Goal: Transaction & Acquisition: Book appointment/travel/reservation

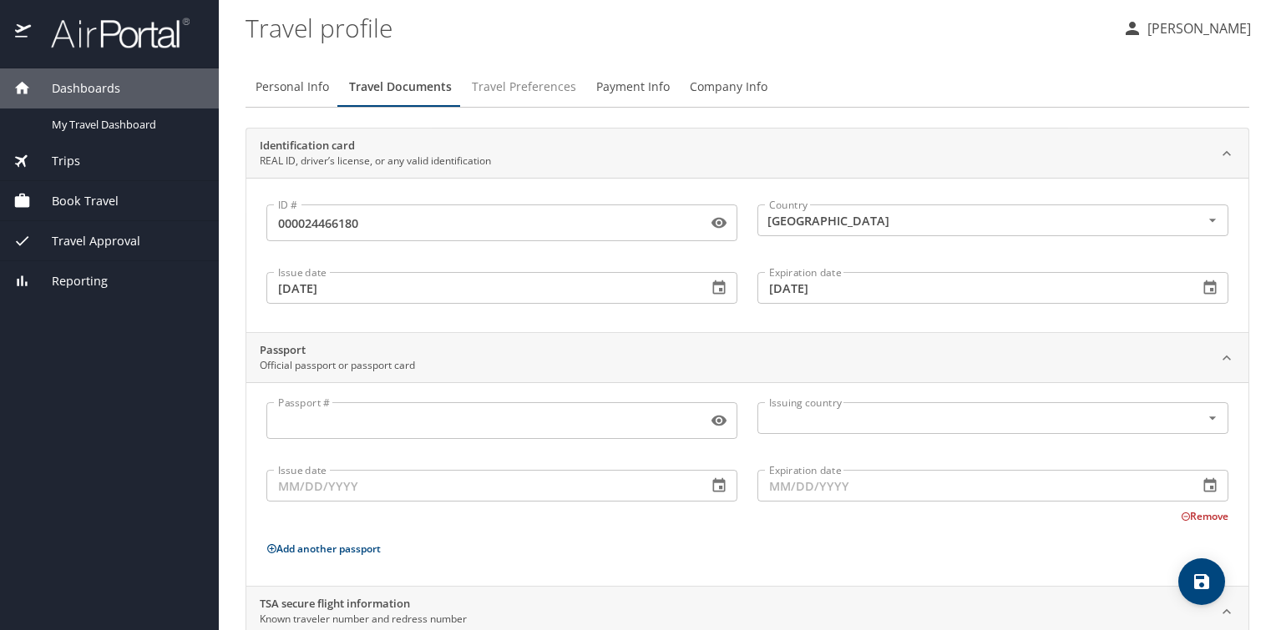
click at [552, 88] on span "Travel Preferences" at bounding box center [524, 87] width 104 height 21
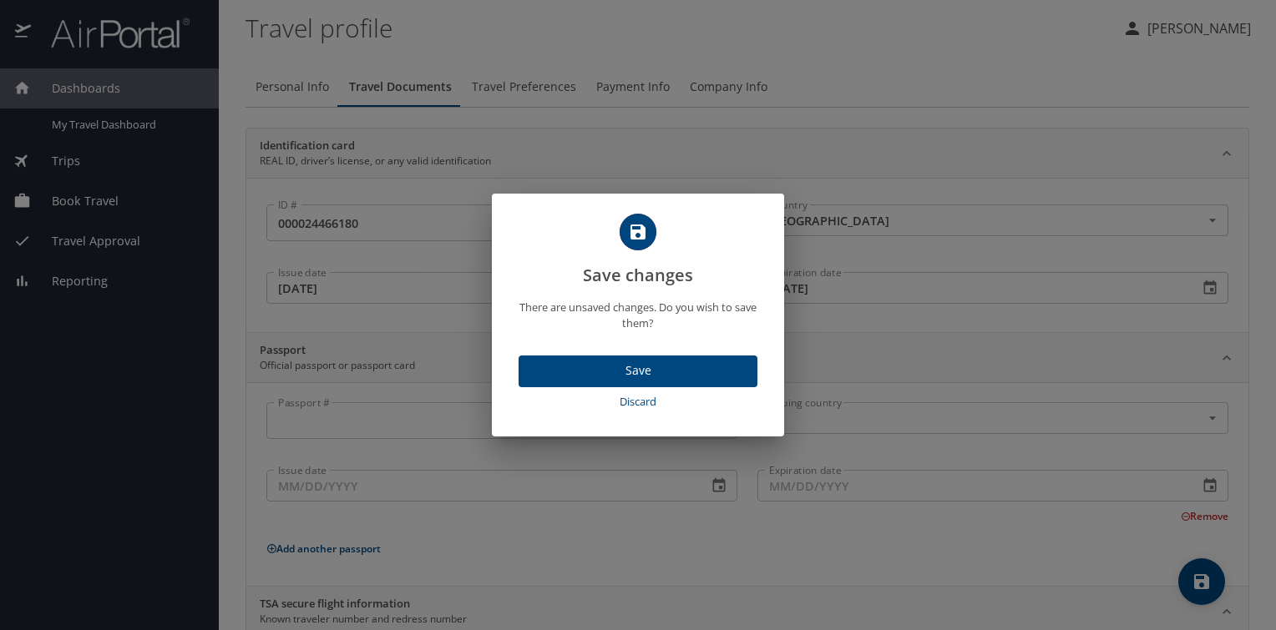
click at [661, 371] on span "Save" at bounding box center [638, 371] width 212 height 21
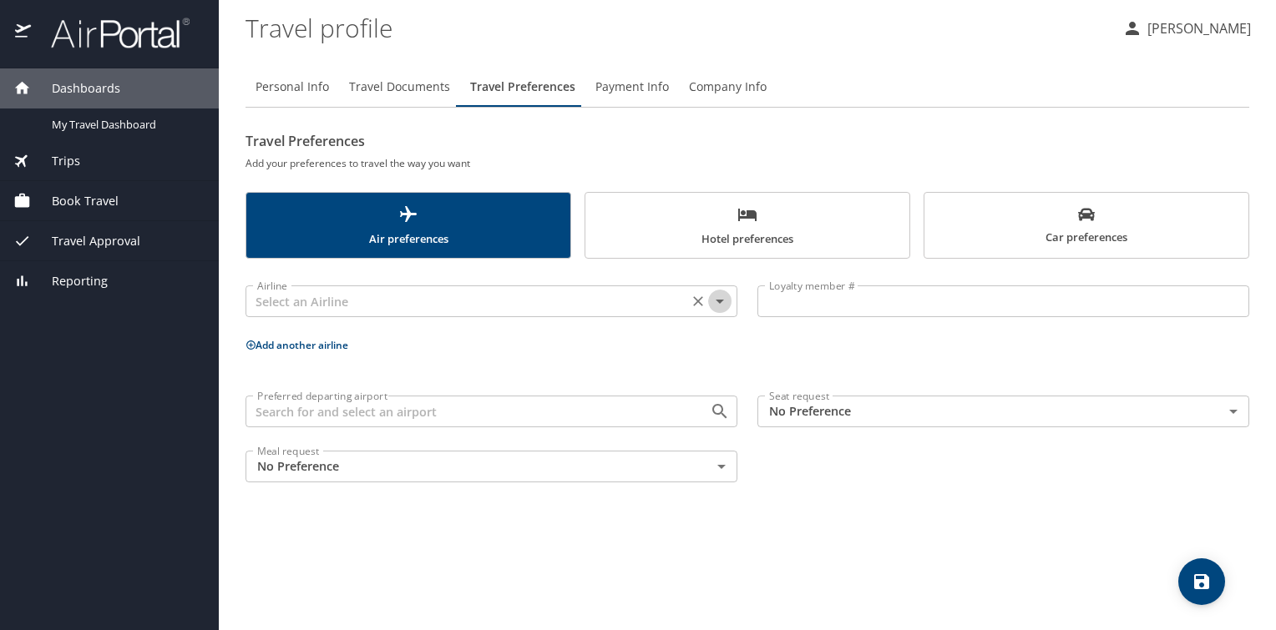
click at [725, 304] on icon "Open" at bounding box center [720, 301] width 20 height 20
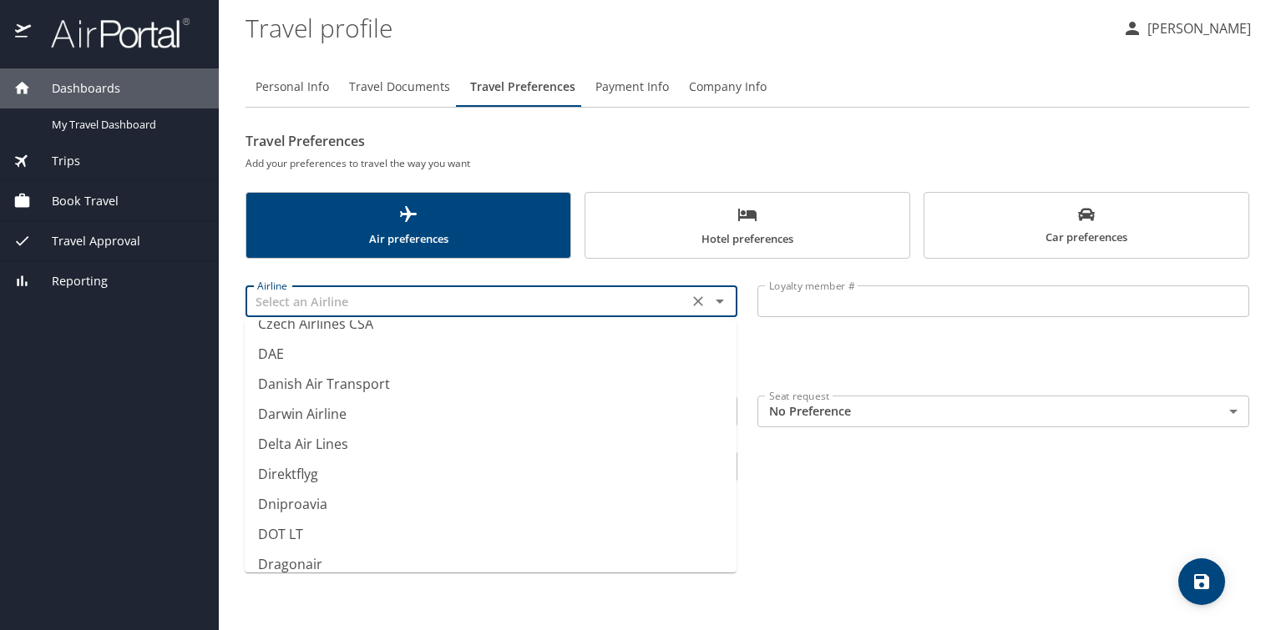
scroll to position [4946, 0]
click at [331, 451] on li "Delta Air Lines" at bounding box center [491, 446] width 492 height 30
type input "Delta Air Lines"
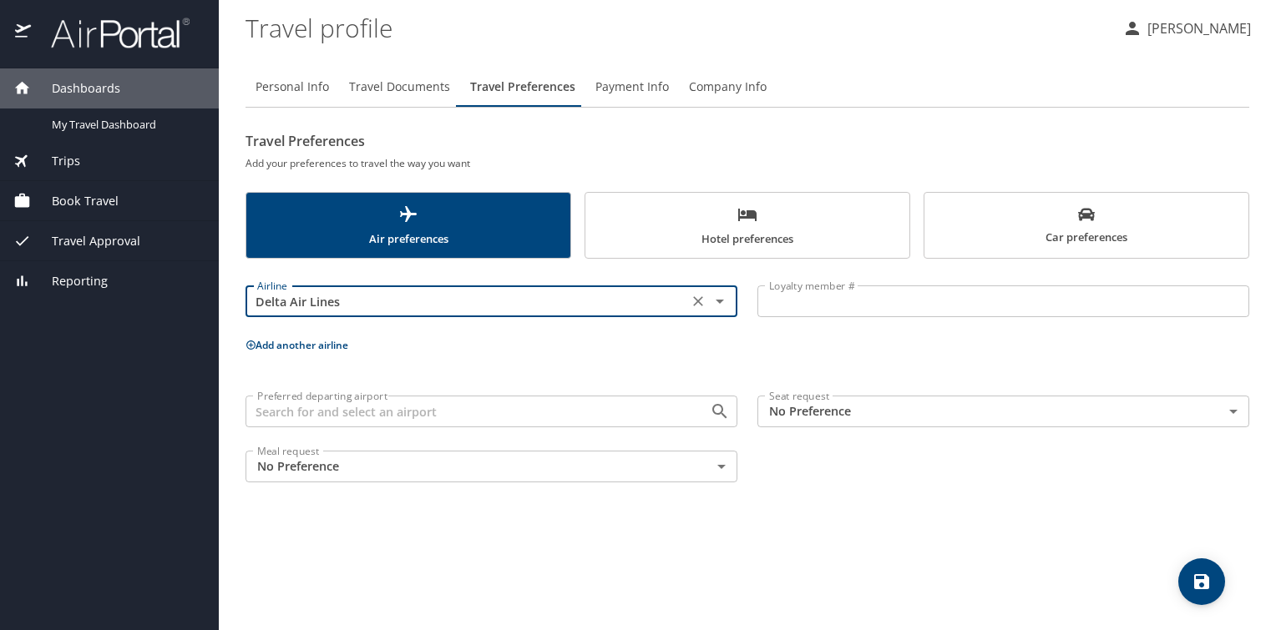
click at [842, 307] on input "Loyalty member #" at bounding box center [1003, 302] width 492 height 32
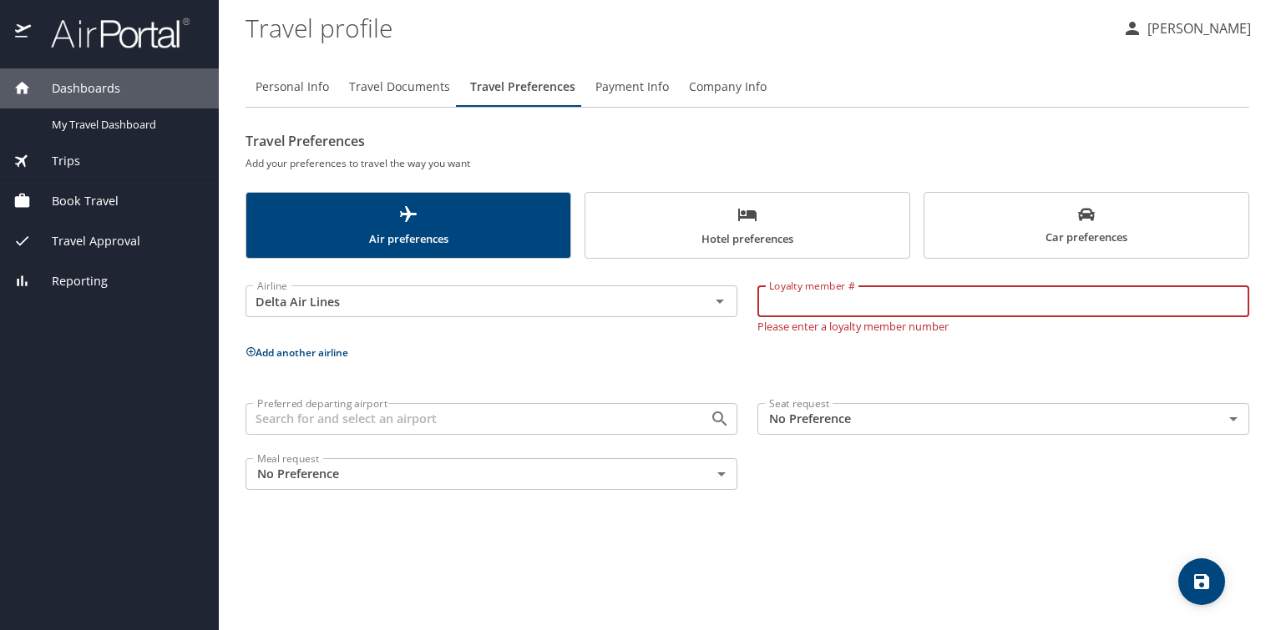
click at [1236, 420] on body "Dashboards My Travel Dashboard Trips Current / Future Trips Past Trips Trips Mi…" at bounding box center [638, 315] width 1276 height 630
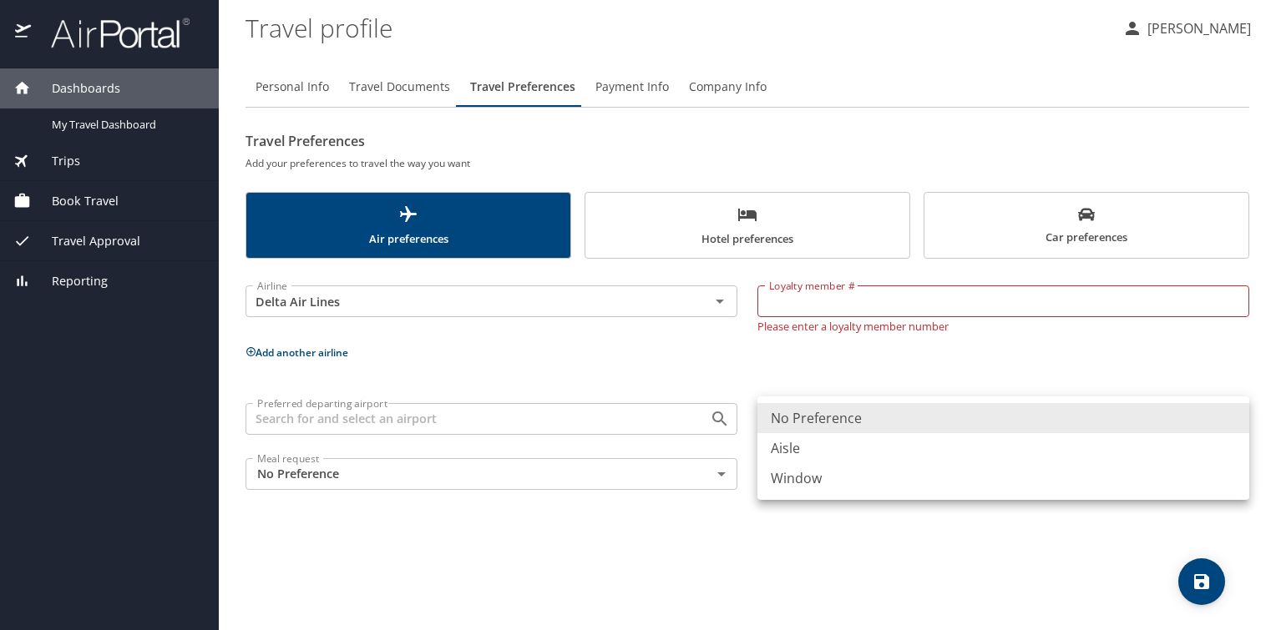
click at [801, 471] on li "Window" at bounding box center [1003, 478] width 492 height 30
type input "Window"
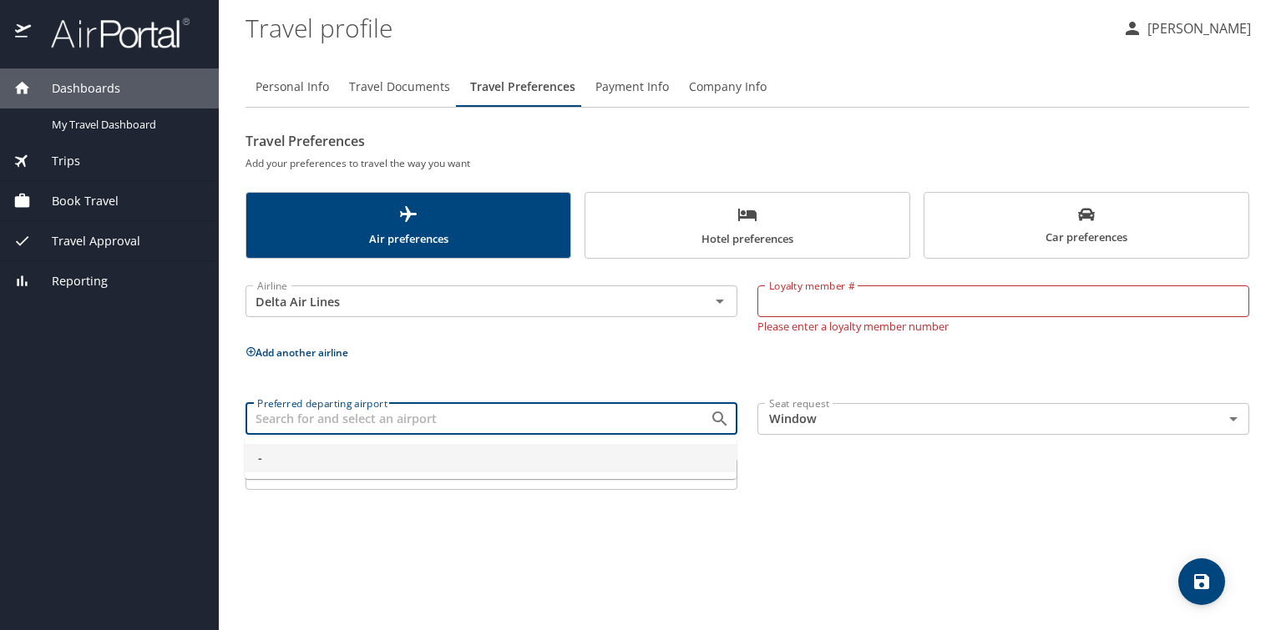
click at [484, 417] on input "Preferred departing airport" at bounding box center [466, 419] width 432 height 22
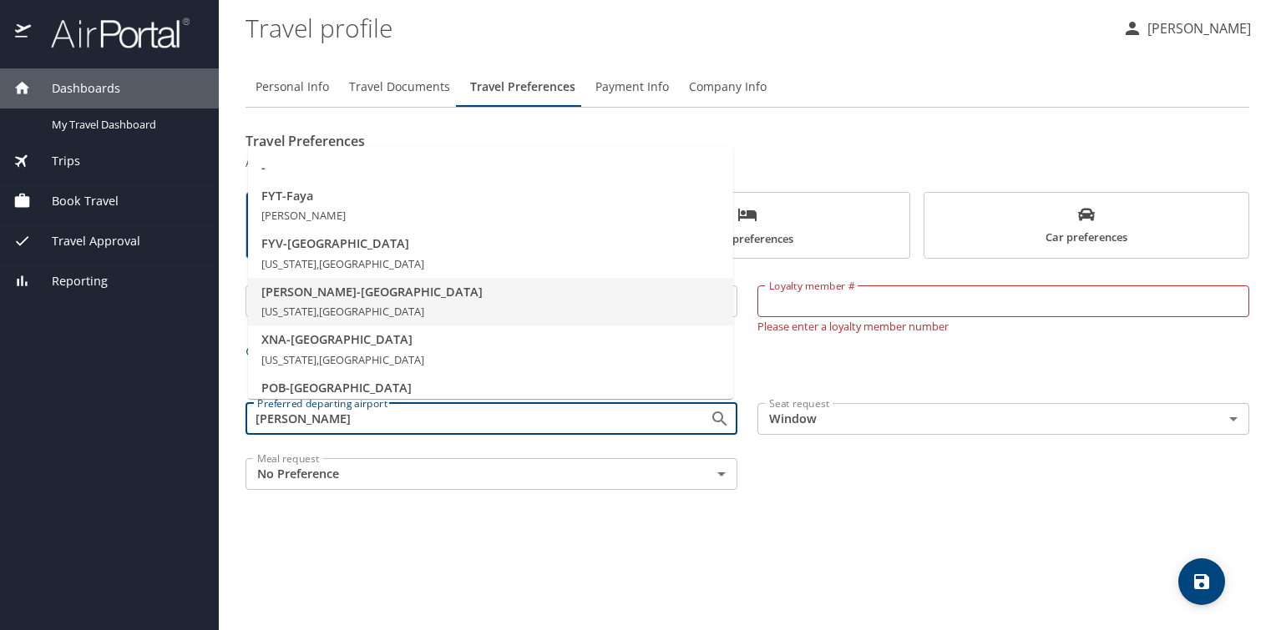
click at [322, 296] on span "FAY - Fayetteville" at bounding box center [490, 292] width 458 height 18
type input "FAY - Fayetteville"
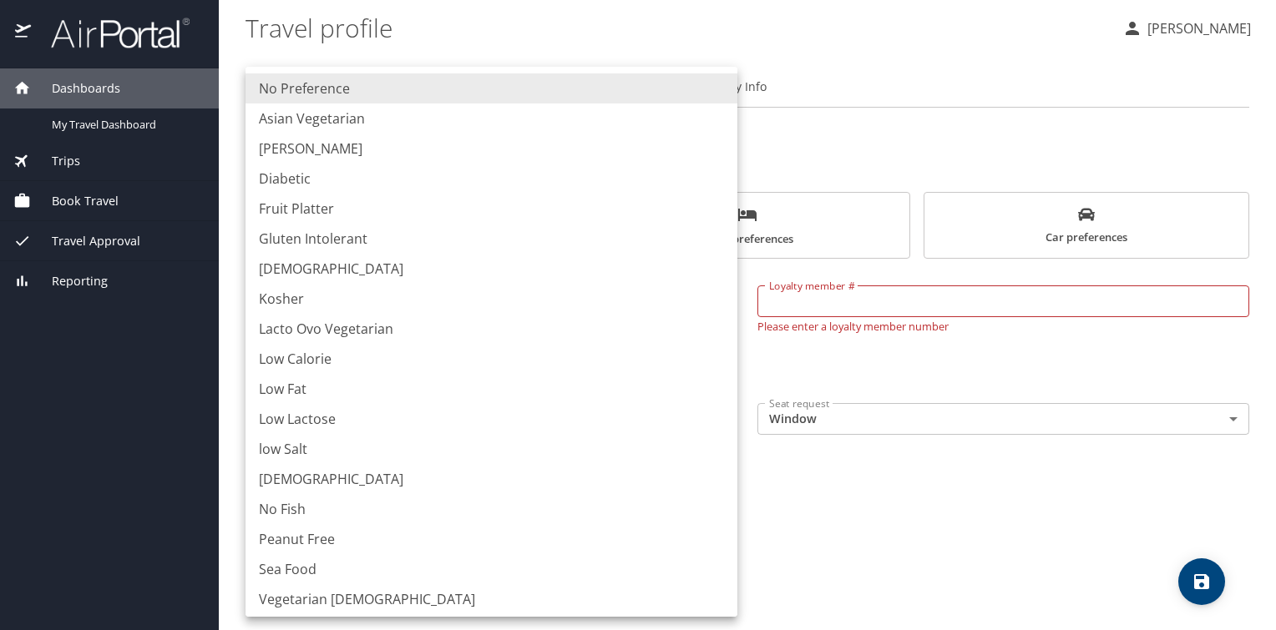
click at [720, 470] on body "Dashboards My Travel Dashboard Trips Current / Future Trips Past Trips Trips Mi…" at bounding box center [638, 315] width 1276 height 630
click at [827, 48] on div at bounding box center [638, 315] width 1276 height 630
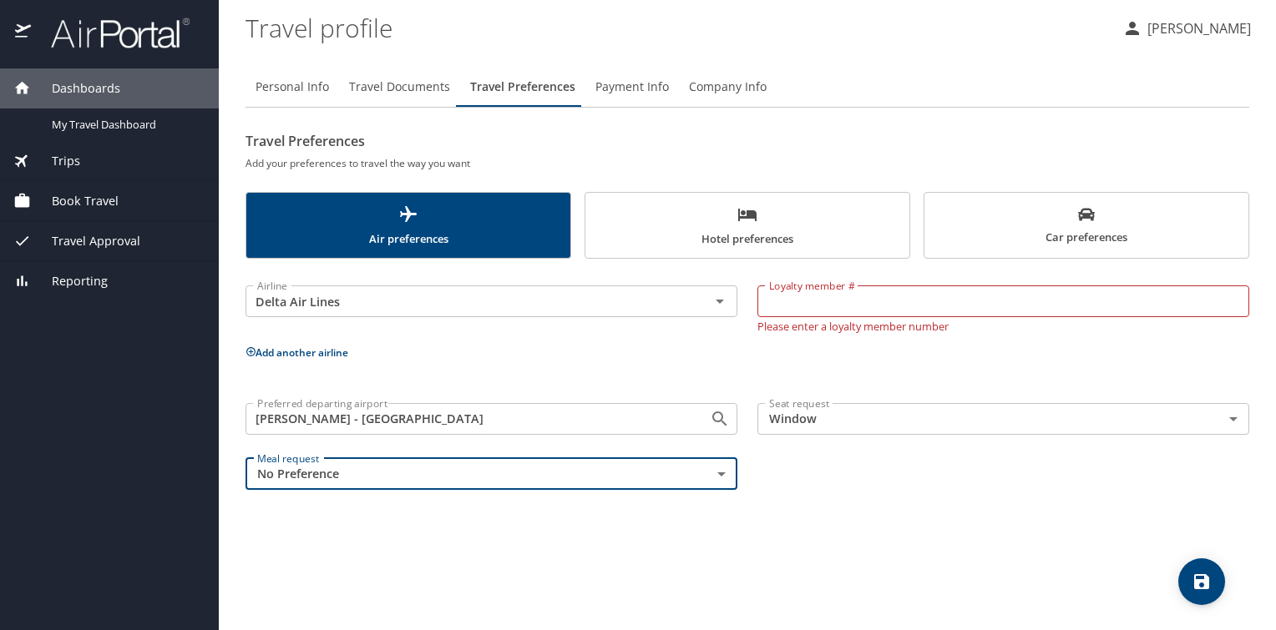
click at [845, 313] on input "Loyalty member #" at bounding box center [1003, 302] width 492 height 32
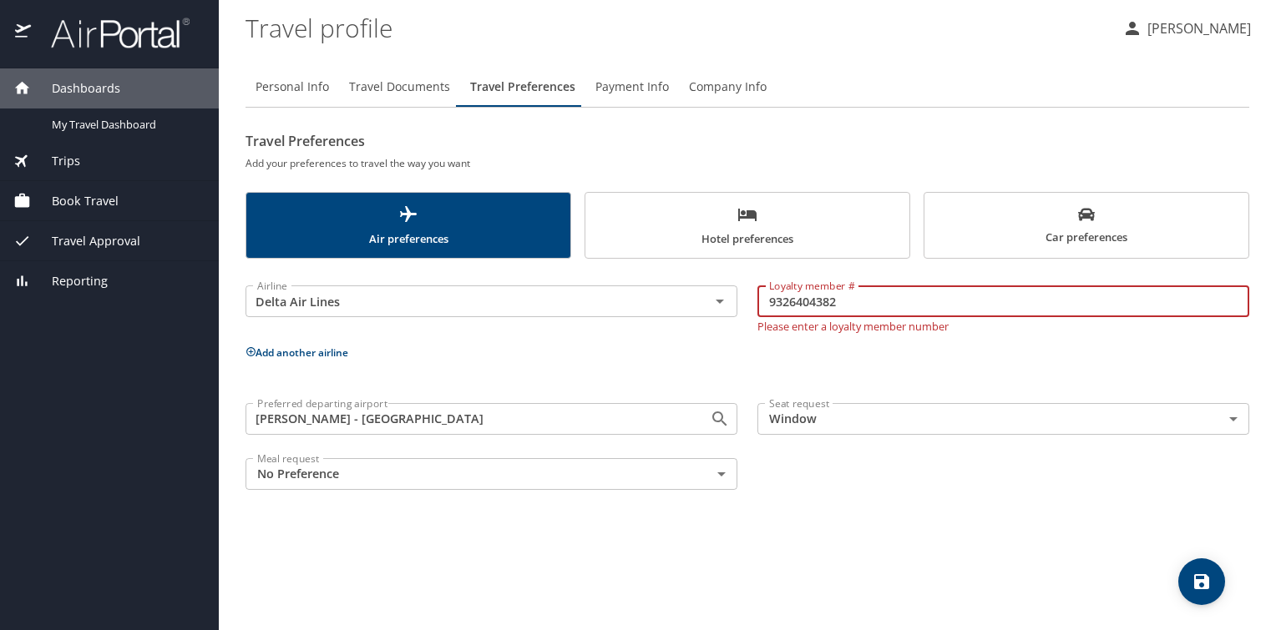
type input "9326404382"
click at [892, 410] on body "Dashboards My Travel Dashboard Trips Current / Future Trips Past Trips Trips Mi…" at bounding box center [638, 315] width 1276 height 630
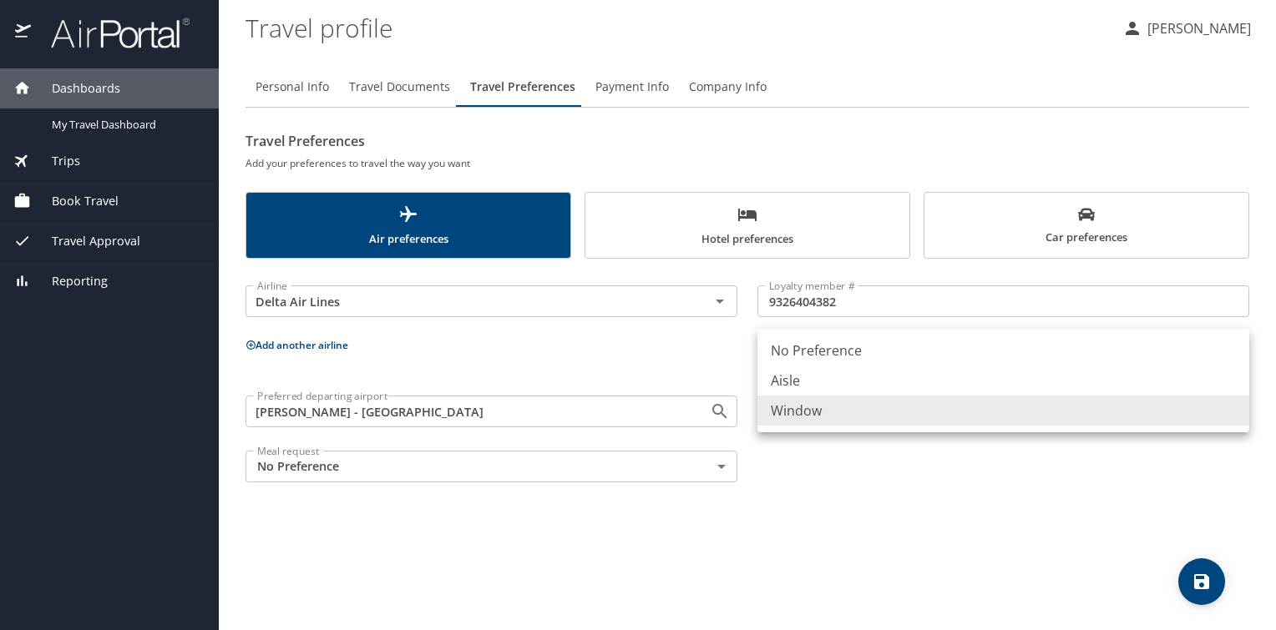
click at [805, 412] on li "Window" at bounding box center [1003, 411] width 492 height 30
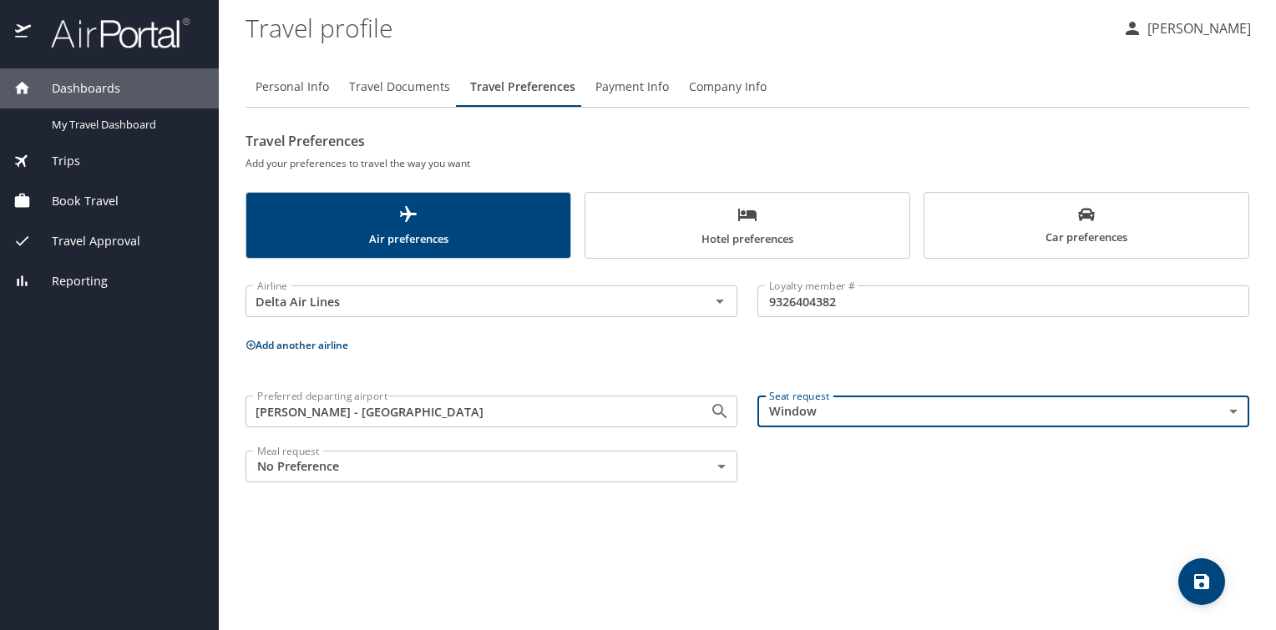
click at [744, 230] on span "Hotel preferences" at bounding box center [747, 227] width 304 height 44
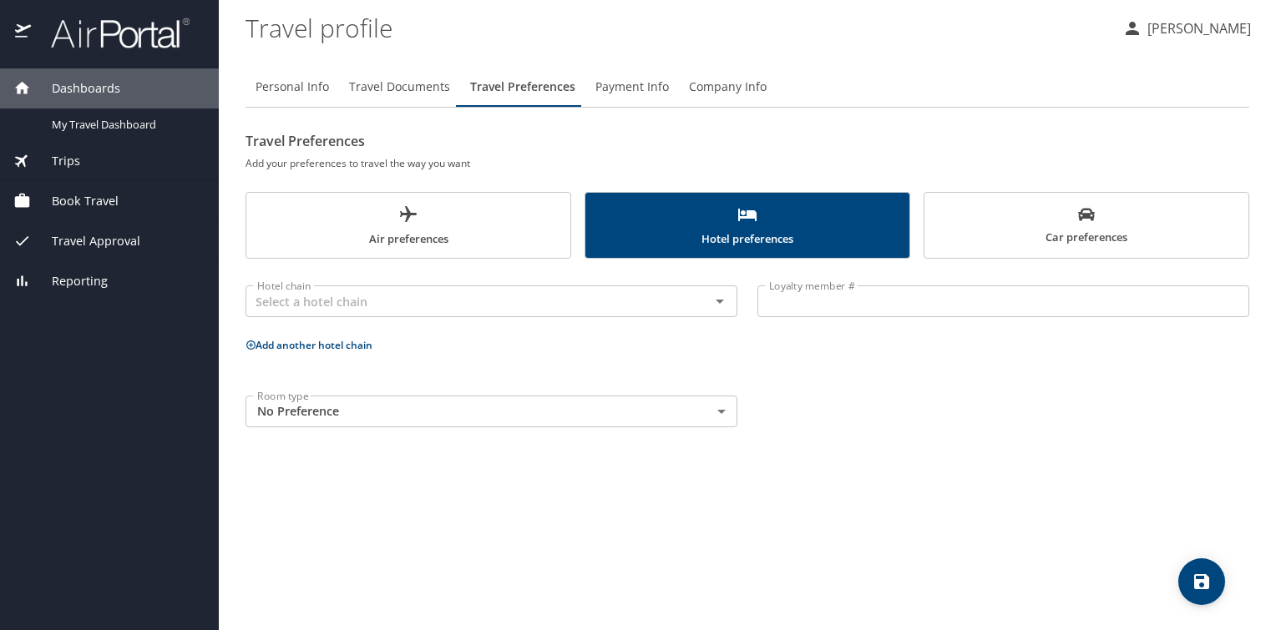
click at [473, 219] on span "Air preferences" at bounding box center [408, 227] width 304 height 44
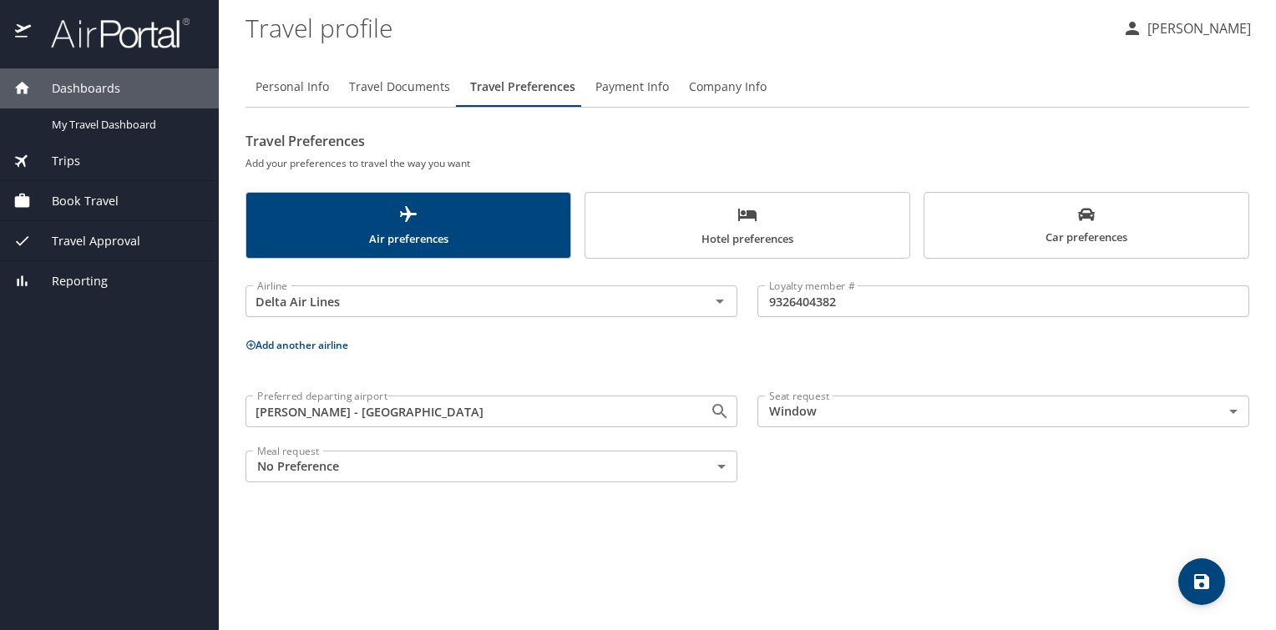
click at [766, 244] on span "Hotel preferences" at bounding box center [747, 227] width 304 height 44
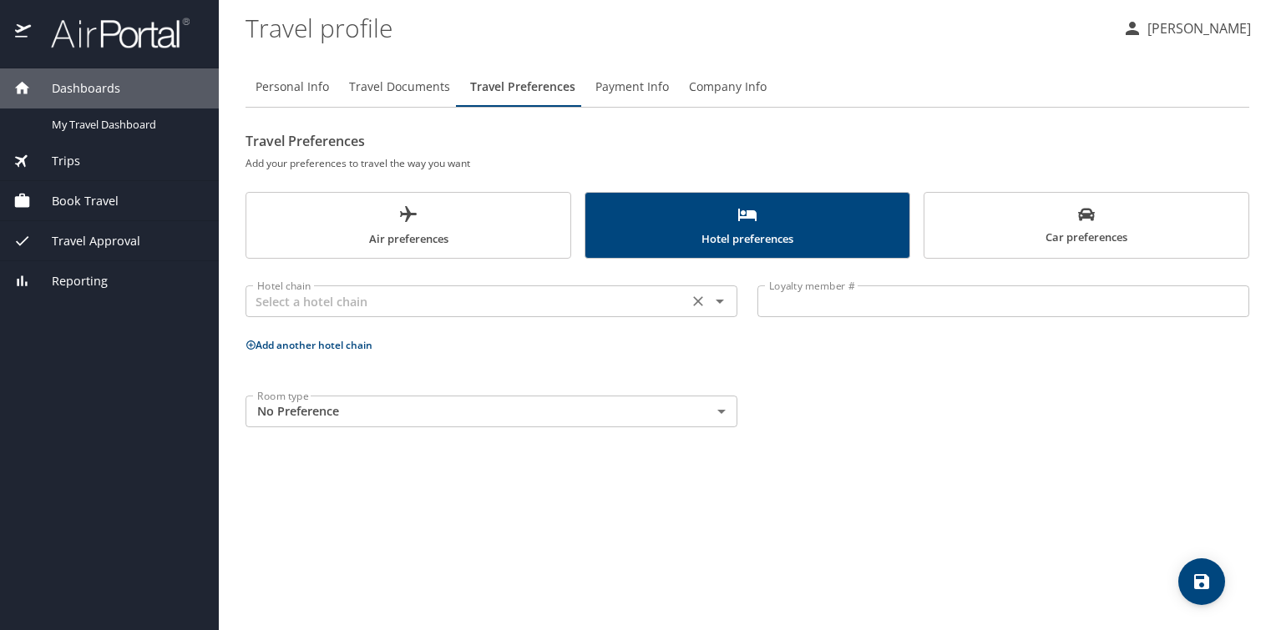
click at [718, 297] on icon "Open" at bounding box center [720, 301] width 20 height 20
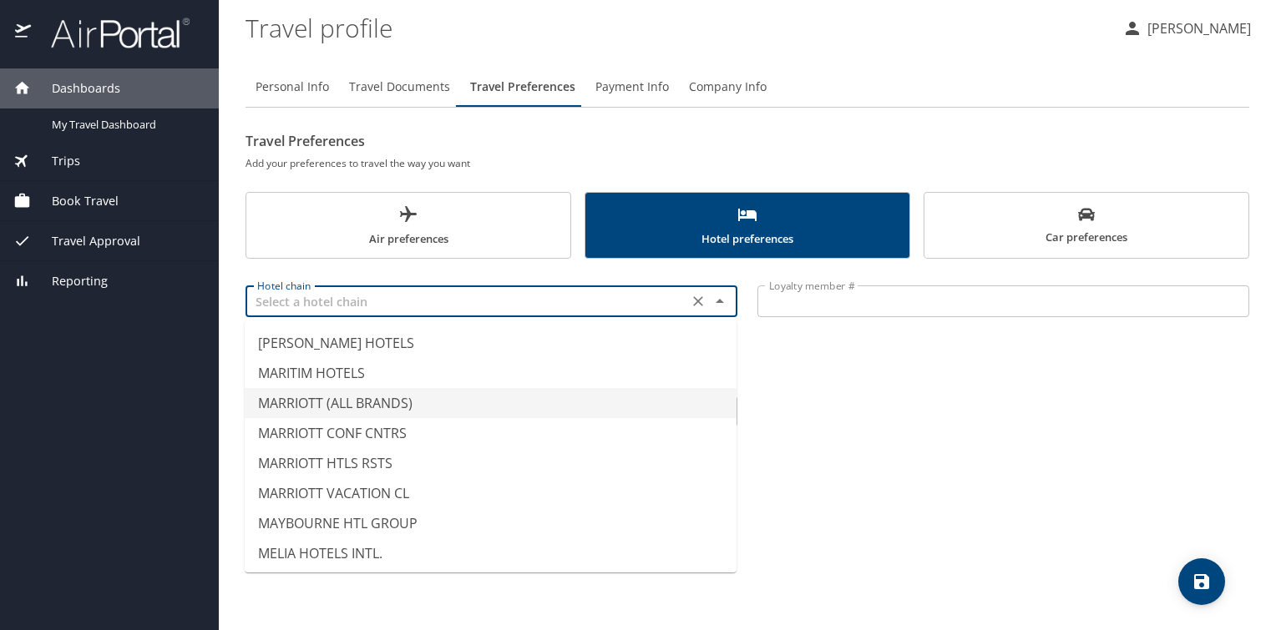
scroll to position [5719, 0]
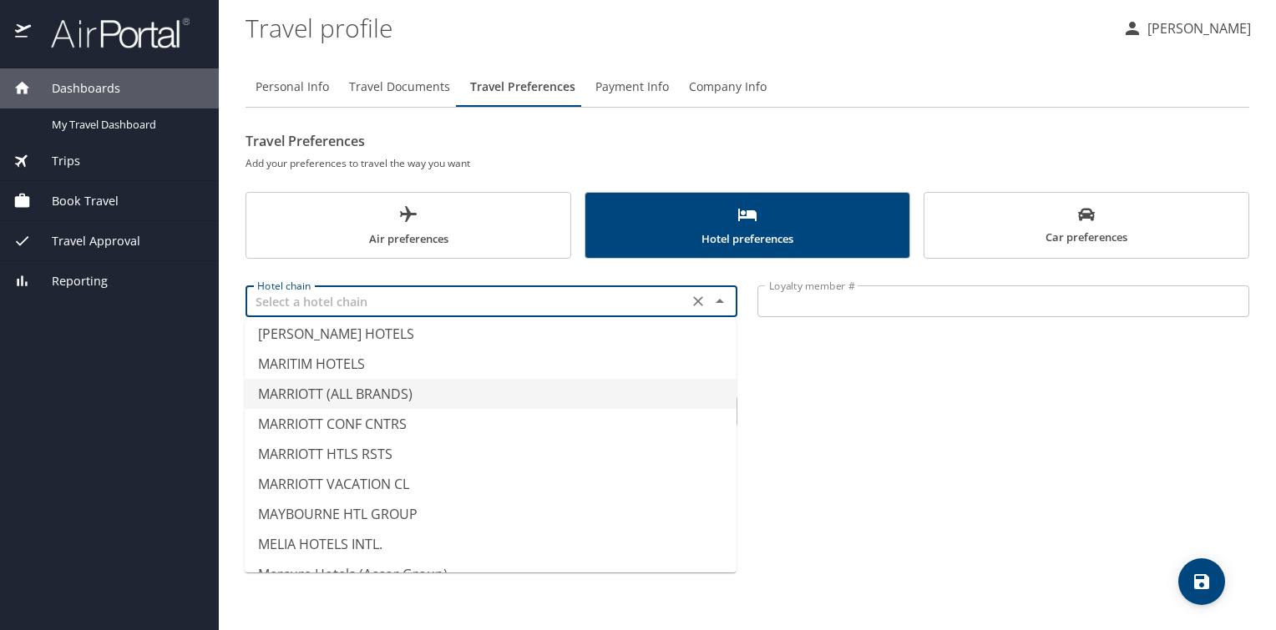
click at [379, 394] on li "MARRIOTT (ALL BRANDS)" at bounding box center [491, 394] width 492 height 30
type input "MARRIOTT (ALL BRANDS)"
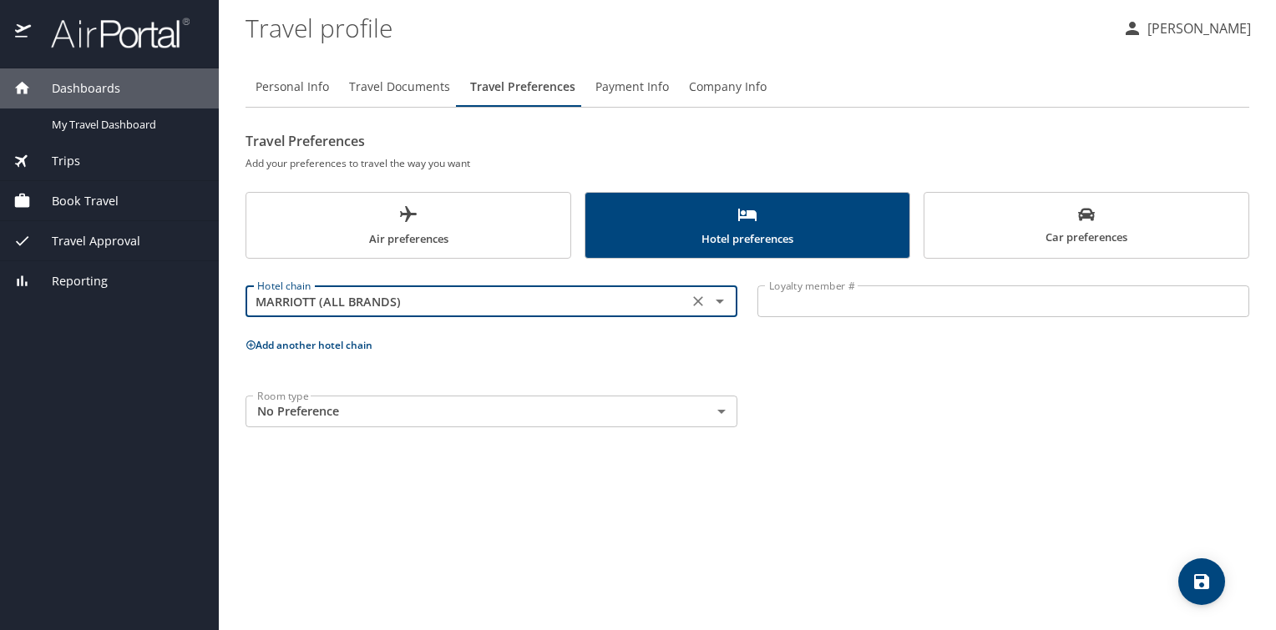
click at [824, 302] on input "Loyalty member #" at bounding box center [1003, 302] width 492 height 32
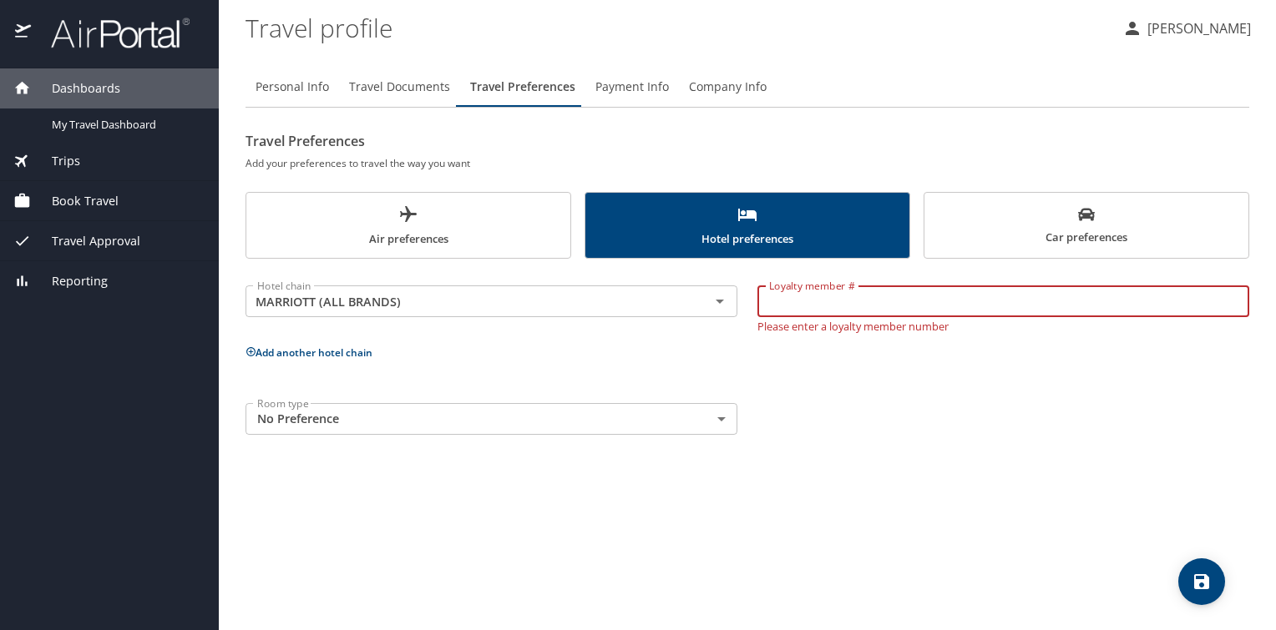
click at [819, 302] on input "Loyalty member #" at bounding box center [1003, 302] width 492 height 32
type input "505512806"
click at [723, 419] on body "Dashboards My Travel Dashboard Trips Current / Future Trips Past Trips Trips Mi…" at bounding box center [638, 315] width 1276 height 630
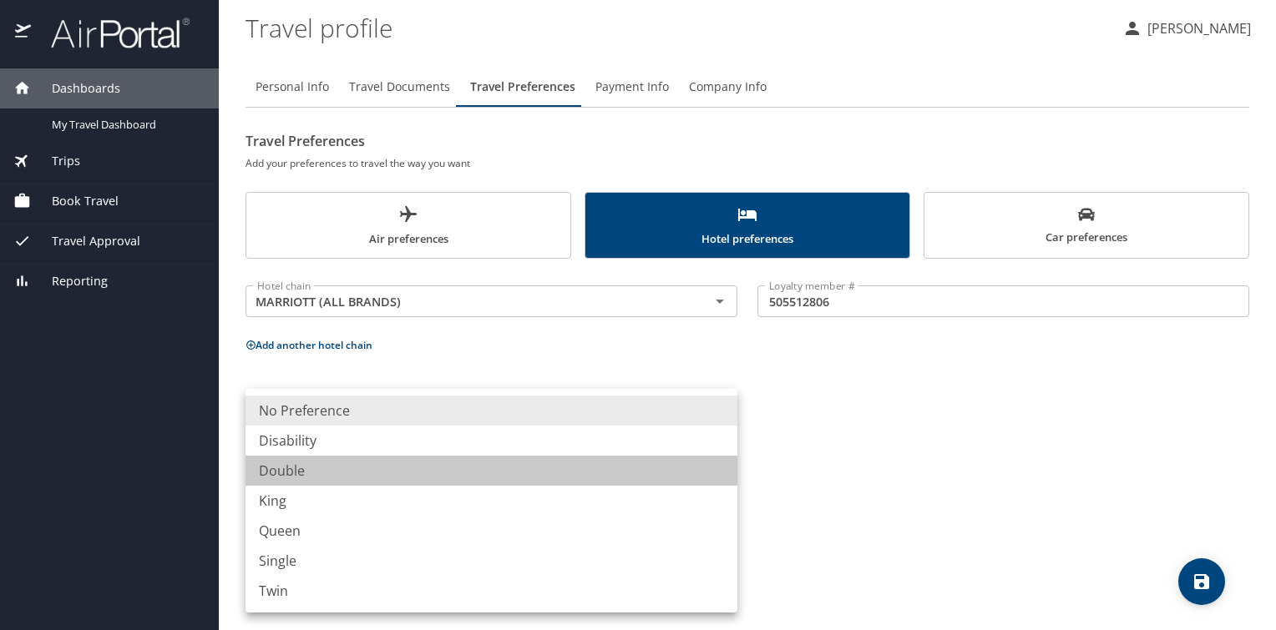
click at [300, 470] on li "Double" at bounding box center [491, 471] width 492 height 30
type input "Double"
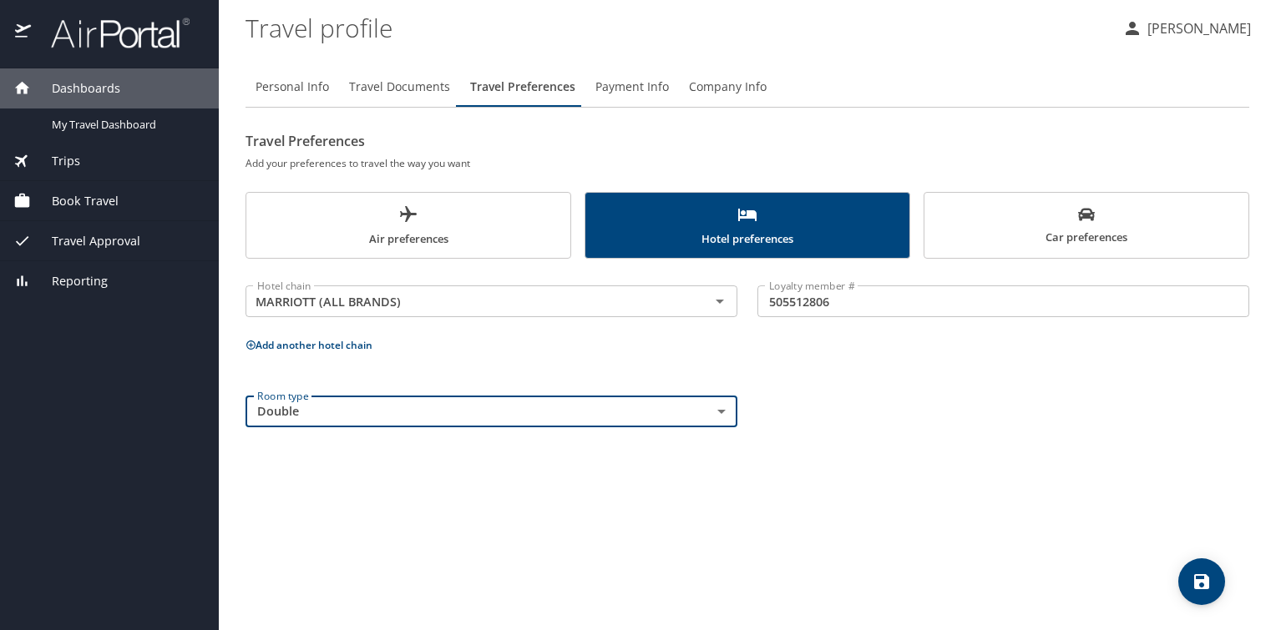
click at [1069, 225] on span "Car preferences" at bounding box center [1086, 226] width 304 height 41
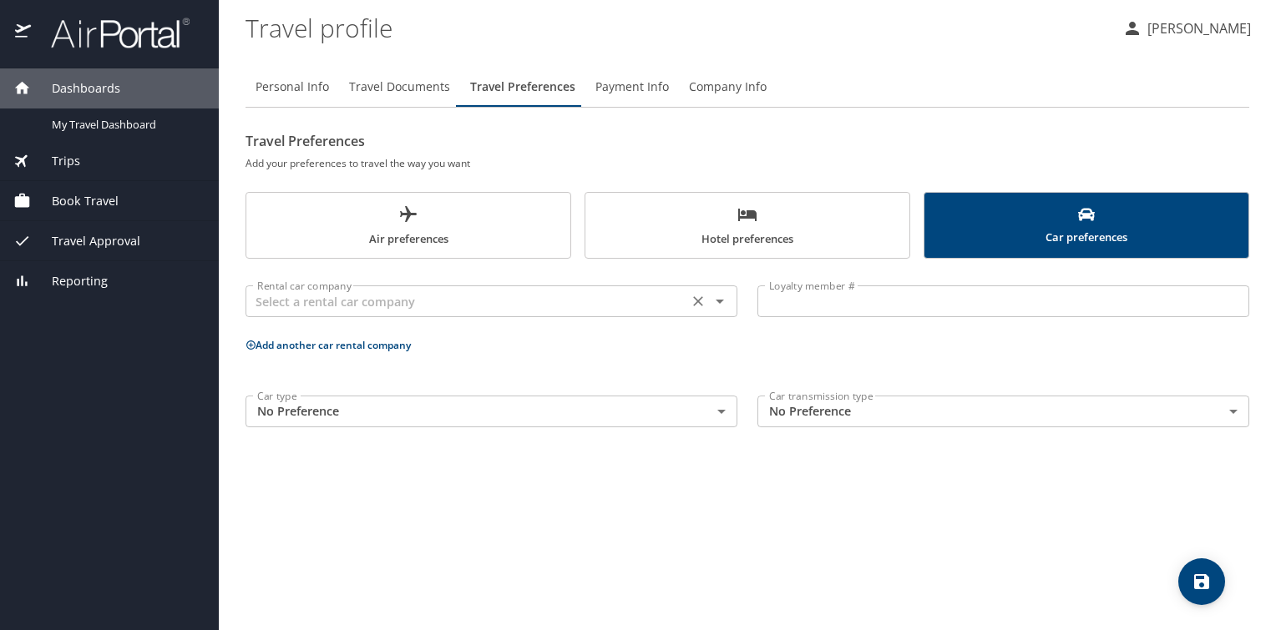
click at [716, 302] on icon "Open" at bounding box center [720, 301] width 20 height 20
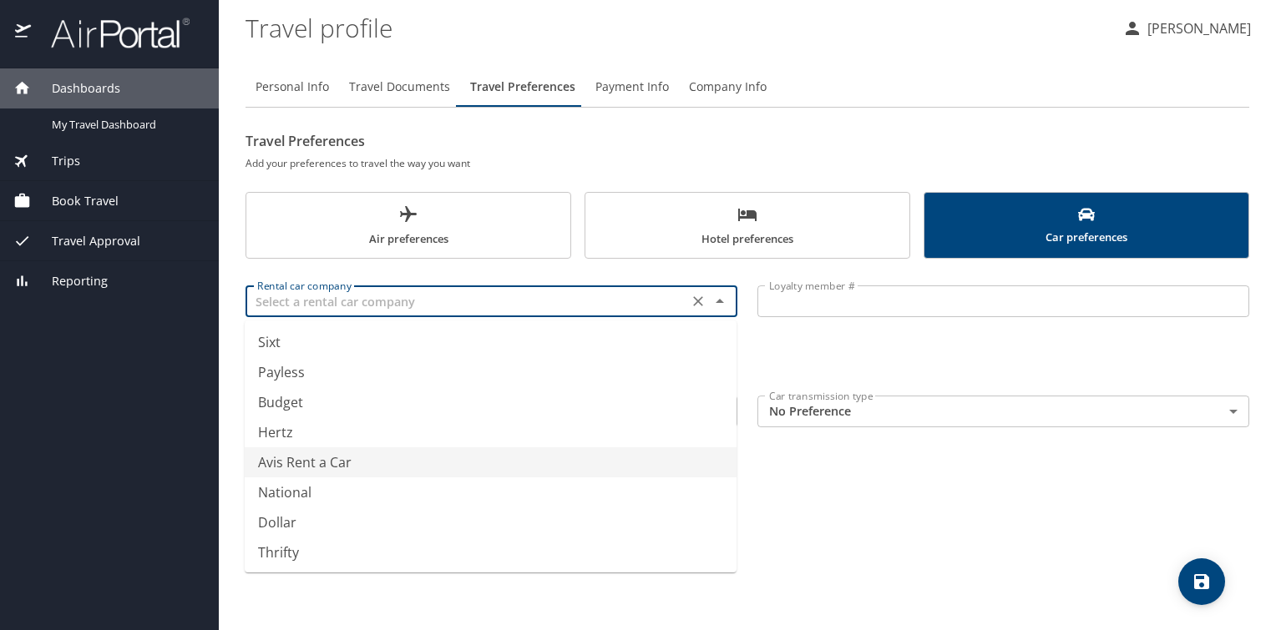
scroll to position [271, 0]
click at [312, 458] on li "Avis Rent a Car" at bounding box center [491, 462] width 492 height 30
type input "Avis Rent a Car"
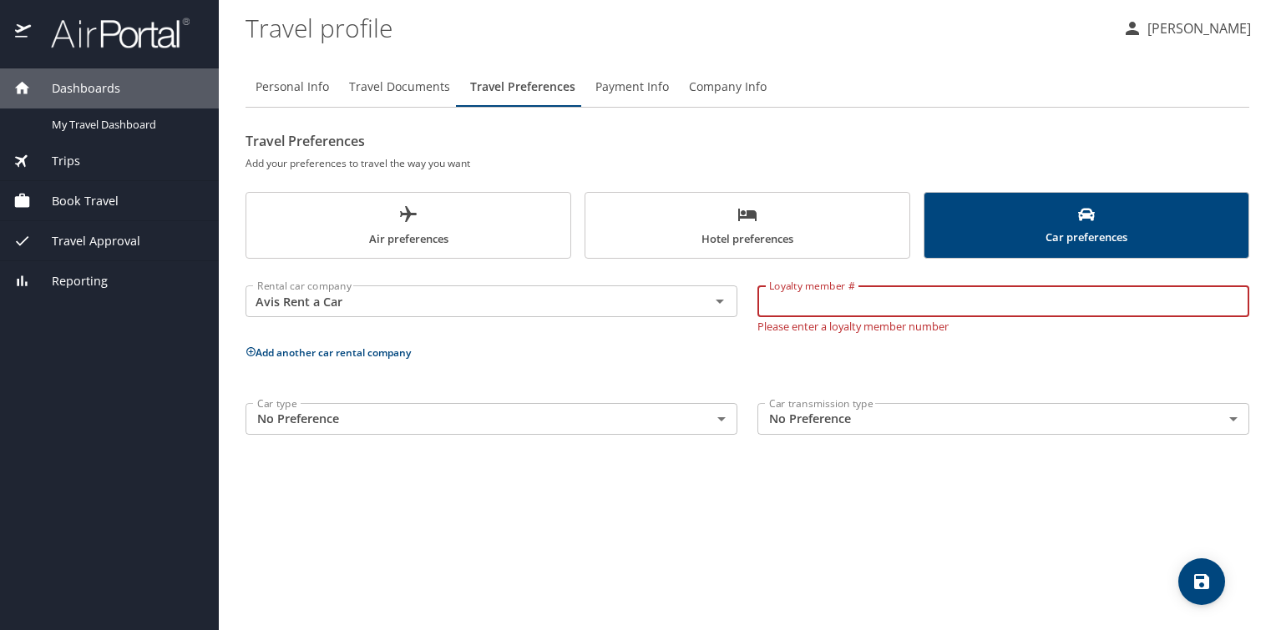
click at [835, 305] on input "Loyalty member #" at bounding box center [1003, 302] width 492 height 32
click at [796, 306] on input "Loyalty member #" at bounding box center [1003, 302] width 492 height 32
type input "H7Z930"
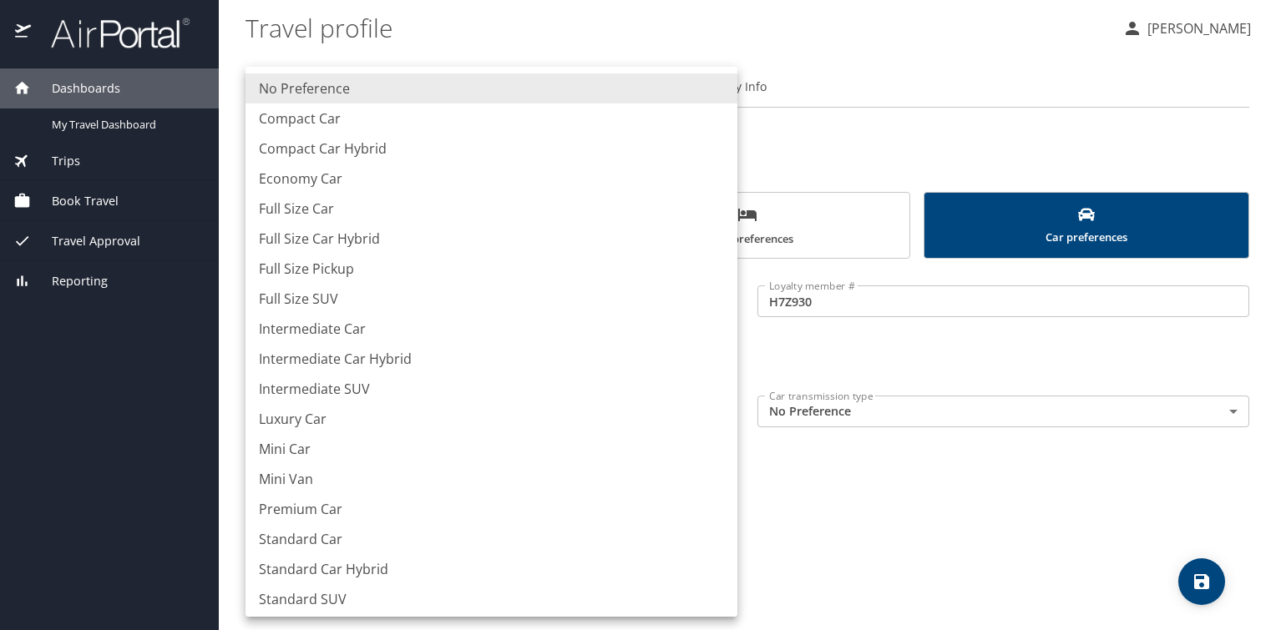
click at [724, 416] on body "Dashboards My Travel Dashboard Trips Current / Future Trips Past Trips Trips Mi…" at bounding box center [638, 315] width 1276 height 630
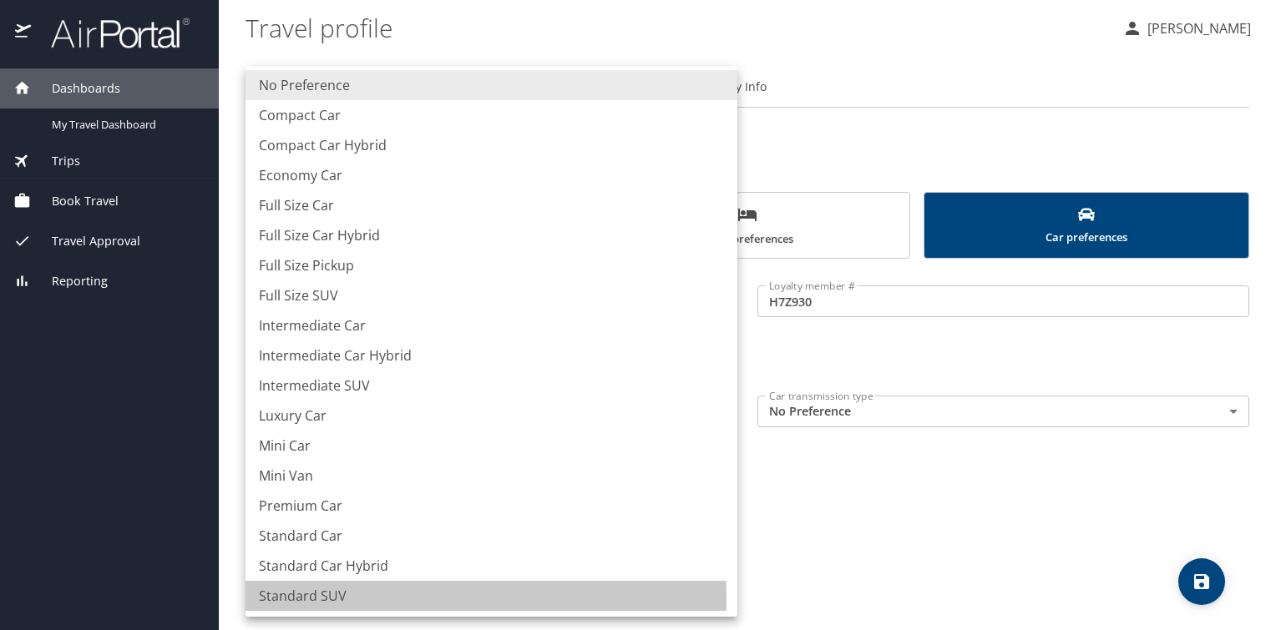
click at [301, 599] on li "Standard SUV" at bounding box center [491, 596] width 492 height 30
type input "StandardSUV"
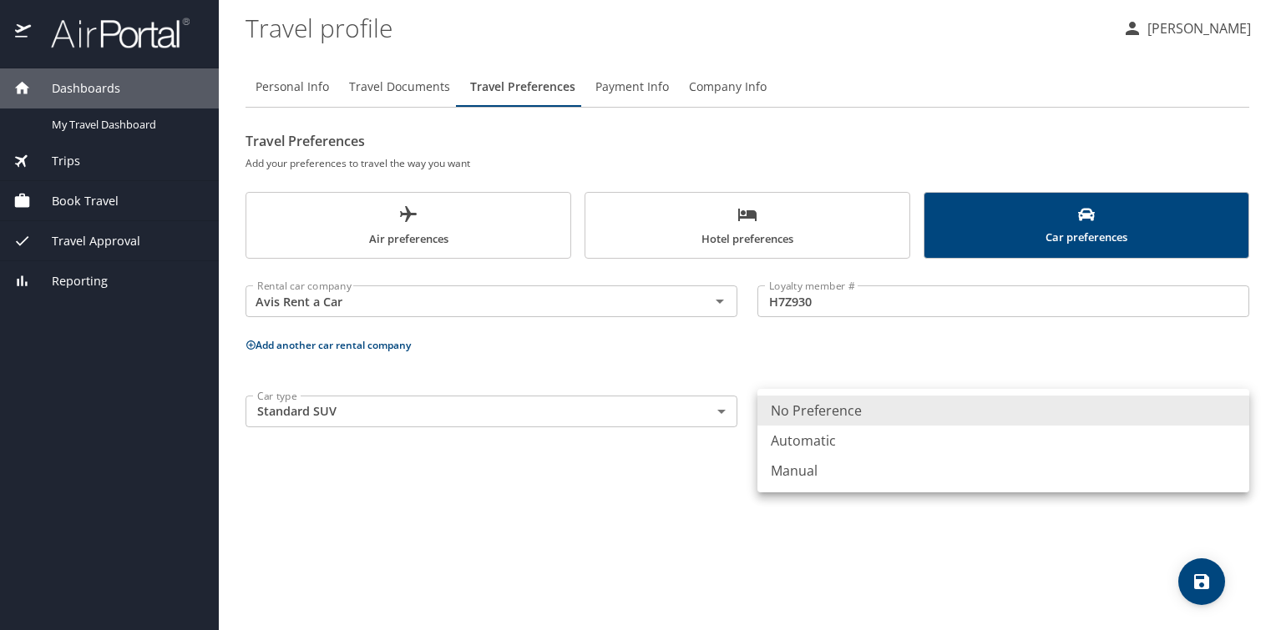
click at [960, 412] on body "Dashboards My Travel Dashboard Trips Current / Future Trips Past Trips Trips Mi…" at bounding box center [638, 315] width 1276 height 630
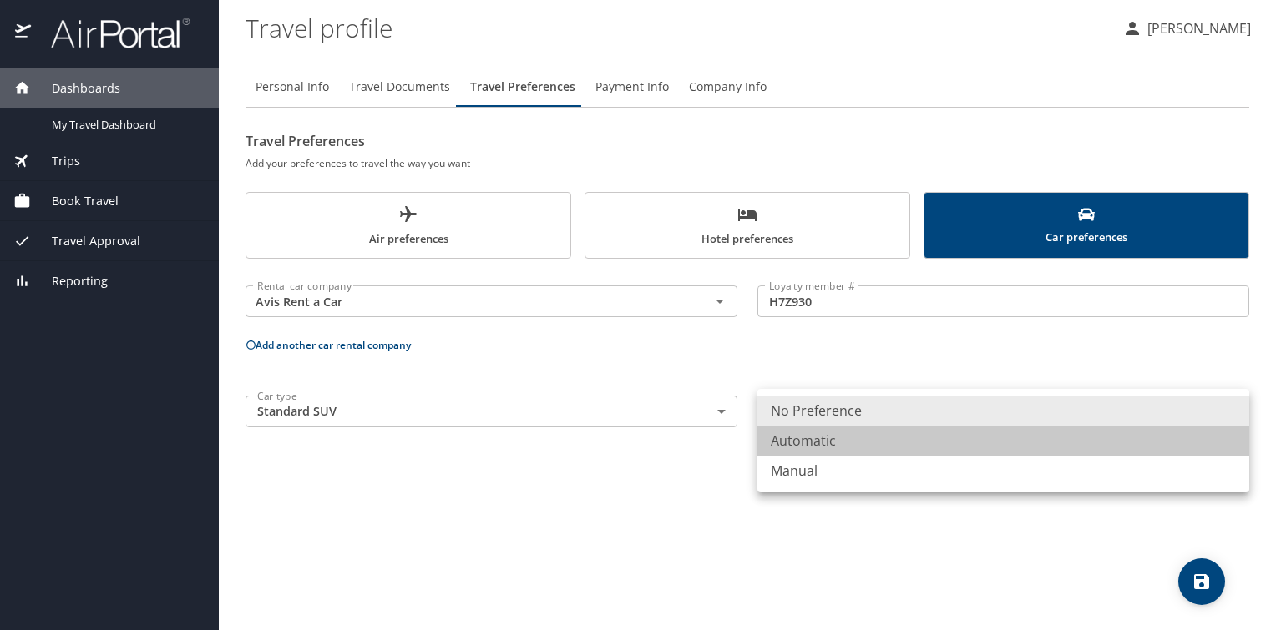
click at [820, 442] on li "Automatic" at bounding box center [1003, 441] width 492 height 30
type input "Automatic"
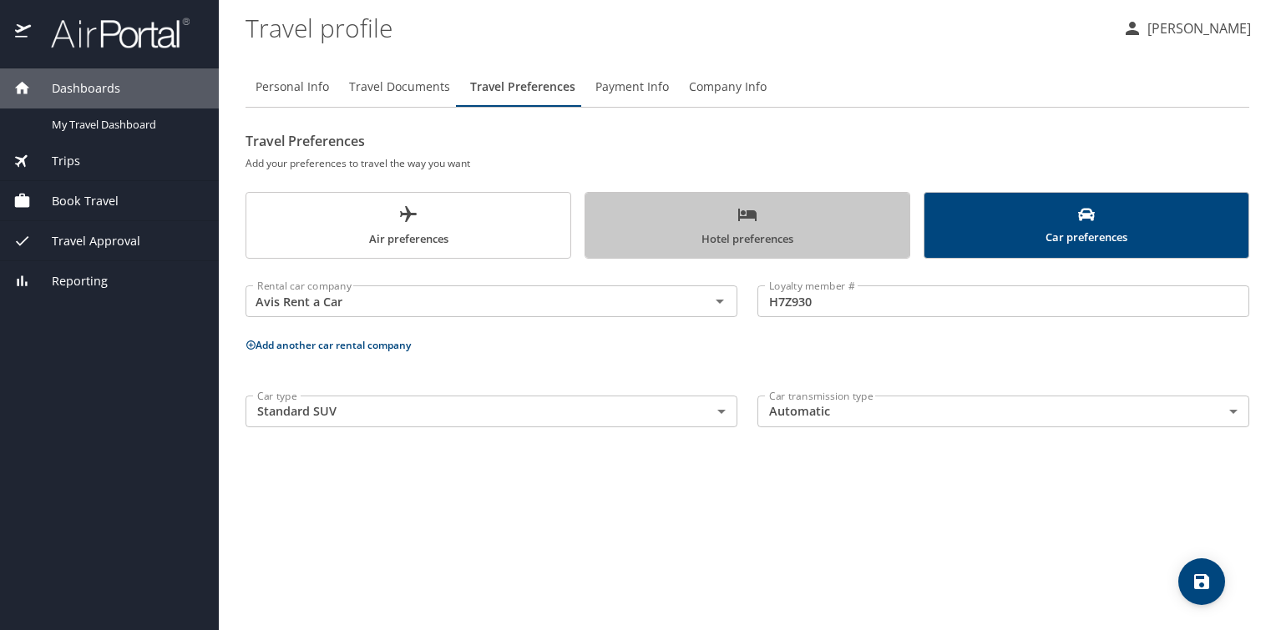
click at [766, 225] on span "Hotel preferences" at bounding box center [747, 227] width 304 height 44
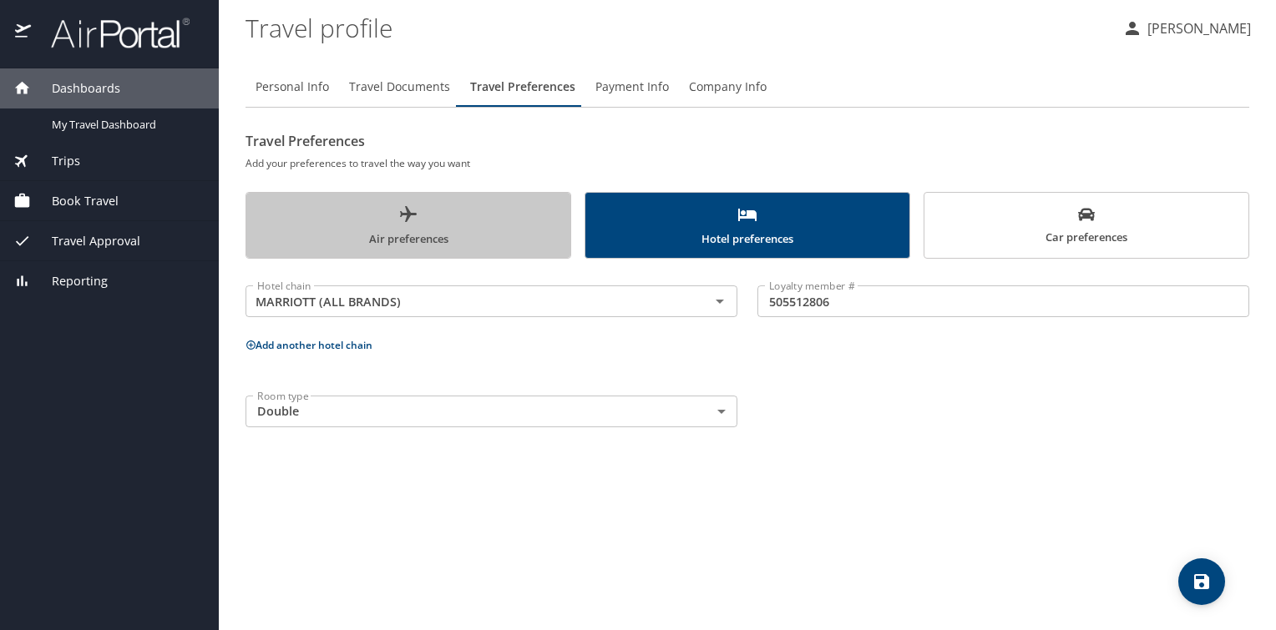
click at [493, 200] on button "Air preferences" at bounding box center [408, 225] width 326 height 67
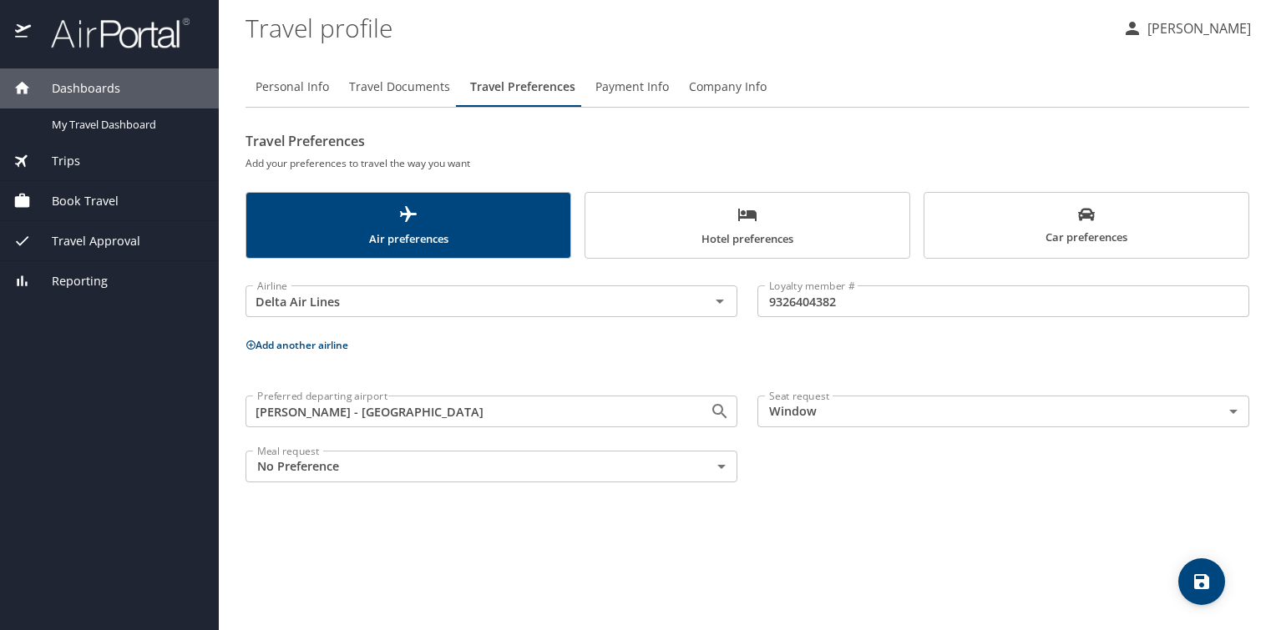
click at [1201, 569] on button "save" at bounding box center [1201, 582] width 47 height 47
click at [637, 87] on span "Payment Info" at bounding box center [631, 87] width 73 height 21
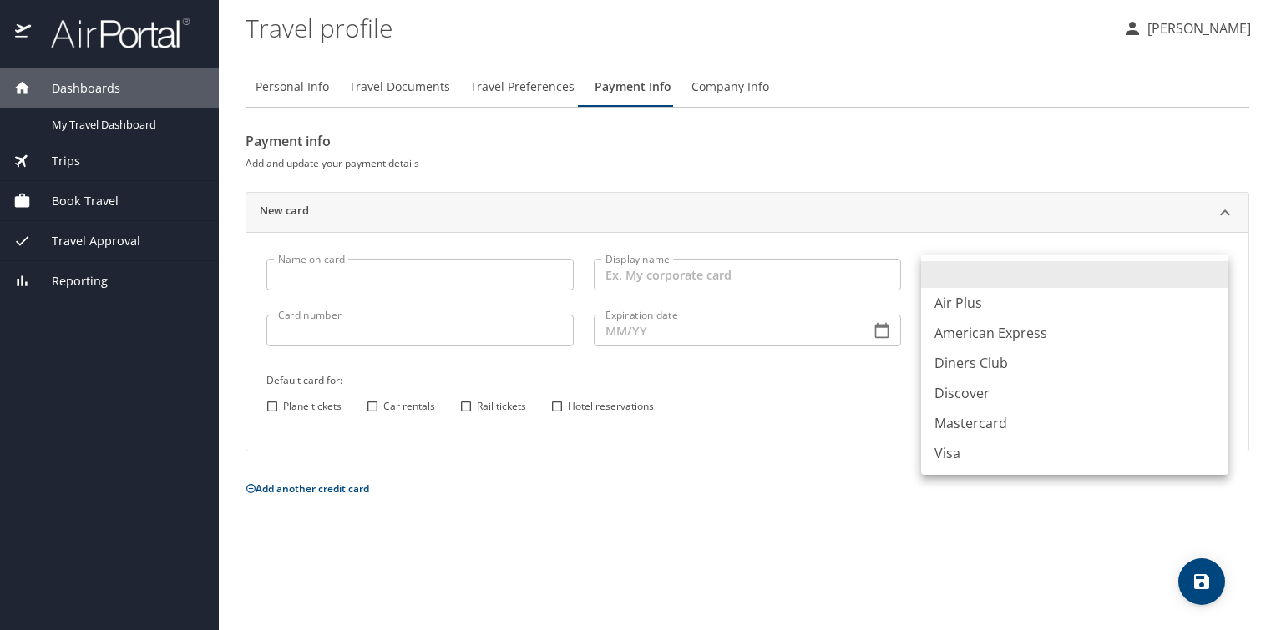
click at [1209, 275] on body "Dashboards My Travel Dashboard Trips Current / Future Trips Past Trips Trips Mi…" at bounding box center [638, 315] width 1276 height 630
click at [958, 190] on div at bounding box center [638, 315] width 1276 height 630
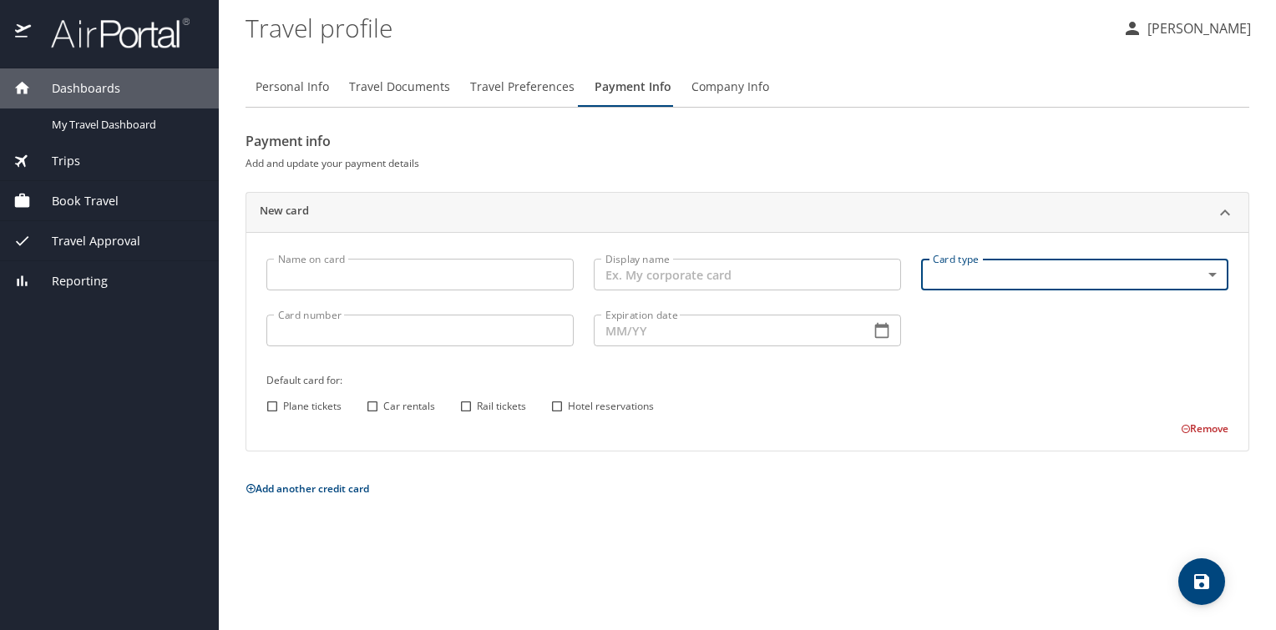
click at [271, 407] on input "Plane tickets" at bounding box center [272, 407] width 22 height 22
checkbox input "true"
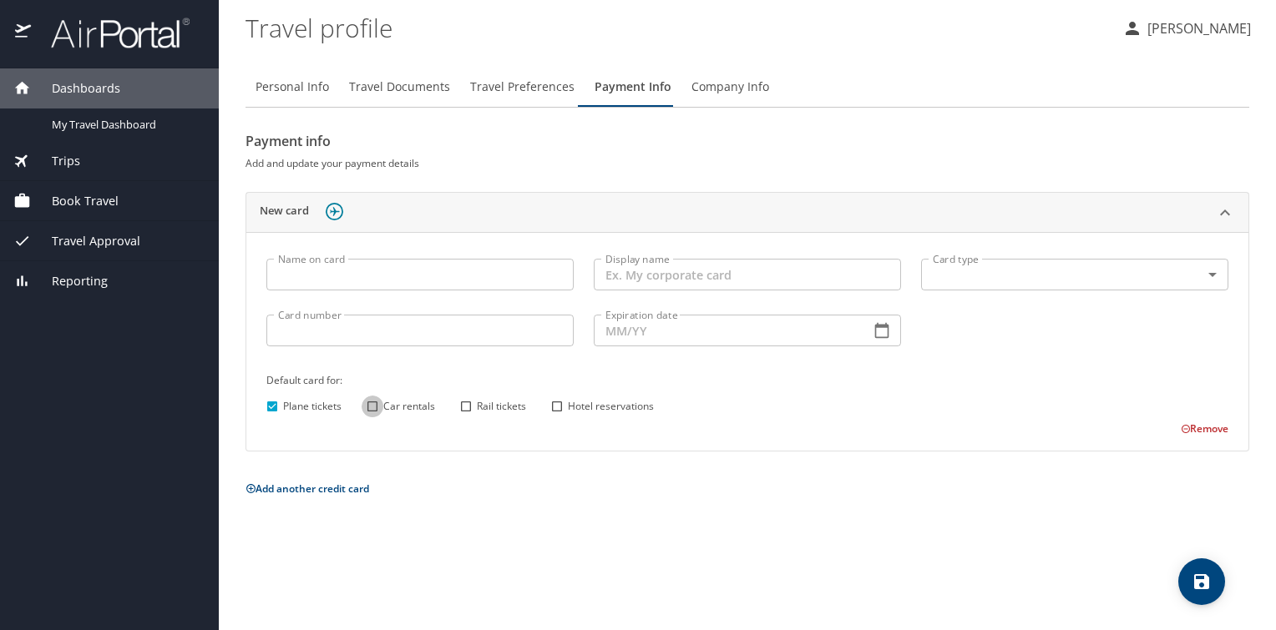
click at [373, 407] on input "Car rentals" at bounding box center [373, 407] width 22 height 22
checkbox input "true"
click at [464, 406] on input "Rail tickets" at bounding box center [466, 407] width 22 height 22
checkbox input "true"
click at [558, 405] on input "Hotel reservations" at bounding box center [557, 407] width 22 height 22
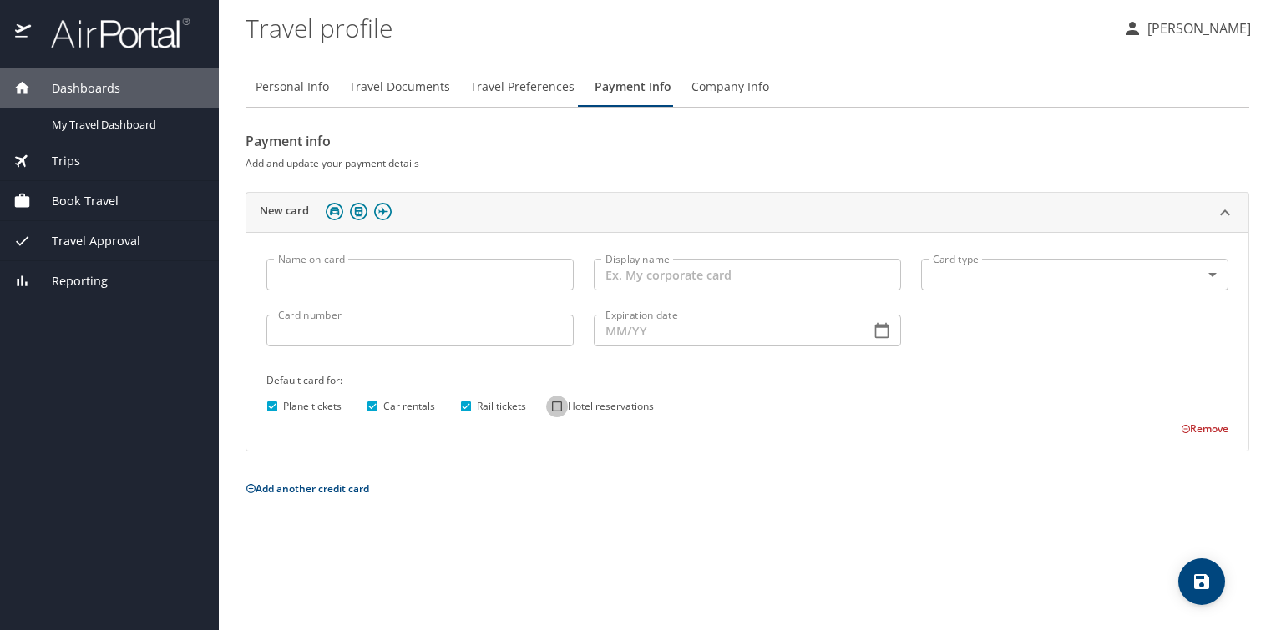
checkbox input "true"
click at [728, 281] on input "Display name" at bounding box center [747, 275] width 307 height 32
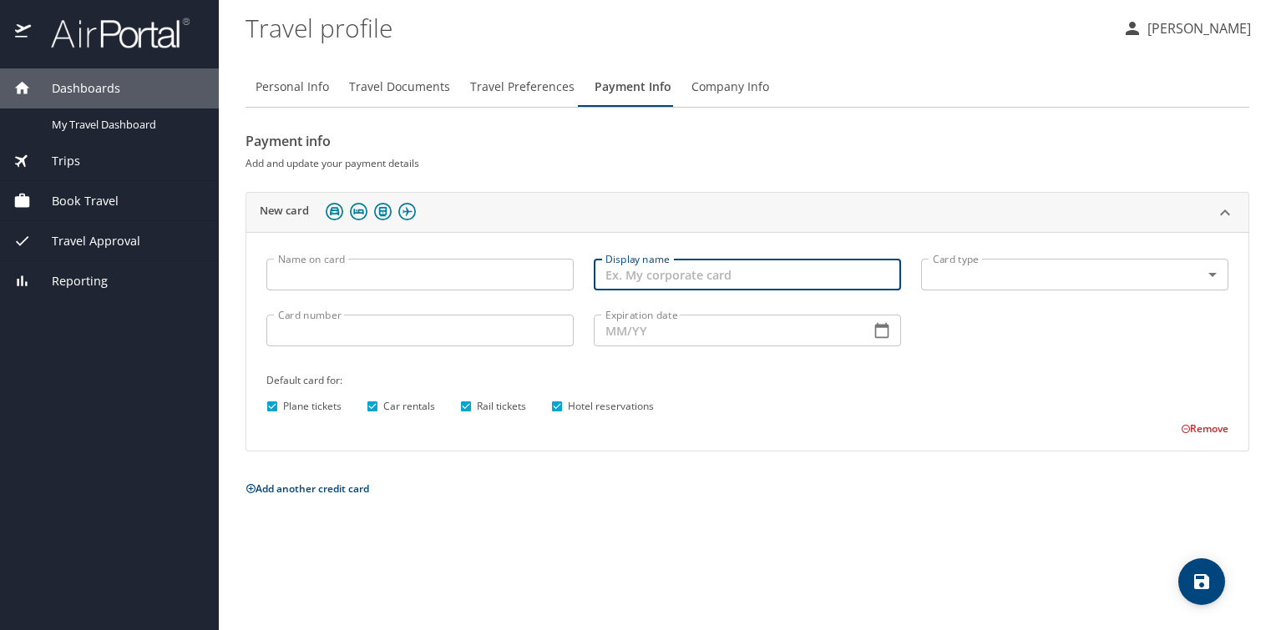
click at [695, 274] on input "Display name" at bounding box center [747, 275] width 307 height 32
type input "C"
type input "Corporate Card"
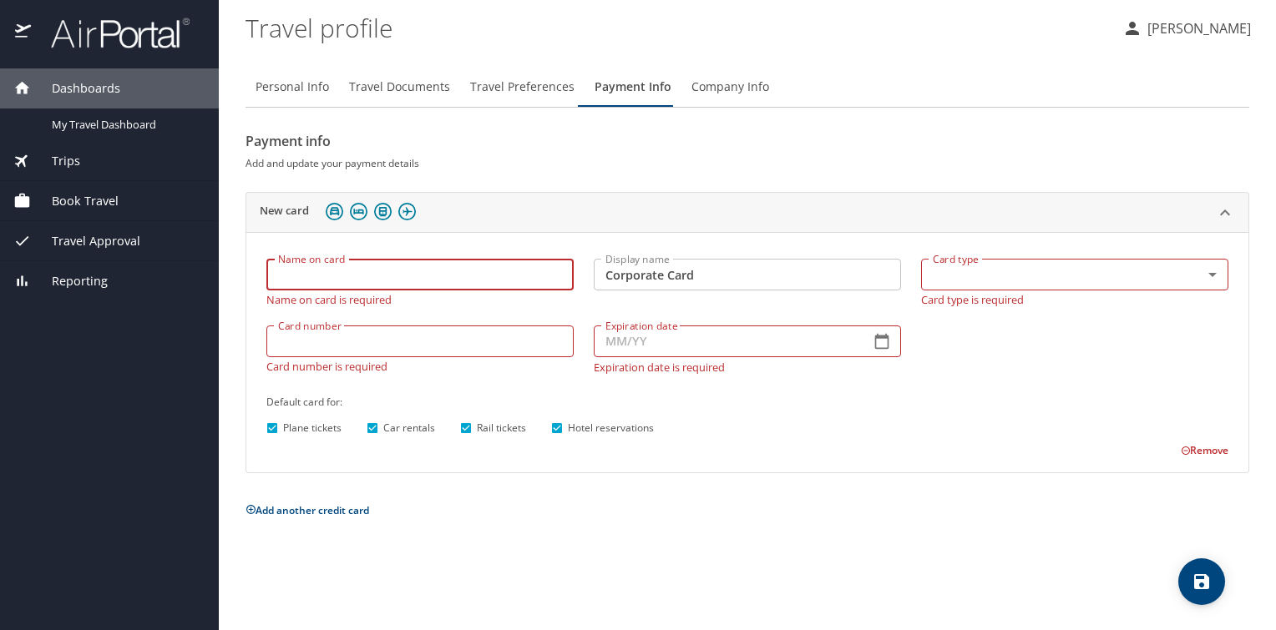
click at [279, 275] on input "Name on card" at bounding box center [419, 275] width 307 height 32
type input "Sawdey"
click at [1210, 574] on icon "save" at bounding box center [1201, 582] width 20 height 20
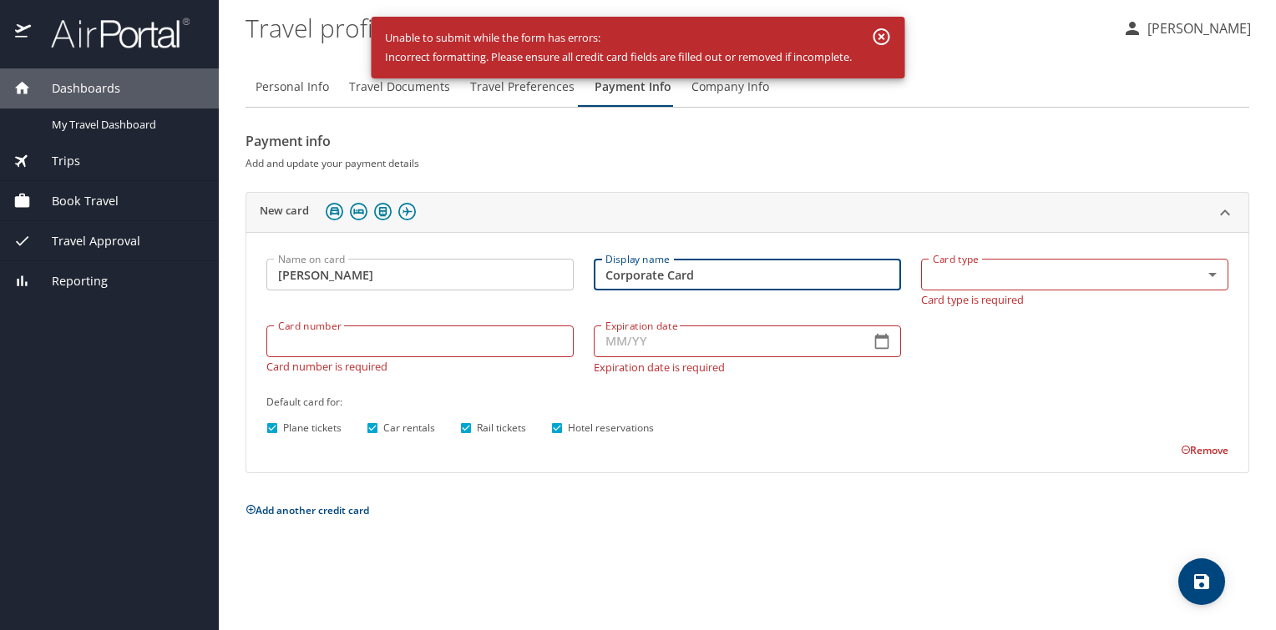
drag, startPoint x: 754, startPoint y: 281, endPoint x: 442, endPoint y: 248, distance: 313.2
click at [442, 249] on div "Name on card Sawdey Name on card Display name Corporate Card Display name Card …" at bounding box center [747, 354] width 982 height 210
click at [1215, 276] on body "Dashboards My Travel Dashboard Trips Current / Future Trips Past Trips Trips Mi…" at bounding box center [638, 315] width 1276 height 630
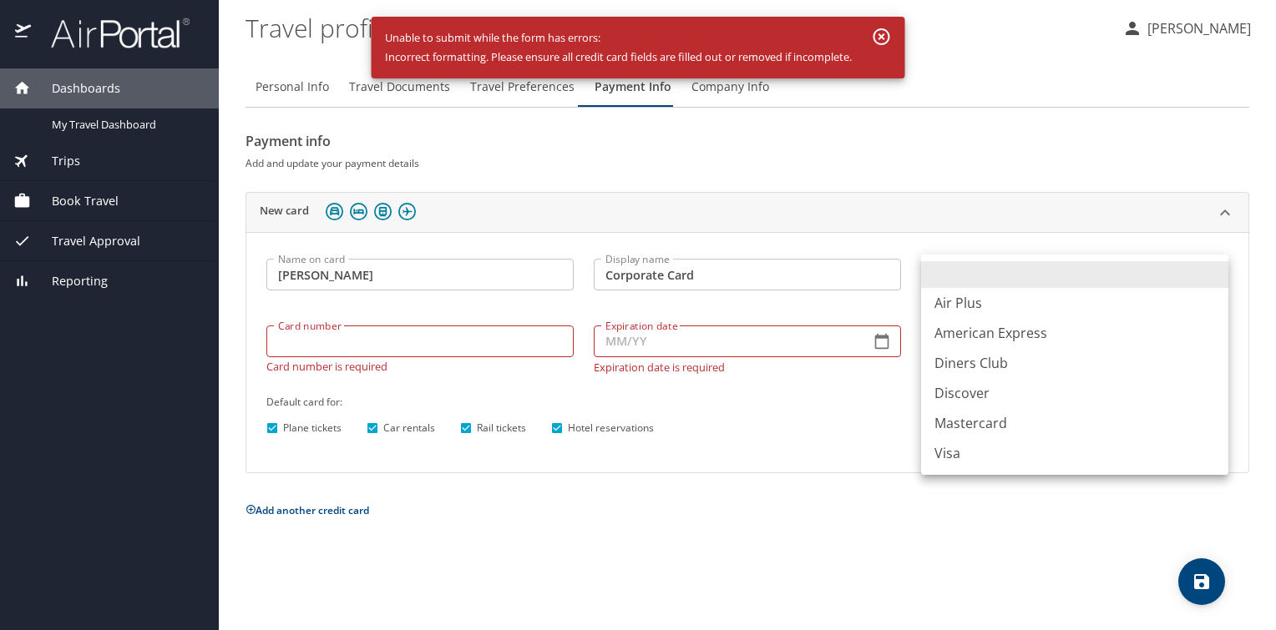
click at [1215, 276] on li at bounding box center [1074, 274] width 307 height 27
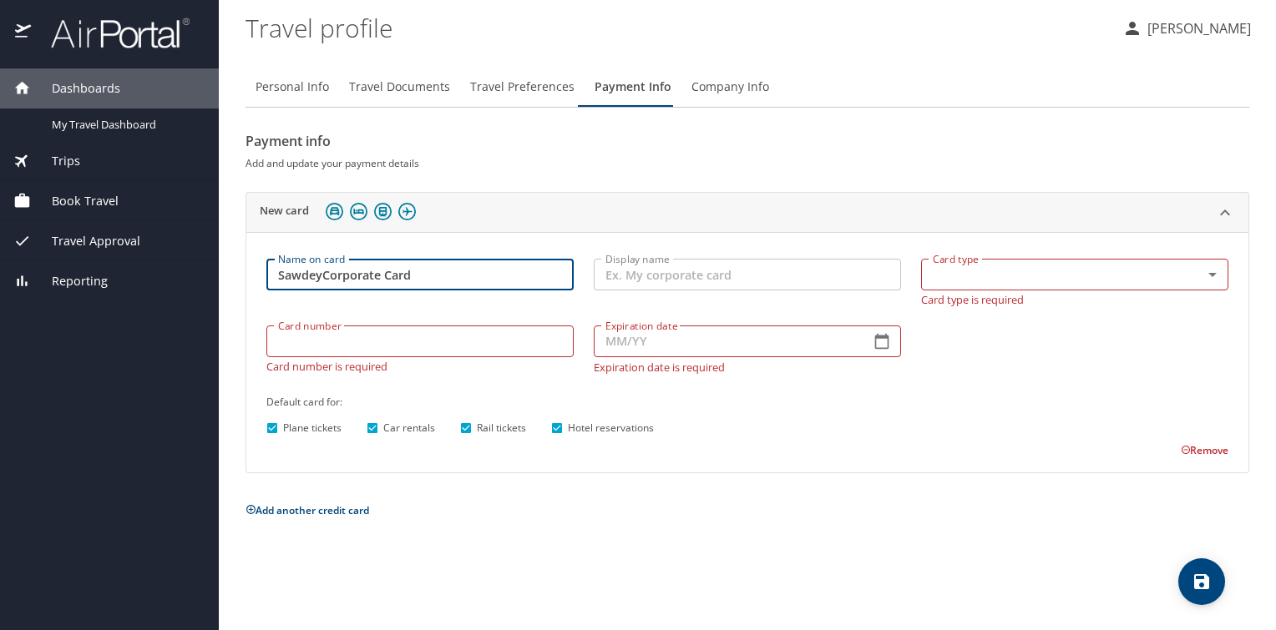
type input "Sawdey"
drag, startPoint x: 320, startPoint y: 271, endPoint x: 208, endPoint y: 271, distance: 111.9
click at [208, 271] on div "Dashboards My Travel Dashboard Trips Current / Future Trips Past Trips Trips Mi…" at bounding box center [638, 315] width 1276 height 630
click at [892, 495] on div "Payment info Add and update your payment details New card Name on card Name on …" at bounding box center [747, 324] width 1004 height 393
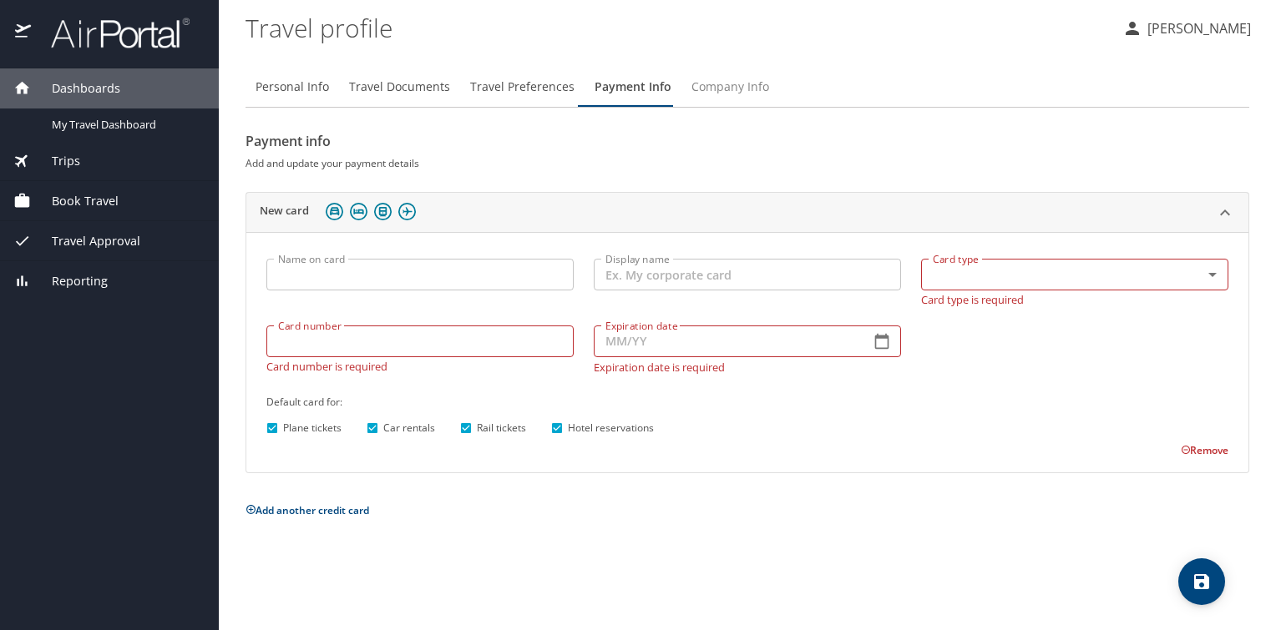
click at [727, 88] on span "Company Info" at bounding box center [730, 87] width 78 height 21
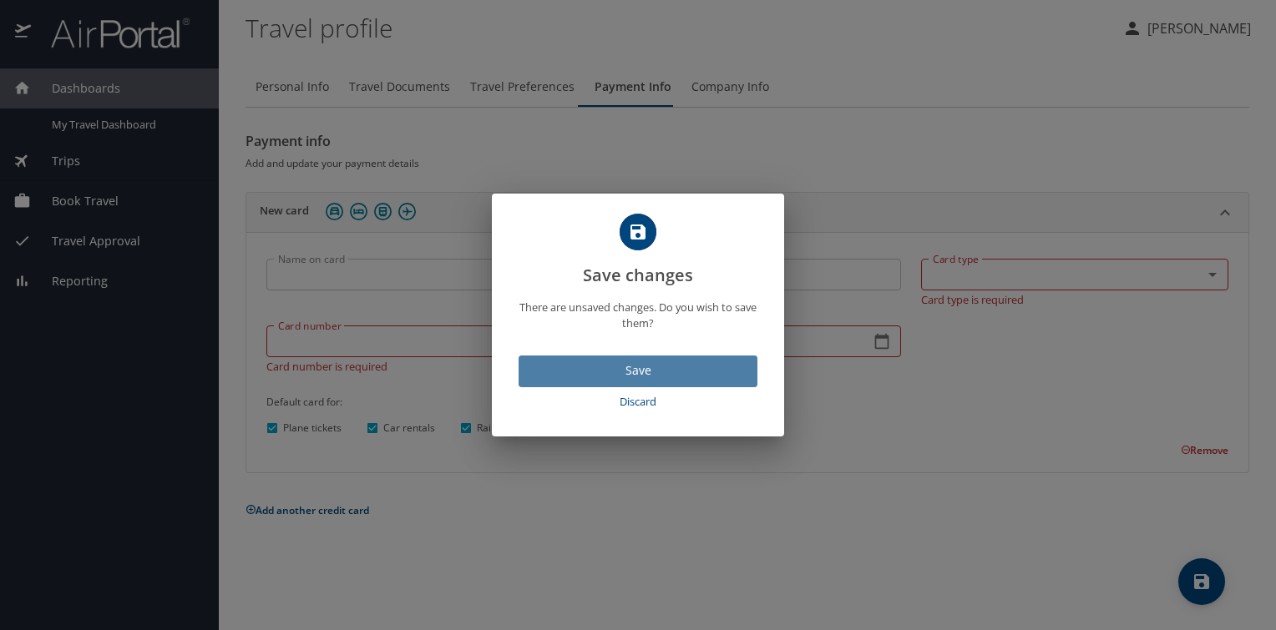
click at [655, 379] on span "Save" at bounding box center [638, 371] width 212 height 21
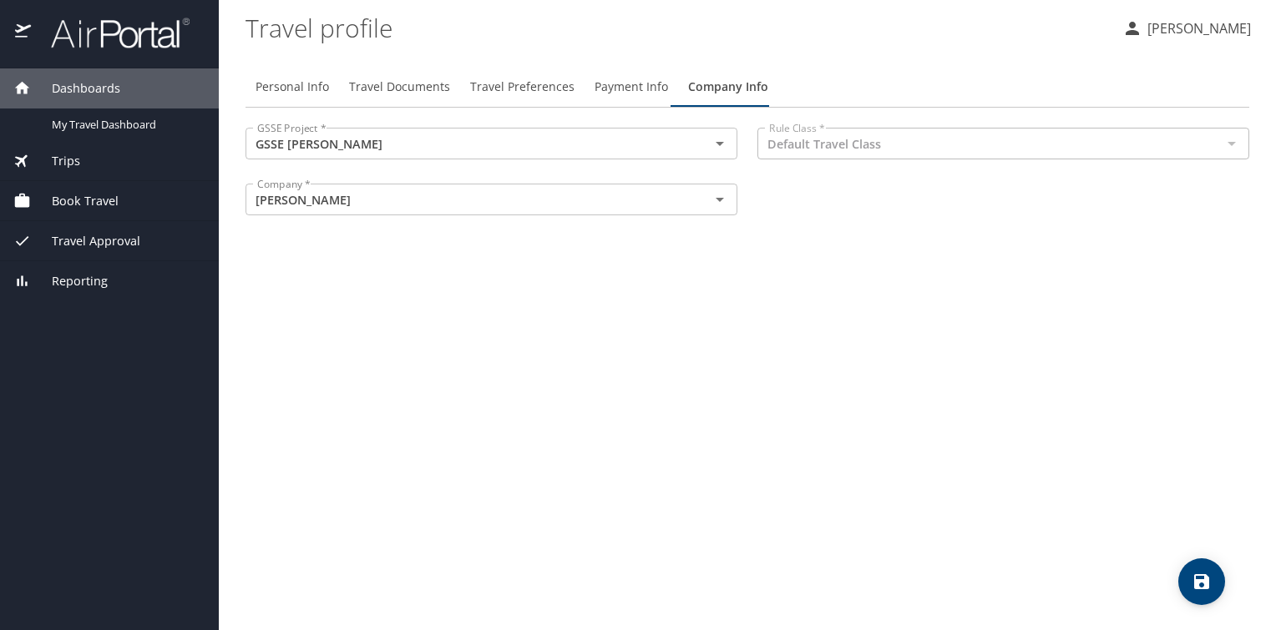
click at [1233, 144] on div at bounding box center [1231, 143] width 22 height 23
click at [1204, 583] on icon "save" at bounding box center [1201, 581] width 15 height 15
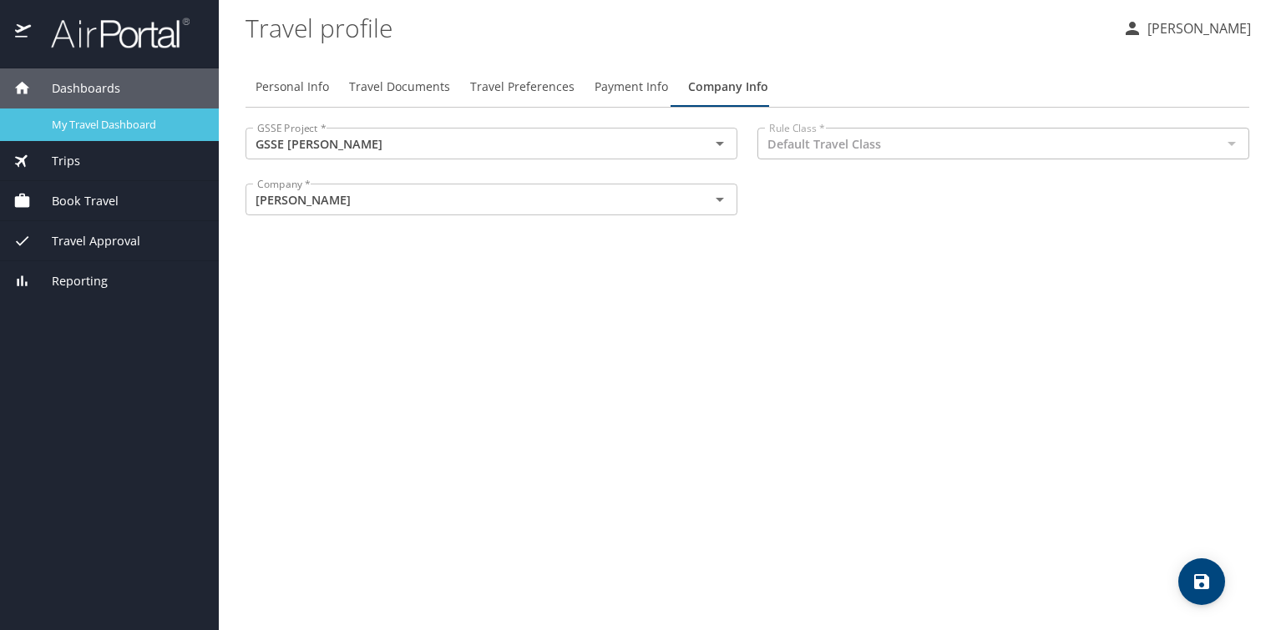
click at [94, 125] on span "My Travel Dashboard" at bounding box center [125, 125] width 147 height 16
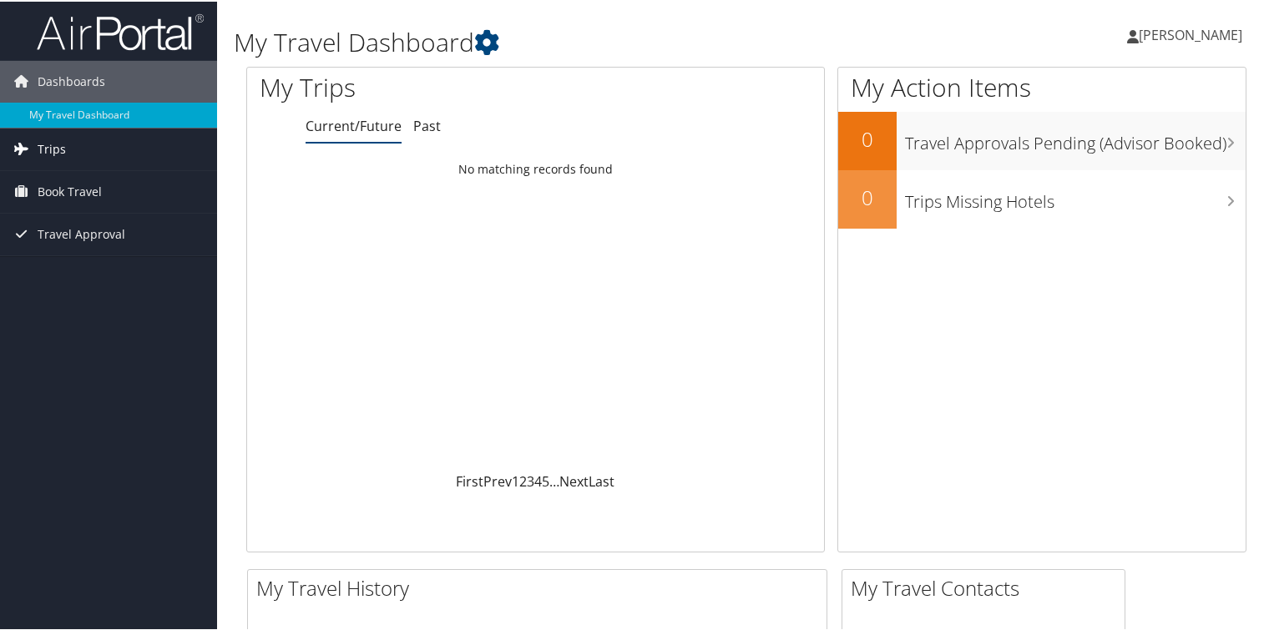
click at [54, 155] on span "Trips" at bounding box center [52, 148] width 28 height 42
click at [57, 149] on span "Trips" at bounding box center [52, 148] width 28 height 42
click at [57, 147] on span "Trips" at bounding box center [52, 148] width 28 height 42
click at [83, 264] on span "Book Travel" at bounding box center [70, 266] width 64 height 42
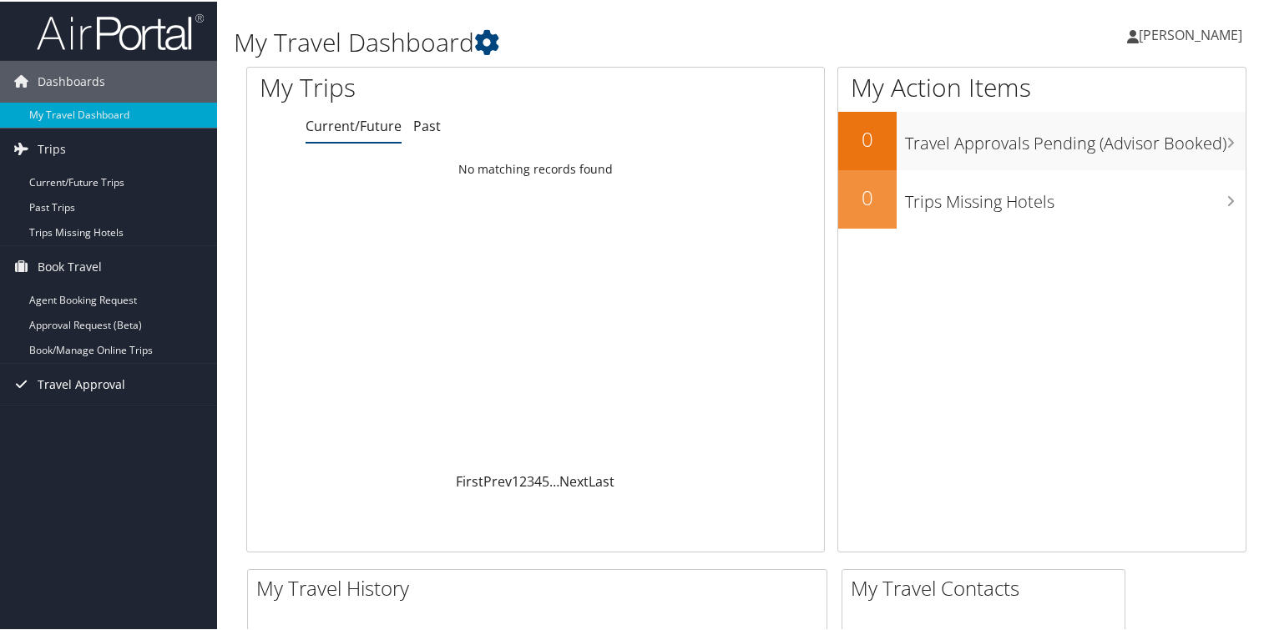
click at [67, 380] on span "Travel Approval" at bounding box center [82, 383] width 88 height 42
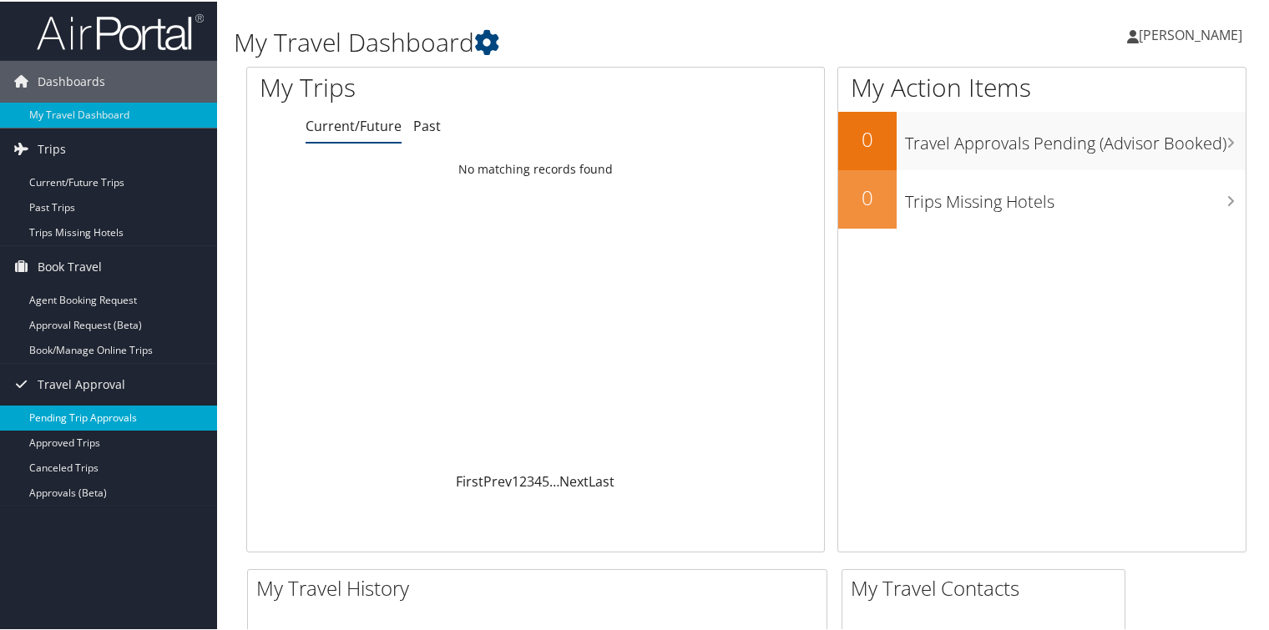
click at [110, 417] on link "Pending Trip Approvals" at bounding box center [108, 416] width 217 height 25
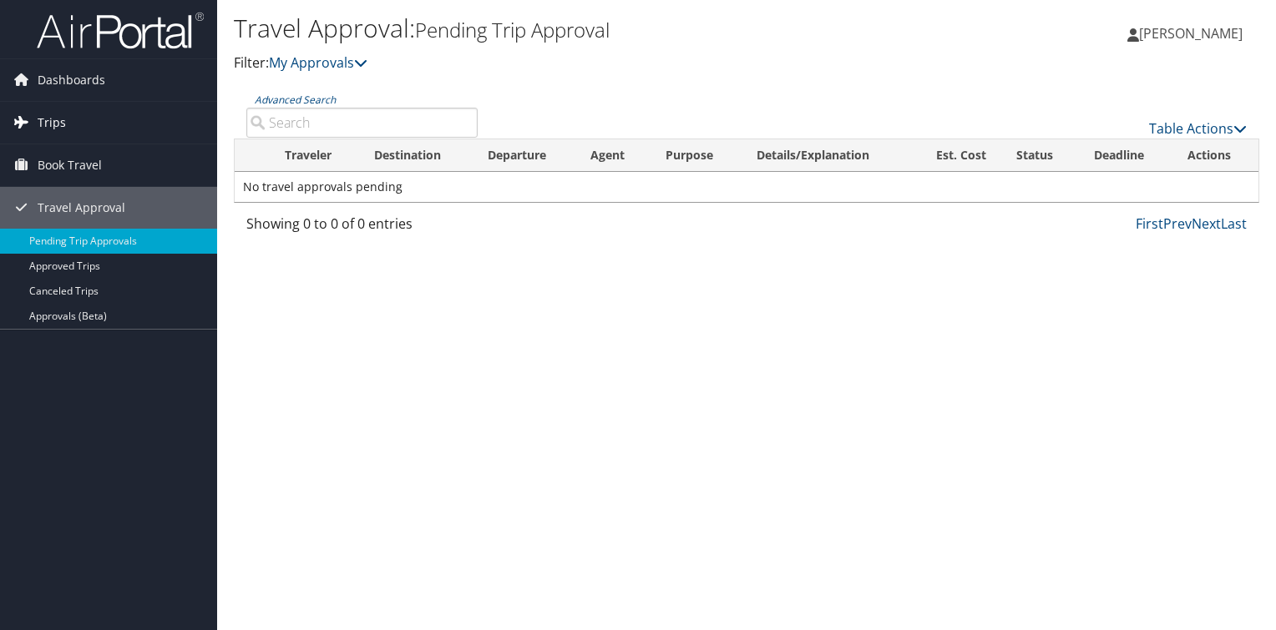
click at [55, 121] on span "Trips" at bounding box center [52, 123] width 28 height 42
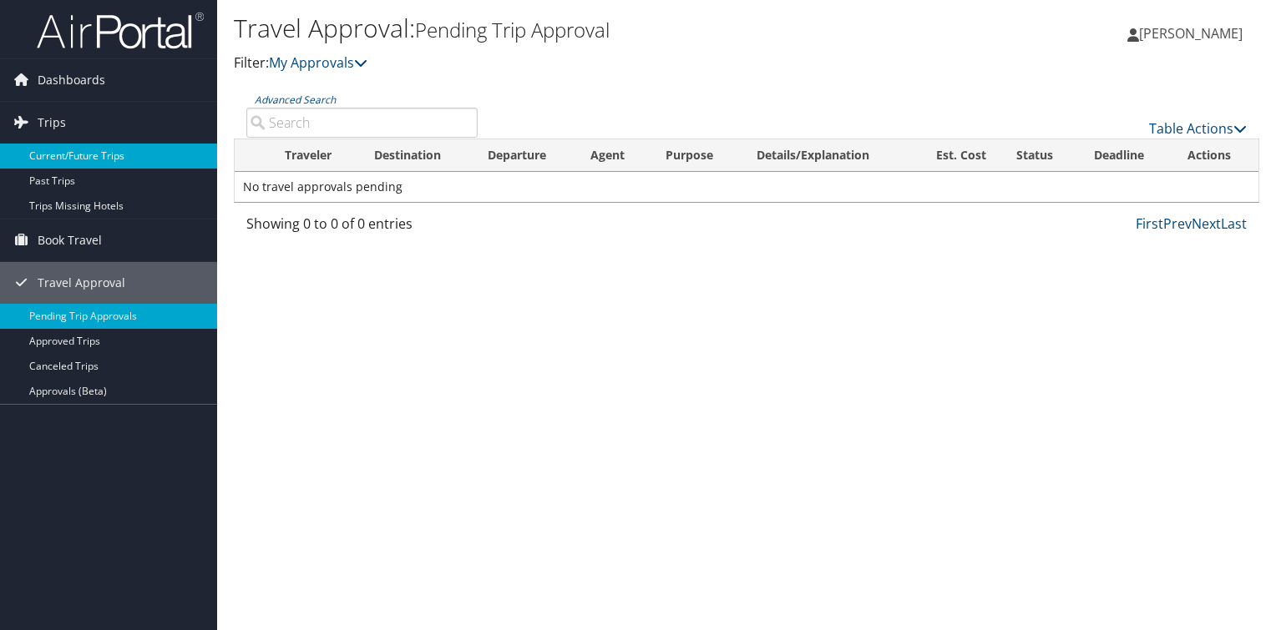
click at [78, 157] on link "Current/Future Trips" at bounding box center [108, 156] width 217 height 25
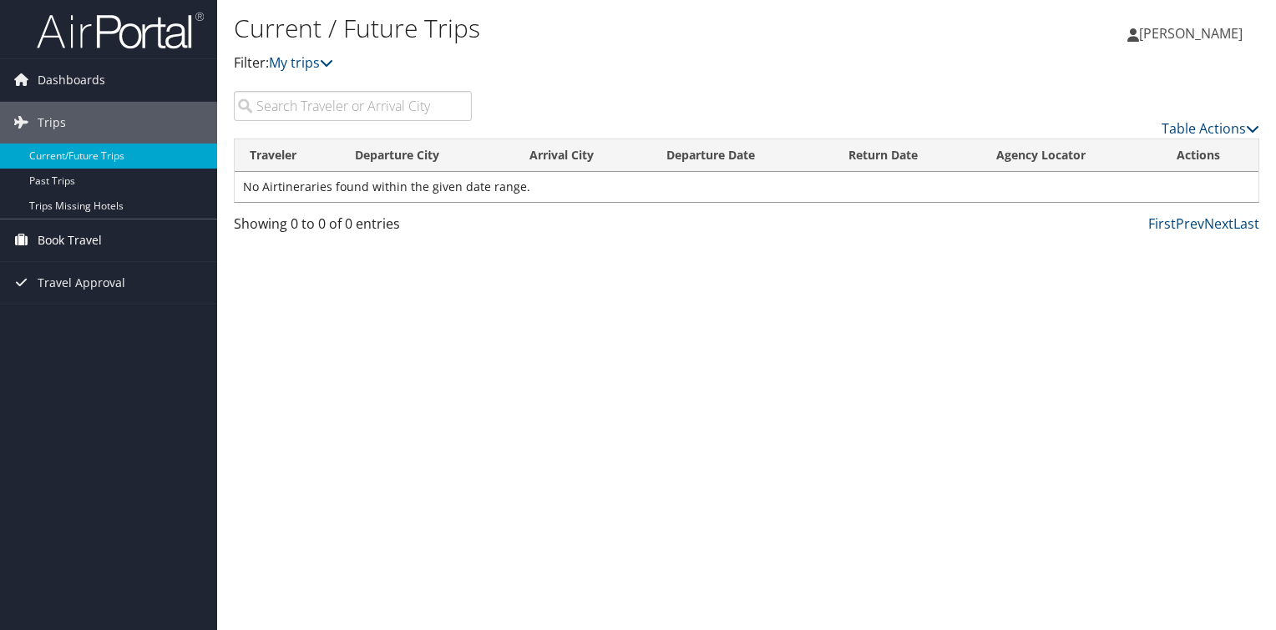
click at [66, 235] on span "Book Travel" at bounding box center [70, 241] width 64 height 42
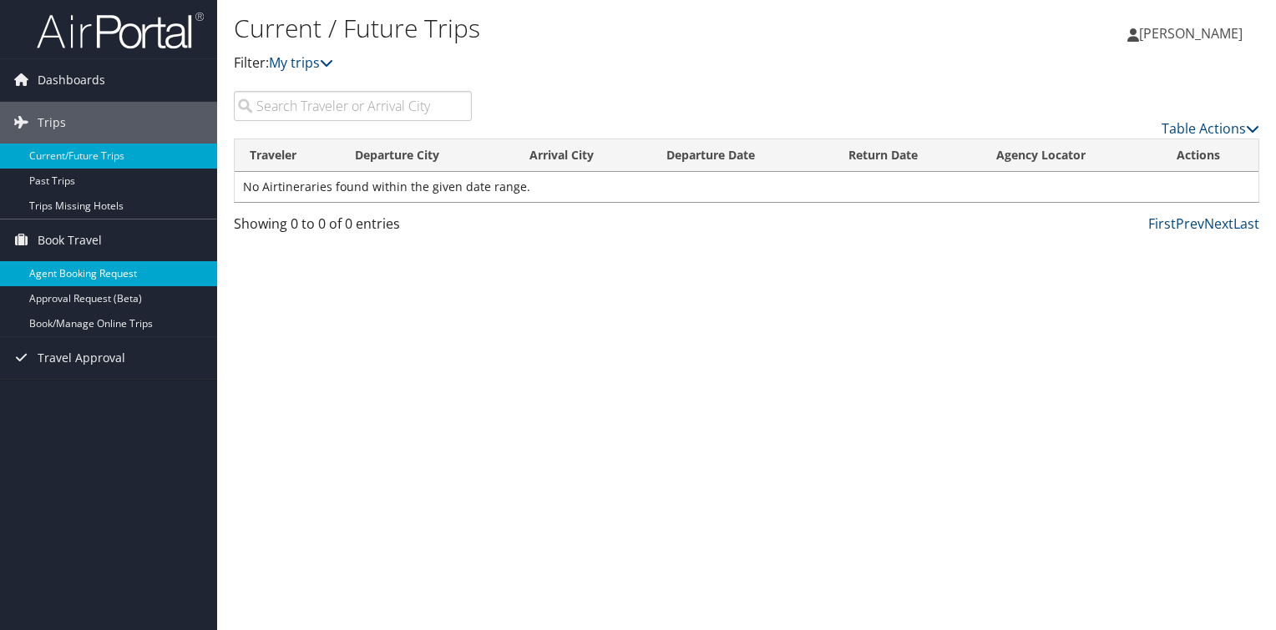
click at [94, 266] on link "Agent Booking Request" at bounding box center [108, 273] width 217 height 25
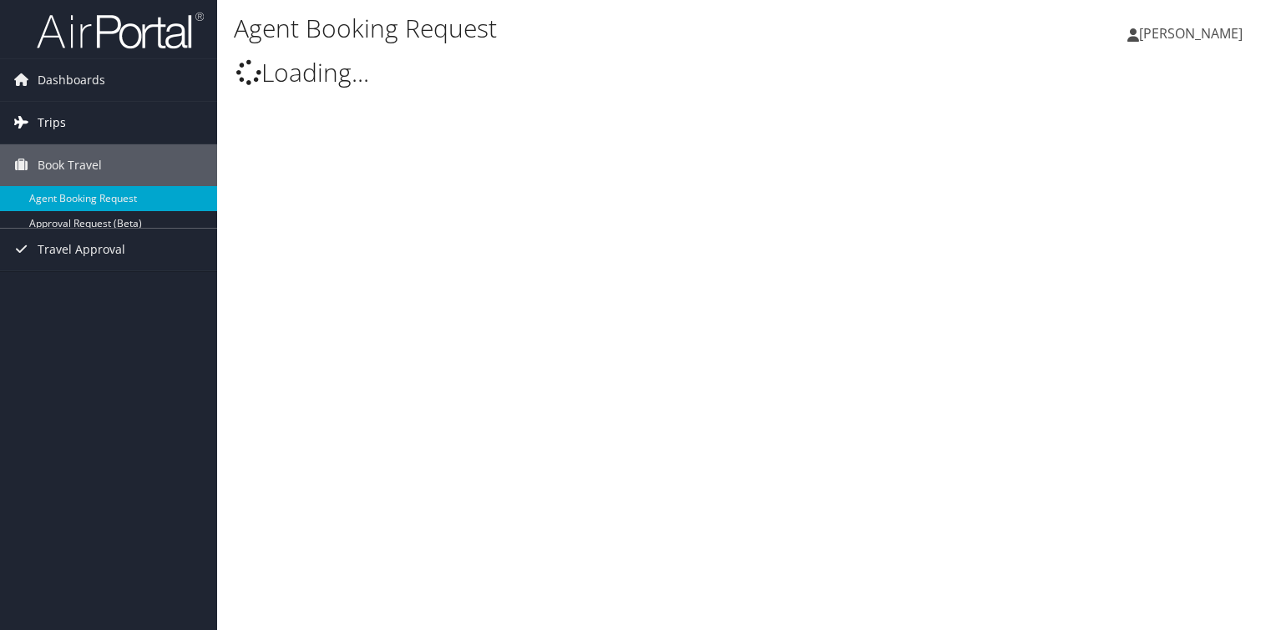
type input "[PERSON_NAME]"
select select "[EMAIL_ADDRESS][DOMAIN_NAME]"
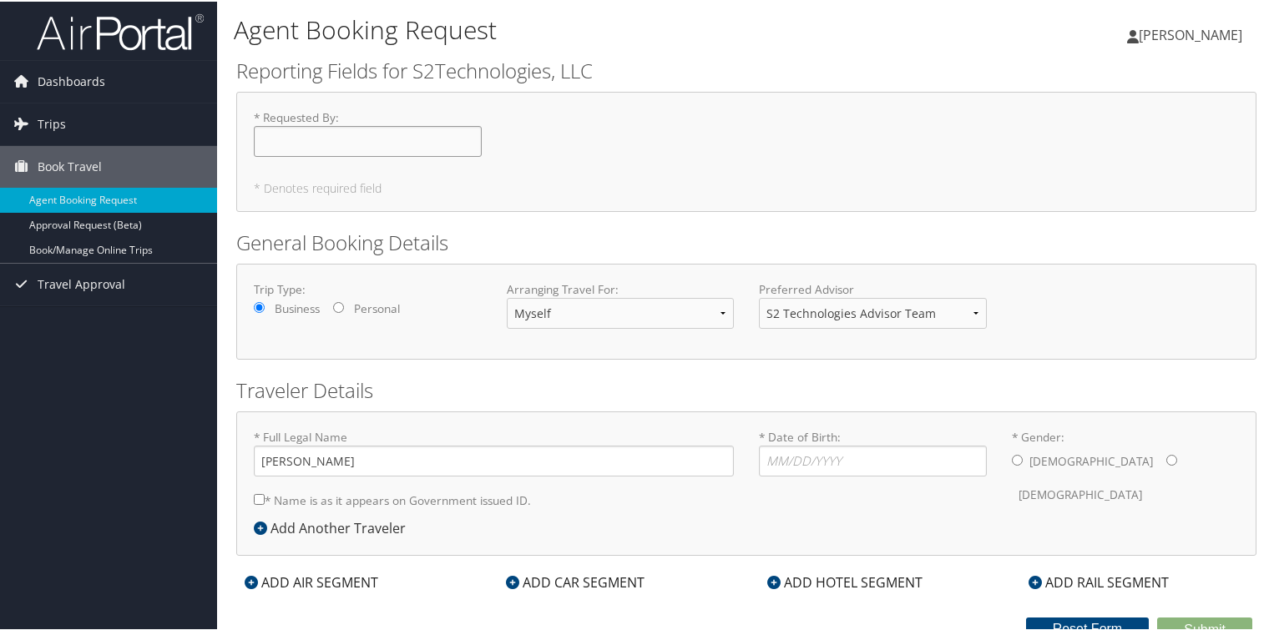
click at [349, 139] on input "* Requested By : Required" at bounding box center [368, 139] width 228 height 31
click at [720, 309] on select "Myself Another Traveler Guest Traveler" at bounding box center [621, 311] width 228 height 31
click at [507, 296] on select "Myself Another Traveler Guest Traveler" at bounding box center [621, 311] width 228 height 31
click at [973, 311] on select "S2 Technologies Advisor Team" at bounding box center [873, 311] width 228 height 31
click at [973, 314] on select "S2 Technologies Advisor Team" at bounding box center [873, 311] width 228 height 31
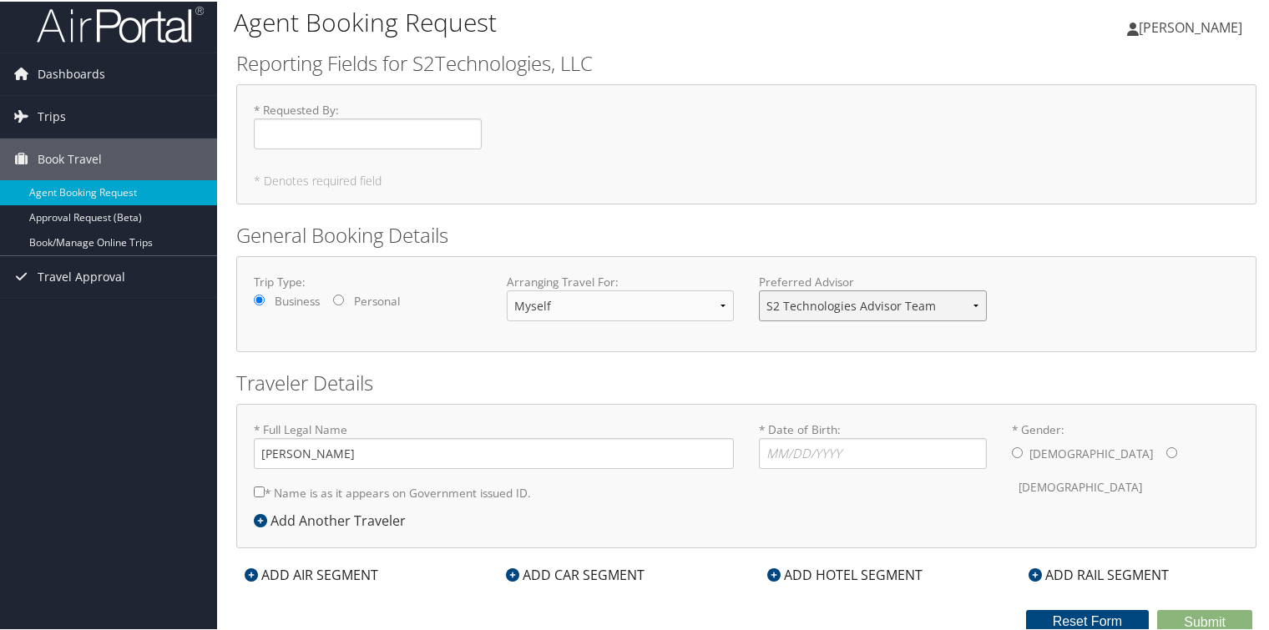
scroll to position [10, 0]
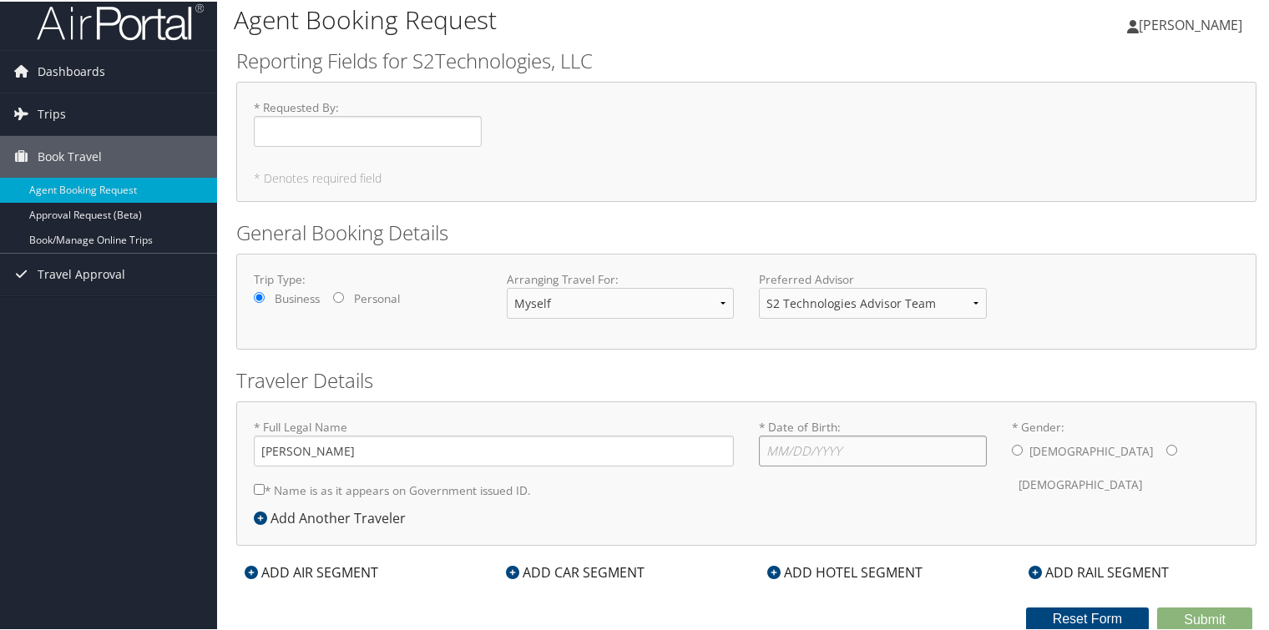
click at [828, 455] on input "* Date of Birth: Invalid Date" at bounding box center [873, 449] width 228 height 31
type input "0"
type input "08/07/1963"
click at [1013, 448] on input "* Gender: Male Female" at bounding box center [1017, 448] width 11 height 11
radio input "true"
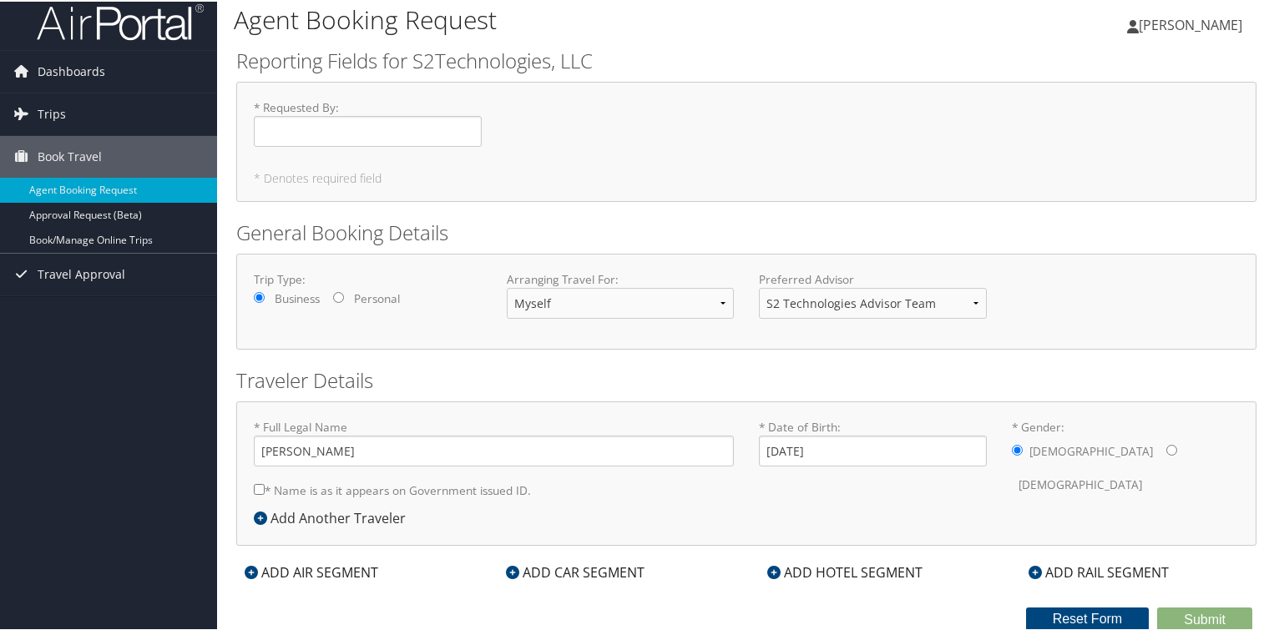
click at [259, 490] on input "* Name is as it appears on Government issued ID." at bounding box center [259, 488] width 11 height 11
checkbox input "true"
click at [296, 135] on input "* Requested By : Required" at bounding box center [368, 129] width 228 height 31
click at [1014, 326] on div "Trip Type: Business Personal Arranging Travel For: Myself Another Traveler Gues…" at bounding box center [746, 300] width 1010 height 61
click at [356, 132] on input "[PERSON_NAME]" at bounding box center [368, 129] width 228 height 31
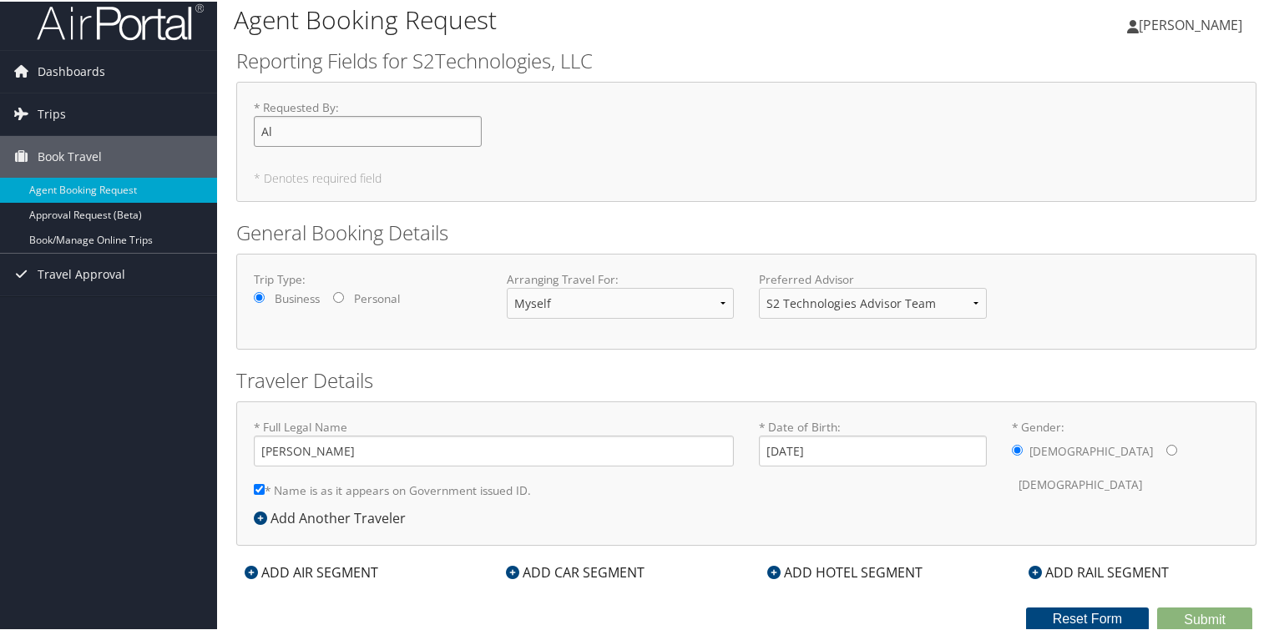
type input "A"
click at [324, 571] on div "ADD AIR SEGMENT" at bounding box center [311, 571] width 150 height 20
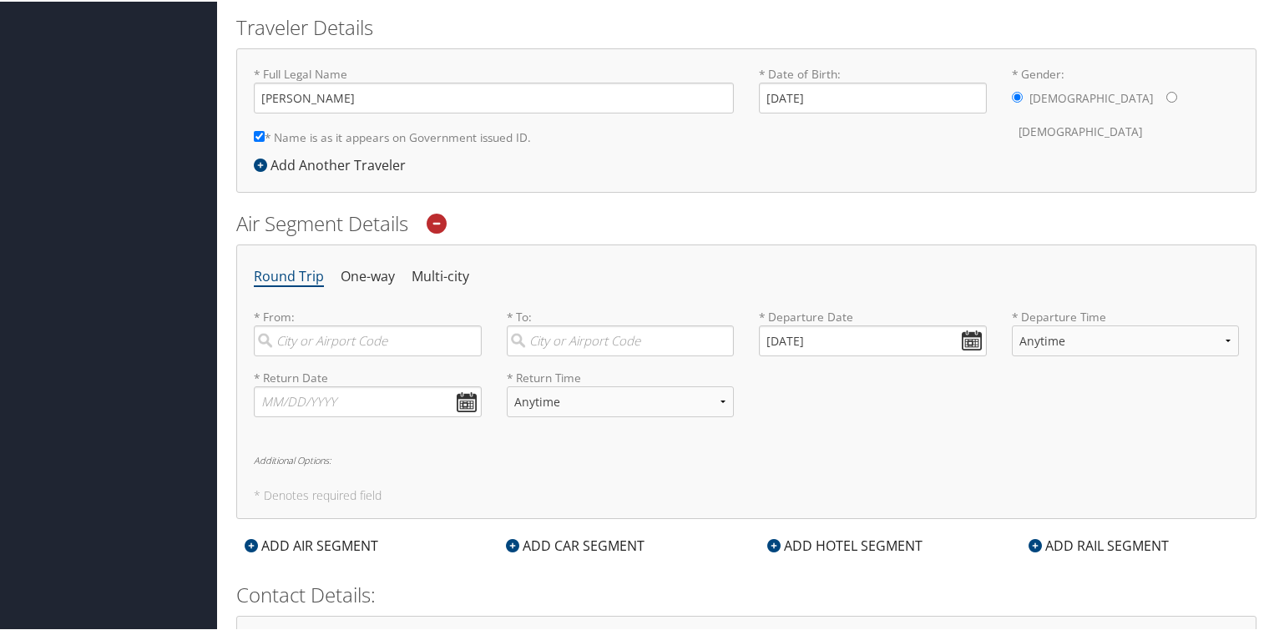
scroll to position [364, 0]
click at [326, 339] on input "search" at bounding box center [368, 338] width 228 height 31
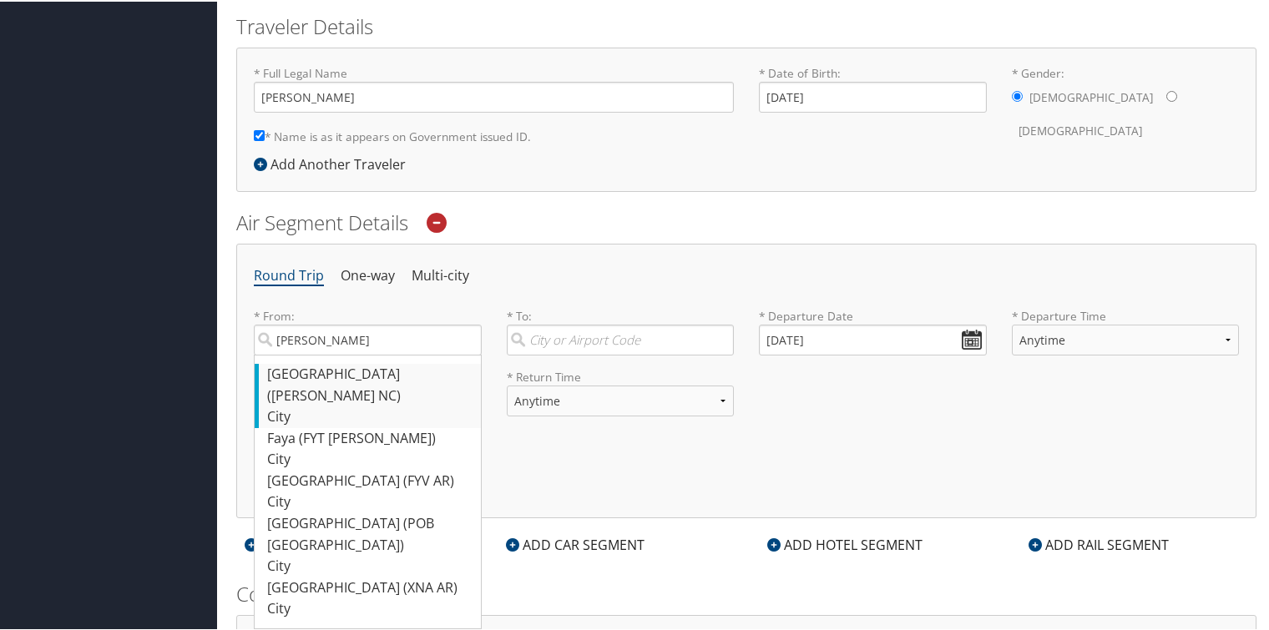
click at [331, 367] on div "Fayetteville (FAY NC)" at bounding box center [369, 383] width 205 height 43
click at [331, 354] on input "Fay" at bounding box center [368, 338] width 228 height 31
type input "Fayetteville (FAY NC)"
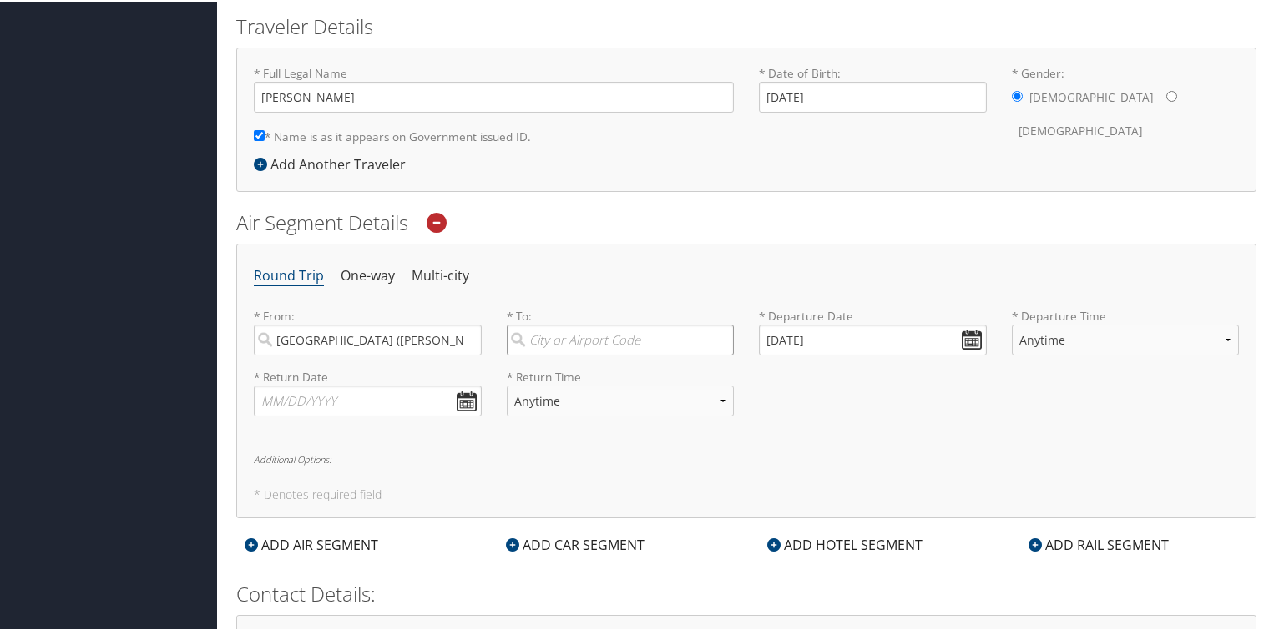
click at [589, 342] on input "search" at bounding box center [621, 338] width 228 height 31
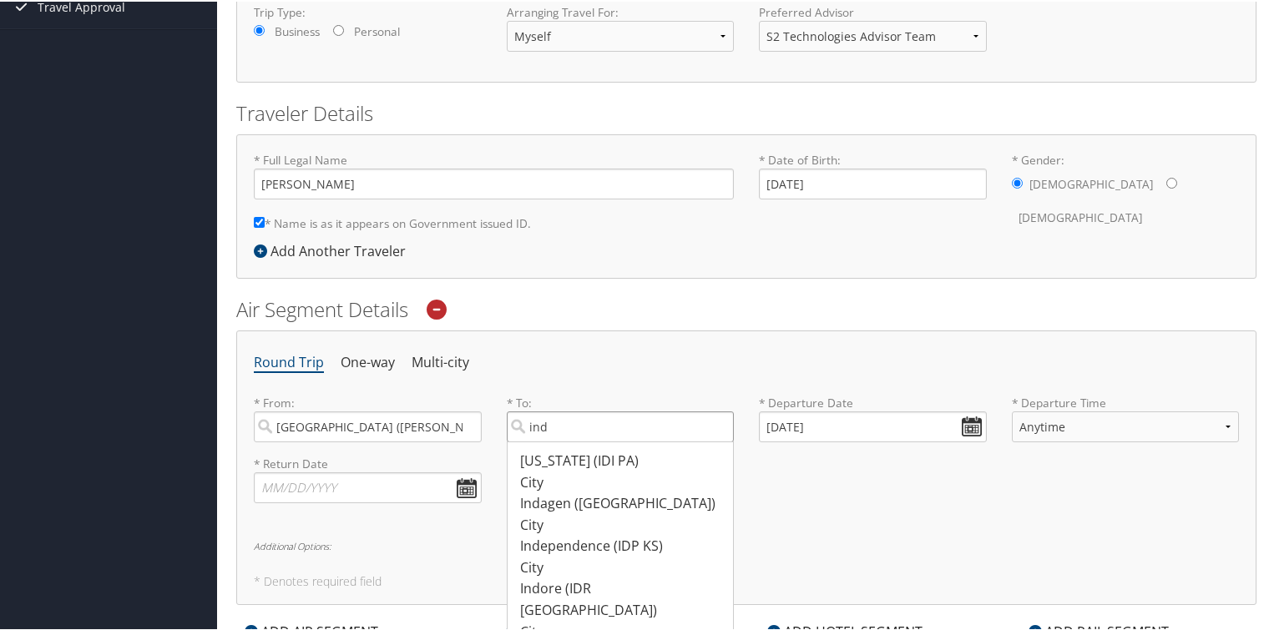
scroll to position [273, 0]
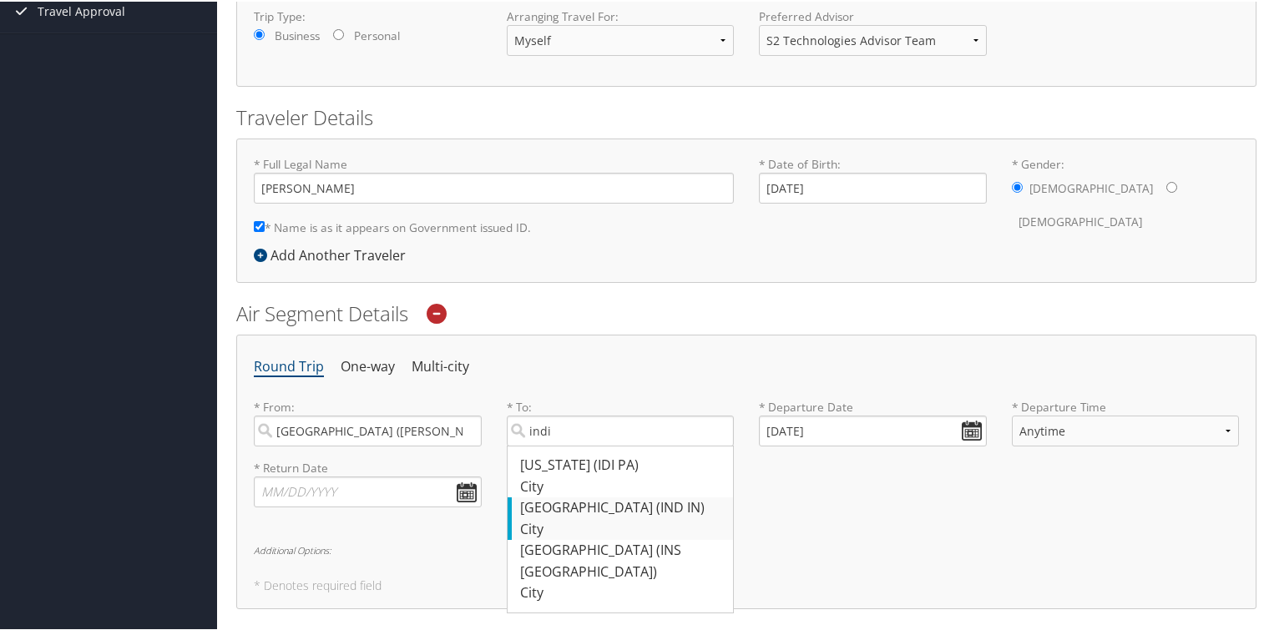
click at [569, 504] on div "Indianapolis (IND IN)" at bounding box center [622, 507] width 205 height 22
click at [569, 445] on input "indi" at bounding box center [621, 429] width 228 height 31
type input "Indianapolis (IND IN)"
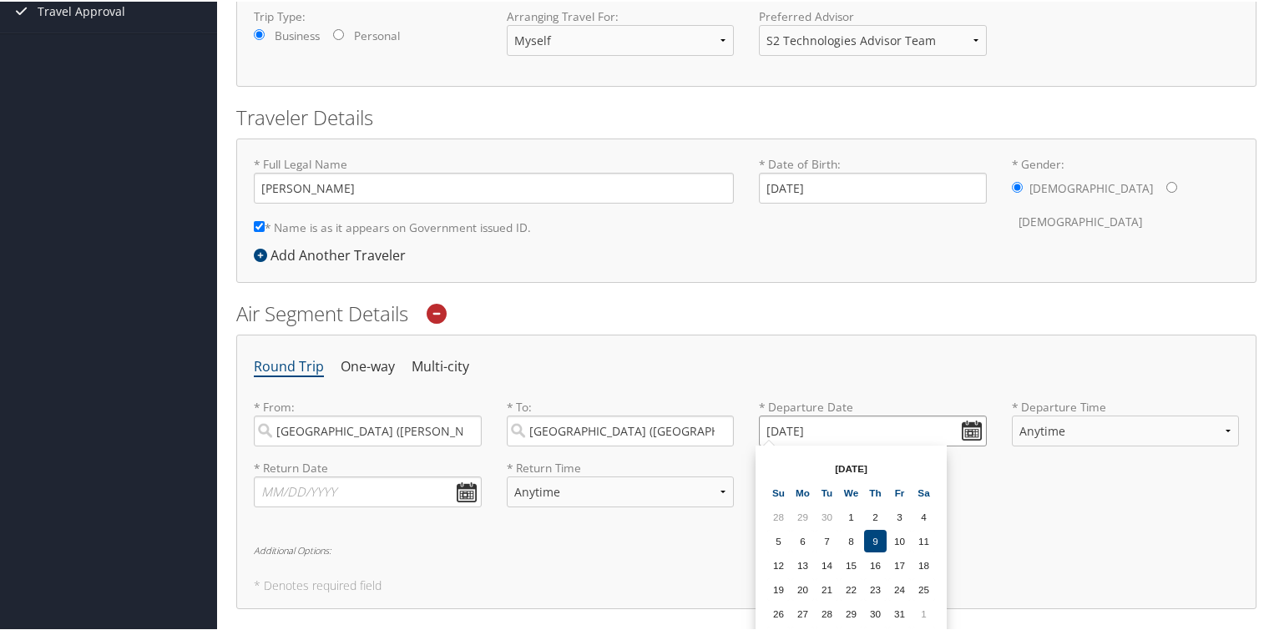
click at [968, 427] on input "10/09/2025" at bounding box center [873, 429] width 228 height 31
click at [807, 563] on td "13" at bounding box center [802, 564] width 23 height 23
type input "10/13/2025"
click at [1223, 428] on select "Anytime Early Morning (5AM-7AM) Morning (7AM-12PM) Afternoon (12PM-5PM) Evening…" at bounding box center [1126, 429] width 228 height 31
select select "6:00 AM"
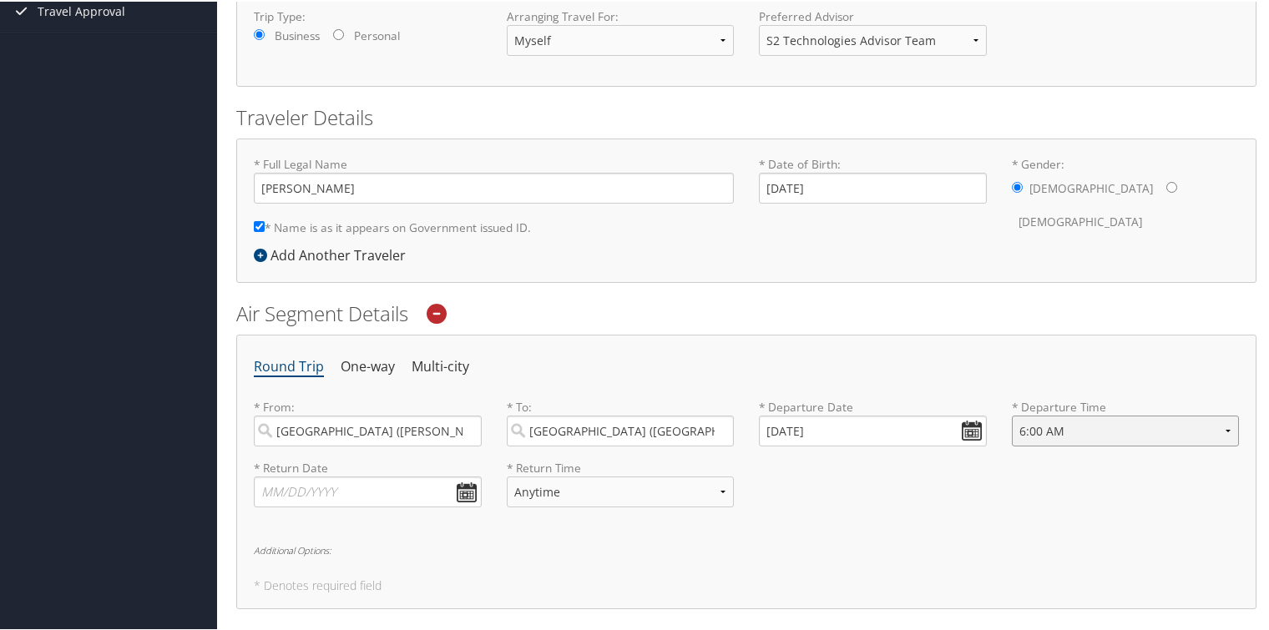
click at [1012, 414] on select "Anytime Early Morning (5AM-7AM) Morning (7AM-12PM) Afternoon (12PM-5PM) Evening…" at bounding box center [1126, 429] width 228 height 31
click at [394, 488] on input "text" at bounding box center [368, 490] width 228 height 31
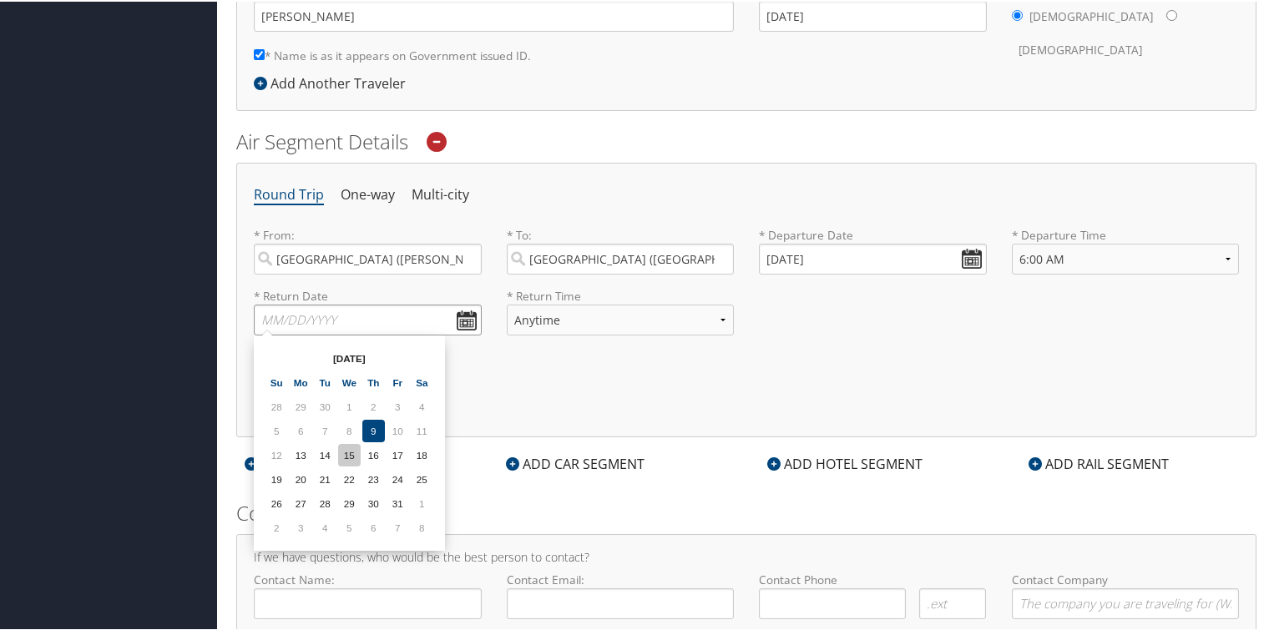
scroll to position [482, 0]
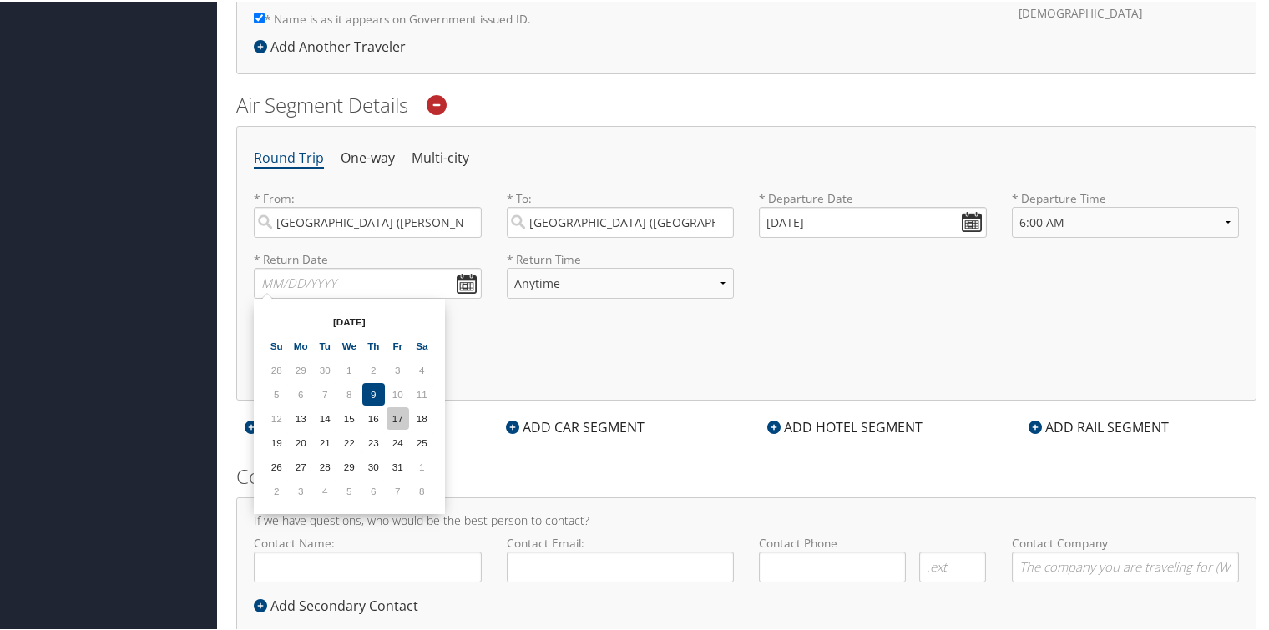
click at [400, 411] on td "17" at bounding box center [398, 417] width 23 height 23
type input "10/17/2025"
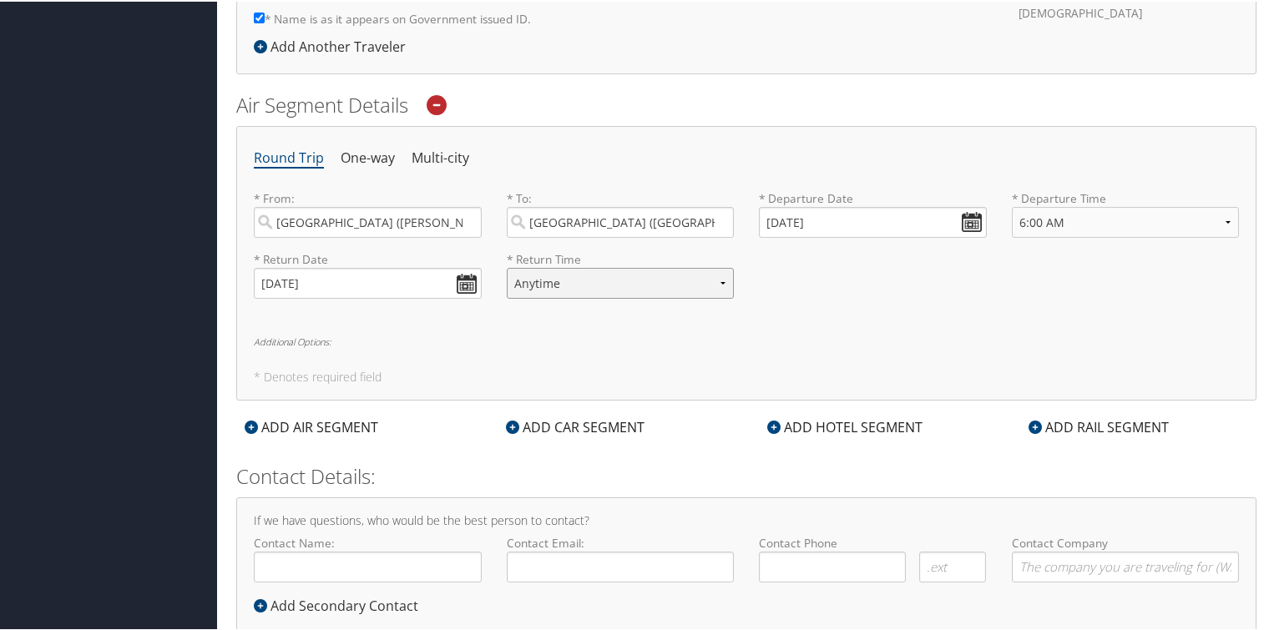
click at [614, 277] on select "Anytime Early Morning (5AM-7AM) Morning (7AM-12PM) Afternoon (12PM-5PM) Evening…" at bounding box center [621, 281] width 228 height 31
select select "2:00 PM"
click at [507, 266] on select "Anytime Early Morning (5AM-7AM) Morning (7AM-12PM) Afternoon (12PM-5PM) Evening…" at bounding box center [621, 281] width 228 height 31
click at [717, 279] on select "Anytime Early Morning (5AM-7AM) Morning (7AM-12PM) Afternoon (12PM-5PM) Evening…" at bounding box center [621, 281] width 228 height 31
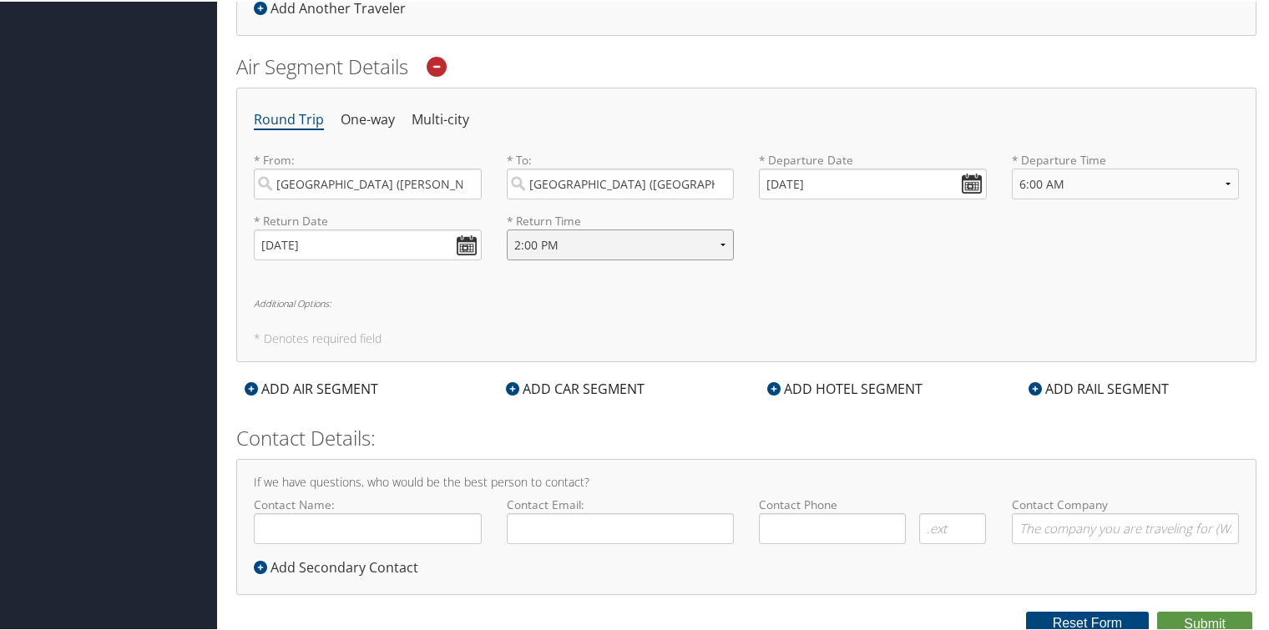
scroll to position [523, 0]
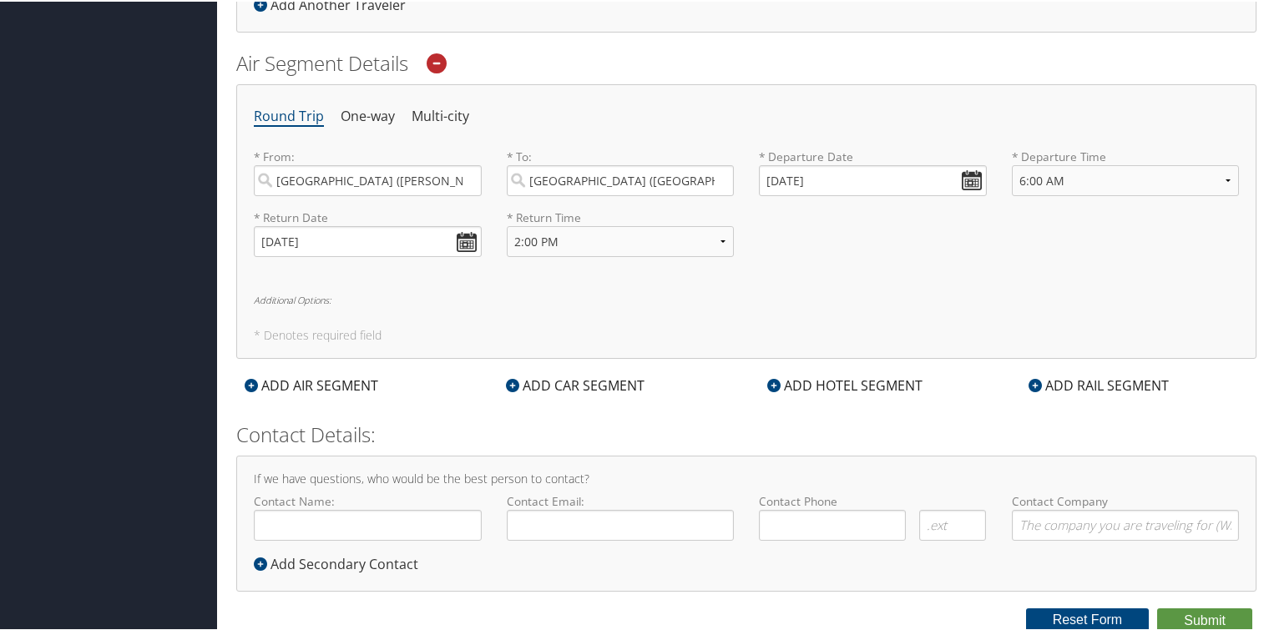
click at [271, 294] on h6 "Additional Options:" at bounding box center [746, 298] width 985 height 9
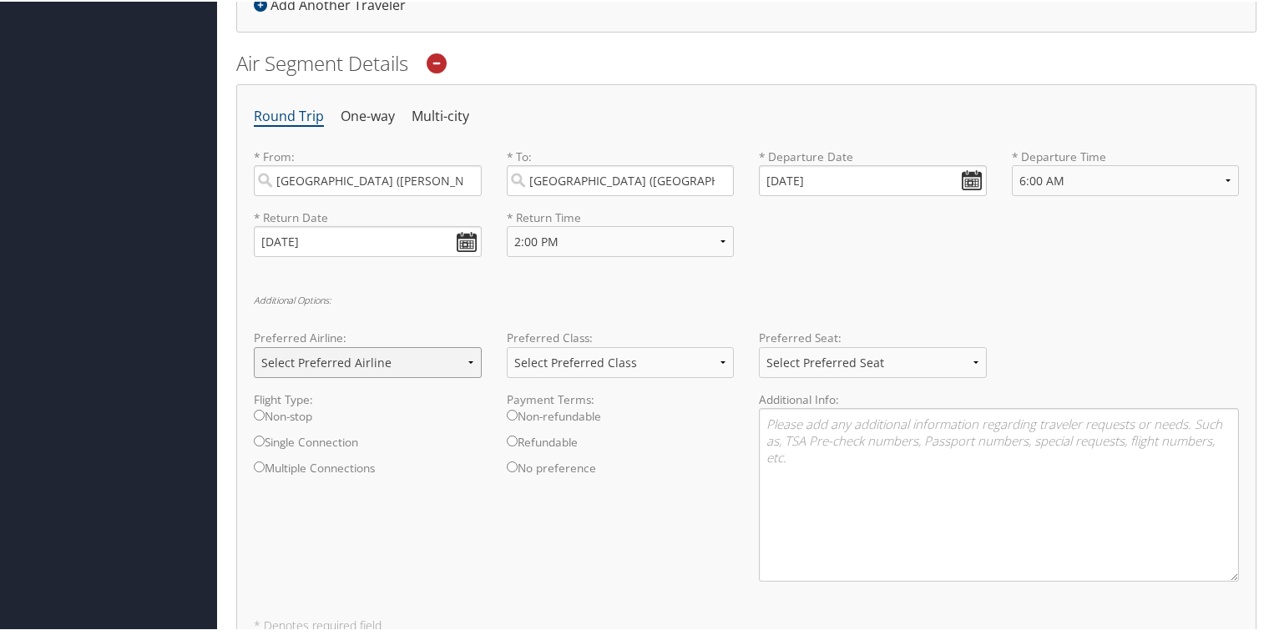
click at [464, 358] on select "Select Preferred Airline Delta United Airlines American Airlines Southwest Airl…" at bounding box center [368, 361] width 228 height 31
select select "Delta(DL)"
click at [254, 346] on select "Select Preferred Airline Delta United Airlines American Airlines Southwest Airl…" at bounding box center [368, 361] width 228 height 31
click at [716, 356] on select "Select Preferred Class Economy Economy Plus Business First Class" at bounding box center [621, 361] width 228 height 31
click at [972, 359] on select "Select Preferred Seat Aisle Window Middle" at bounding box center [873, 361] width 228 height 31
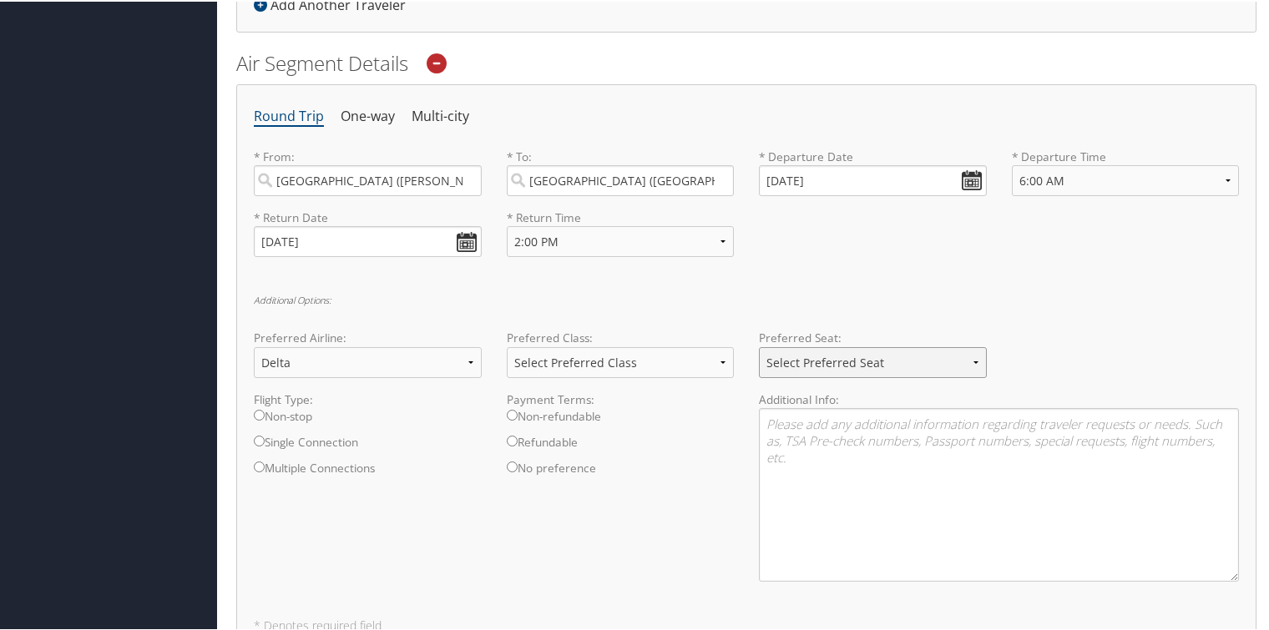
select select "Window"
click at [759, 346] on select "Select Preferred Seat Aisle Window Middle" at bounding box center [873, 361] width 228 height 31
click at [630, 362] on select "Select Preferred Class Economy Economy Plus Business First Class" at bounding box center [621, 361] width 228 height 31
click at [649, 285] on div "Round Trip One-way Multi-city * From: Fayetteville (FAY NC) Required * To: Indi…" at bounding box center [746, 365] width 1020 height 565
click at [291, 361] on select "Select Preferred Airline Delta United Airlines American Airlines Southwest Airl…" at bounding box center [368, 361] width 228 height 31
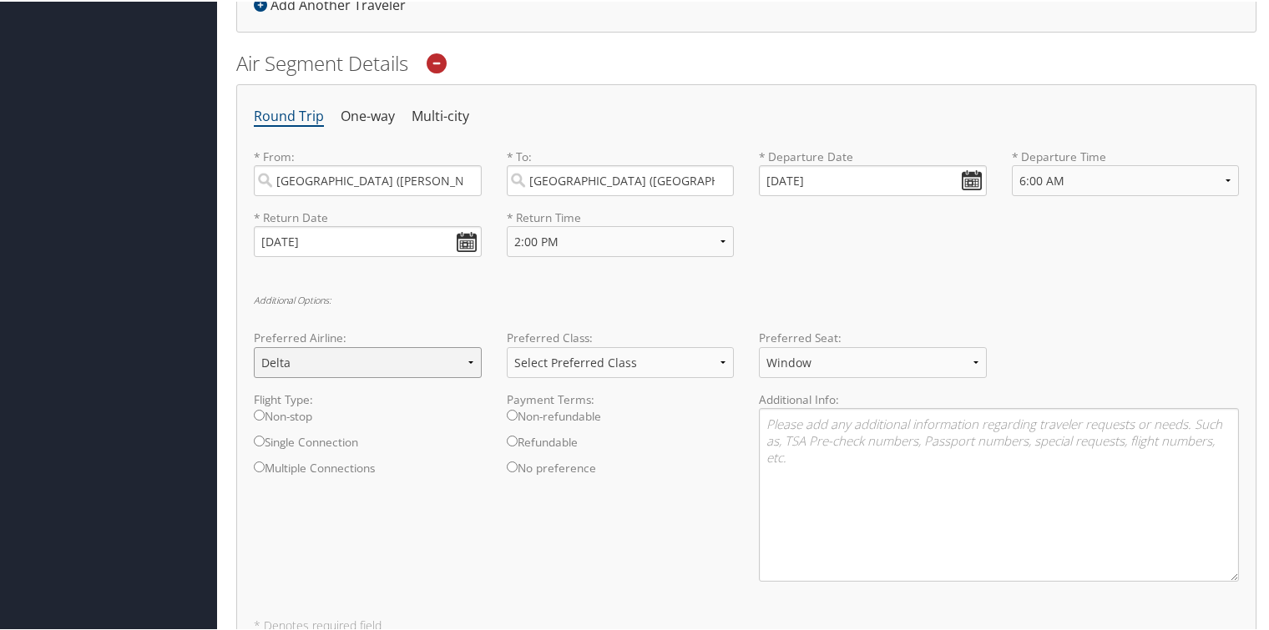
select select "Select Preferred Airline"
click at [254, 346] on select "Select Preferred Airline Delta United Airlines American Airlines Southwest Airl…" at bounding box center [368, 361] width 228 height 31
click at [908, 357] on select "Select Preferred Seat Aisle Window Middle" at bounding box center [873, 361] width 228 height 31
select select "Select Preferred Seat"
click at [759, 346] on select "Select Preferred Seat Aisle Window Middle" at bounding box center [873, 361] width 228 height 31
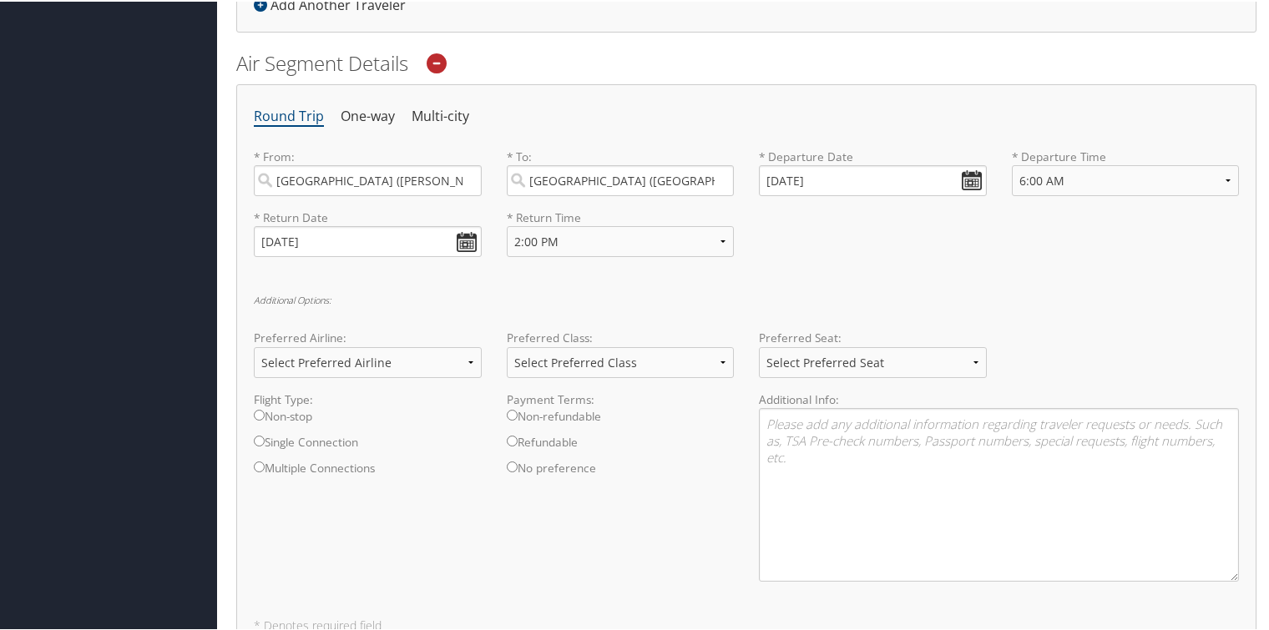
click at [286, 299] on h6 "Additional Options:" at bounding box center [746, 298] width 985 height 9
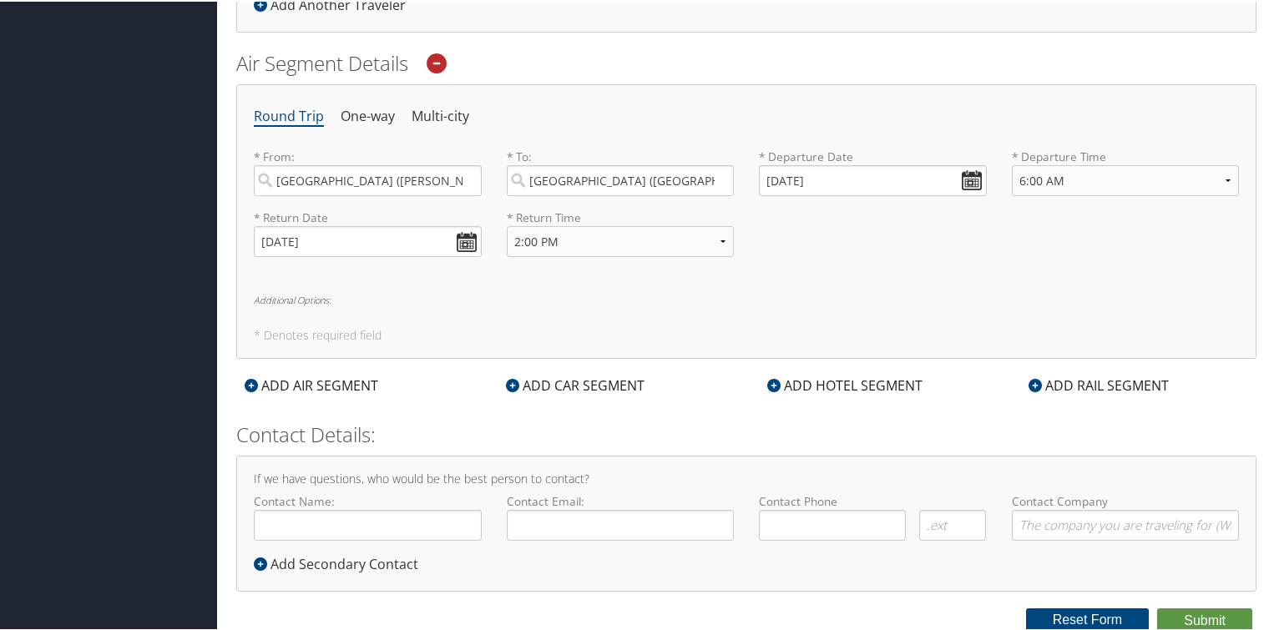
click at [524, 382] on div "ADD CAR SEGMENT" at bounding box center [575, 384] width 155 height 20
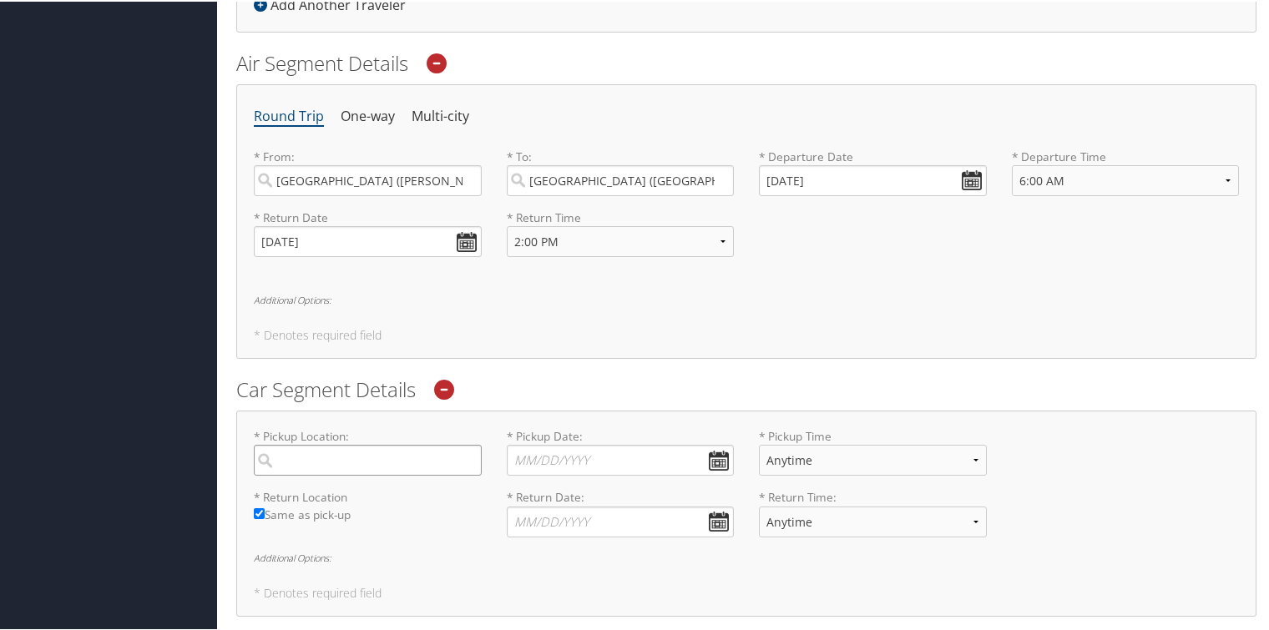
click at [320, 463] on input "search" at bounding box center [368, 458] width 228 height 31
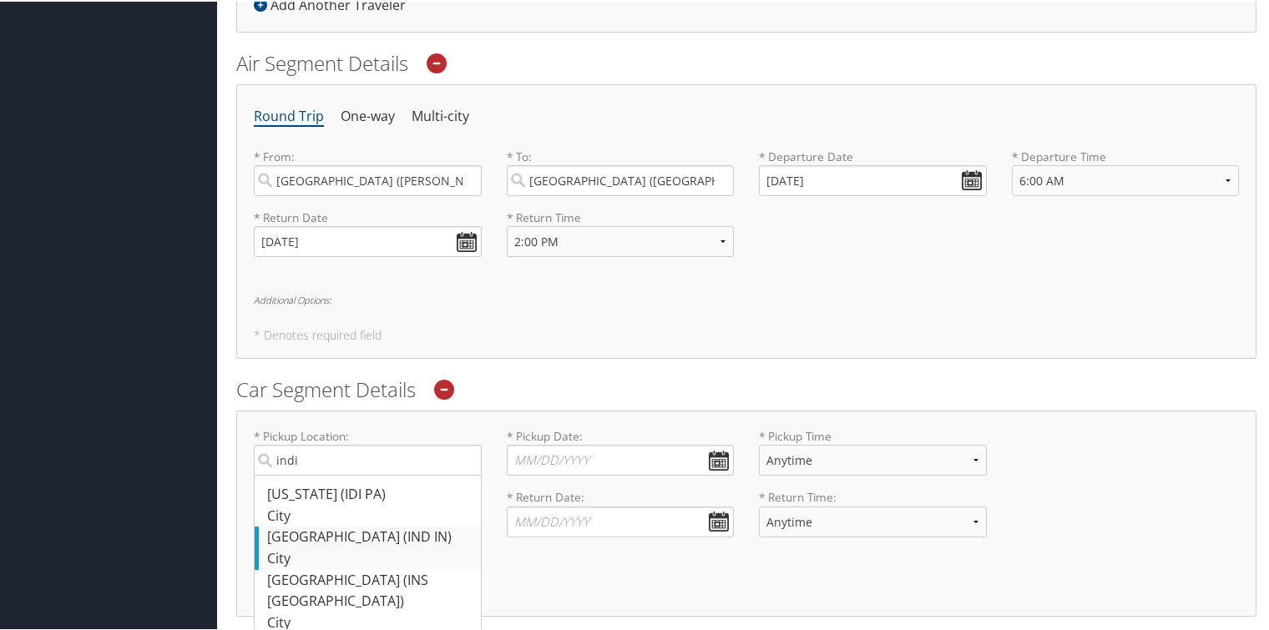
click at [336, 532] on div "Indianapolis (IND IN)" at bounding box center [369, 536] width 205 height 22
click at [336, 474] on input "indi" at bounding box center [368, 458] width 228 height 31
type input "Indianapolis"
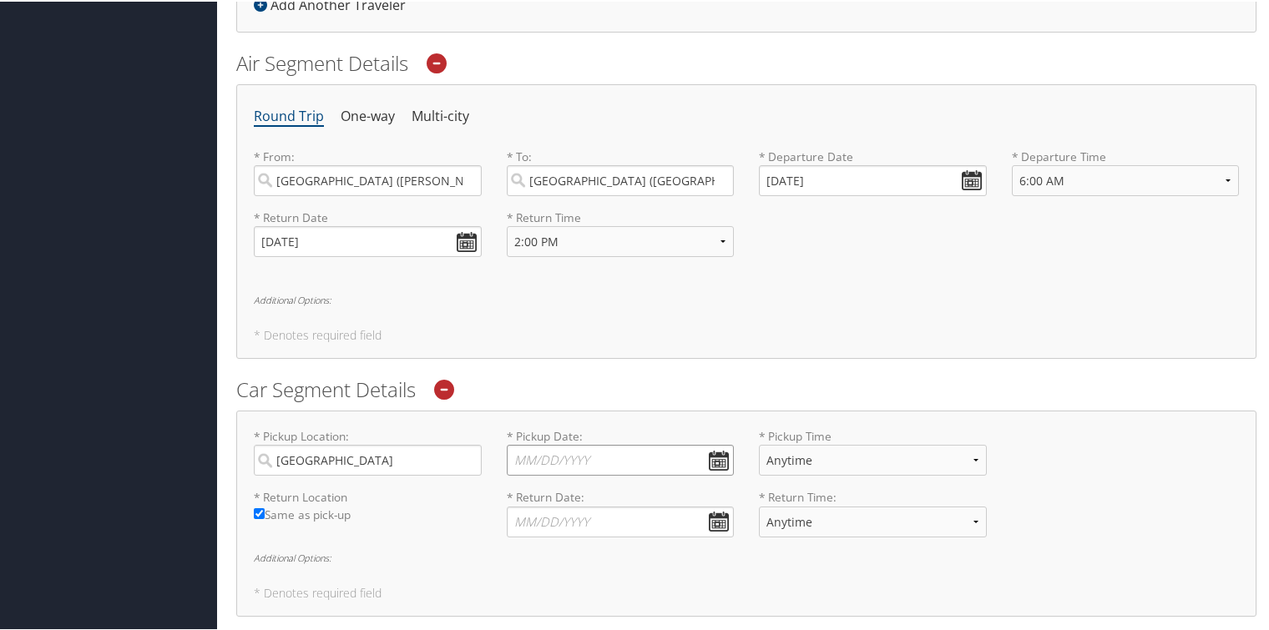
click at [724, 458] on input "* Pickup Date: Dates must be valid" at bounding box center [621, 458] width 228 height 31
click at [559, 586] on td "13" at bounding box center [551, 593] width 23 height 23
type input "10/13/2025"
click at [971, 458] on select "Anytime 12:00 AM 1:00 AM 2:00 AM 3:00 AM 4:00 AM 5:00 AM 6:00 AM 7:00 AM 8:00 A…" at bounding box center [873, 458] width 228 height 31
select select "12:00 PM"
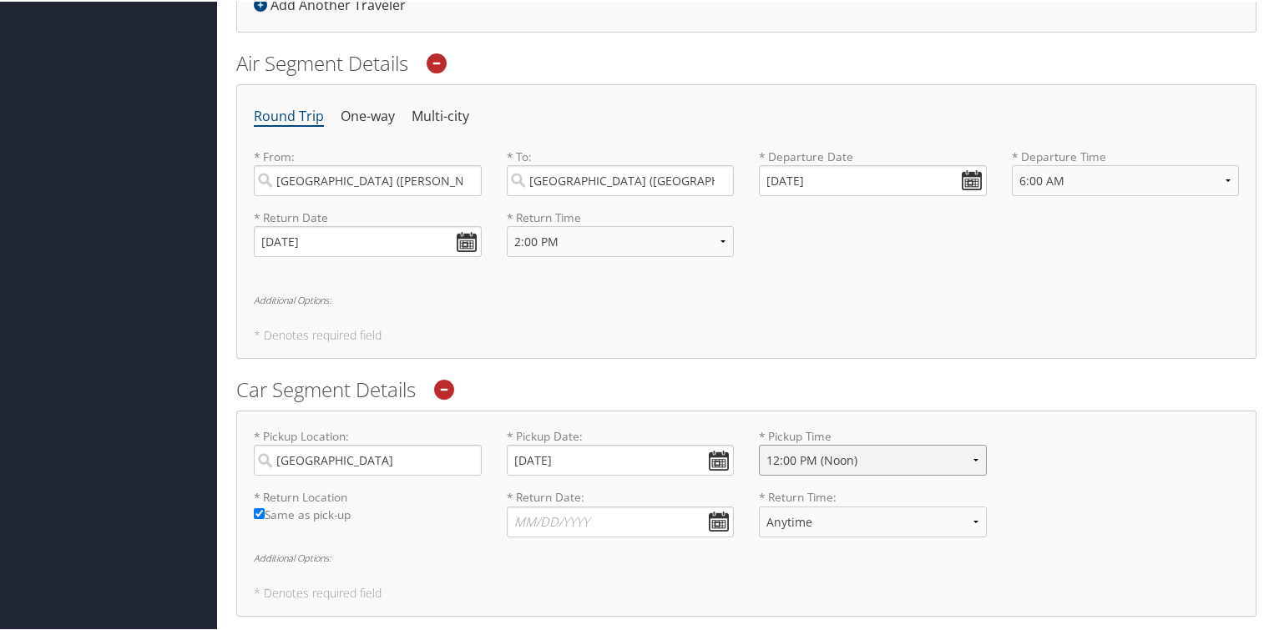
click at [759, 443] on select "Anytime 12:00 AM 1:00 AM 2:00 AM 3:00 AM 4:00 AM 5:00 AM 6:00 AM 7:00 AM 8:00 A…" at bounding box center [873, 458] width 228 height 31
click at [725, 516] on input "* Return Date: Dates must be valid" at bounding box center [621, 520] width 228 height 31
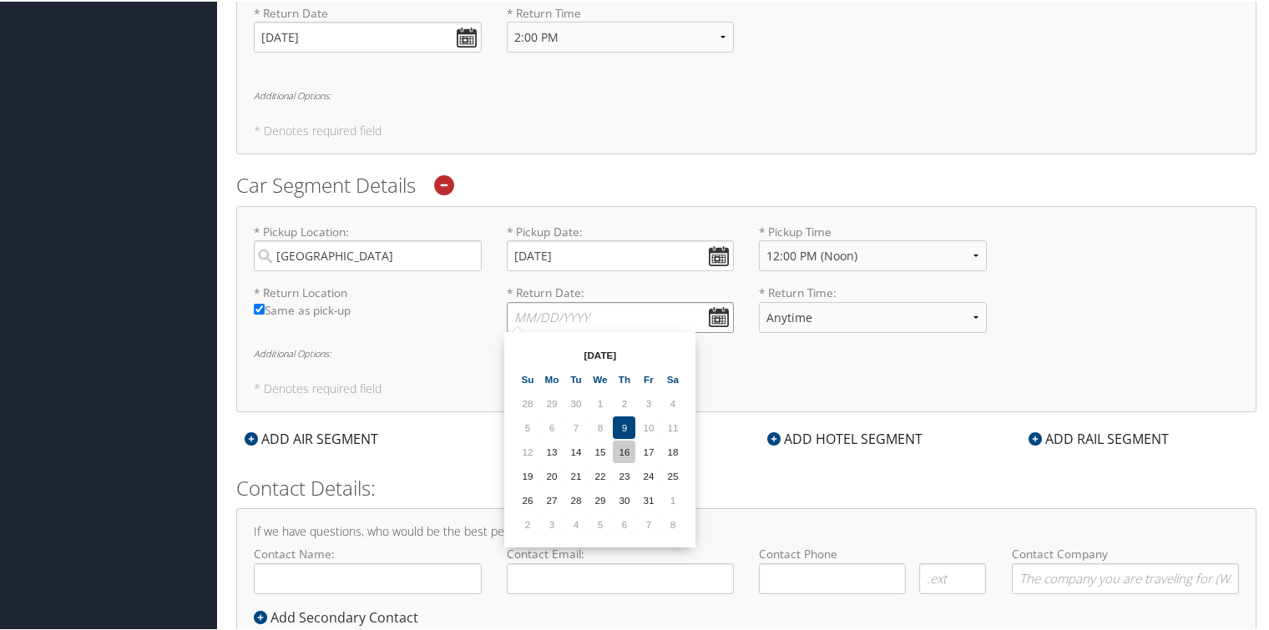
scroll to position [753, 0]
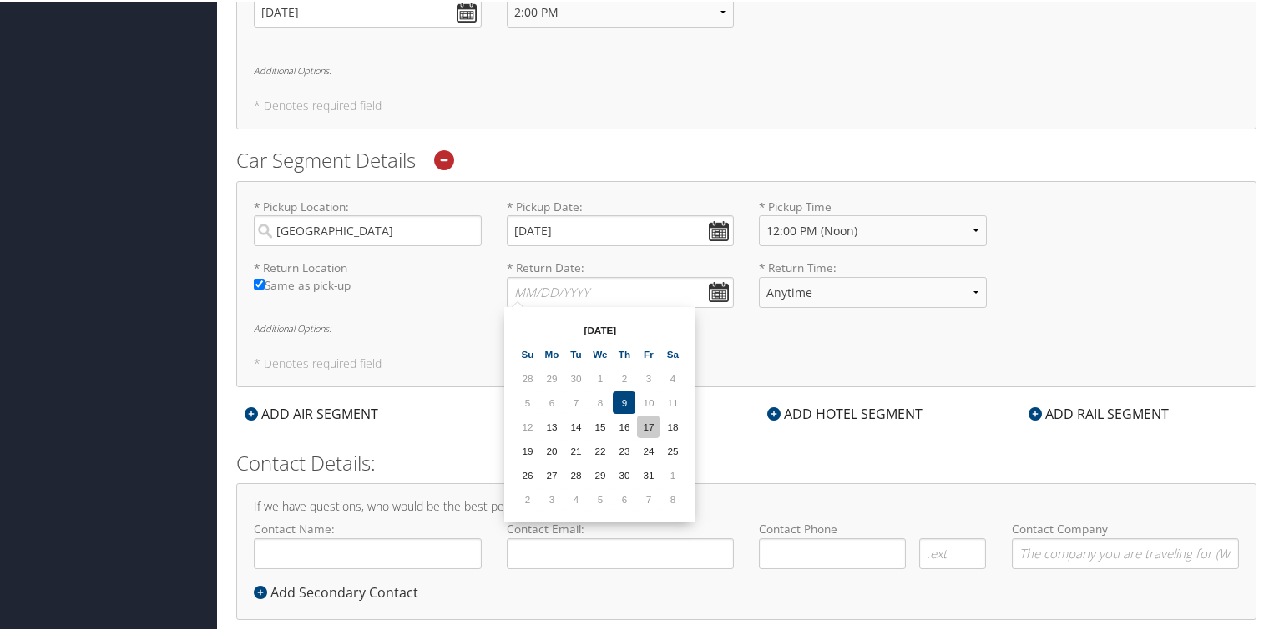
click at [647, 421] on td "17" at bounding box center [648, 425] width 23 height 23
type input "10/17/2025"
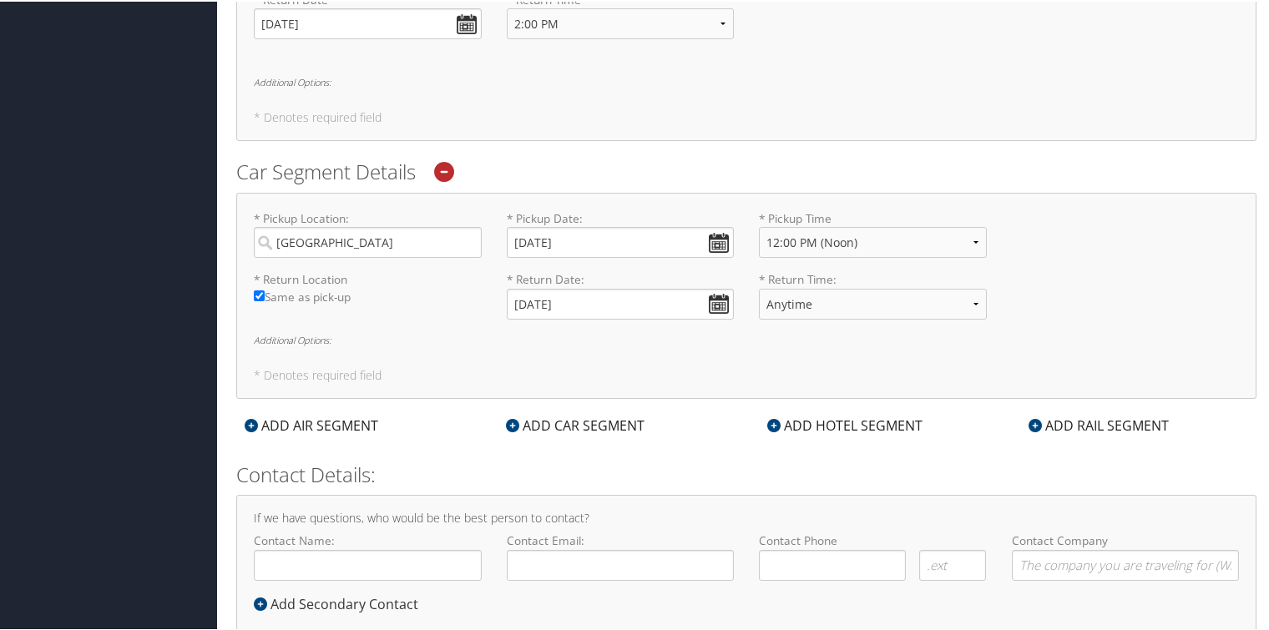
scroll to position [732, 0]
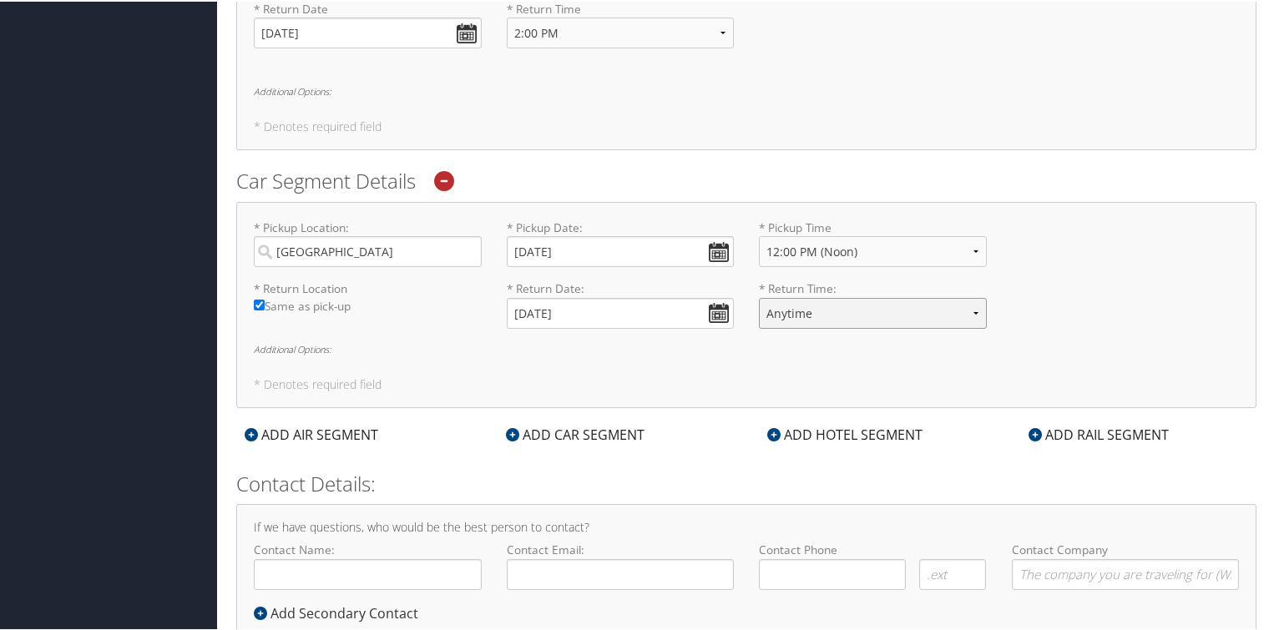
click at [807, 309] on select "Anytime 12:00 AM 1:00 AM 2:00 AM 3:00 AM 4:00 AM 5:00 AM 6:00 AM 7:00 AM 8:00 A…" at bounding box center [873, 311] width 228 height 31
select select "3:00 PM"
click at [759, 296] on select "Anytime 12:00 AM 1:00 AM 2:00 AM 3:00 AM 4:00 AM 5:00 AM 6:00 AM 7:00 AM 8:00 A…" at bounding box center [873, 311] width 228 height 31
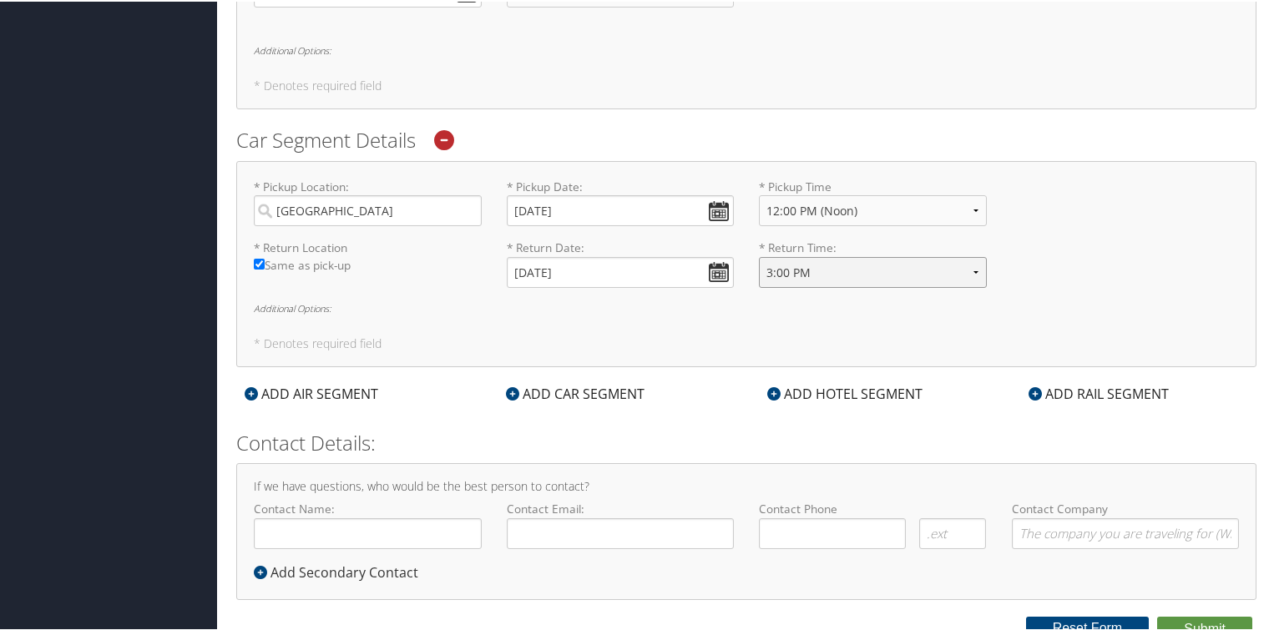
scroll to position [781, 0]
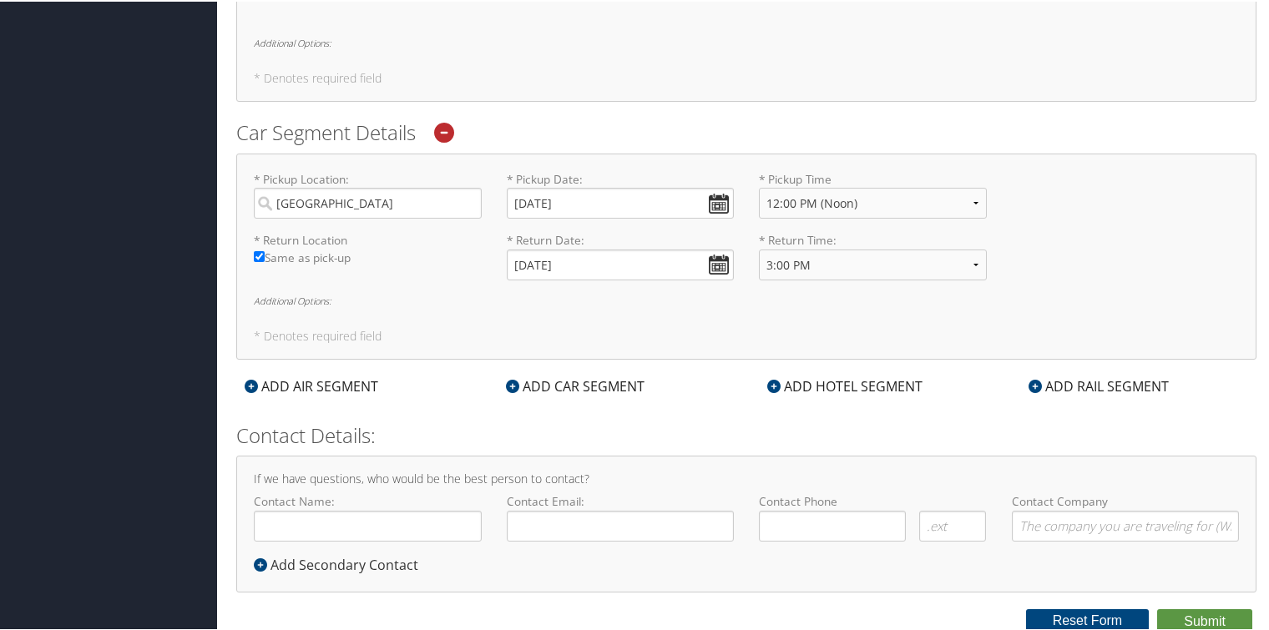
click at [845, 379] on div "ADD HOTEL SEGMENT" at bounding box center [845, 385] width 172 height 20
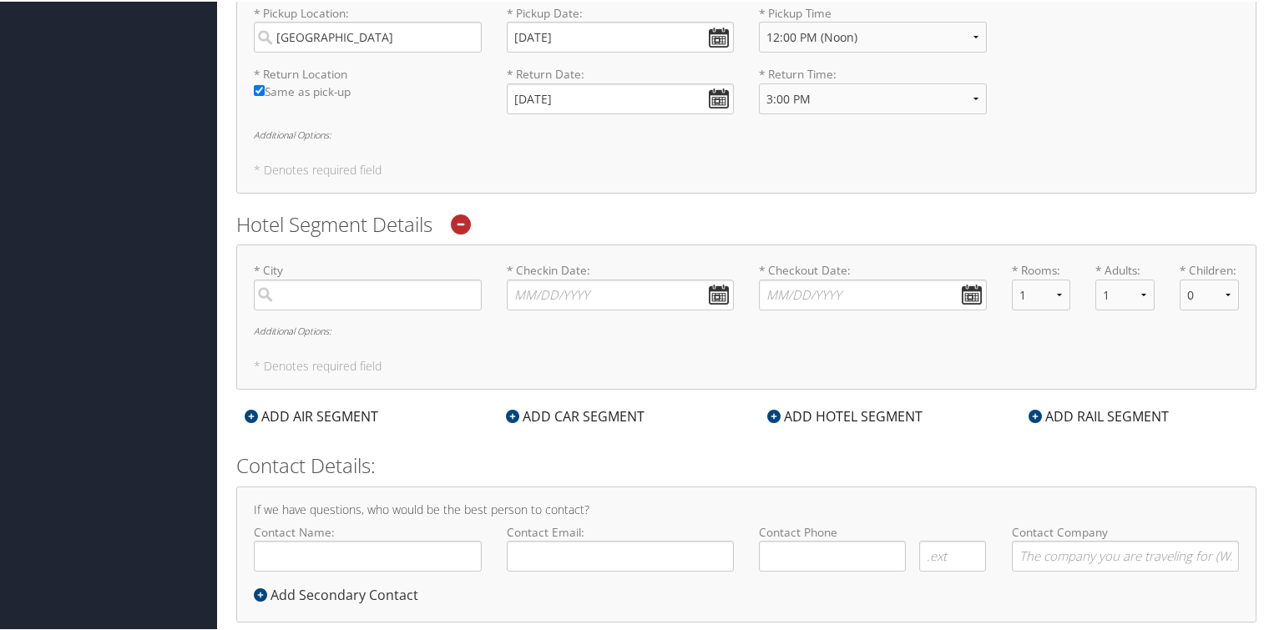
scroll to position [948, 0]
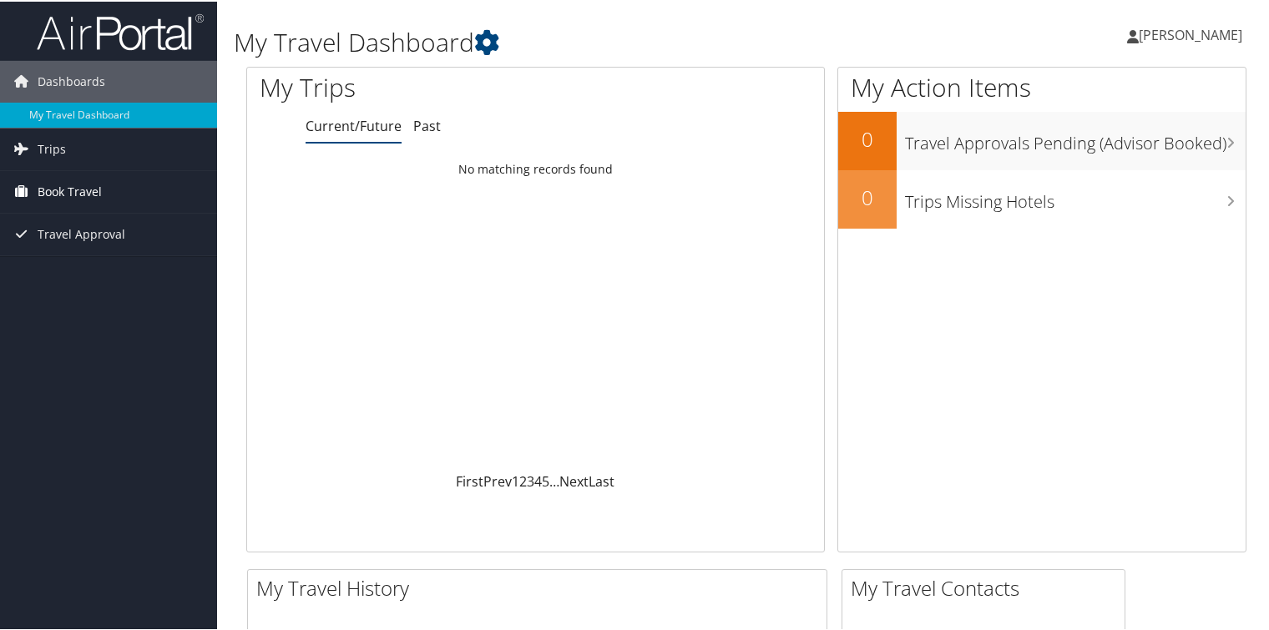
click at [62, 187] on span "Book Travel" at bounding box center [70, 190] width 64 height 42
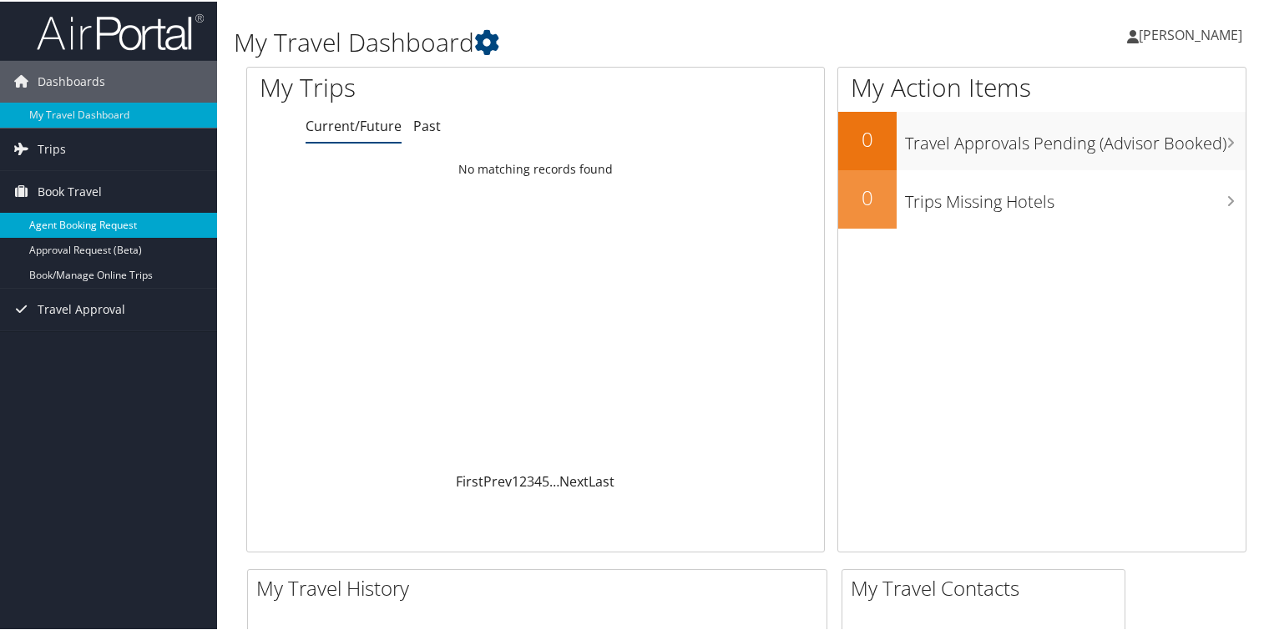
click at [83, 220] on link "Agent Booking Request" at bounding box center [108, 223] width 217 height 25
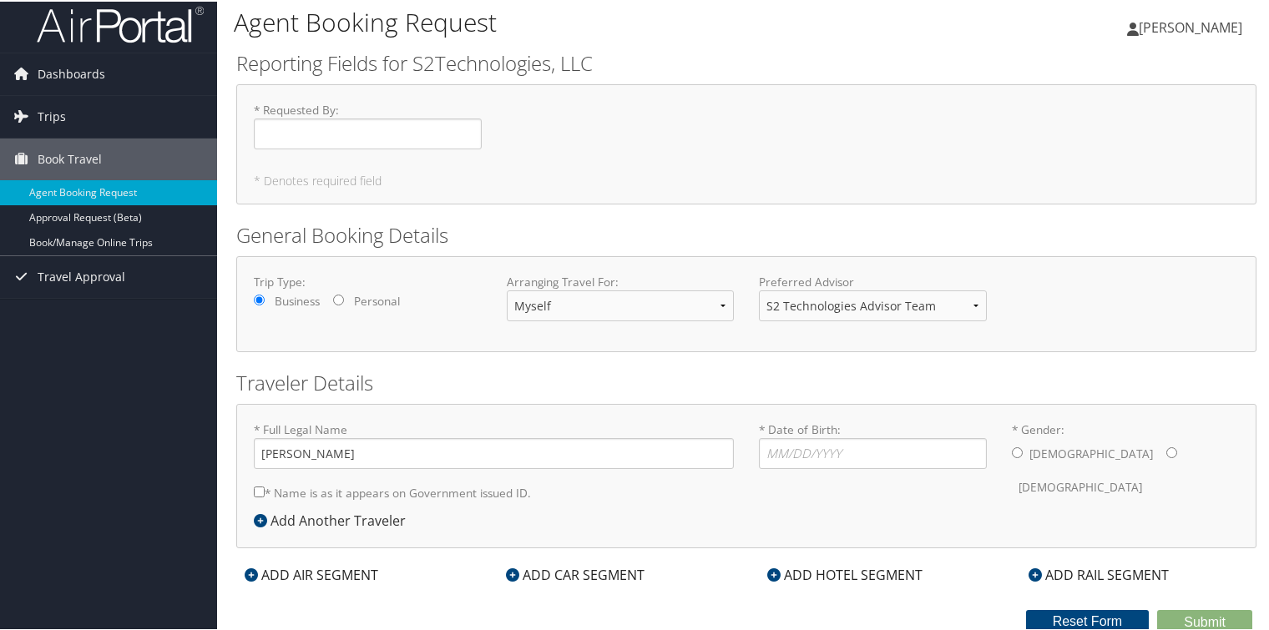
scroll to position [10, 0]
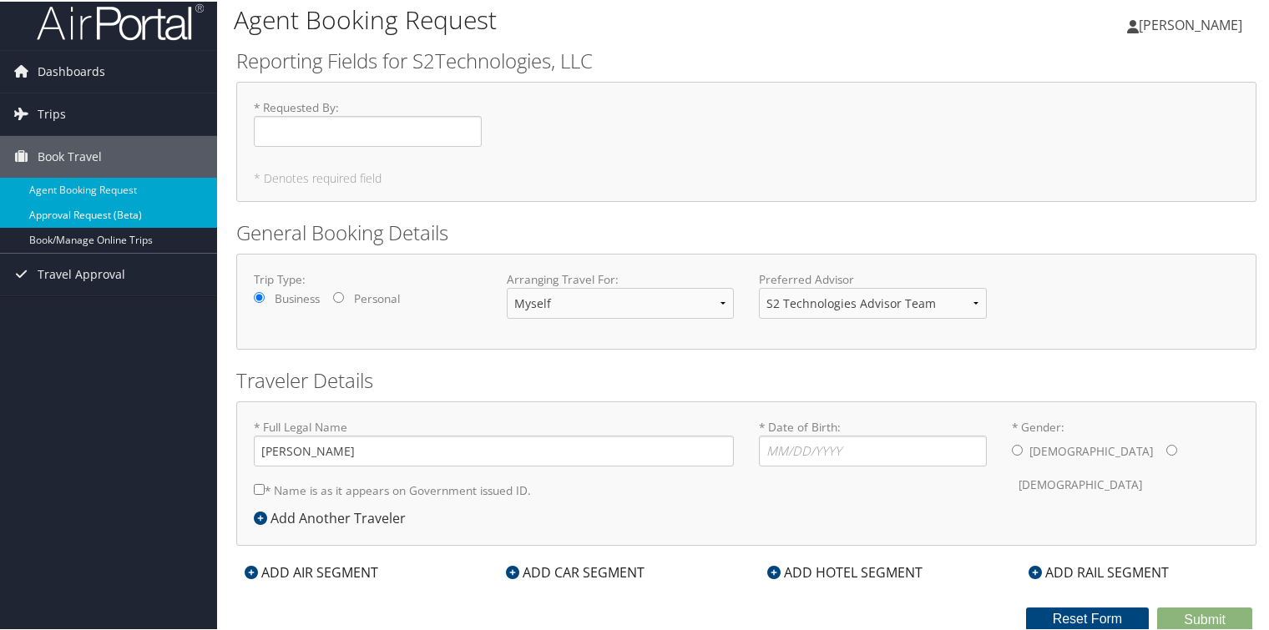
click at [99, 215] on link "Approval Request (Beta)" at bounding box center [108, 213] width 217 height 25
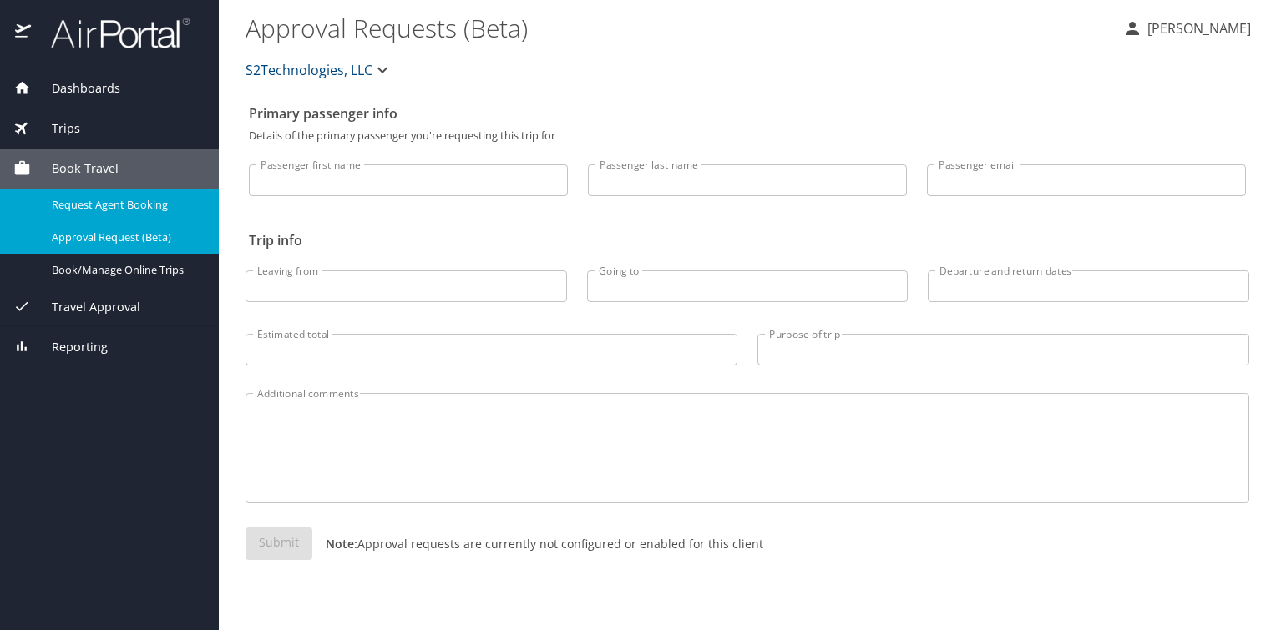
select select "US"
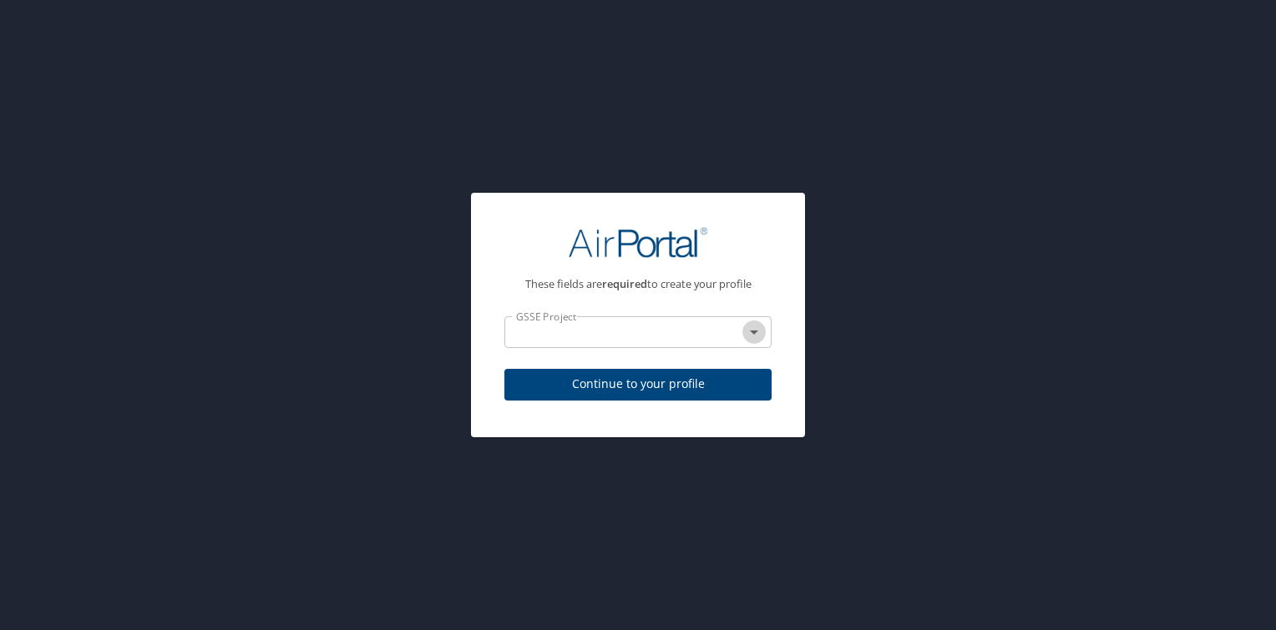
click at [758, 334] on icon "Open" at bounding box center [754, 332] width 20 height 20
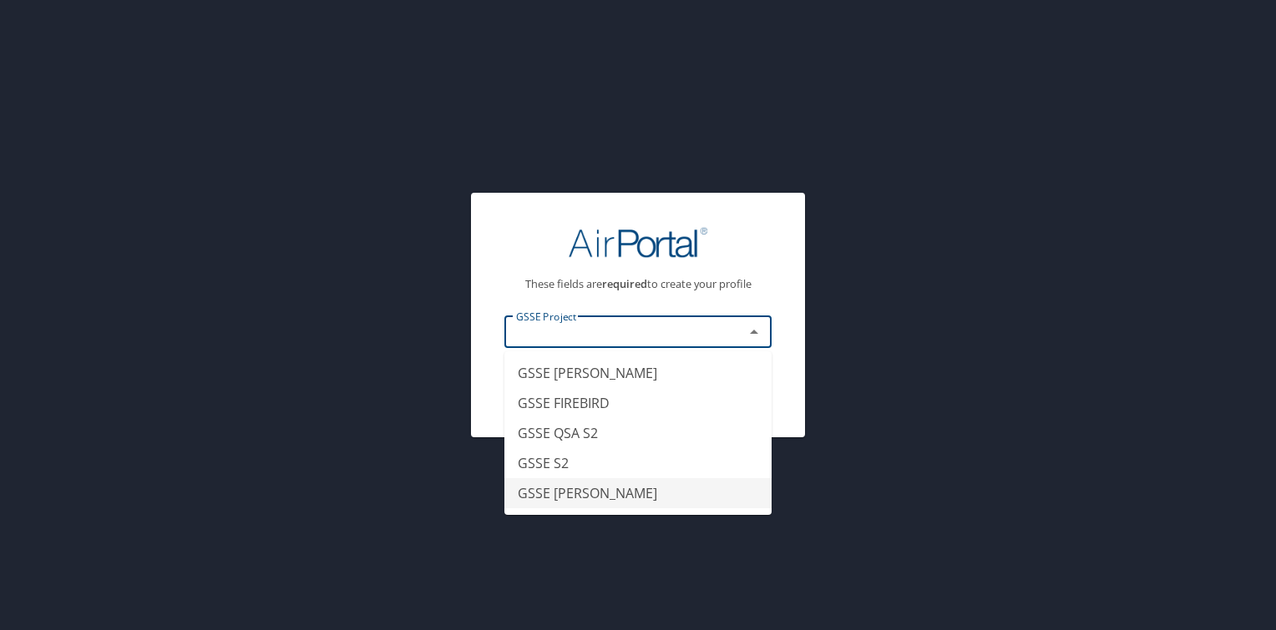
click at [587, 489] on li "GSSE SAWDEY" at bounding box center [637, 493] width 267 height 30
type input "GSSE SAWDEY"
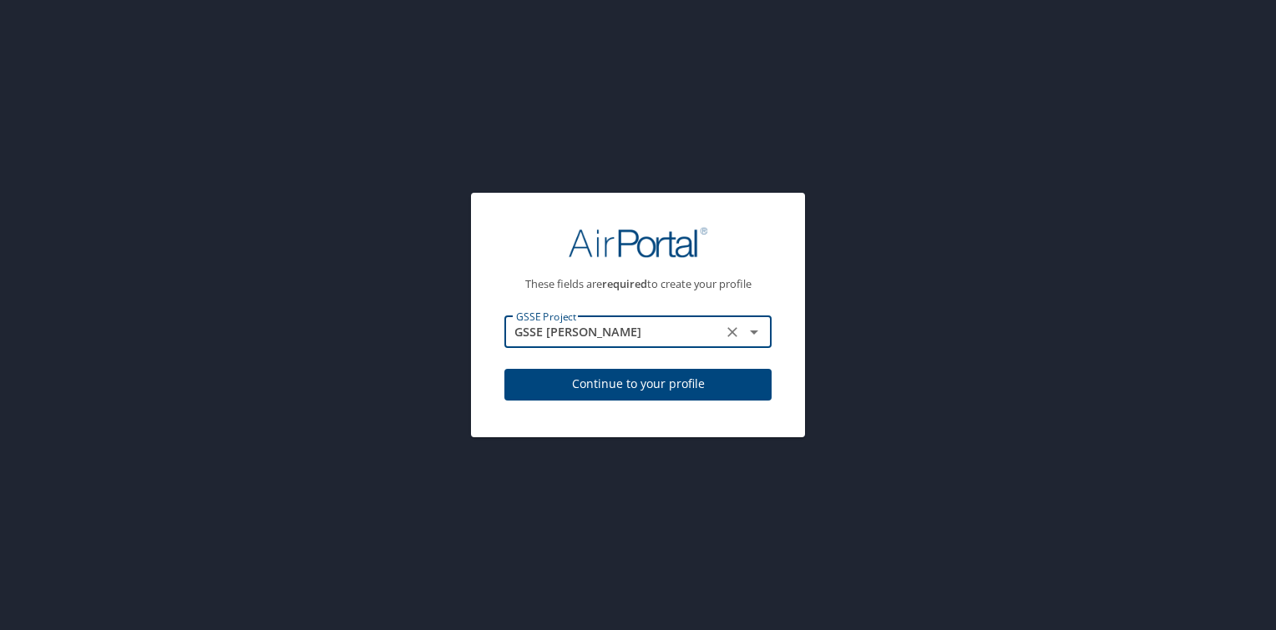
click at [667, 381] on span "Continue to your profile" at bounding box center [638, 384] width 240 height 21
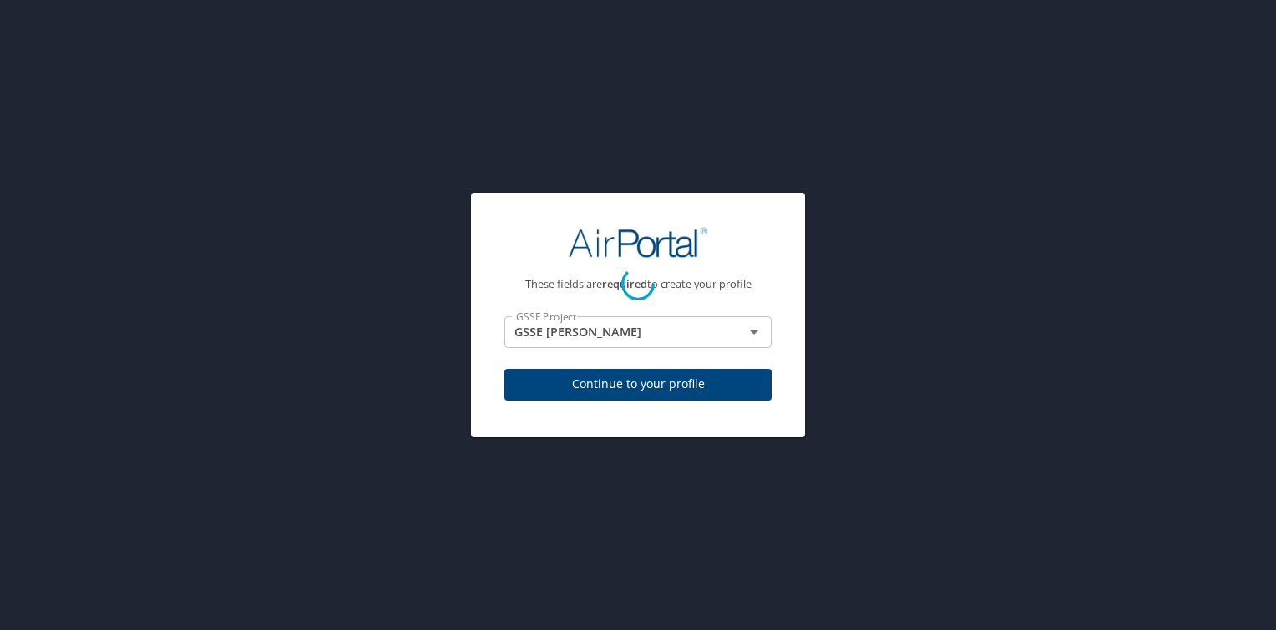
select select "US"
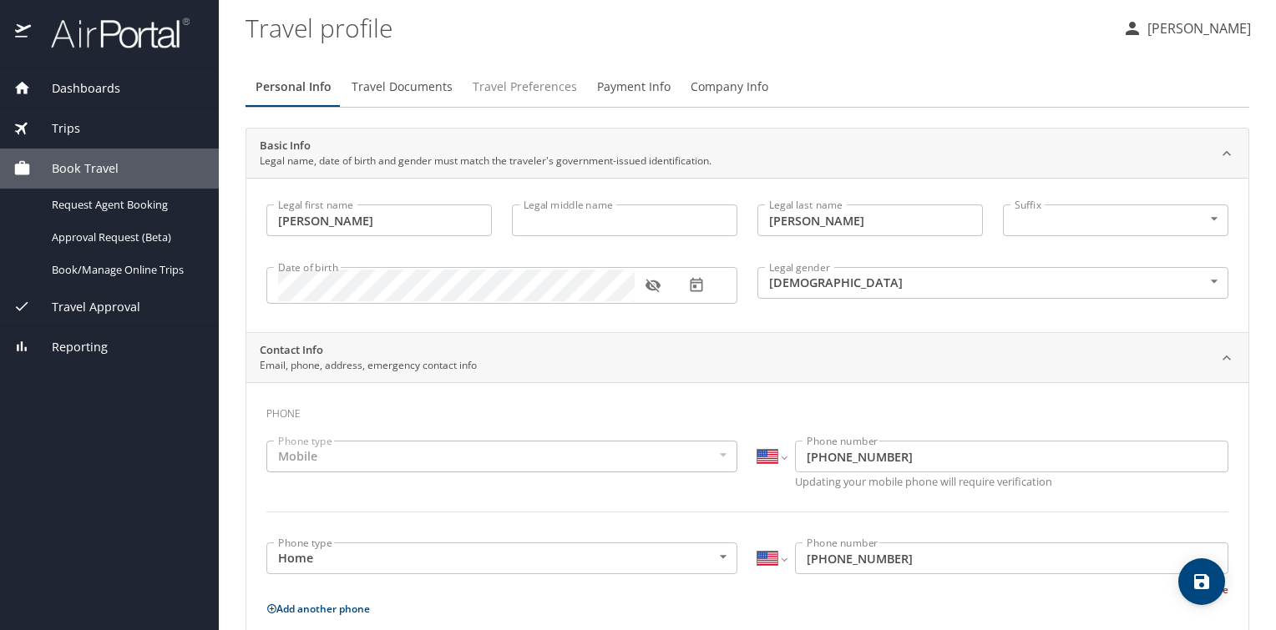
click at [513, 86] on span "Travel Preferences" at bounding box center [525, 87] width 104 height 21
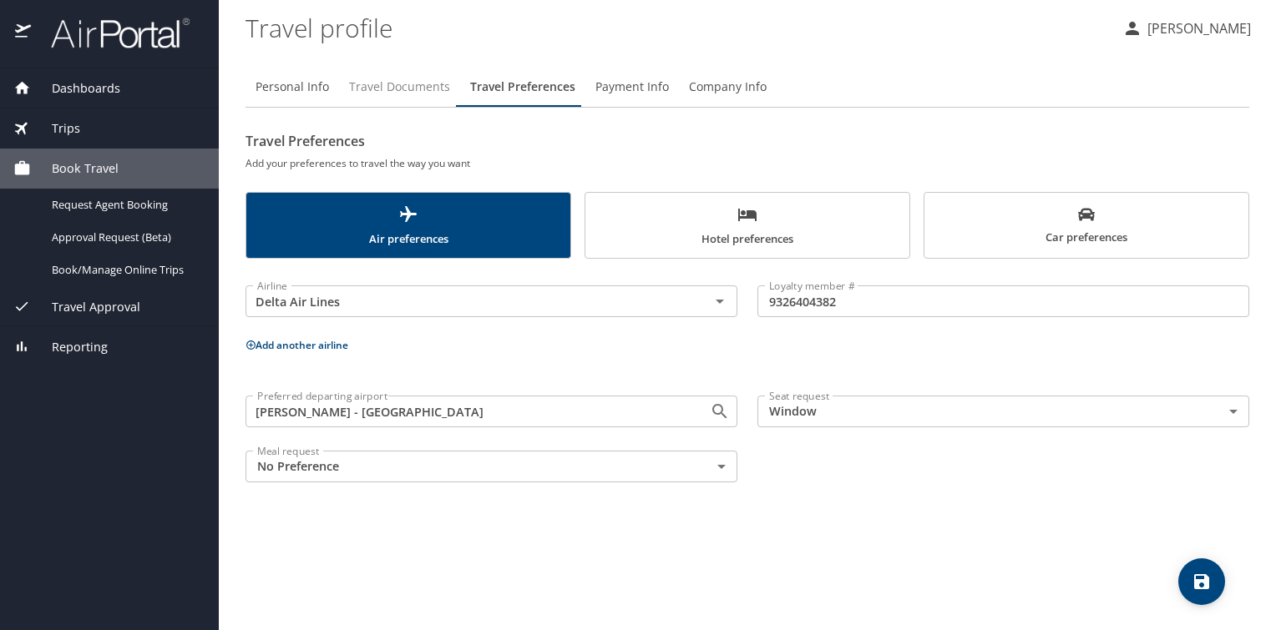
click at [416, 93] on span "Travel Documents" at bounding box center [399, 87] width 101 height 21
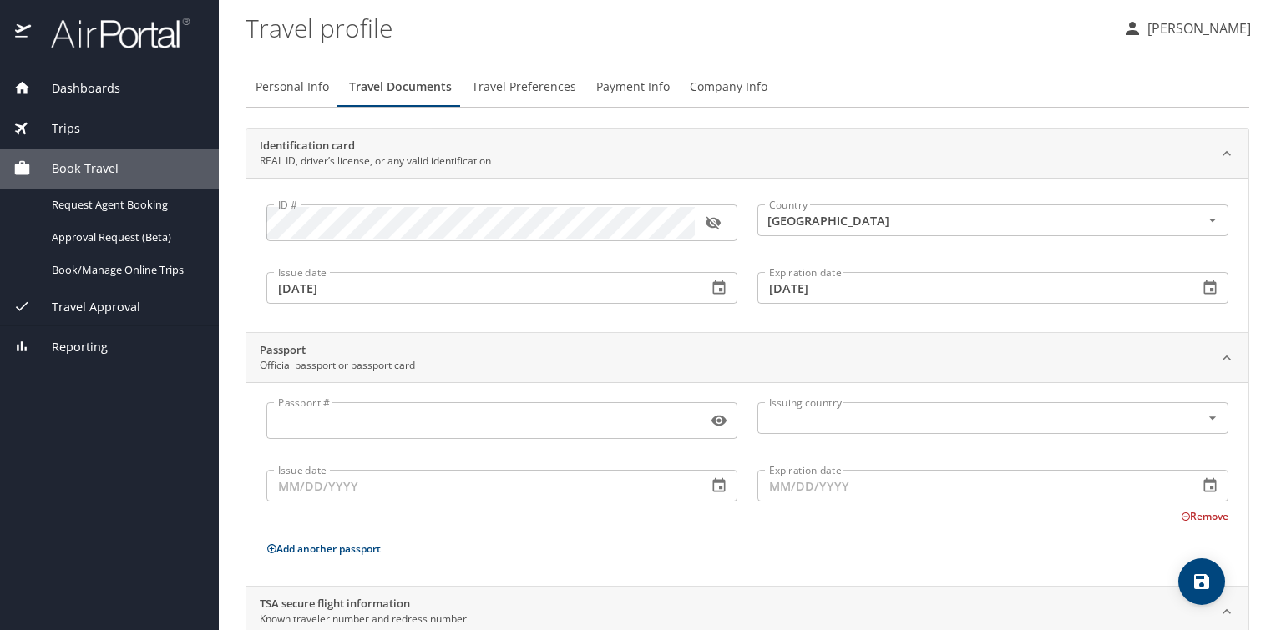
click at [64, 127] on span "Trips" at bounding box center [55, 128] width 49 height 18
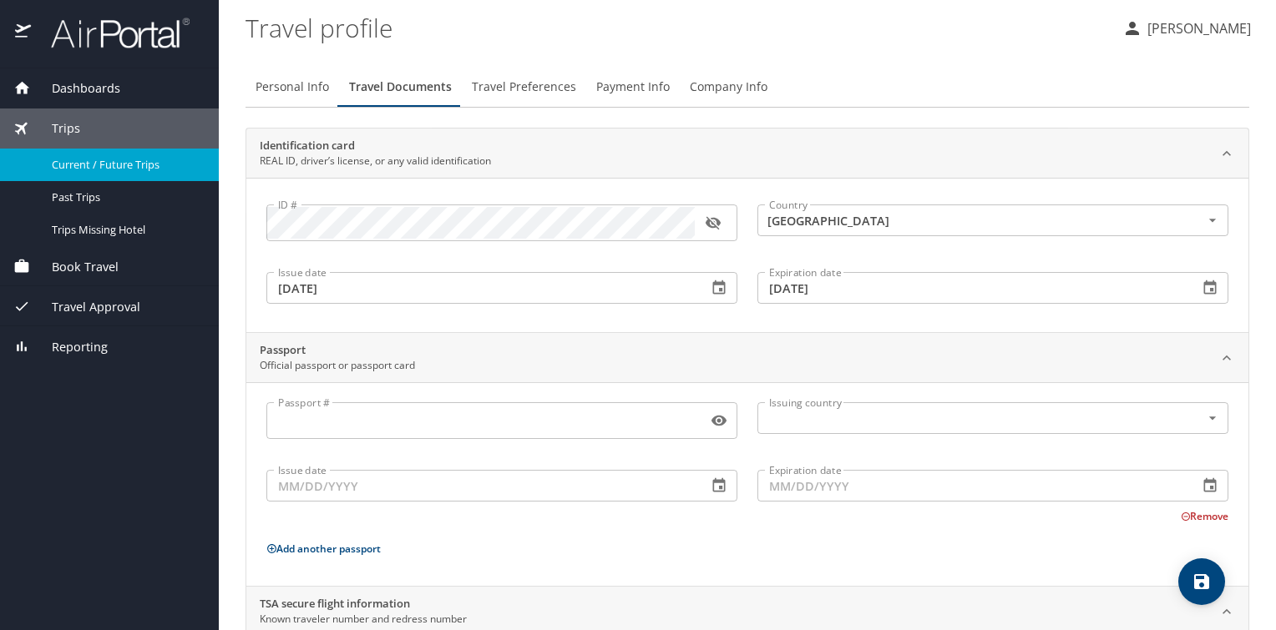
click at [124, 162] on span "Current / Future Trips" at bounding box center [125, 165] width 147 height 16
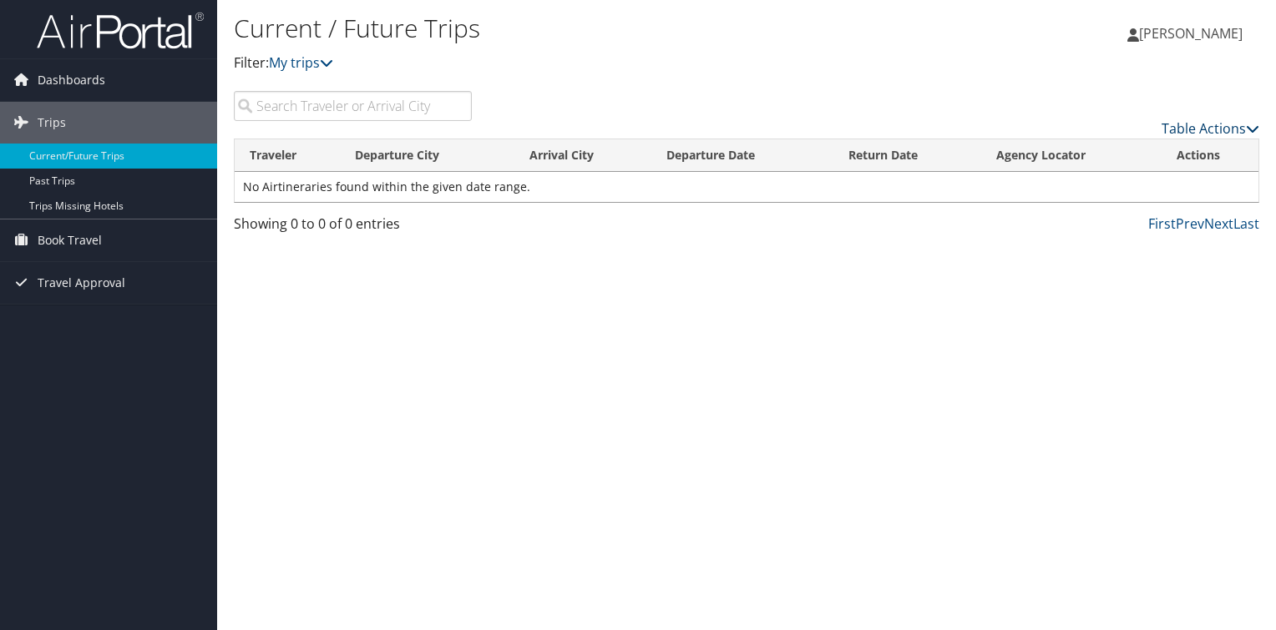
click at [1251, 126] on icon at bounding box center [1252, 128] width 13 height 13
click at [1005, 100] on div at bounding box center [638, 315] width 1276 height 630
click at [333, 63] on icon at bounding box center [326, 62] width 13 height 13
click at [77, 237] on span "Book Travel" at bounding box center [70, 241] width 64 height 42
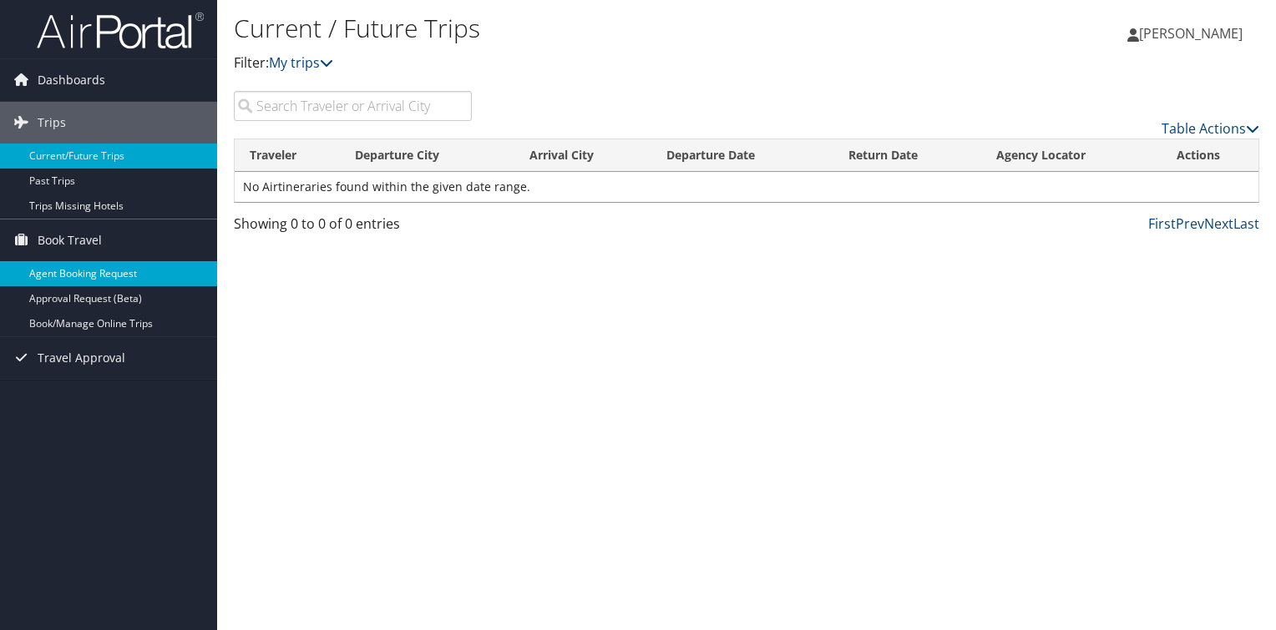
click at [89, 275] on link "Agent Booking Request" at bounding box center [108, 273] width 217 height 25
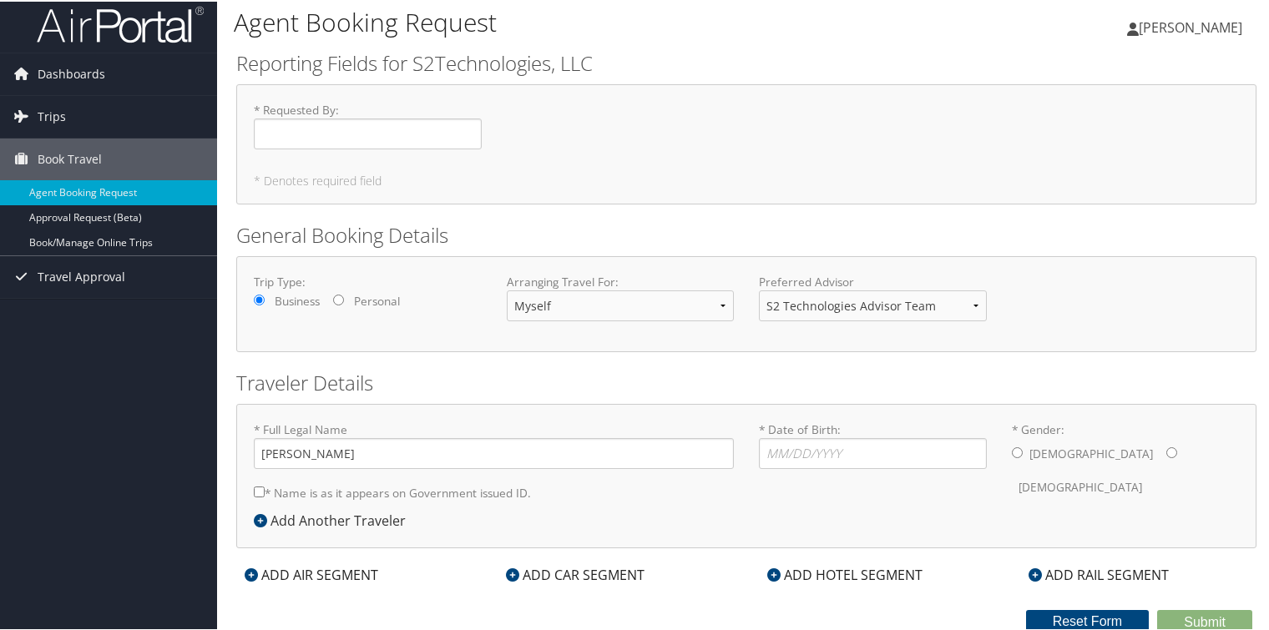
scroll to position [10, 0]
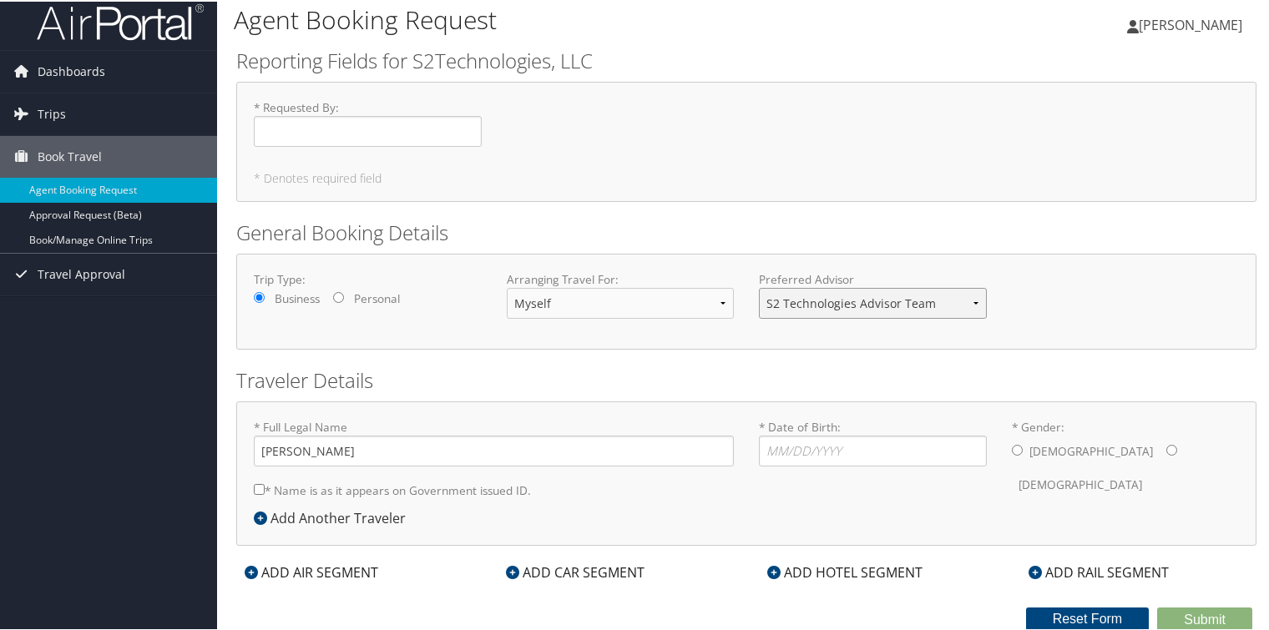
click at [968, 299] on select "S2 Technologies Advisor Team" at bounding box center [873, 301] width 228 height 31
click at [970, 299] on select "S2 Technologies Advisor Team" at bounding box center [873, 301] width 228 height 31
click at [813, 460] on input "* Date of Birth: Invalid Date" at bounding box center [873, 449] width 228 height 31
type input "[DATE]"
click at [1015, 447] on input "* Gender: Male Female" at bounding box center [1017, 448] width 11 height 11
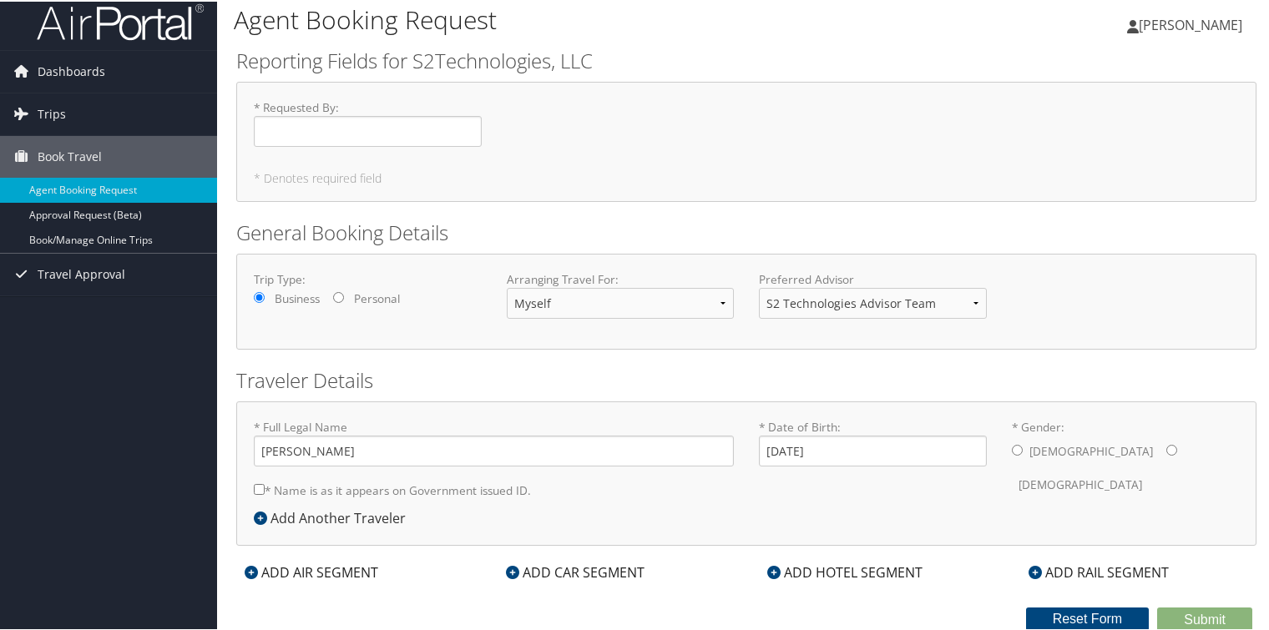
radio input "true"
click at [261, 488] on input "* Name is as it appears on Government issued ID." at bounding box center [259, 488] width 11 height 11
checkbox input "true"
click at [331, 569] on div "ADD AIR SEGMENT" at bounding box center [311, 571] width 150 height 20
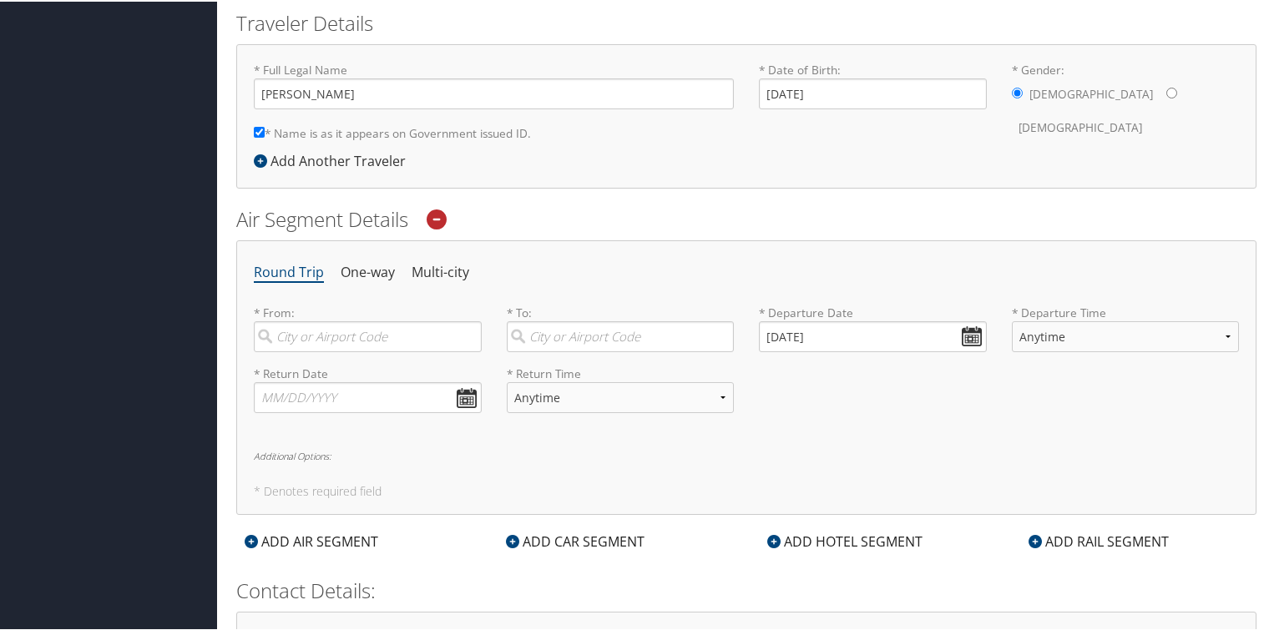
scroll to position [386, 0]
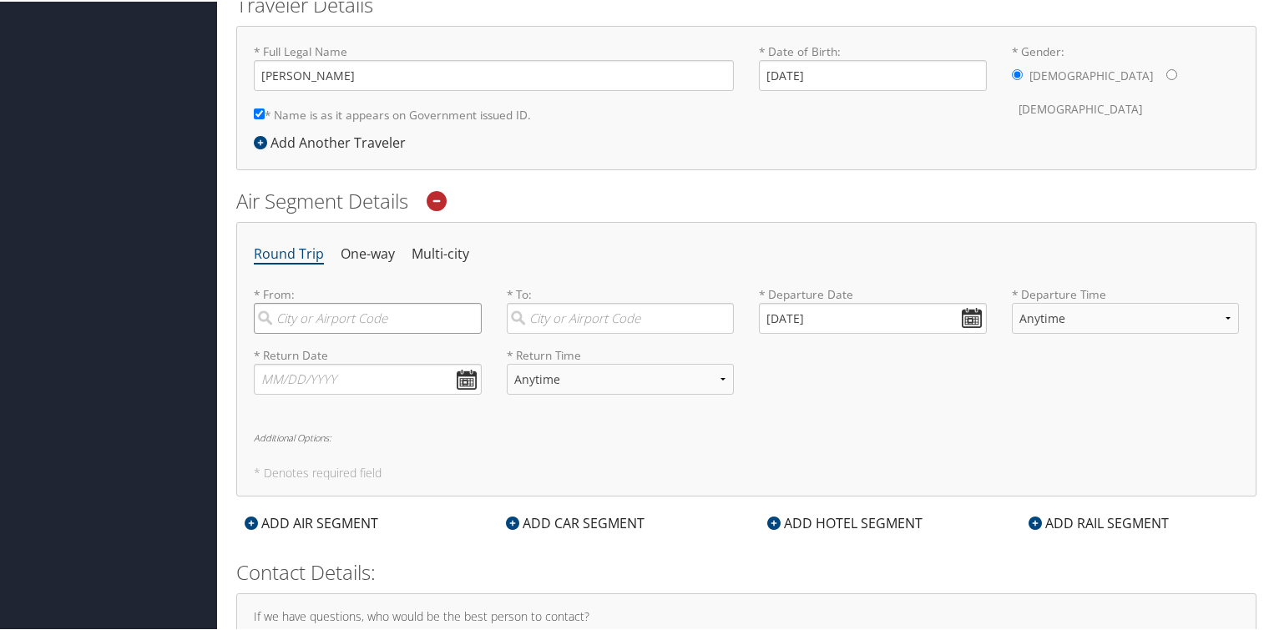
click at [357, 323] on input "search" at bounding box center [368, 316] width 228 height 31
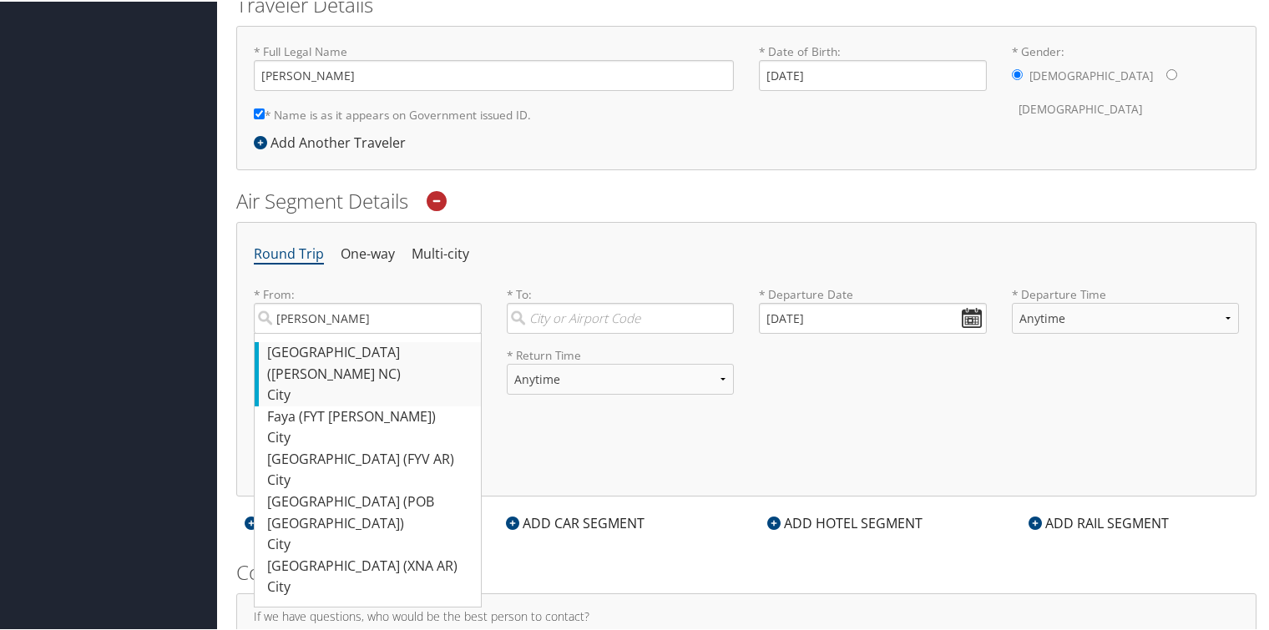
click at [327, 351] on div "Fayetteville (FAY NC)" at bounding box center [369, 362] width 205 height 43
click at [327, 332] on input "fay" at bounding box center [368, 316] width 228 height 31
type input "Fayetteville (FAY NC)"
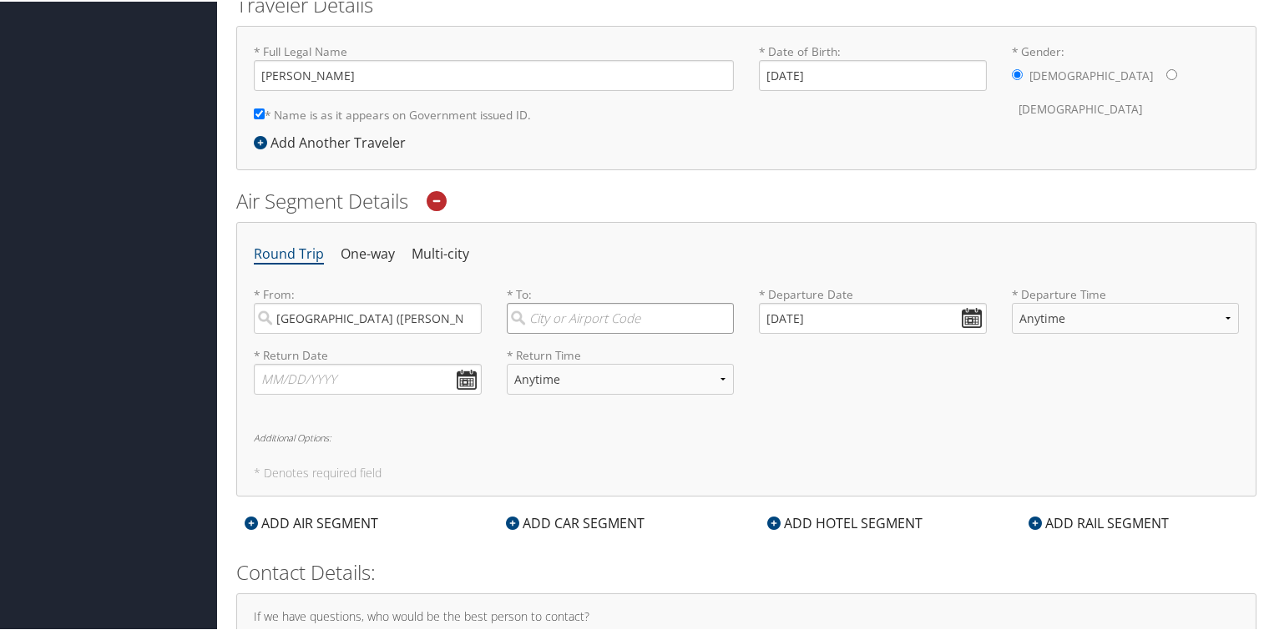
click at [597, 317] on input "search" at bounding box center [621, 316] width 228 height 31
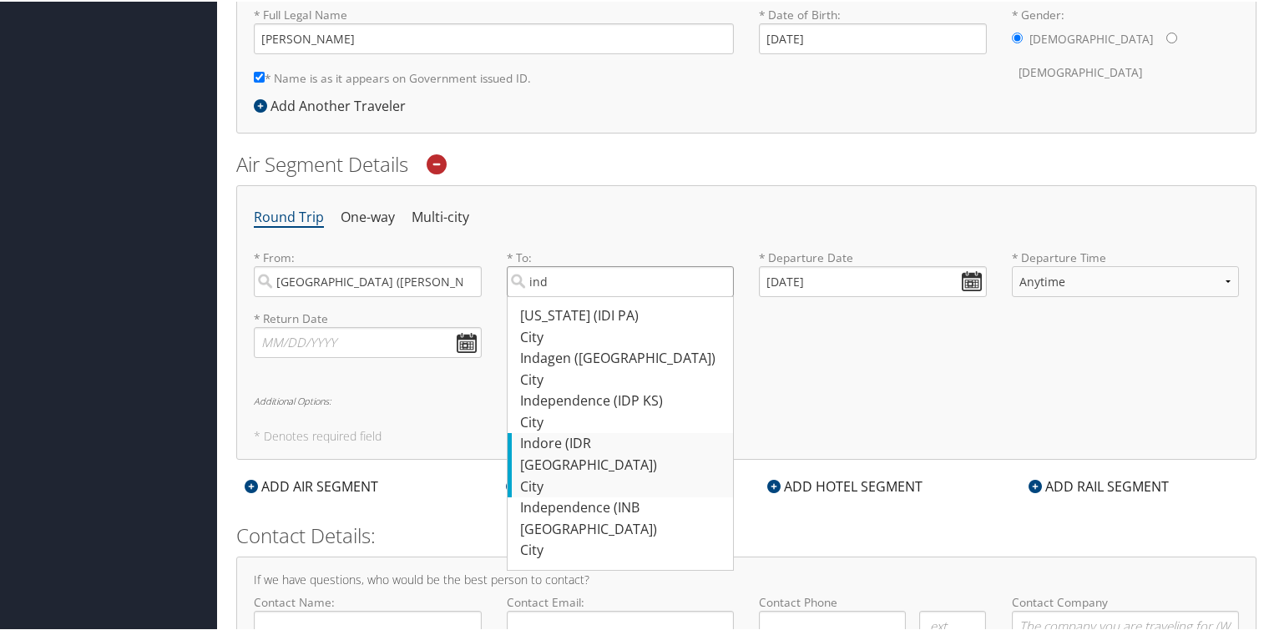
scroll to position [427, 0]
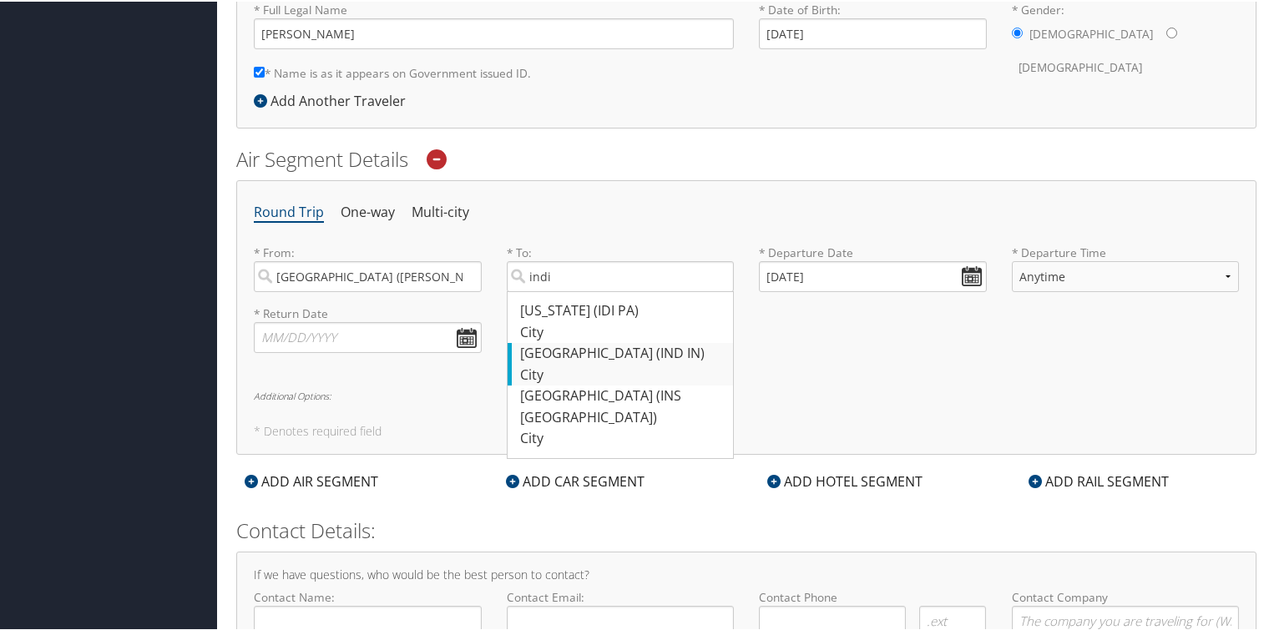
click at [584, 347] on div "Indianapolis (IND IN)" at bounding box center [622, 352] width 205 height 22
click at [584, 291] on input "indi" at bounding box center [621, 275] width 228 height 31
type input "Indianapolis (IND IN)"
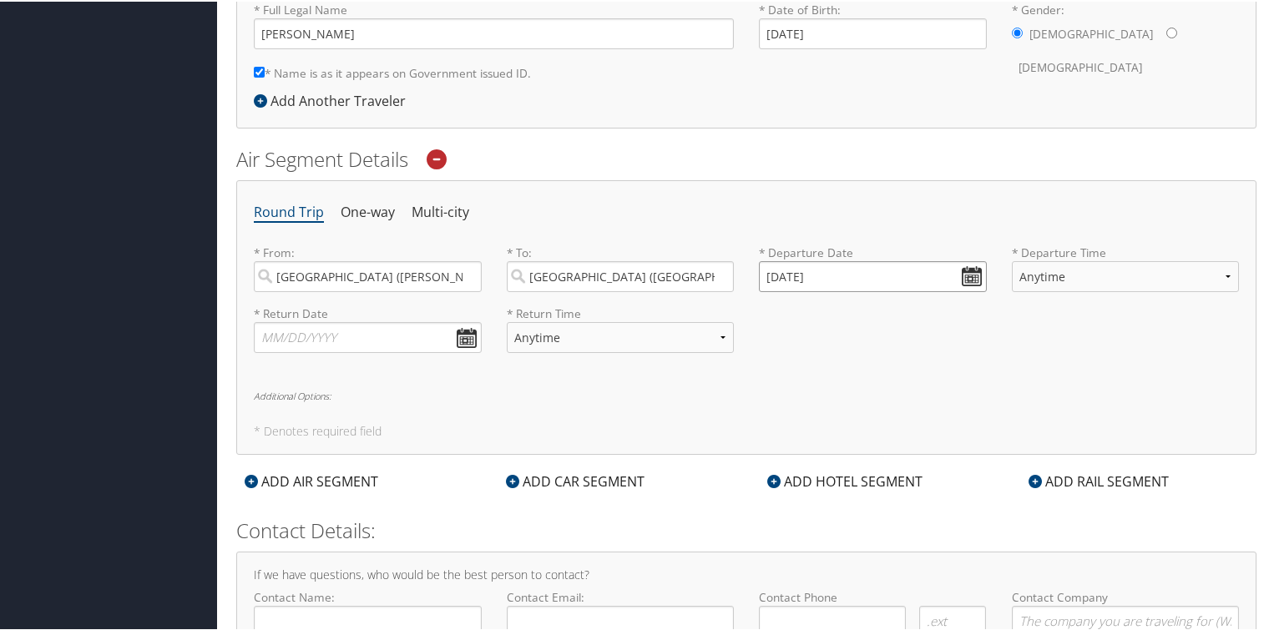
click at [966, 274] on input "10/09/2025" at bounding box center [873, 275] width 228 height 31
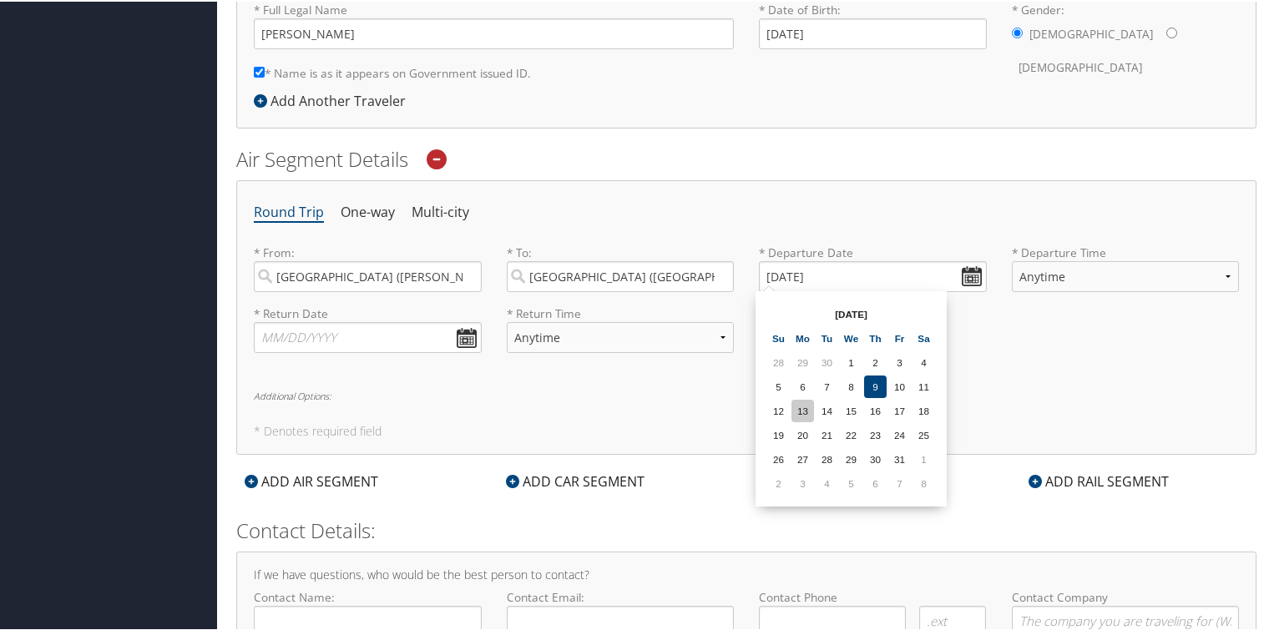
click at [801, 404] on td "13" at bounding box center [802, 409] width 23 height 23
type input "10/13/2025"
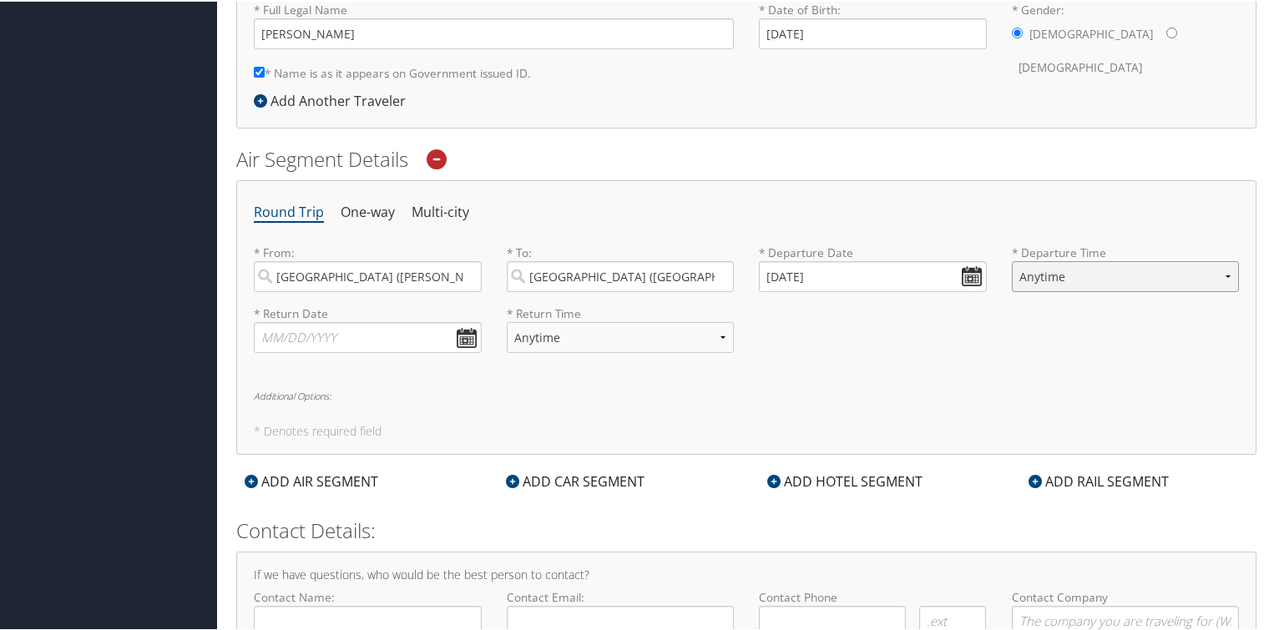
click at [1222, 271] on select "Anytime Early Morning (5AM-7AM) Morning (7AM-12PM) Afternoon (12PM-5PM) Evening…" at bounding box center [1126, 275] width 228 height 31
select select "6:00 AM"
click at [1012, 260] on select "Anytime Early Morning (5AM-7AM) Morning (7AM-12PM) Afternoon (12PM-5PM) Evening…" at bounding box center [1126, 275] width 228 height 31
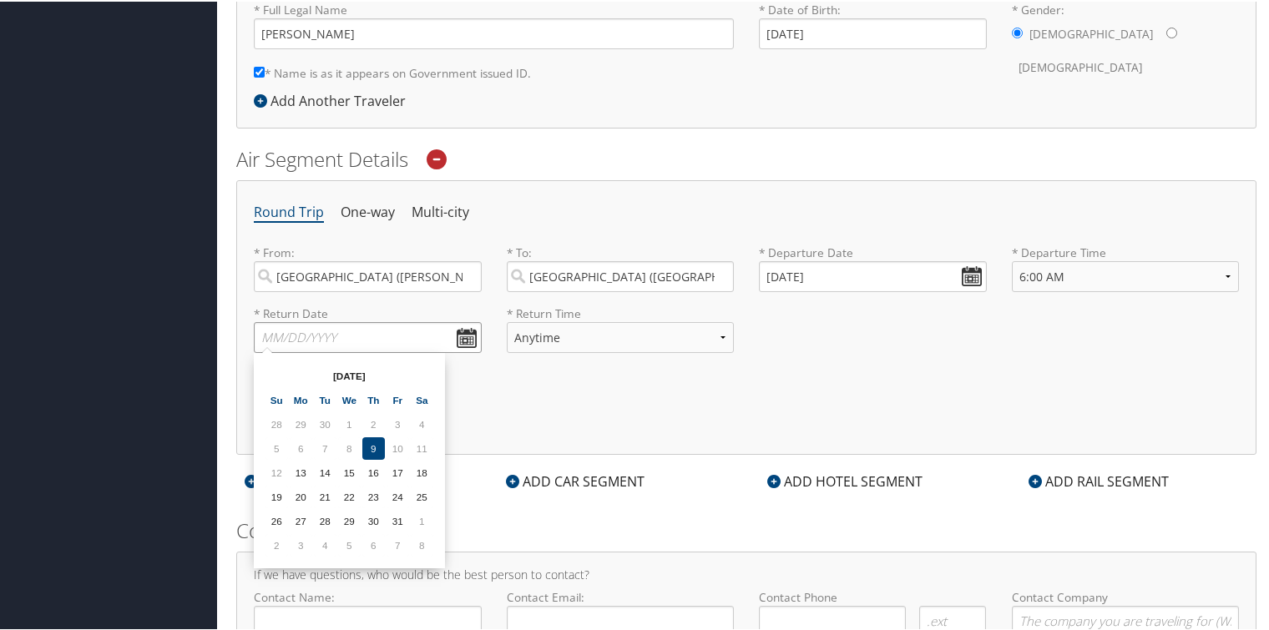
click at [326, 330] on input "text" at bounding box center [368, 336] width 228 height 31
click at [397, 469] on td "17" at bounding box center [398, 471] width 23 height 23
type input "[DATE]"
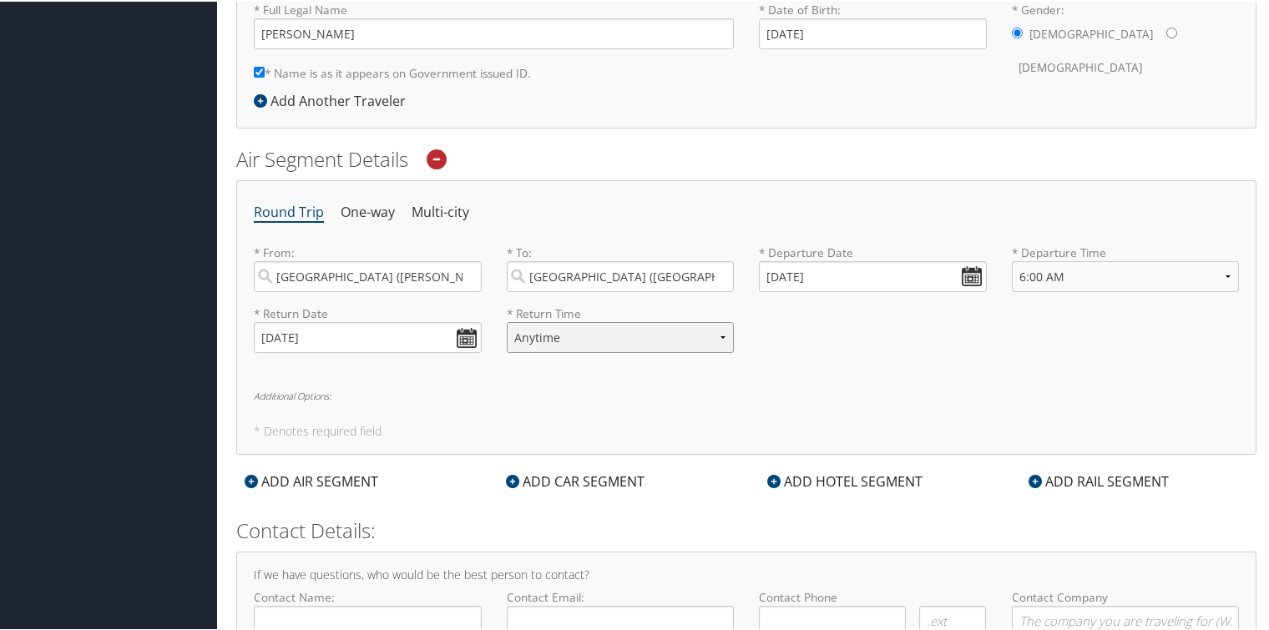
click at [715, 338] on select "Anytime Early Morning (5AM-7AM) Morning (7AM-12PM) Afternoon (12PM-5PM) Evening…" at bounding box center [621, 336] width 228 height 31
click at [507, 321] on select "Anytime Early Morning (5AM-7AM) Morning (7AM-12PM) Afternoon (12PM-5PM) Evening…" at bounding box center [621, 336] width 228 height 31
click at [719, 334] on select "Anytime Early Morning (5AM-7AM) Morning (7AM-12PM) Afternoon (12PM-5PM) Evening…" at bounding box center [621, 336] width 228 height 31
select select "2:00 PM"
click at [507, 321] on select "Anytime Early Morning (5AM-7AM) Morning (7AM-12PM) Afternoon (12PM-5PM) Evening…" at bounding box center [621, 336] width 228 height 31
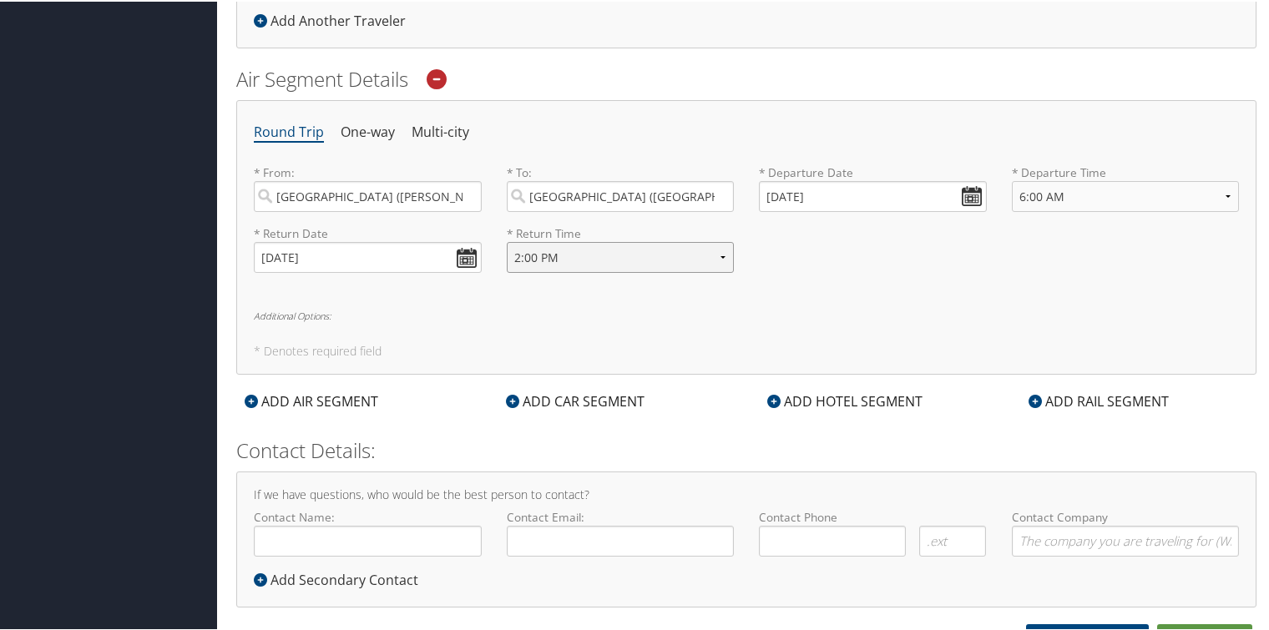
scroll to position [523, 0]
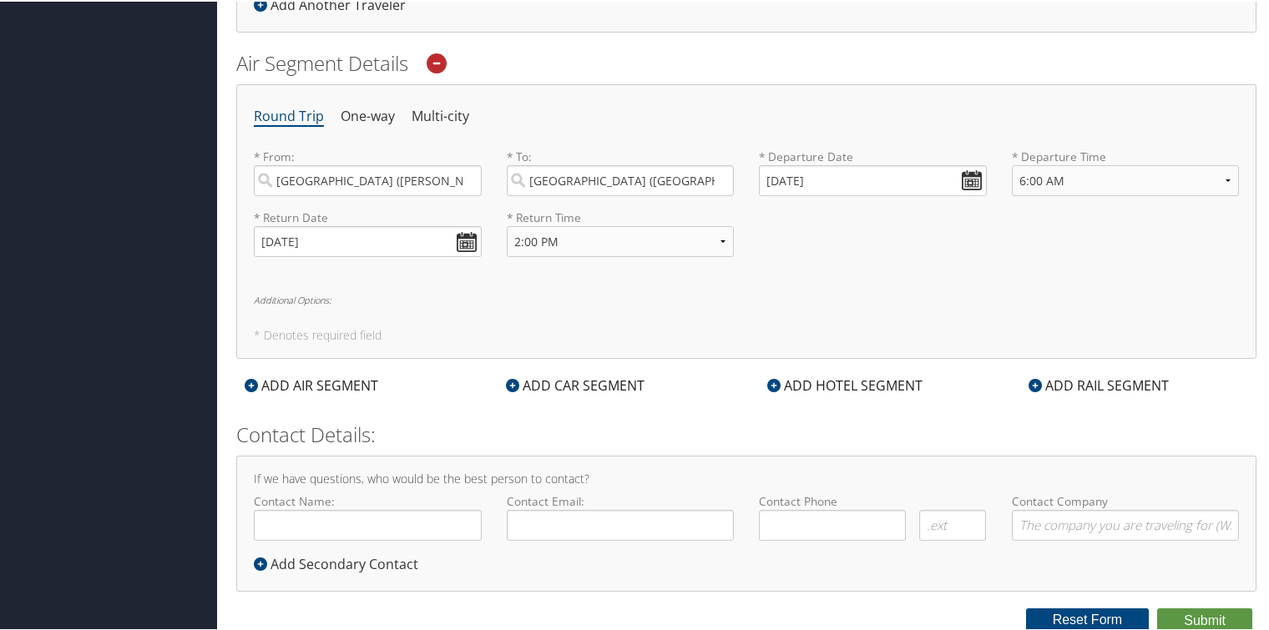
click at [301, 295] on h6 "Additional Options:" at bounding box center [746, 298] width 985 height 9
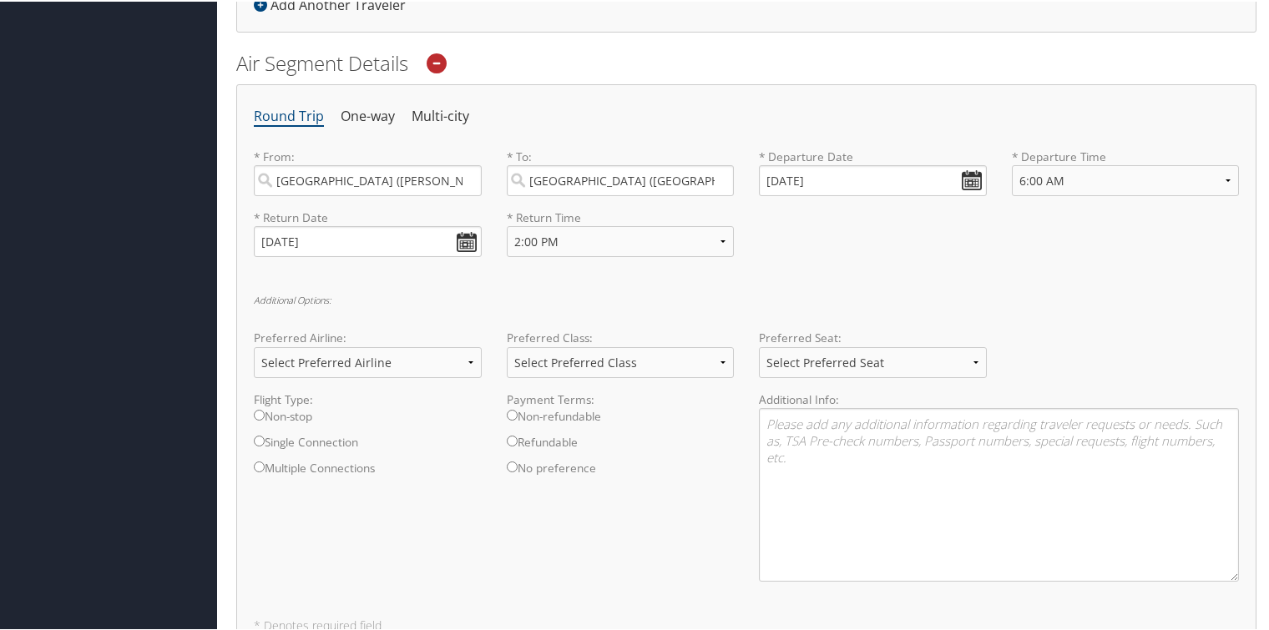
click at [260, 441] on input "Single Connection" at bounding box center [259, 439] width 11 height 11
radio input "true"
click at [720, 356] on select "Select Preferred Class Economy Economy Plus Business First Class" at bounding box center [621, 361] width 228 height 31
click at [255, 411] on input "Non-stop" at bounding box center [259, 413] width 11 height 11
radio input "true"
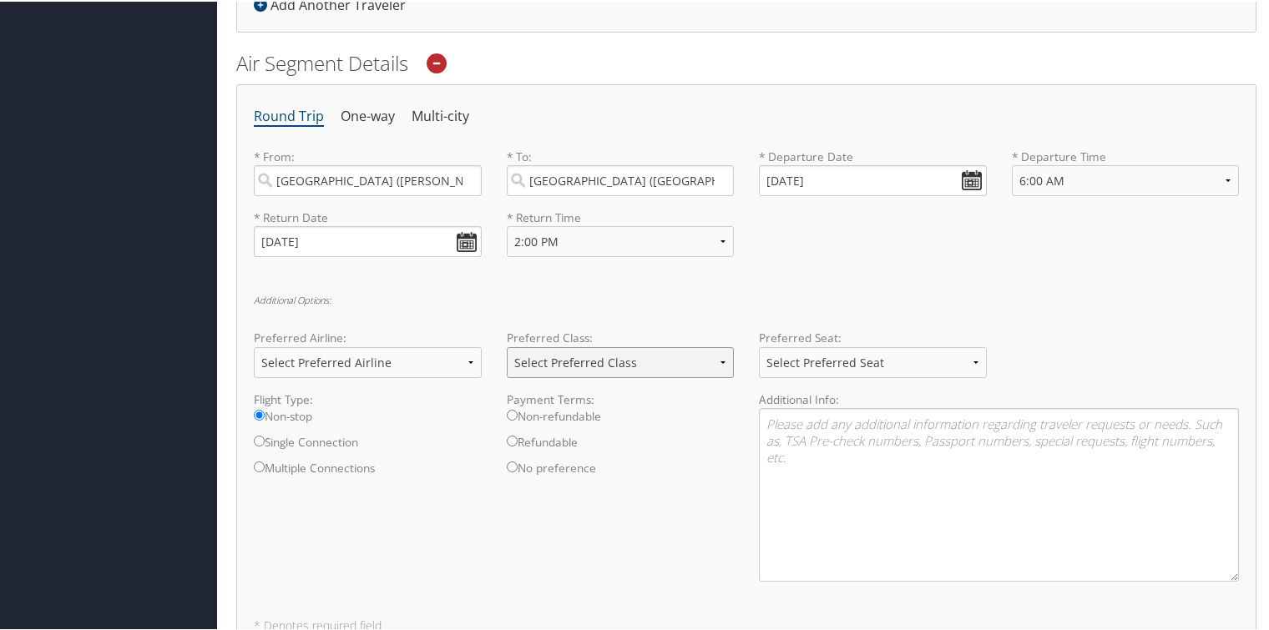
click at [725, 357] on select "Select Preferred Class Economy Economy Plus Business First Class" at bounding box center [621, 361] width 228 height 31
click at [260, 437] on input "Single Connection" at bounding box center [259, 439] width 11 height 11
radio input "true"
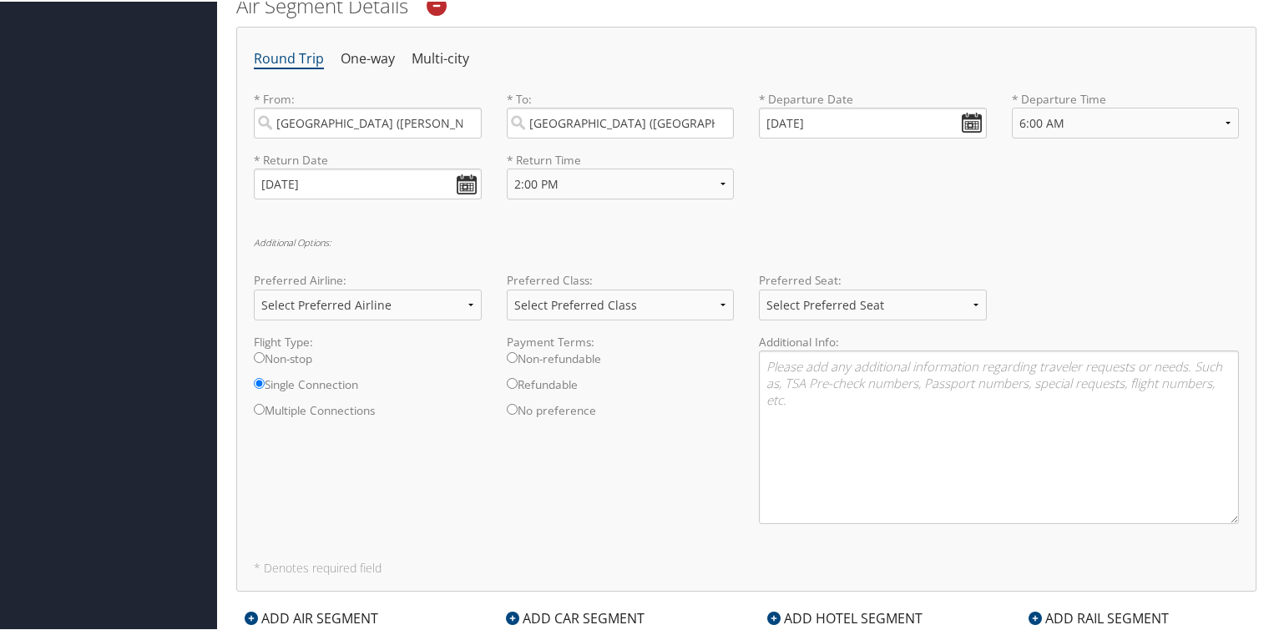
scroll to position [586, 0]
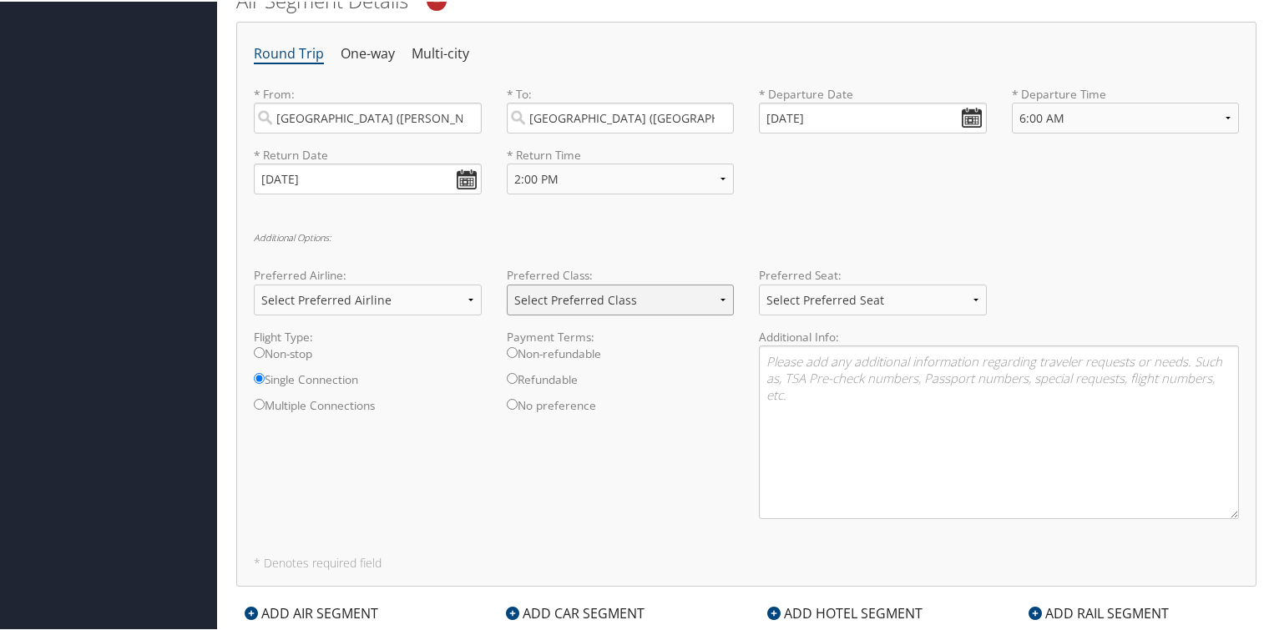
click at [715, 295] on select "Select Preferred Class Economy Economy Plus Business First Class" at bounding box center [621, 298] width 228 height 31
click at [701, 233] on h6 "Additional Options:" at bounding box center [746, 235] width 985 height 9
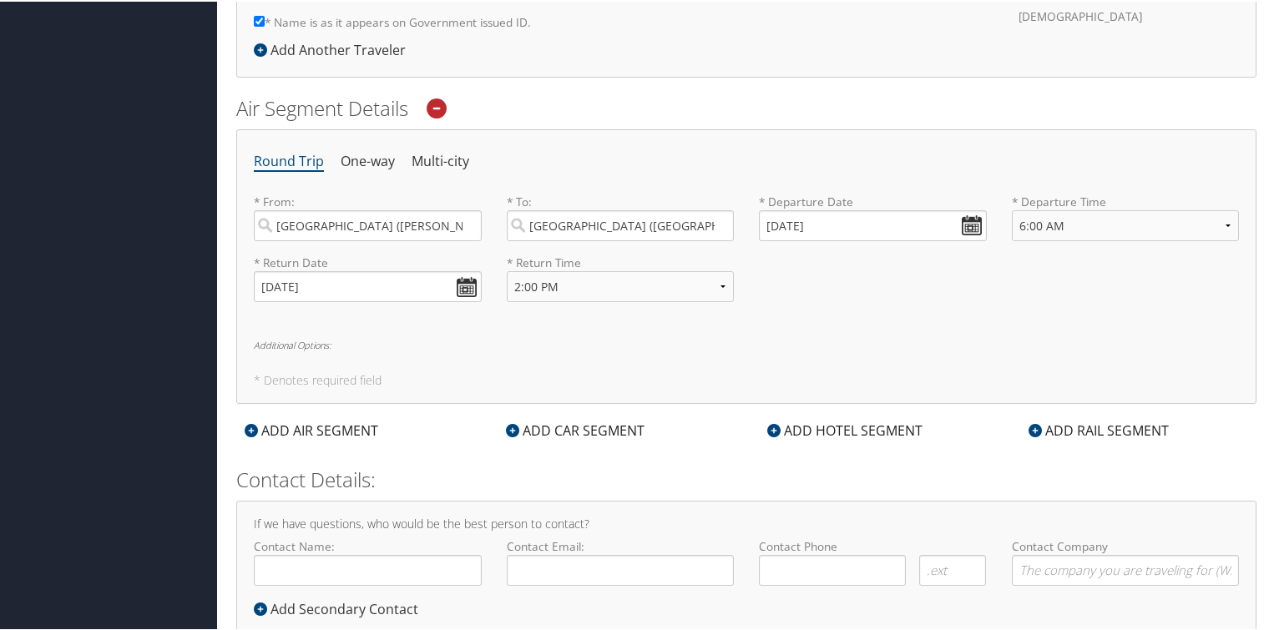
scroll to position [482, 0]
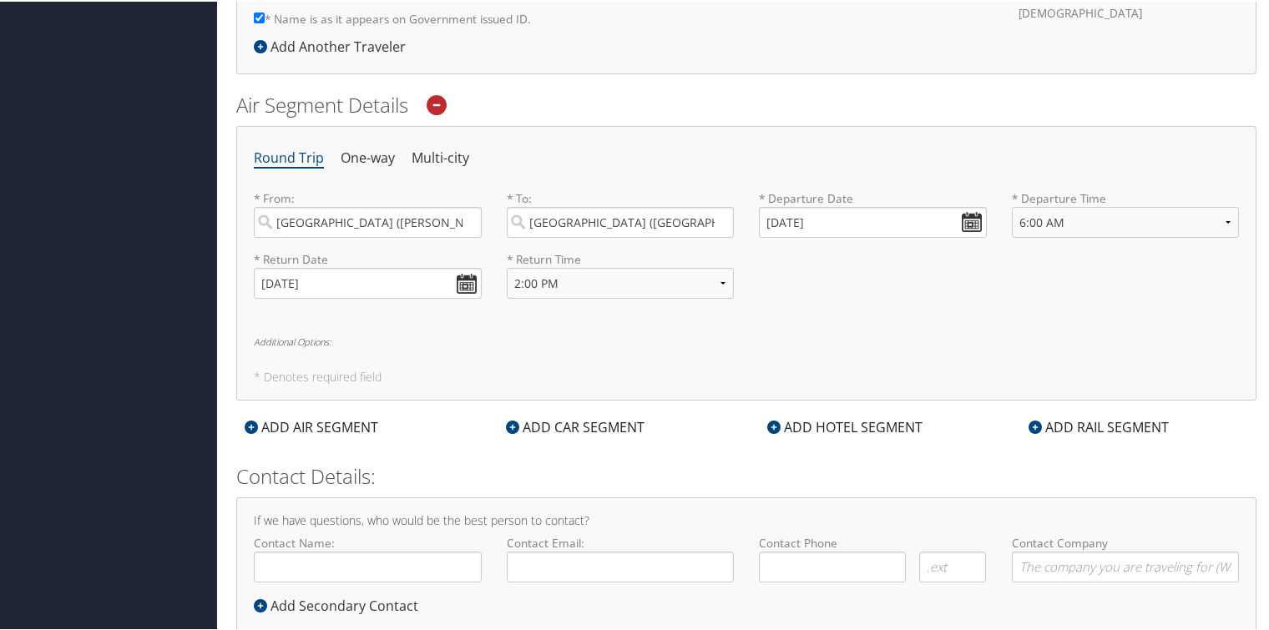
click at [290, 341] on h6 "Additional Options:" at bounding box center [746, 340] width 985 height 9
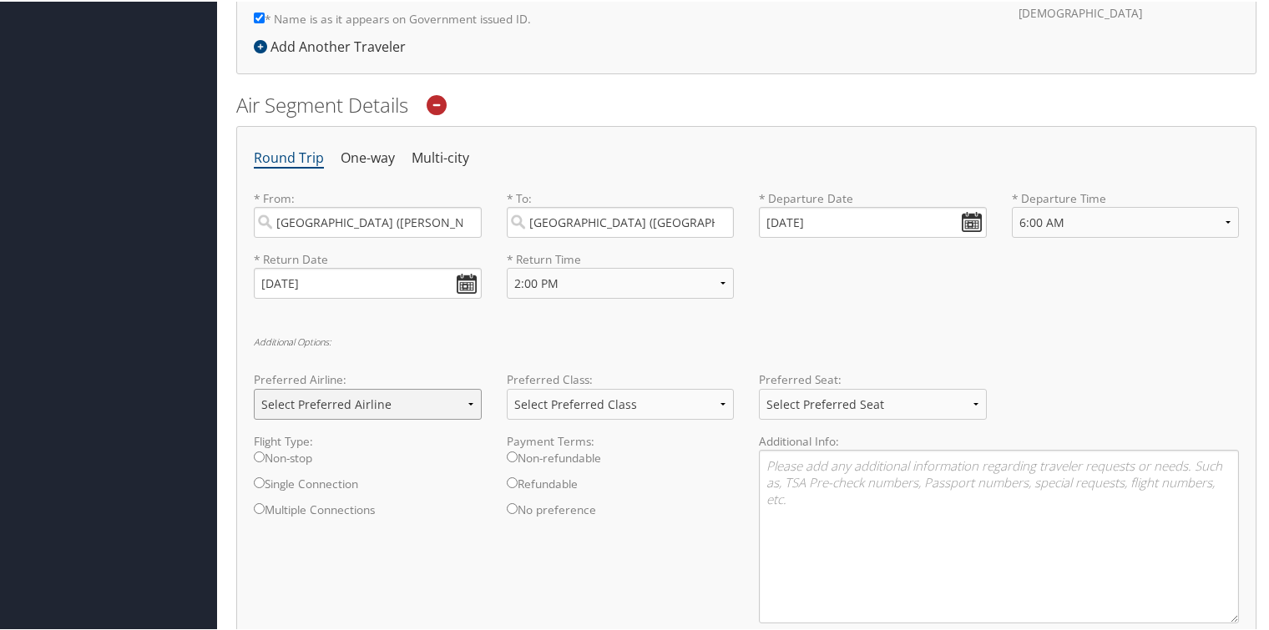
click at [455, 397] on select "Select Preferred Airline Delta United Airlines American Airlines Southwest Airl…" at bounding box center [368, 402] width 228 height 31
select select "Delta(DL)"
click at [254, 387] on select "Select Preferred Airline Delta United Airlines American Airlines Southwest Airl…" at bounding box center [368, 402] width 228 height 31
click at [968, 399] on select "Select Preferred Seat Aisle Window Middle" at bounding box center [873, 402] width 228 height 31
select select "Window"
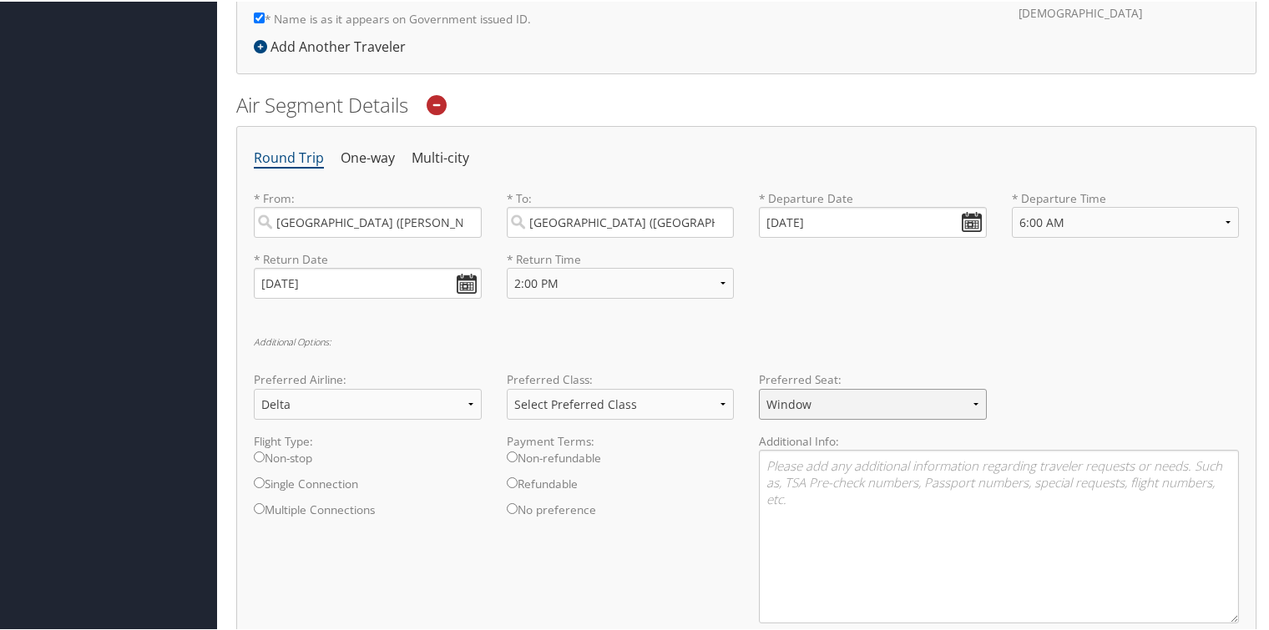
click at [759, 387] on select "Select Preferred Seat Aisle Window Middle" at bounding box center [873, 402] width 228 height 31
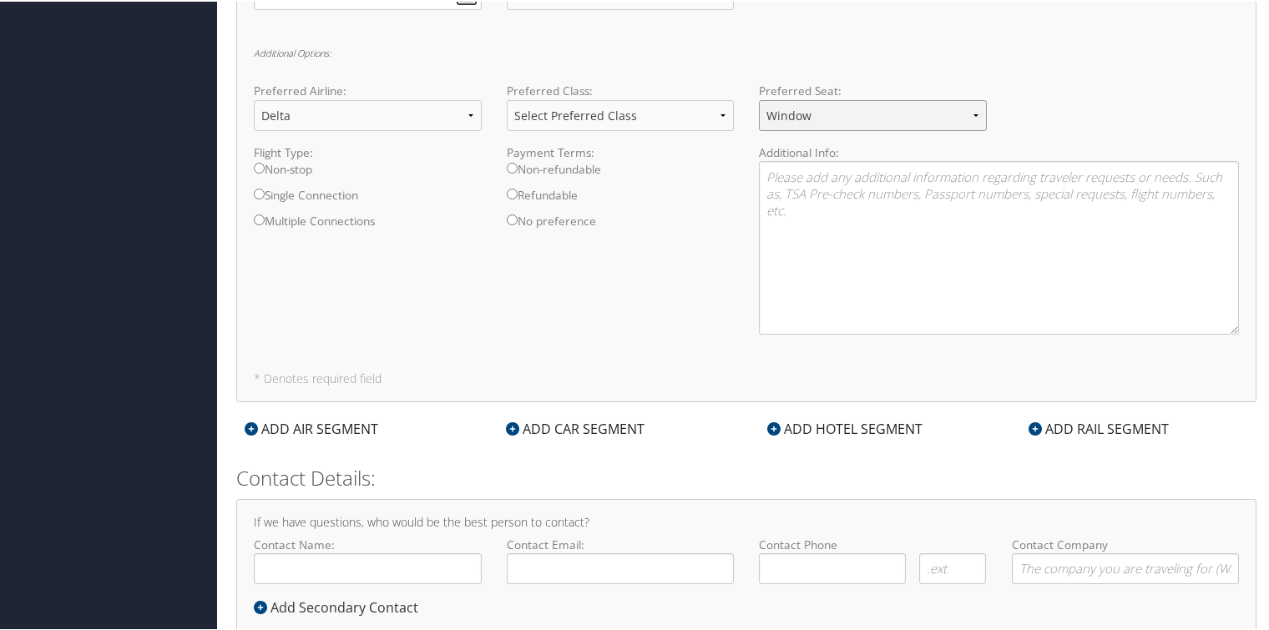
scroll to position [815, 0]
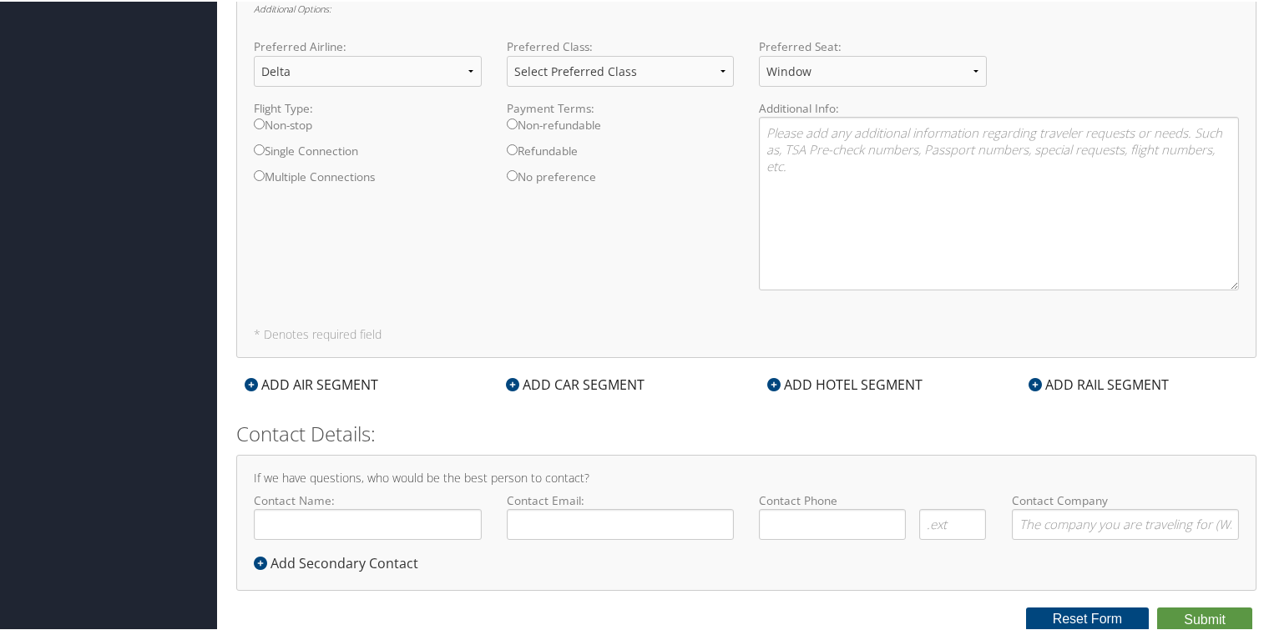
click at [579, 390] on div "ADD CAR SEGMENT" at bounding box center [575, 383] width 155 height 20
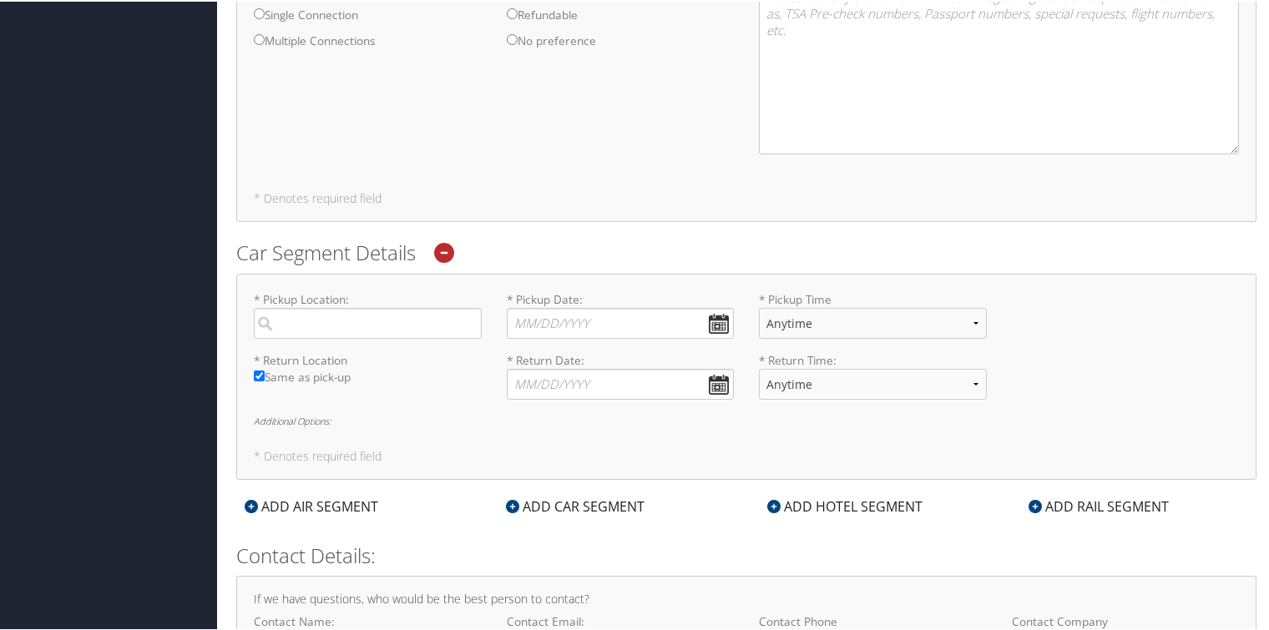
scroll to position [961, 0]
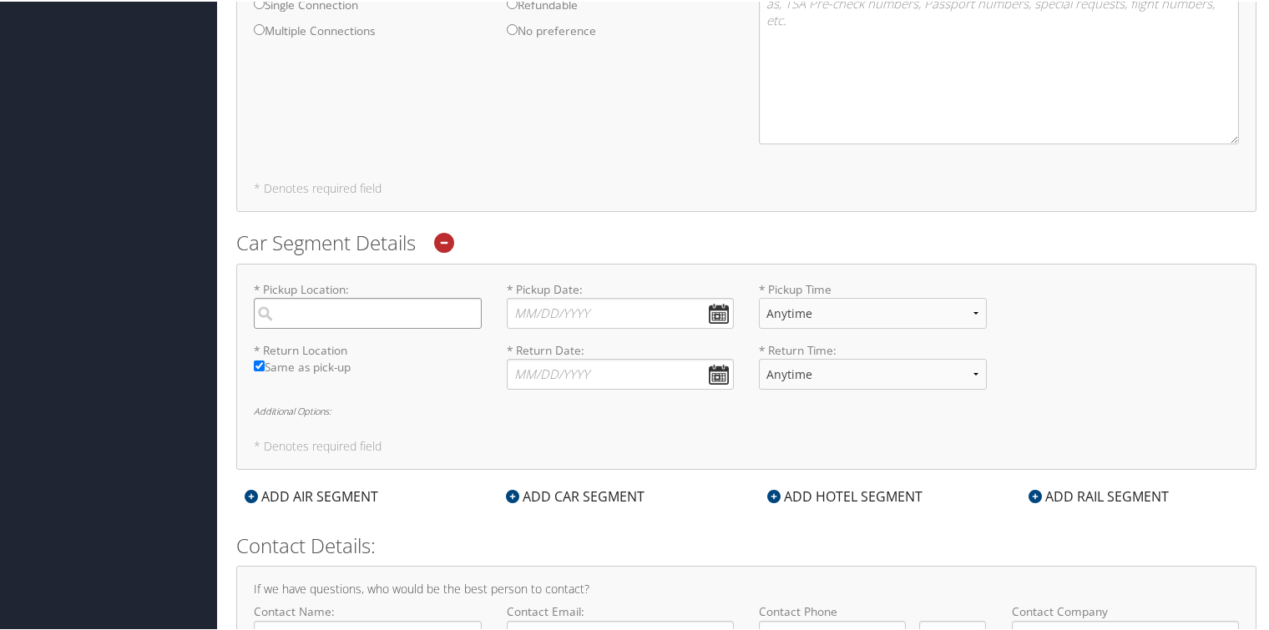
click at [325, 315] on input "search" at bounding box center [368, 311] width 228 height 31
type input "Indianapolis"
type input "( ) -"
click at [707, 311] on input "* Pickup Date: Dates must be valid" at bounding box center [621, 311] width 228 height 31
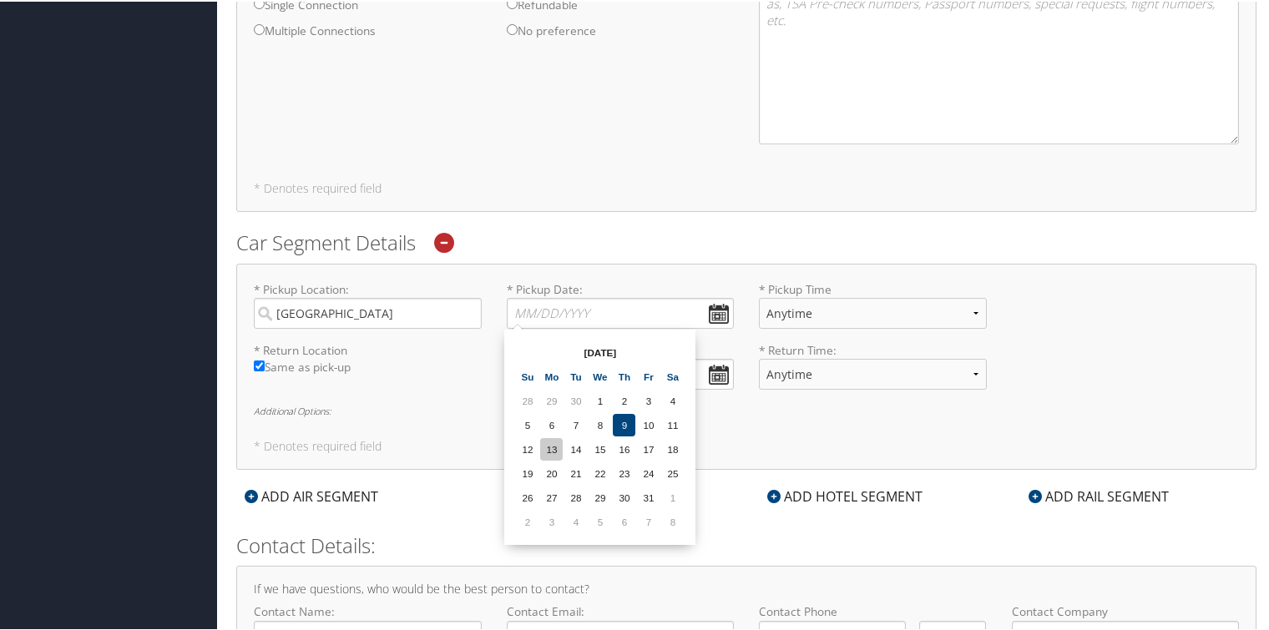
click at [552, 441] on td "13" at bounding box center [551, 448] width 23 height 23
type input "10/13/2025"
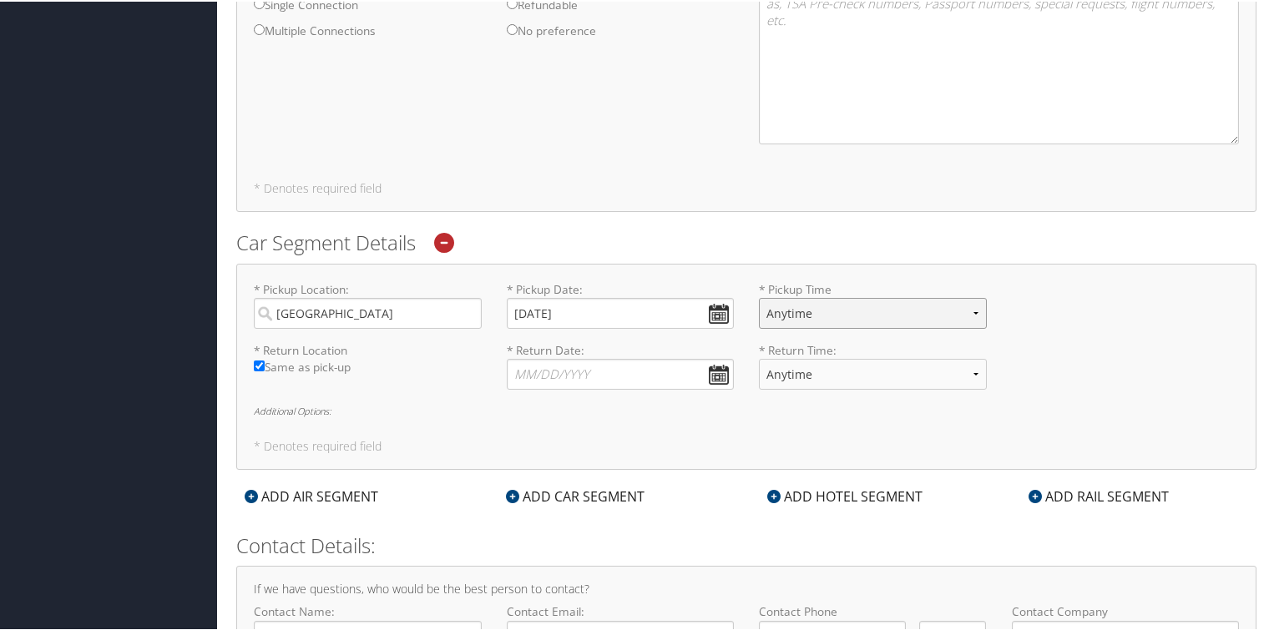
click at [974, 308] on select "Anytime 12:00 AM 1:00 AM 2:00 AM 3:00 AM 4:00 AM 5:00 AM 6:00 AM 7:00 AM 8:00 A…" at bounding box center [873, 311] width 228 height 31
select select "12:00 PM"
click at [759, 296] on select "Anytime 12:00 AM 1:00 AM 2:00 AM 3:00 AM 4:00 AM 5:00 AM 6:00 AM 7:00 AM 8:00 A…" at bounding box center [873, 311] width 228 height 31
click at [710, 375] on input "* Return Date: Dates must be valid" at bounding box center [621, 372] width 228 height 31
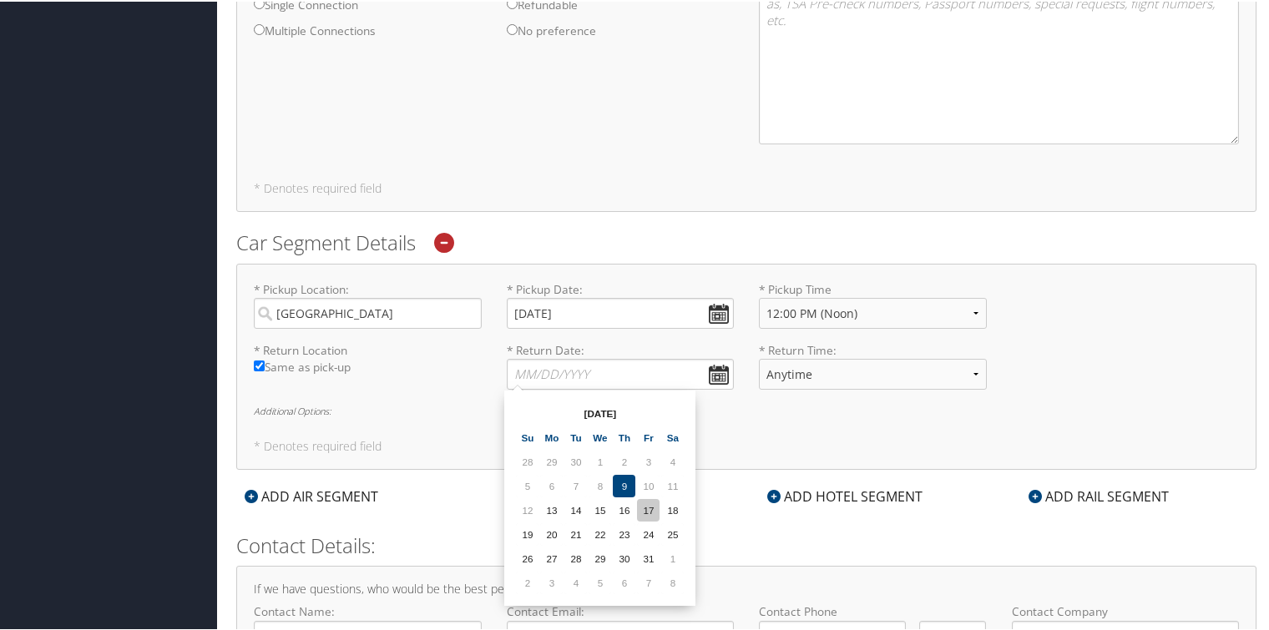
click at [651, 507] on td "17" at bounding box center [648, 509] width 23 height 23
type input "10/17/2025"
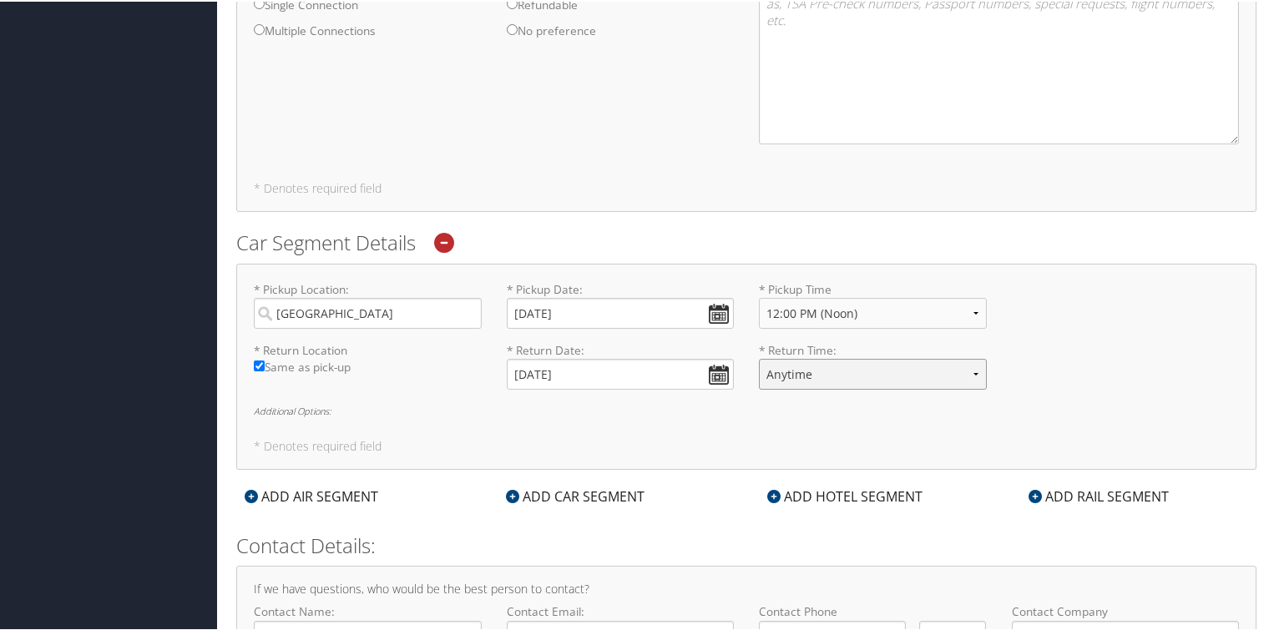
click at [967, 370] on select "Anytime 12:00 AM 1:00 AM 2:00 AM 3:00 AM 4:00 AM 5:00 AM 6:00 AM 7:00 AM 8:00 A…" at bounding box center [873, 372] width 228 height 31
select select "3:00 PM"
click at [759, 357] on select "Anytime 12:00 AM 1:00 AM 2:00 AM 3:00 AM 4:00 AM 5:00 AM 6:00 AM 7:00 AM 8:00 A…" at bounding box center [873, 372] width 228 height 31
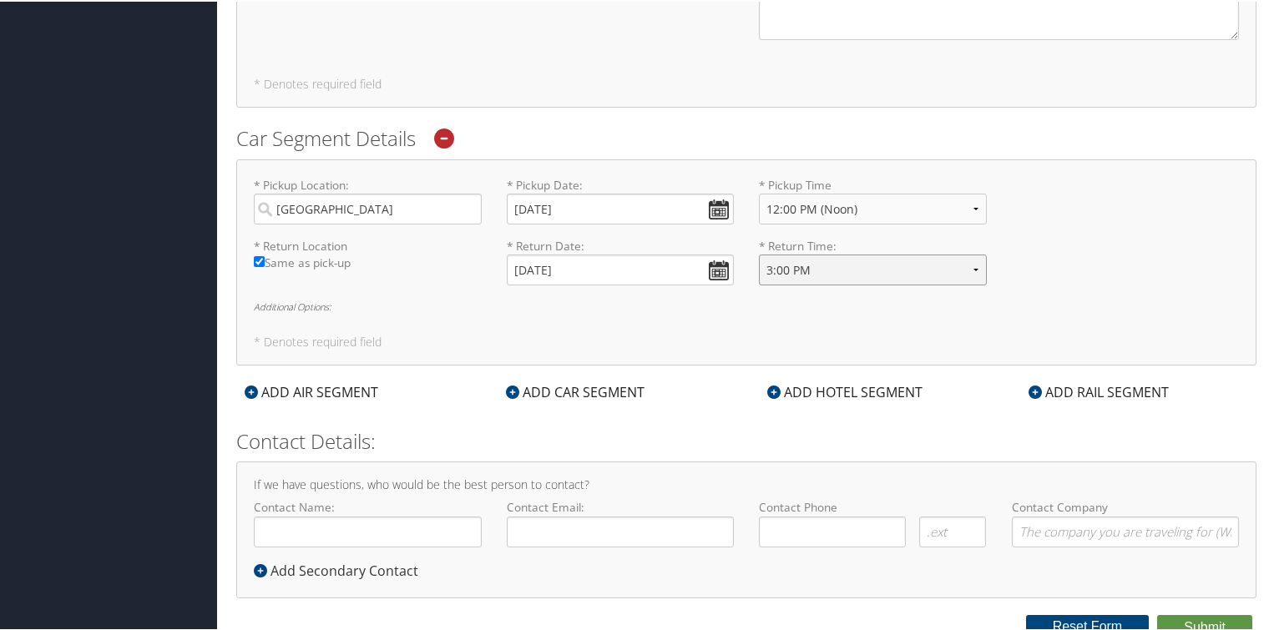
scroll to position [1072, 0]
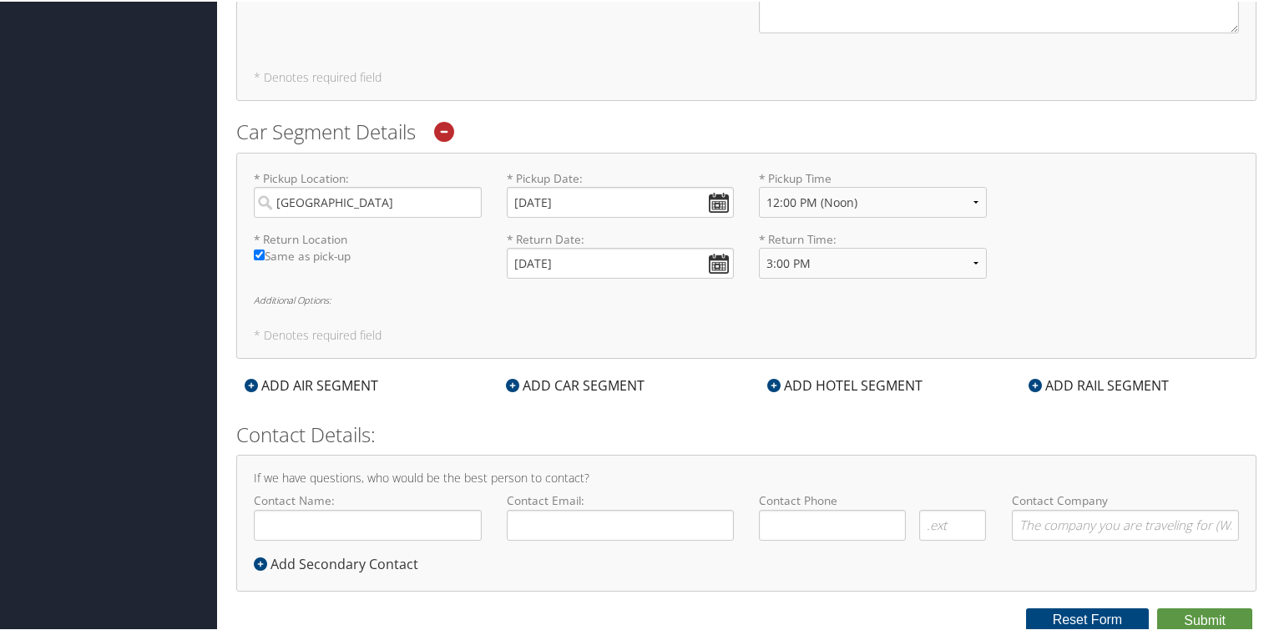
click at [862, 381] on div "ADD HOTEL SEGMENT" at bounding box center [845, 384] width 172 height 20
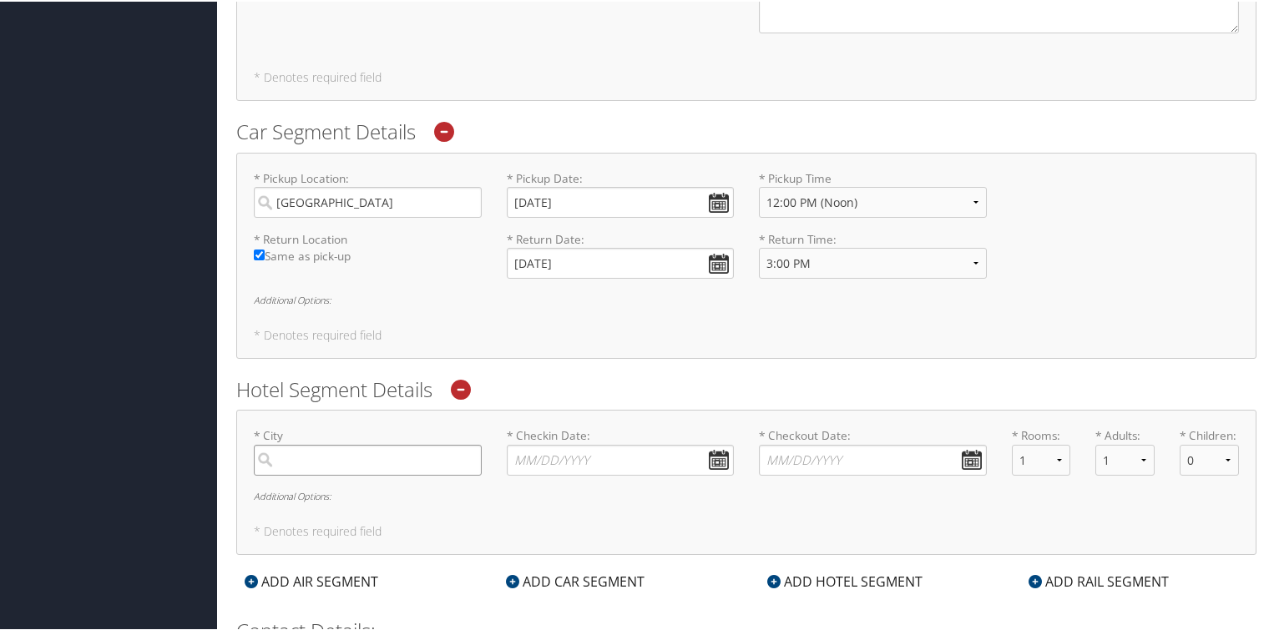
click at [335, 459] on input "search" at bounding box center [368, 458] width 228 height 31
click at [697, 323] on div "* Pickup Location: Indianapolis Required * Pickup Date: 10/13/2025 Dates must b…" at bounding box center [746, 254] width 1020 height 206
click at [305, 460] on input "search" at bounding box center [368, 458] width 228 height 31
type input "Edinbourgh, IN"
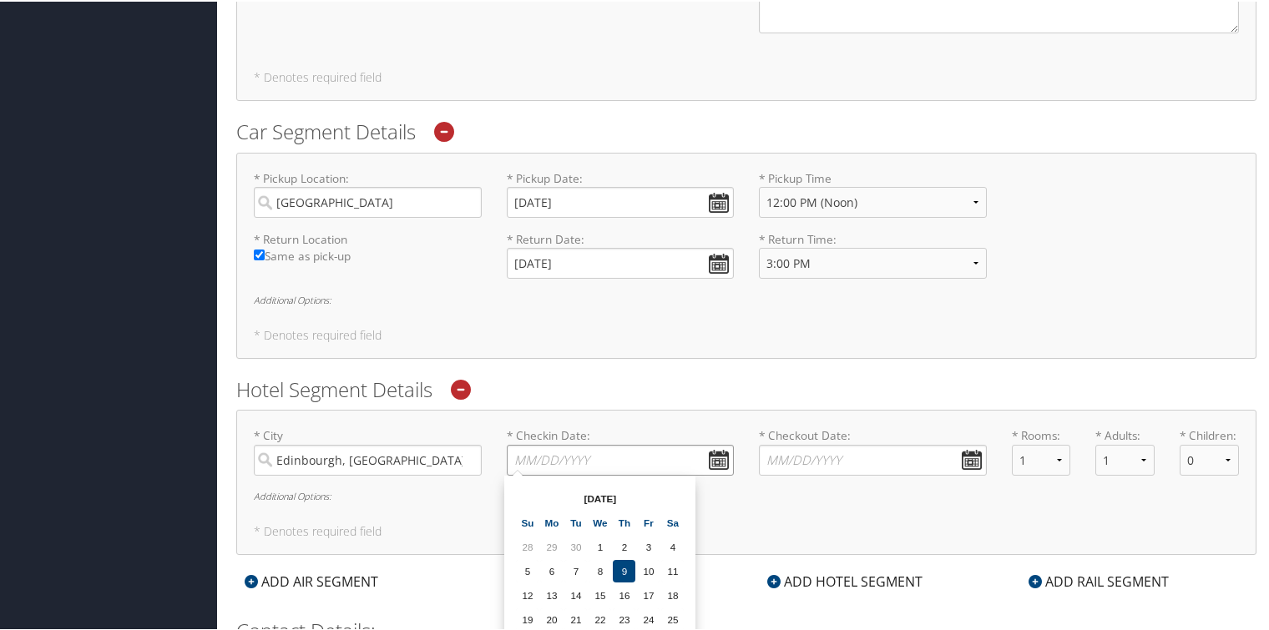
click at [715, 455] on input "* Checkin Date: Dates must be valid" at bounding box center [621, 458] width 228 height 31
drag, startPoint x: 548, startPoint y: 590, endPoint x: 568, endPoint y: 584, distance: 20.9
click at [552, 589] on td "13" at bounding box center [551, 594] width 23 height 23
type input "10/13/2025"
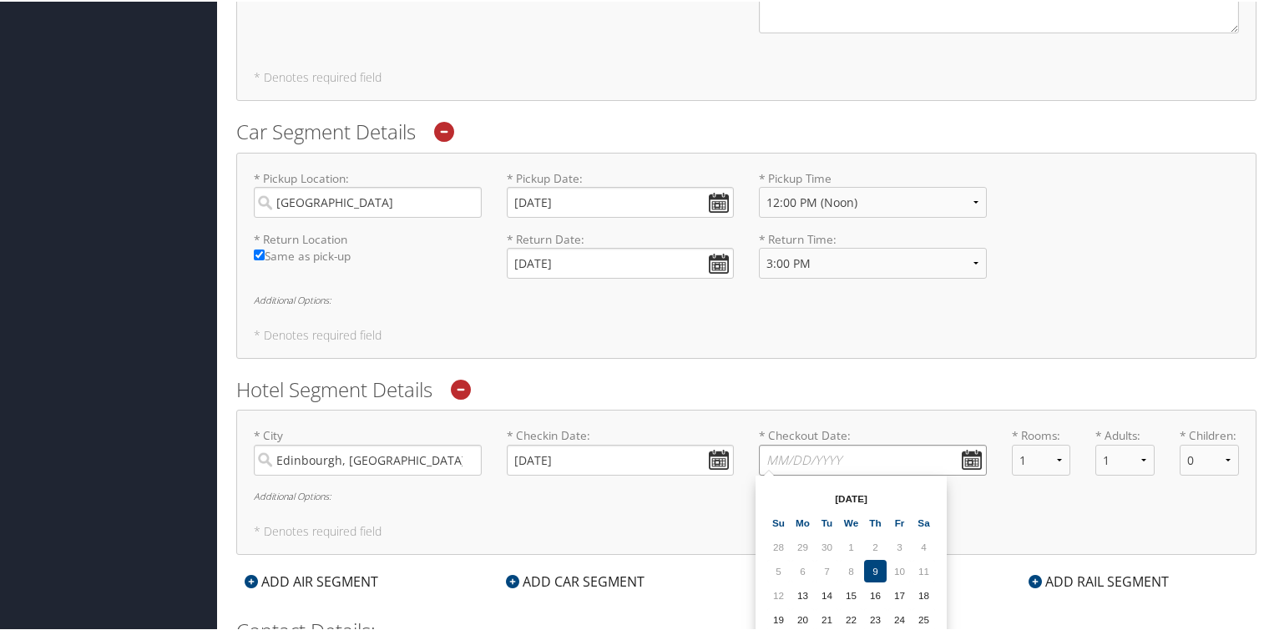
click at [958, 458] on input "* Checkout Date: Dates must be valid" at bounding box center [873, 458] width 228 height 31
click at [899, 591] on td "17" at bounding box center [899, 594] width 23 height 23
type input "10/17/2025"
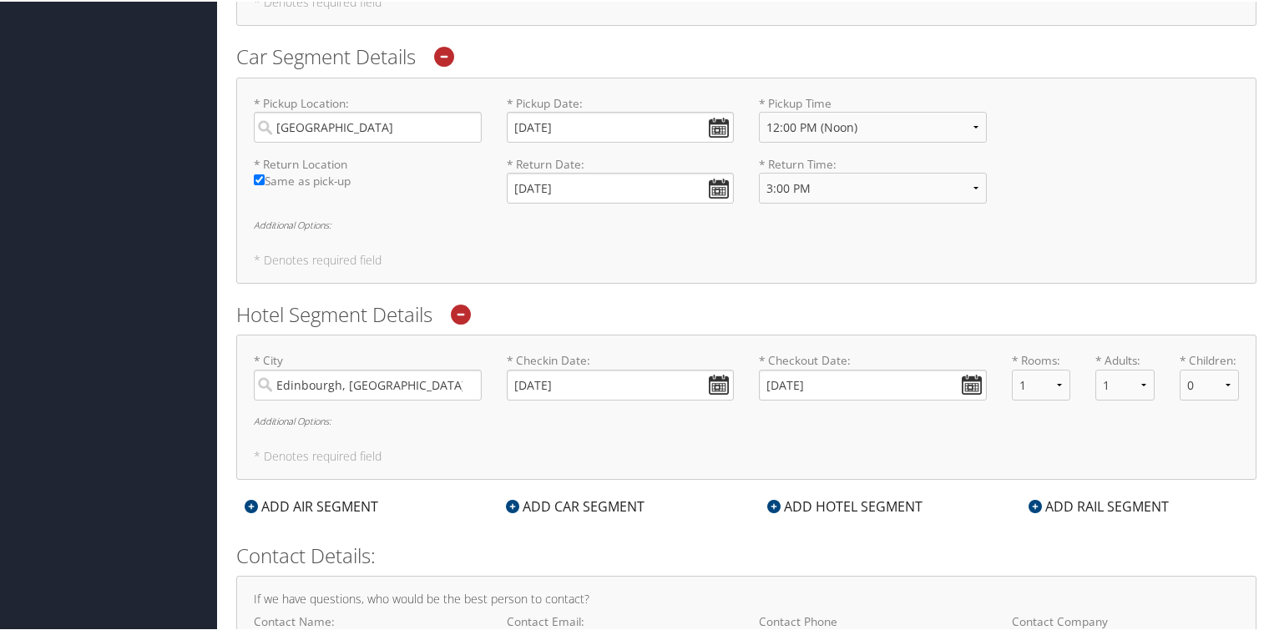
scroll to position [1155, 0]
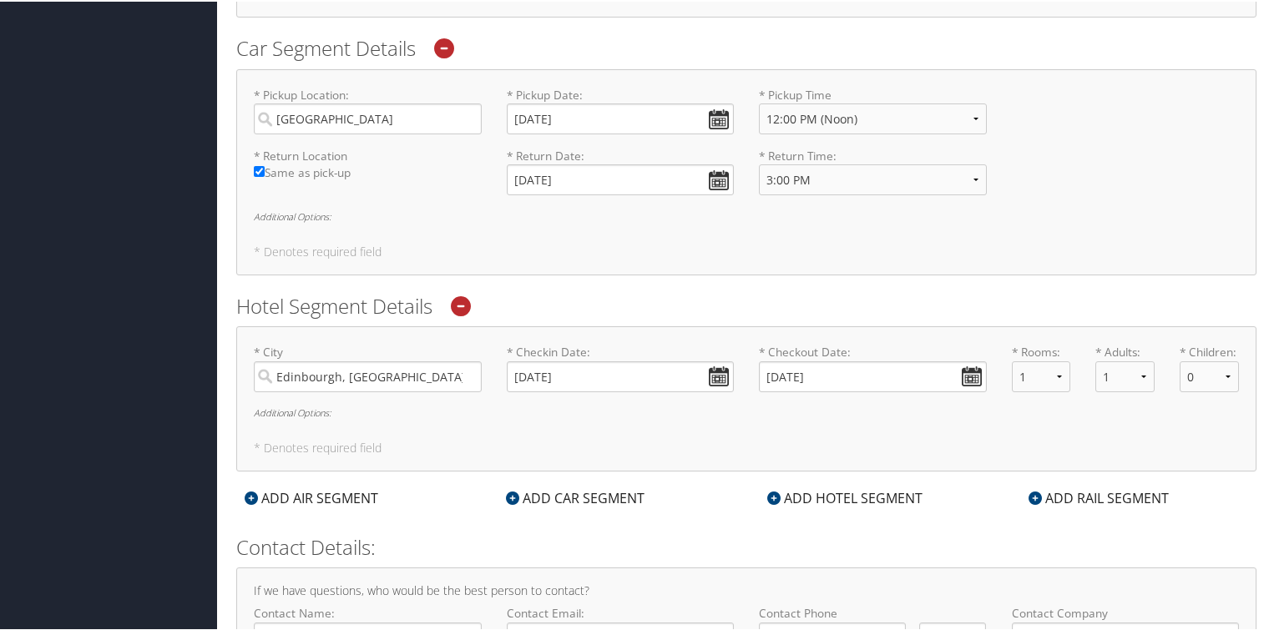
click at [315, 407] on h6 "Additional Options:" at bounding box center [746, 411] width 985 height 9
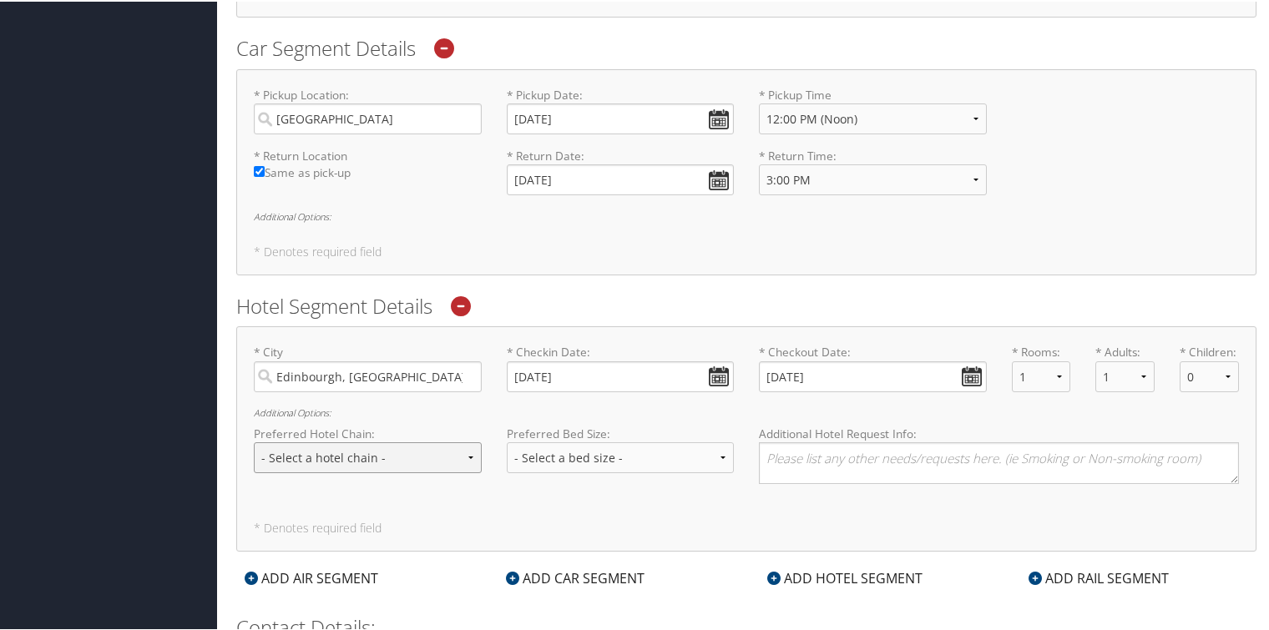
click at [469, 454] on select "- Select a hotel chain - Hyatt Mandarin Oriental Hilton Hotels Pullman Hotels M…" at bounding box center [368, 456] width 228 height 31
select select "Hilton Hotels (HL)"
click at [254, 441] on select "- Select a hotel chain - Hyatt Mandarin Oriental Hilton Hotels Pullman Hotels M…" at bounding box center [368, 456] width 228 height 31
click at [715, 447] on select "- Select a bed size - Twin Full Queen King" at bounding box center [621, 456] width 228 height 31
select select "queen"
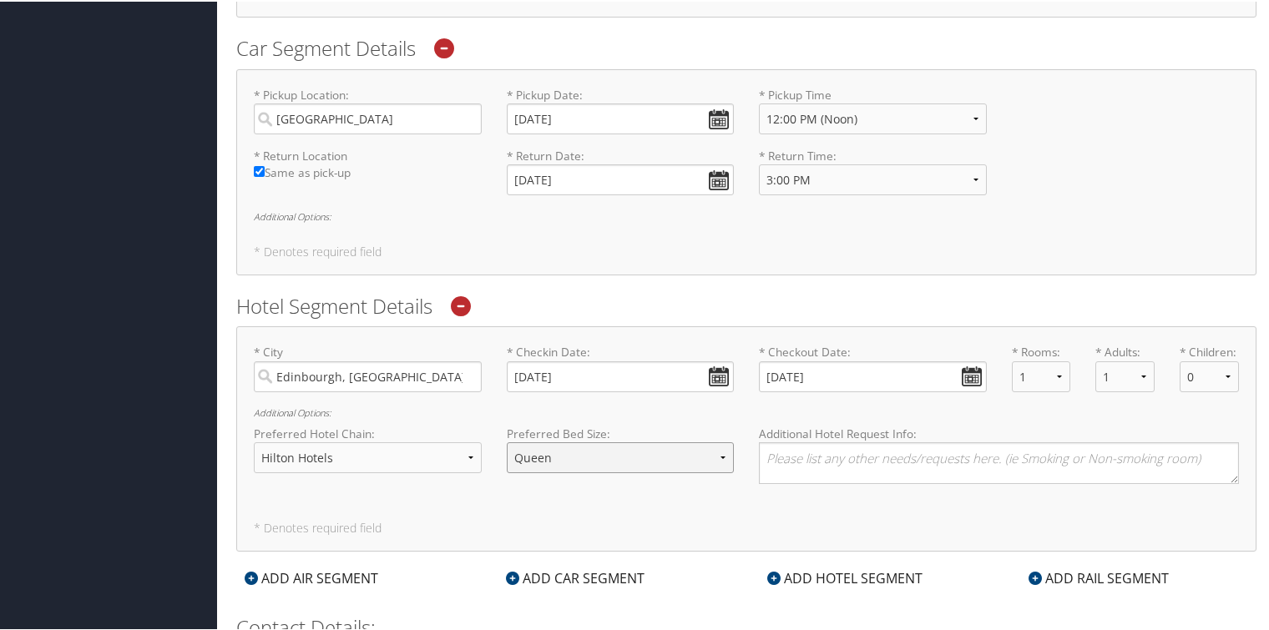
click at [507, 441] on select "- Select a bed size - Twin Full Queen King" at bounding box center [621, 456] width 228 height 31
click at [784, 458] on textarea at bounding box center [999, 462] width 480 height 42
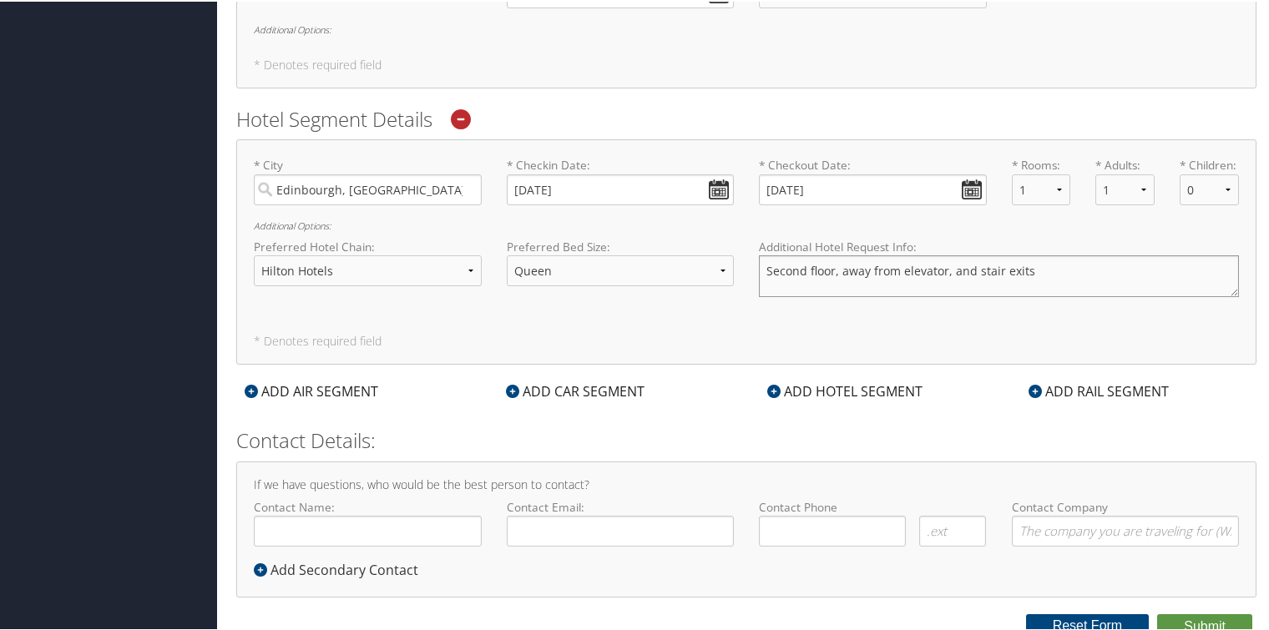
scroll to position [1343, 0]
type textarea "Second floor, away from elevator, and stair exits"
click at [968, 315] on div "* City Edinbourgh, IN No results found -1 Required * Checkin Date: 10/13/2025 D…" at bounding box center [746, 249] width 1020 height 225
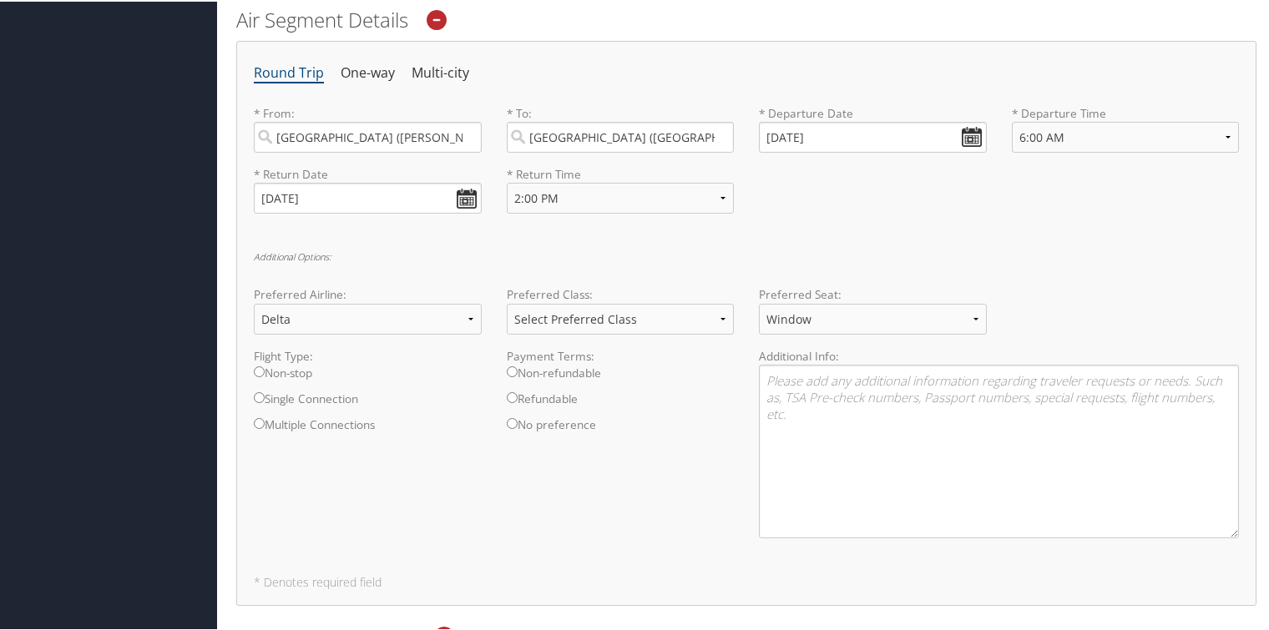
scroll to position [571, 0]
click at [842, 411] on textarea at bounding box center [999, 446] width 480 height 174
click at [908, 372] on textarea "Known Traveler# TT12BSWVQV" at bounding box center [999, 446] width 480 height 174
click at [900, 407] on textarea "Known Traveler# TT12BSVQV" at bounding box center [999, 446] width 480 height 174
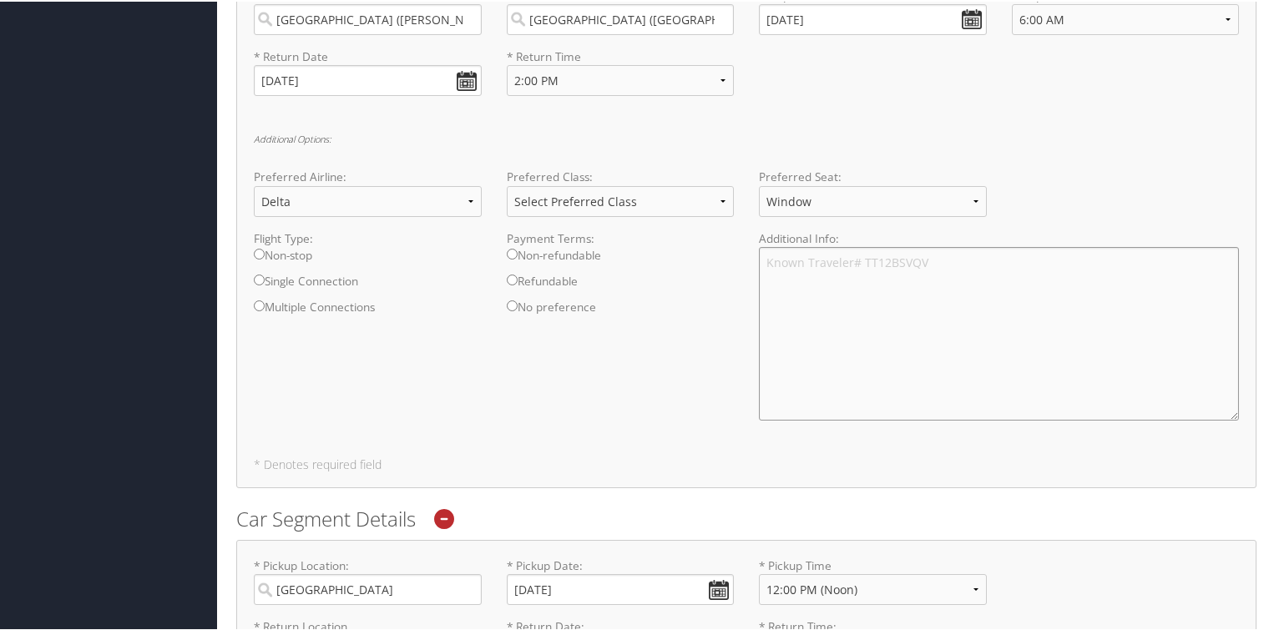
scroll to position [688, 0]
drag, startPoint x: 925, startPoint y: 256, endPoint x: 858, endPoint y: 255, distance: 66.8
click at [858, 255] on textarea "Known Traveler# TT12BSVQV" at bounding box center [999, 329] width 480 height 174
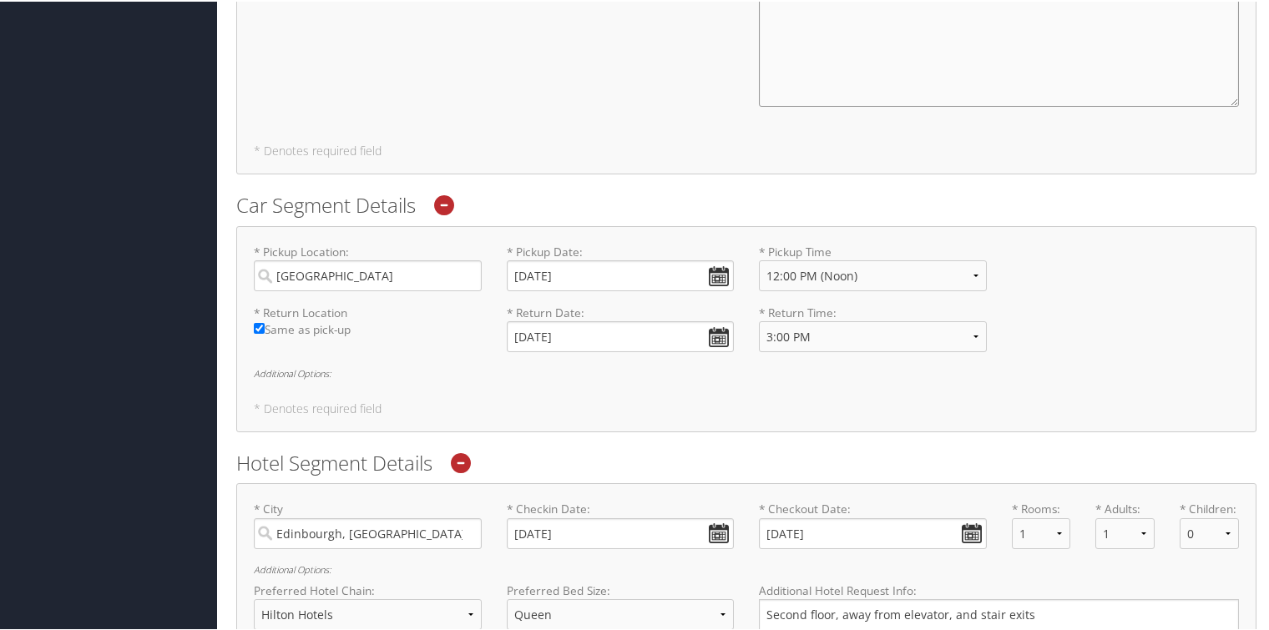
scroll to position [994, 0]
type textarea "Known Traveler# TT12BSVQV"
click at [309, 372] on h6 "Additional Options:" at bounding box center [746, 376] width 985 height 9
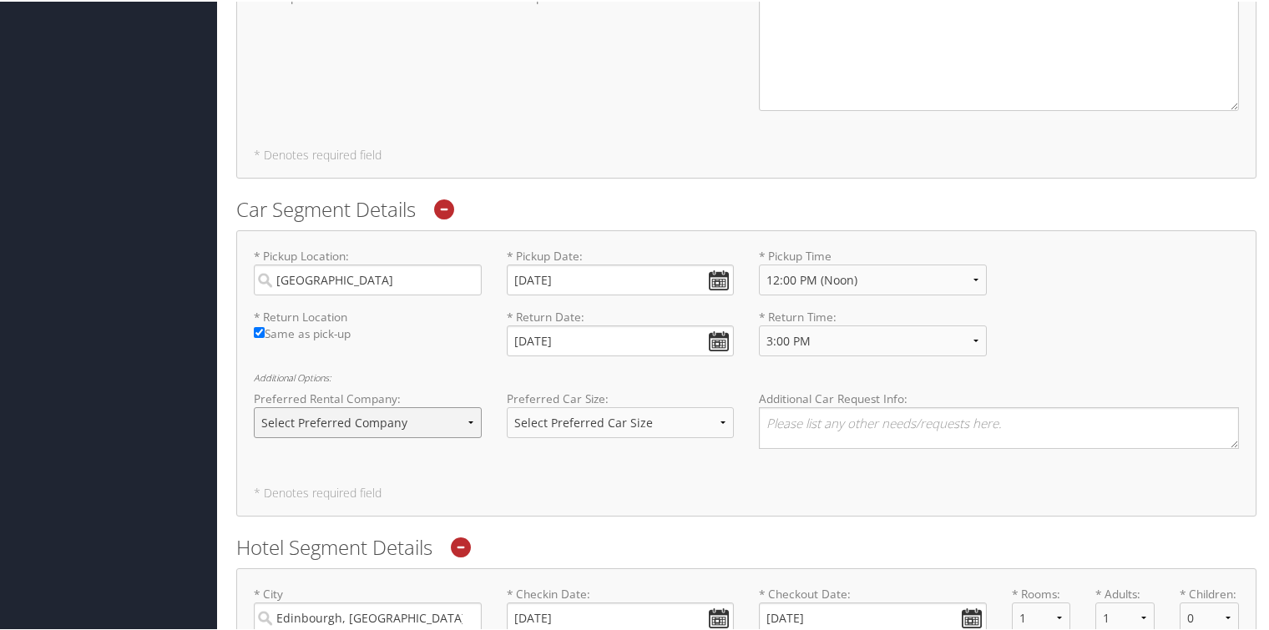
click at [468, 420] on select "Select Preferred Company Avis Enterprise National Hertz Budget Alamo Thrifty Do…" at bounding box center [368, 421] width 228 height 31
select select "Avis (ZI)"
click at [254, 406] on select "Select Preferred Company Avis Enterprise National Hertz Budget Alamo Thrifty Do…" at bounding box center [368, 421] width 228 height 31
click at [720, 422] on select "Select Preferred Car Size Standard Full Size Economy Intermediate Mini Compact …" at bounding box center [621, 421] width 228 height 31
select select "Standard"
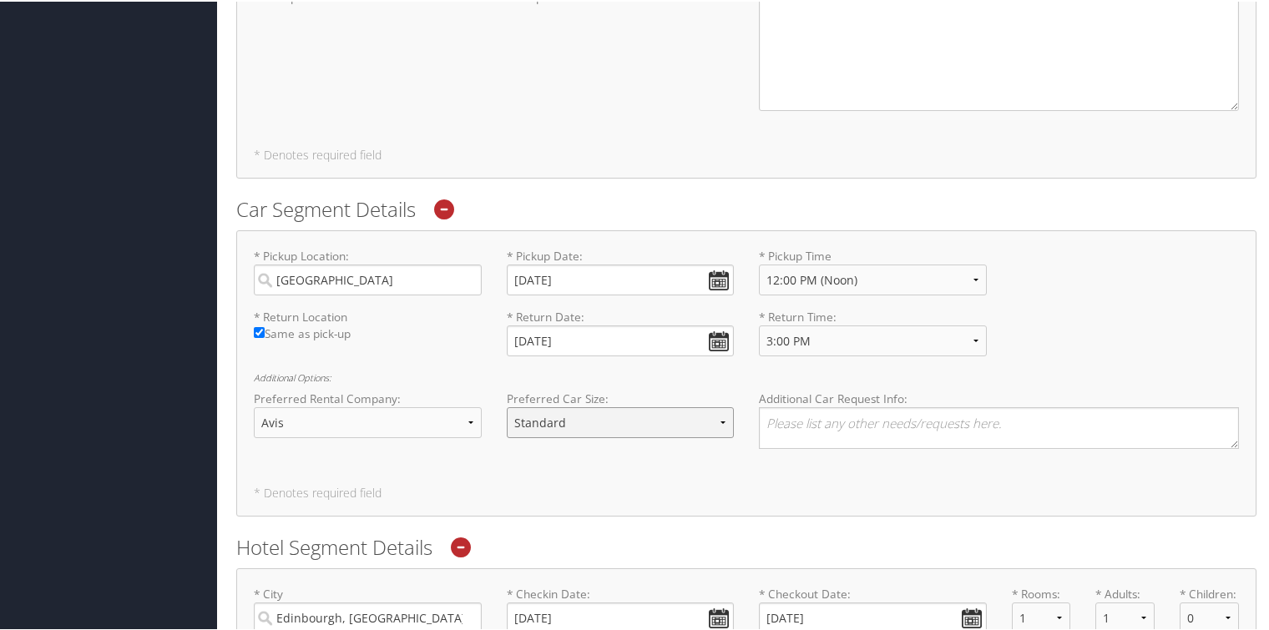
click at [507, 406] on select "Select Preferred Car Size Standard Full Size Economy Intermediate Mini Compact …" at bounding box center [621, 421] width 228 height 31
click at [658, 421] on select "Select Preferred Car Size Standard Full Size Economy Intermediate Mini Compact …" at bounding box center [621, 421] width 228 height 31
click at [808, 430] on textarea at bounding box center [999, 427] width 480 height 42
type textarea "s"
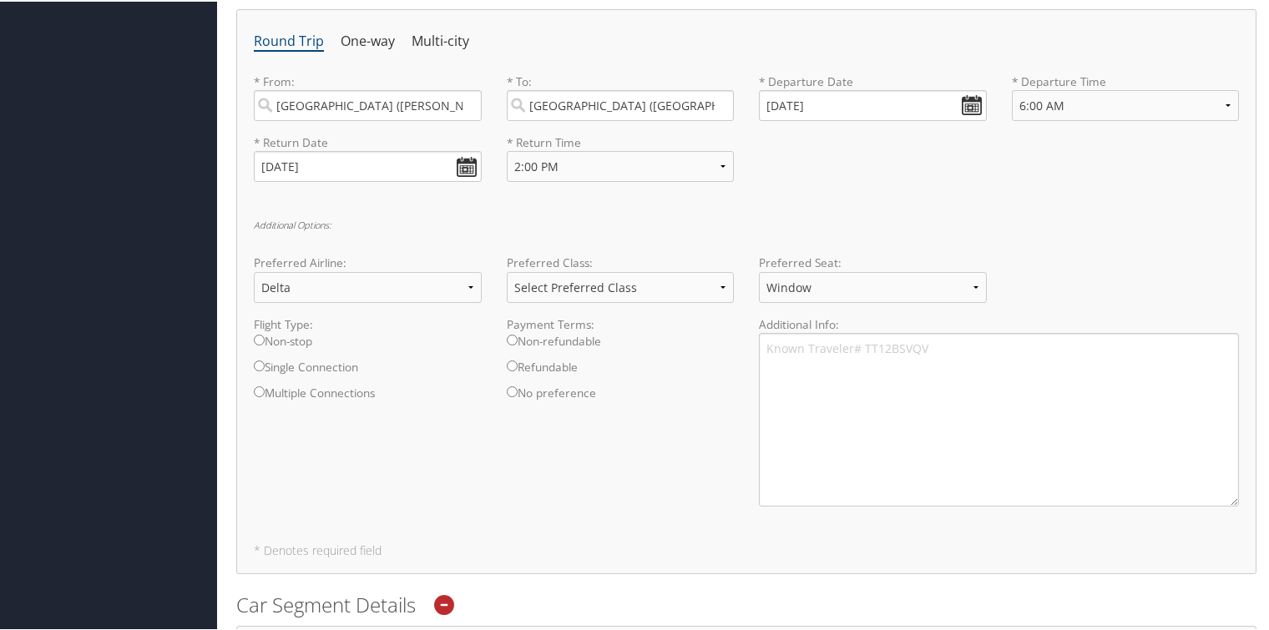
scroll to position [594, 0]
type textarea "Standard SUV is required to accommodate Service Equipment and Luggage."
click at [256, 367] on input "Single Connection" at bounding box center [259, 368] width 11 height 11
radio input "true"
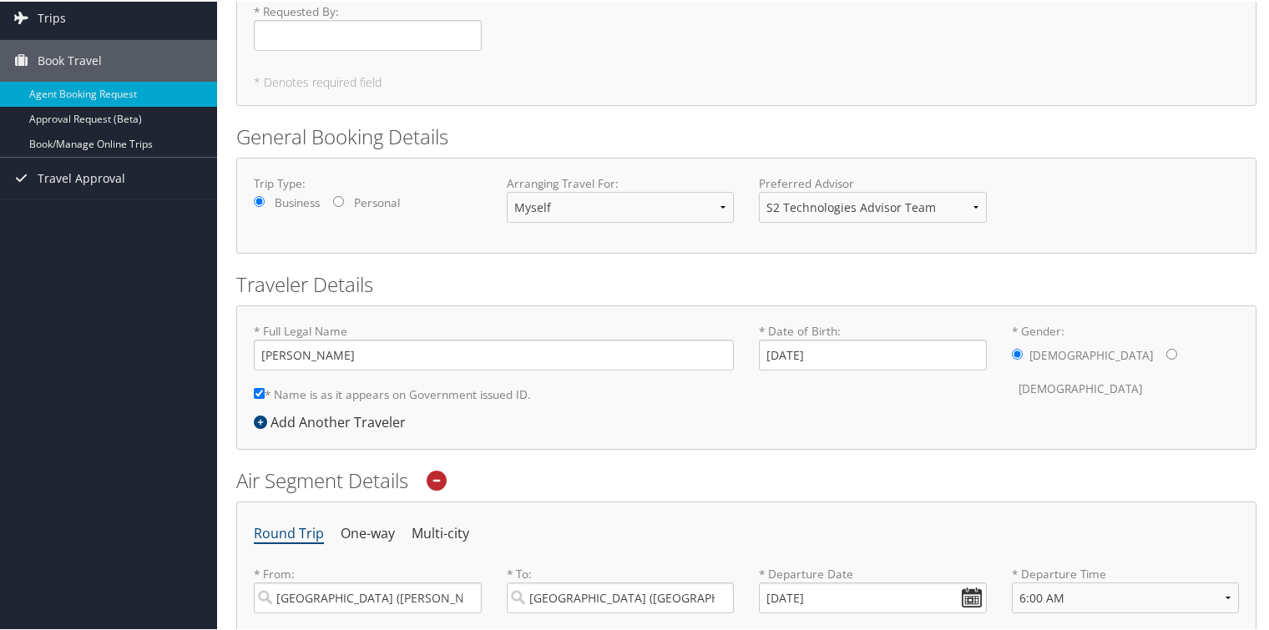
scroll to position [0, 0]
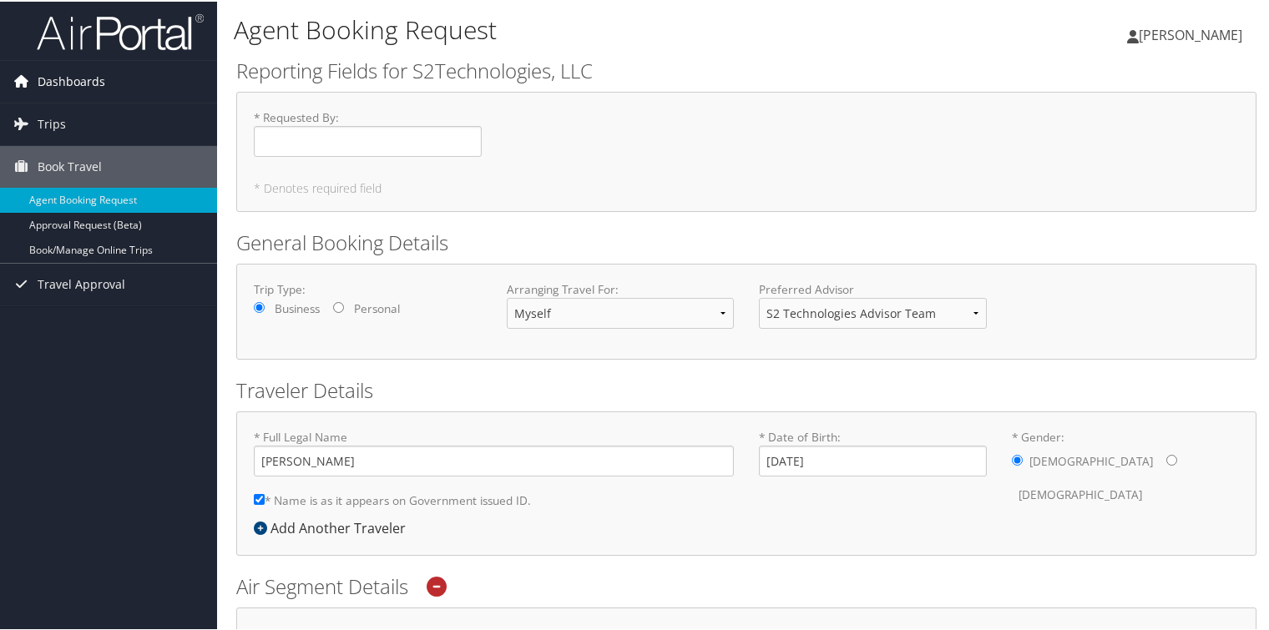
click at [92, 85] on span "Dashboards" at bounding box center [72, 80] width 68 height 42
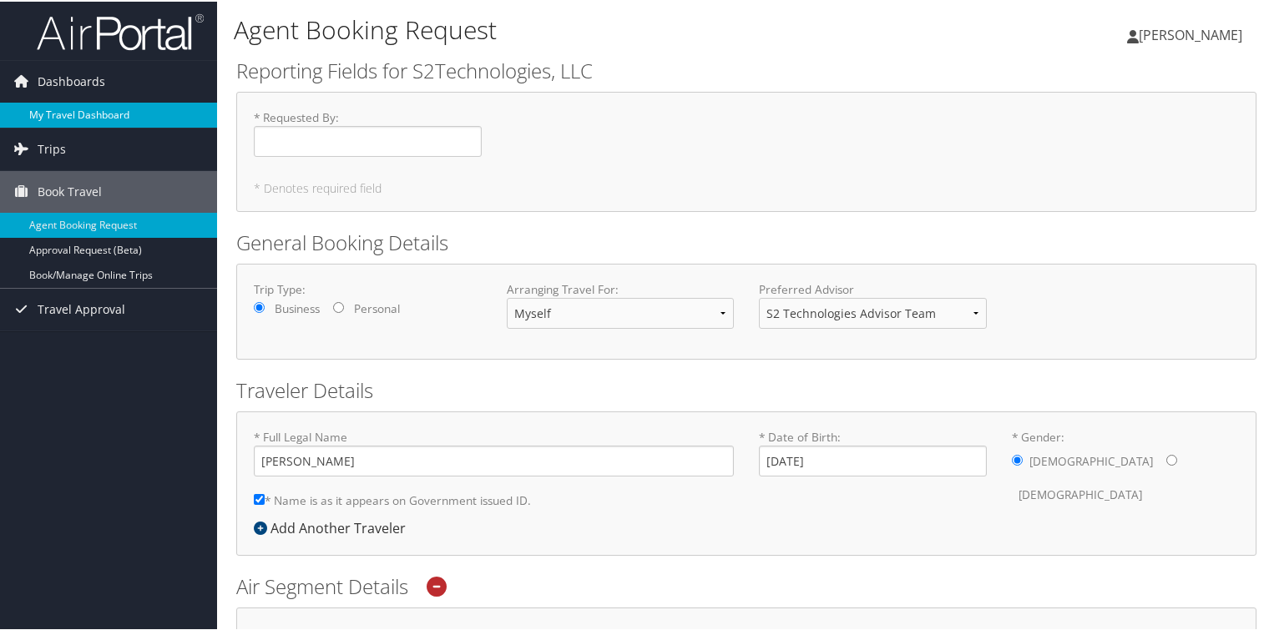
click at [114, 108] on link "My Travel Dashboard" at bounding box center [108, 113] width 217 height 25
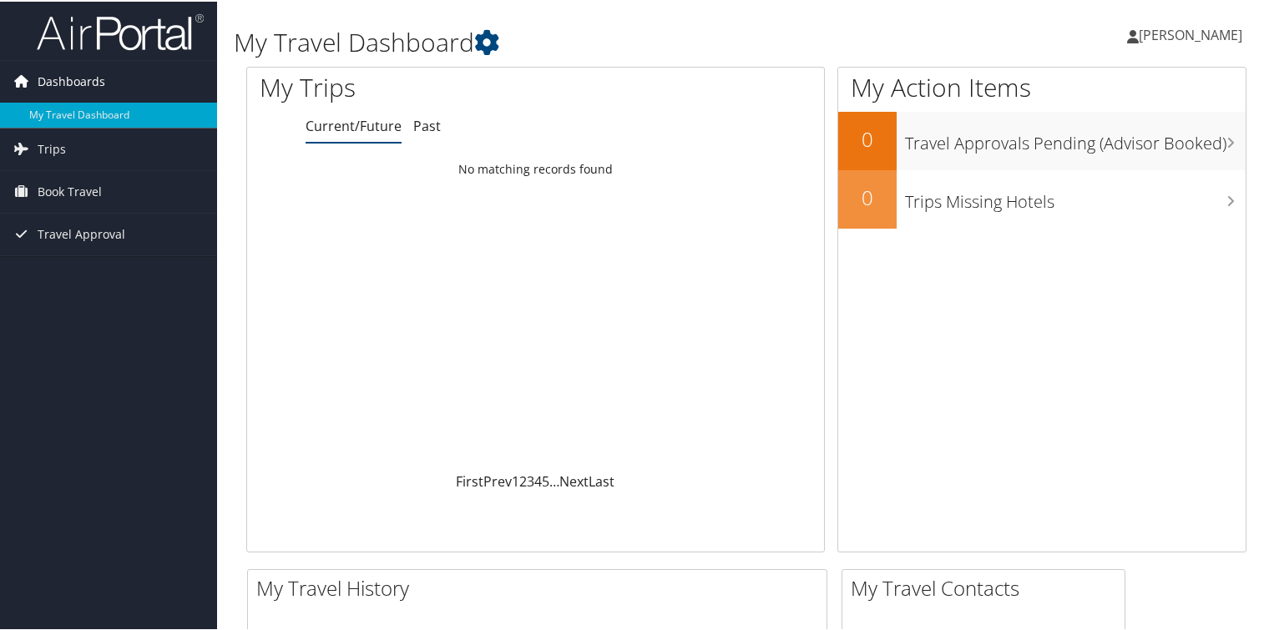
click at [87, 80] on span "Dashboards" at bounding box center [72, 80] width 68 height 42
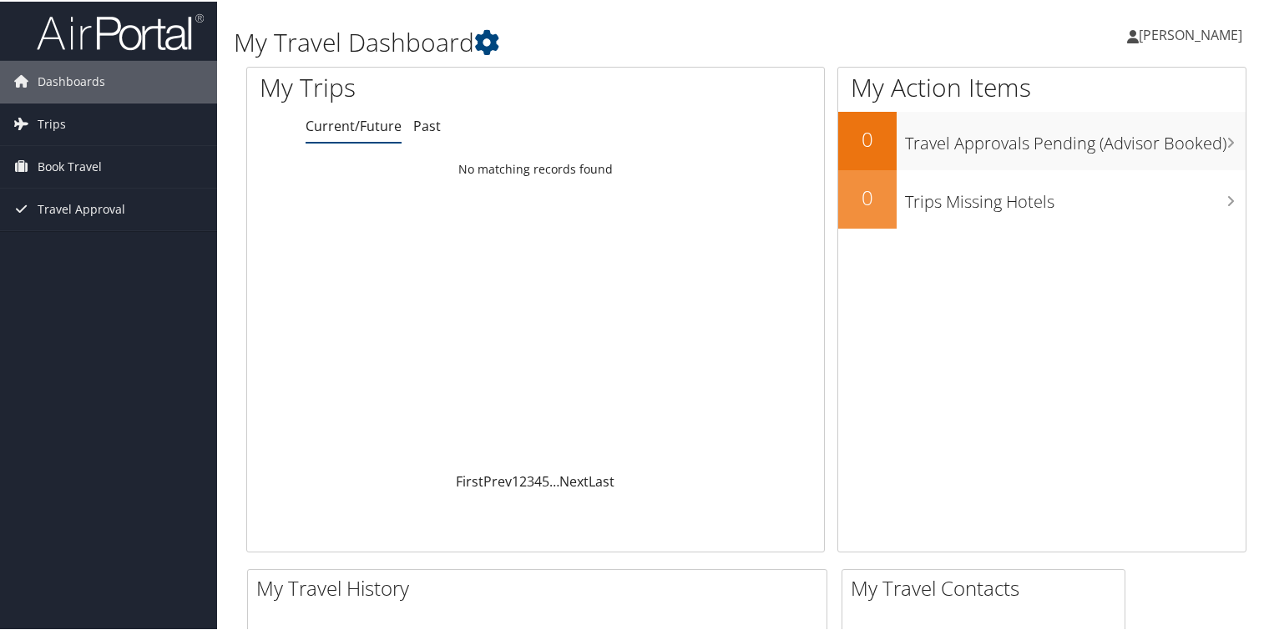
click at [1190, 35] on span "[PERSON_NAME]" at bounding box center [1191, 33] width 104 height 18
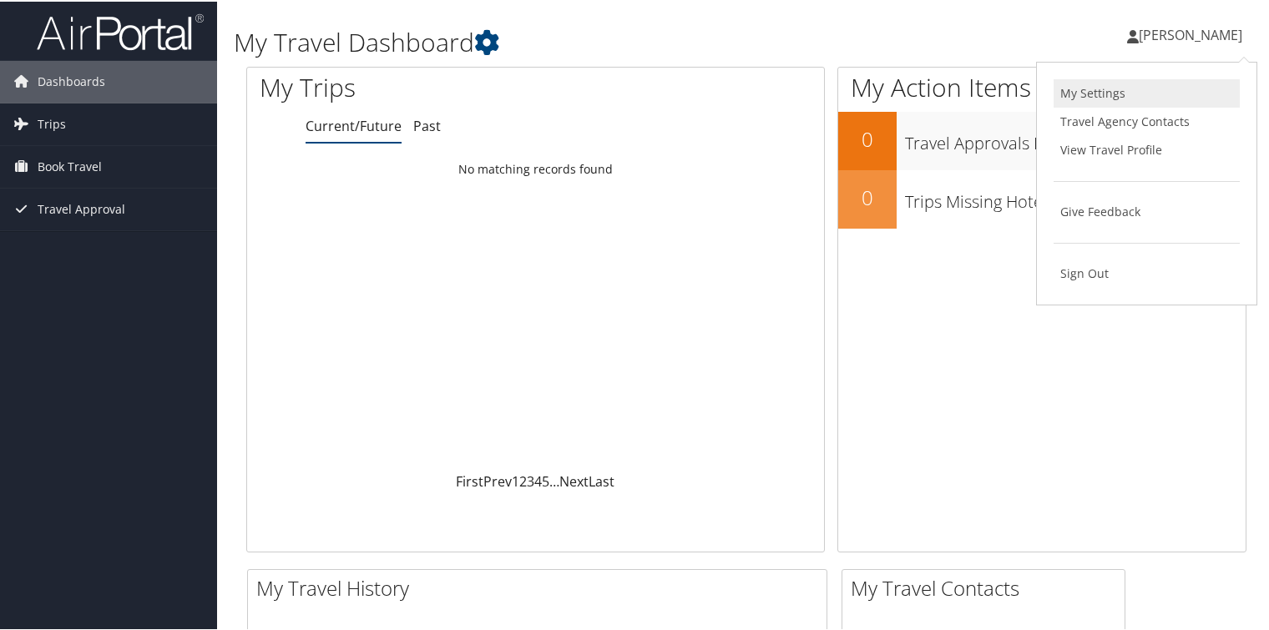
click at [1098, 89] on link "My Settings" at bounding box center [1147, 92] width 186 height 28
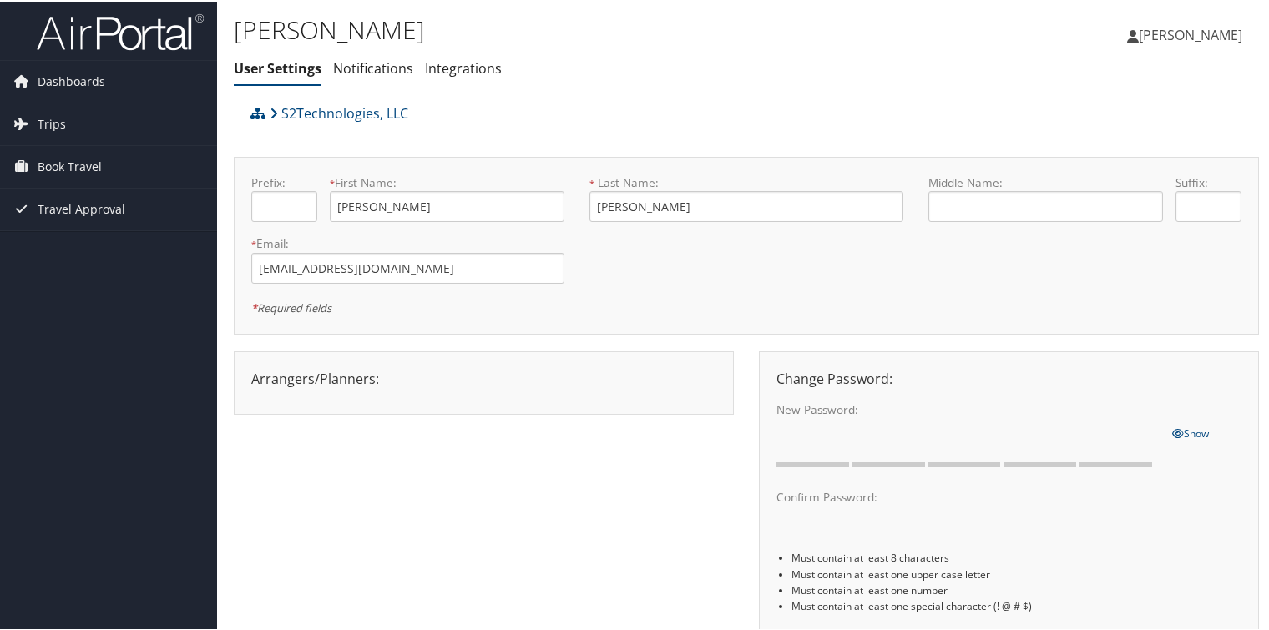
click at [1171, 36] on span "[PERSON_NAME]" at bounding box center [1191, 33] width 104 height 18
click at [1129, 144] on link "View Travel Profile" at bounding box center [1147, 148] width 186 height 28
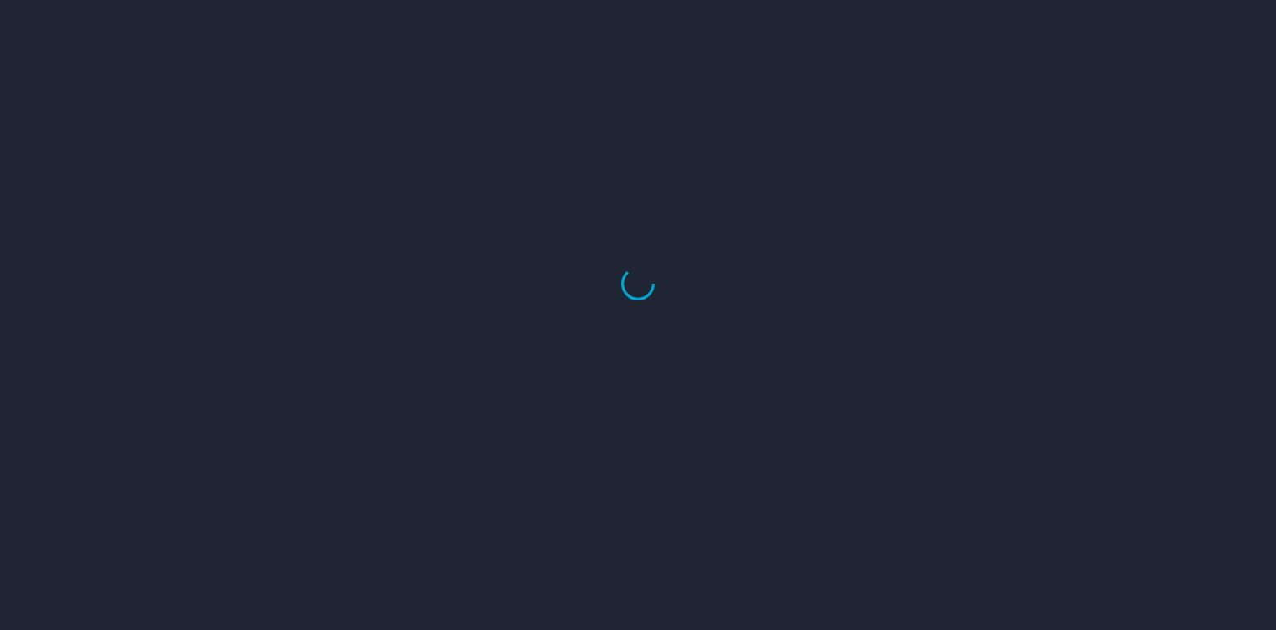
select select "US"
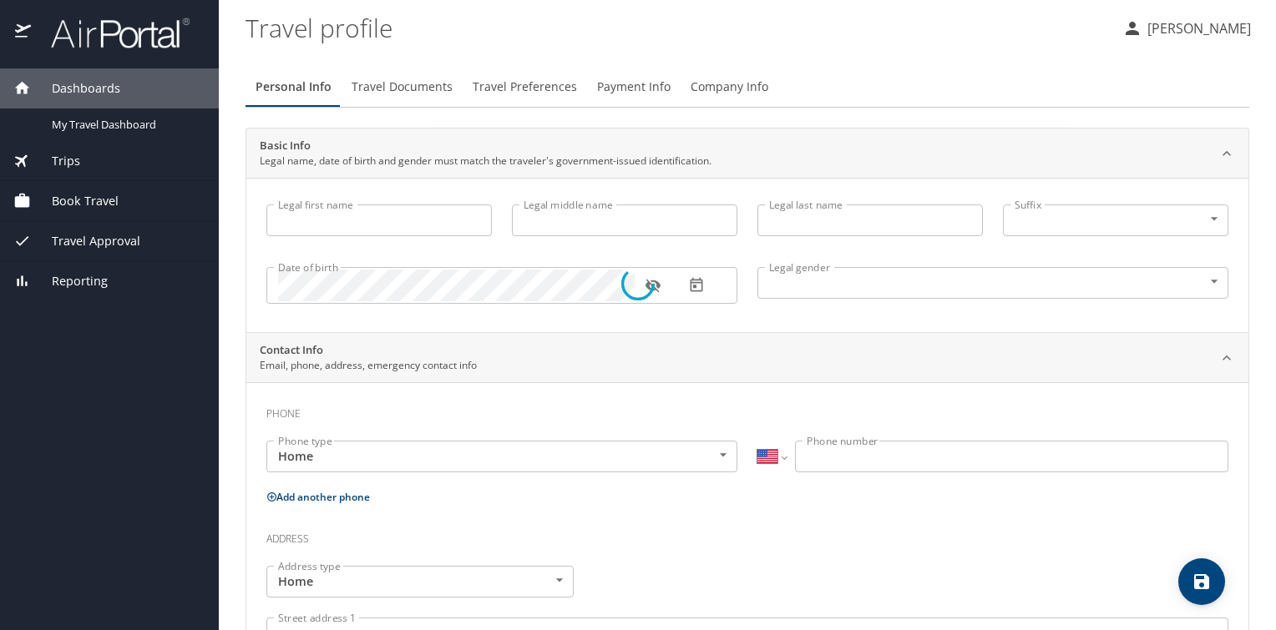
type input "[PERSON_NAME]"
type input "[DEMOGRAPHIC_DATA]"
type input "[PERSON_NAME]"
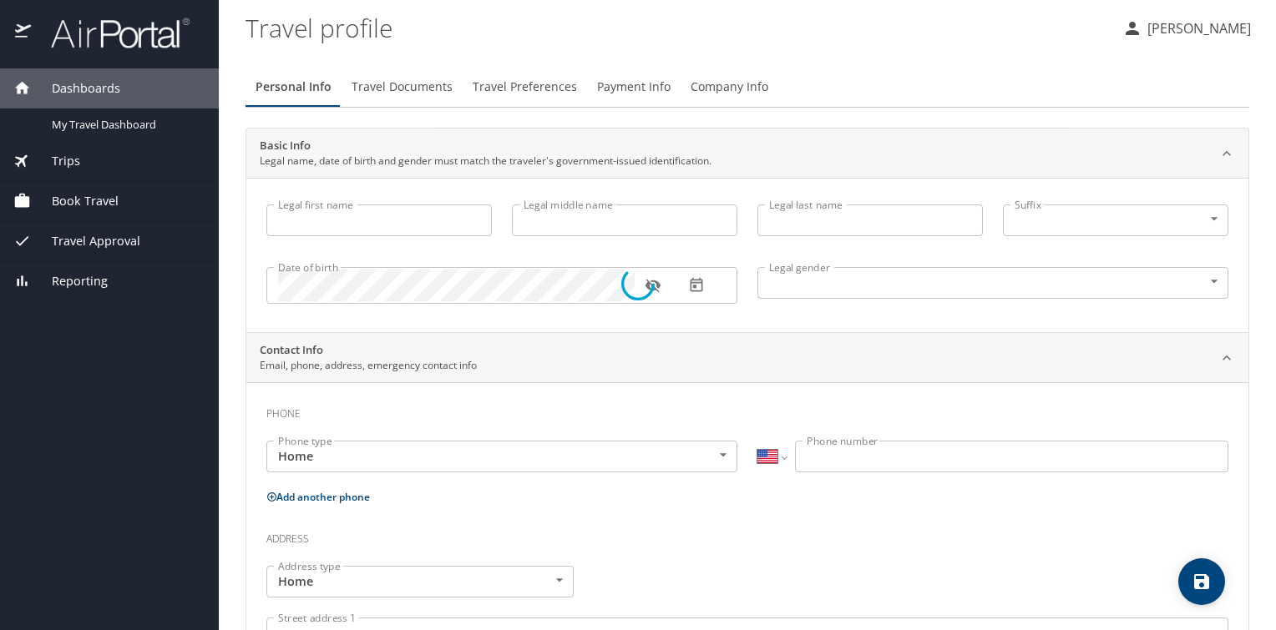
type input "[PHONE_NUMBER]"
select select "US"
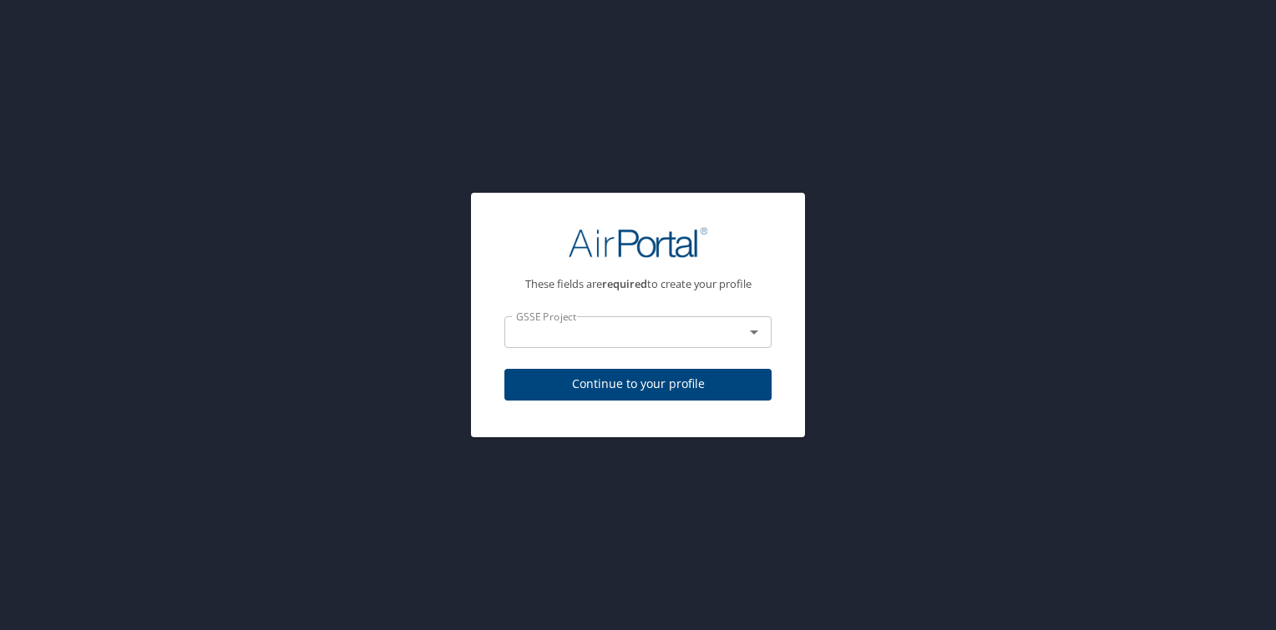
click at [678, 334] on input "text" at bounding box center [613, 332] width 208 height 22
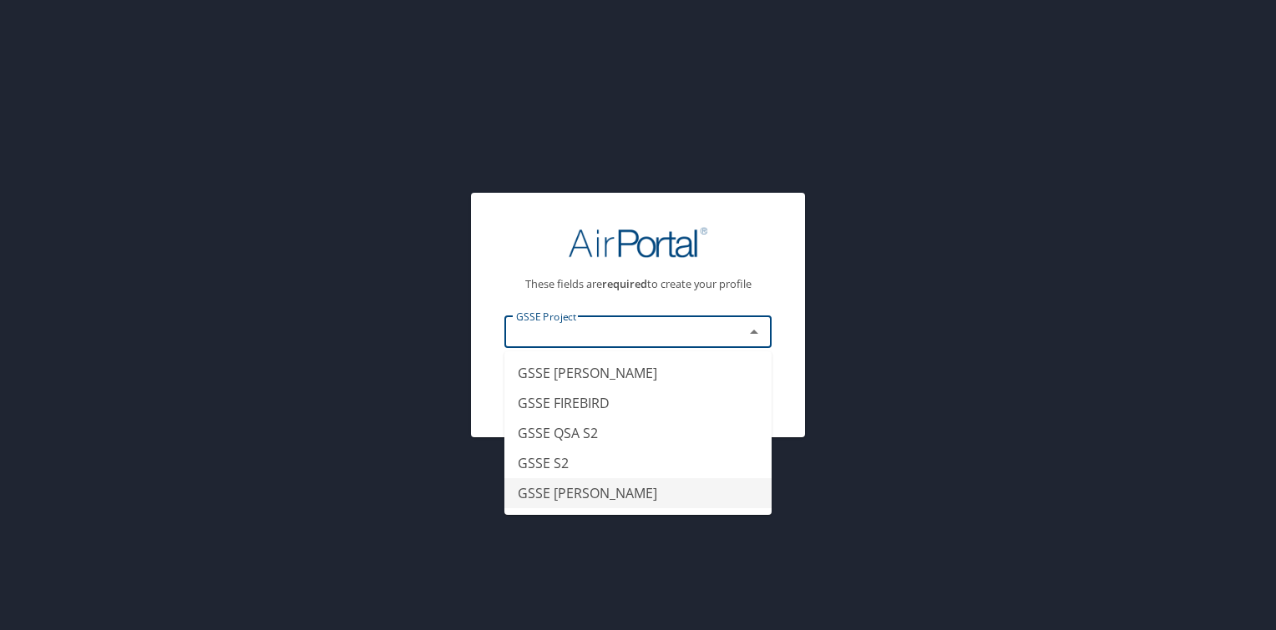
click at [567, 498] on li "GSSE [PERSON_NAME]" at bounding box center [637, 493] width 267 height 30
type input "GSSE [PERSON_NAME]"
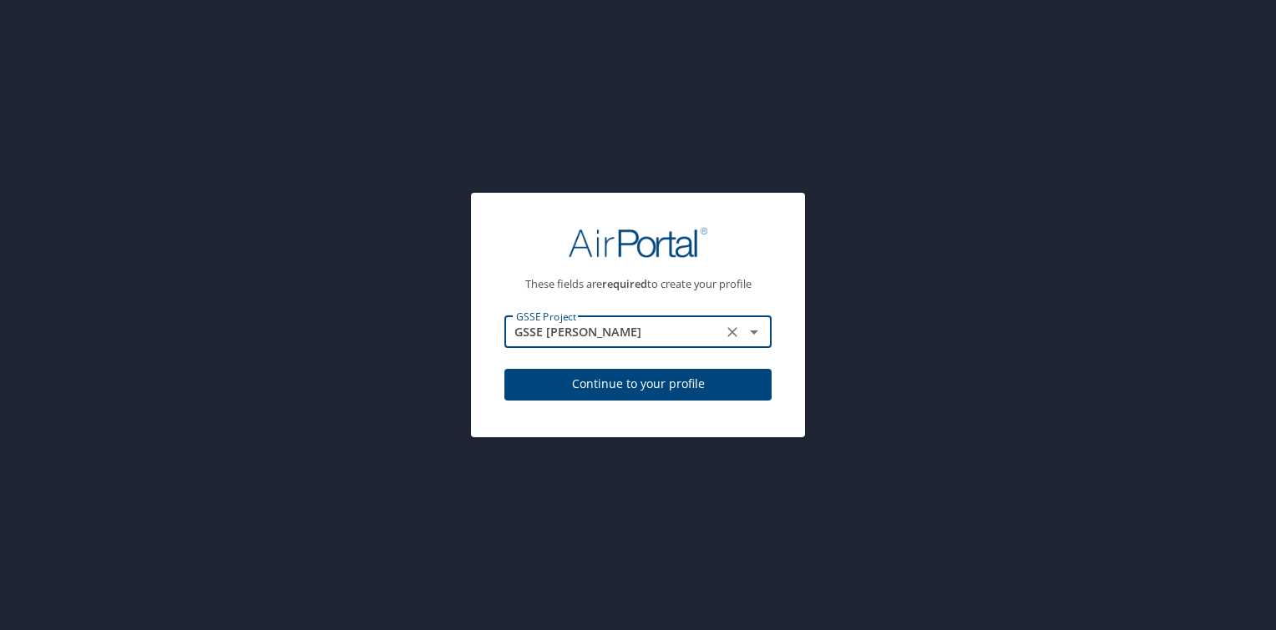
click at [700, 388] on span "Continue to your profile" at bounding box center [638, 384] width 240 height 21
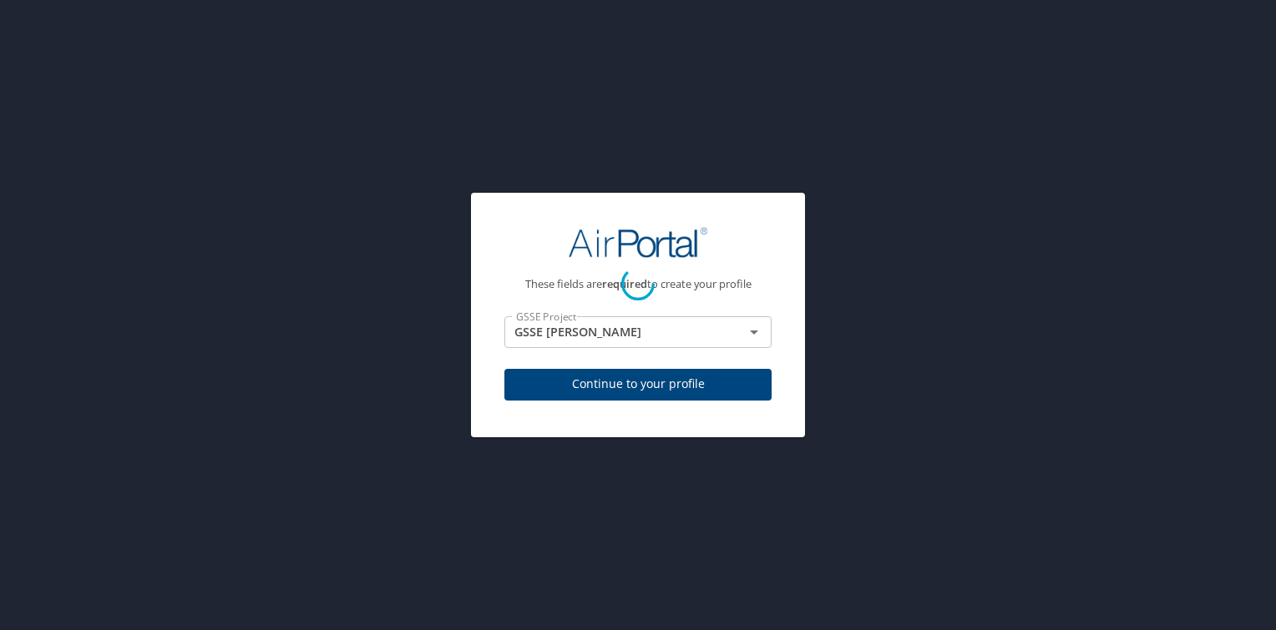
select select "US"
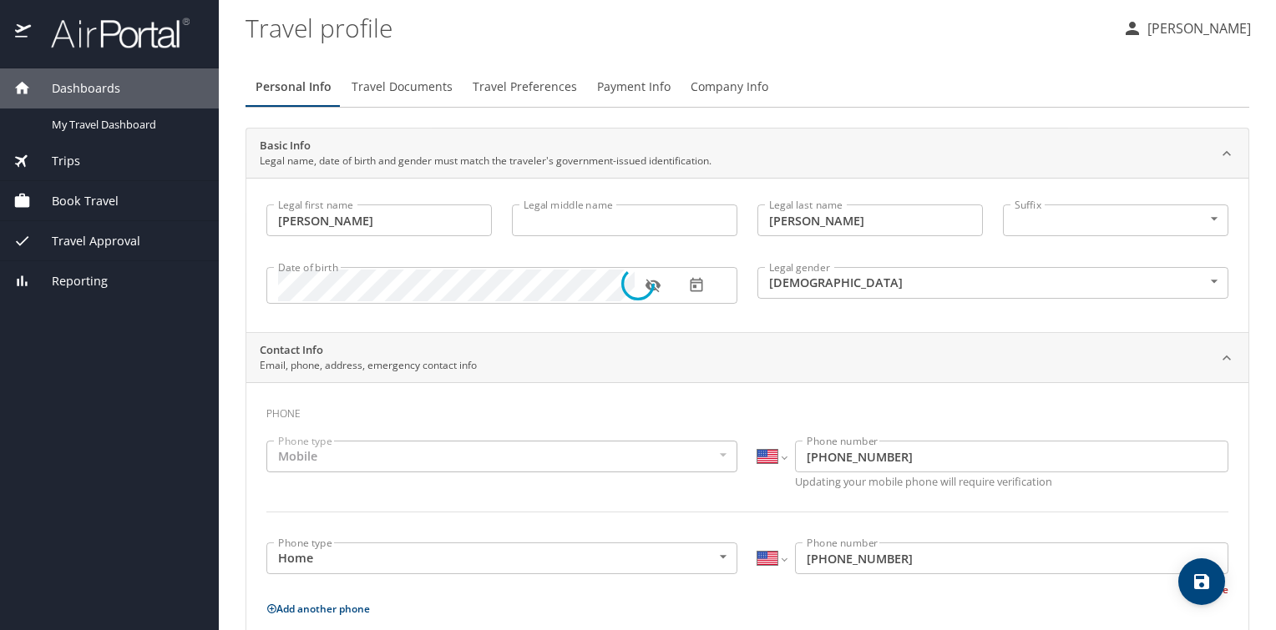
select select "US"
click at [397, 90] on span "Travel Documents" at bounding box center [401, 87] width 101 height 21
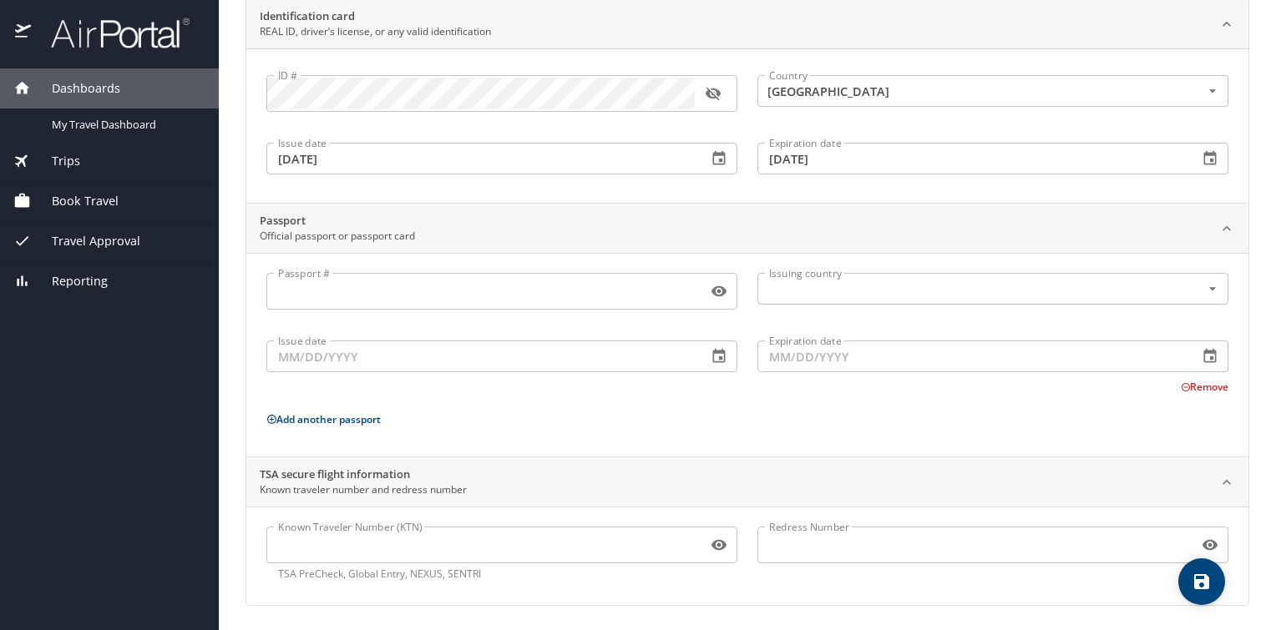
scroll to position [130, 0]
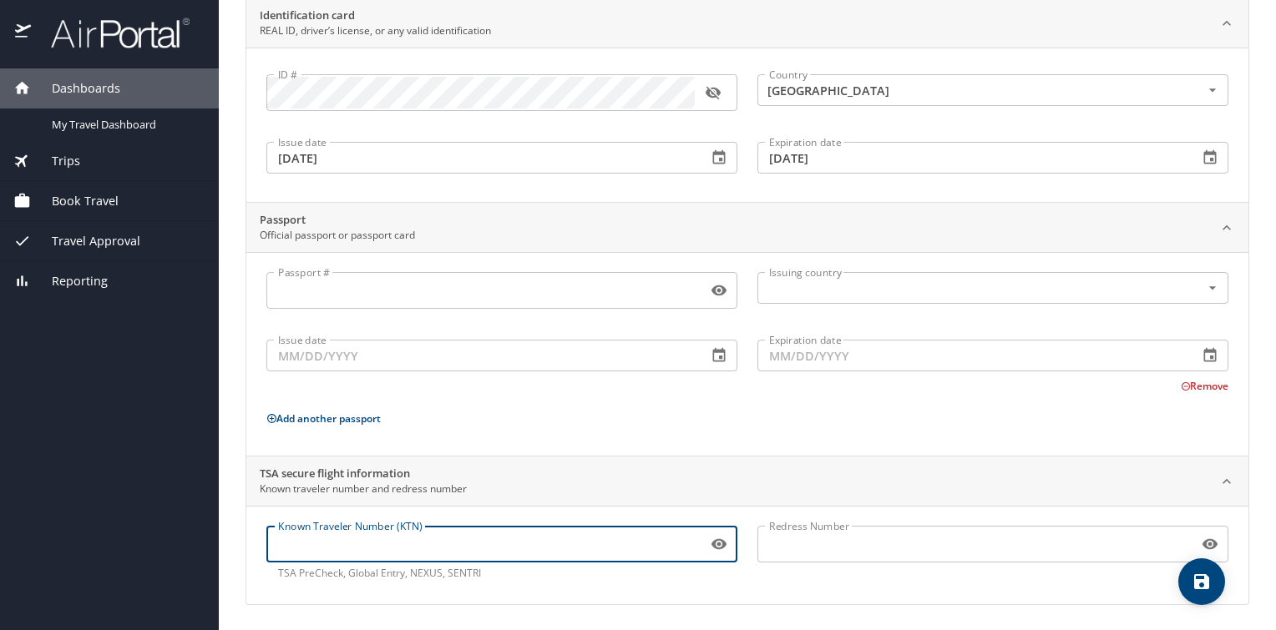
click at [336, 543] on input "Known Traveler Number (KTN)" at bounding box center [483, 544] width 434 height 32
paste input "TT12BSVQV"
type input "TT12BSVQV"
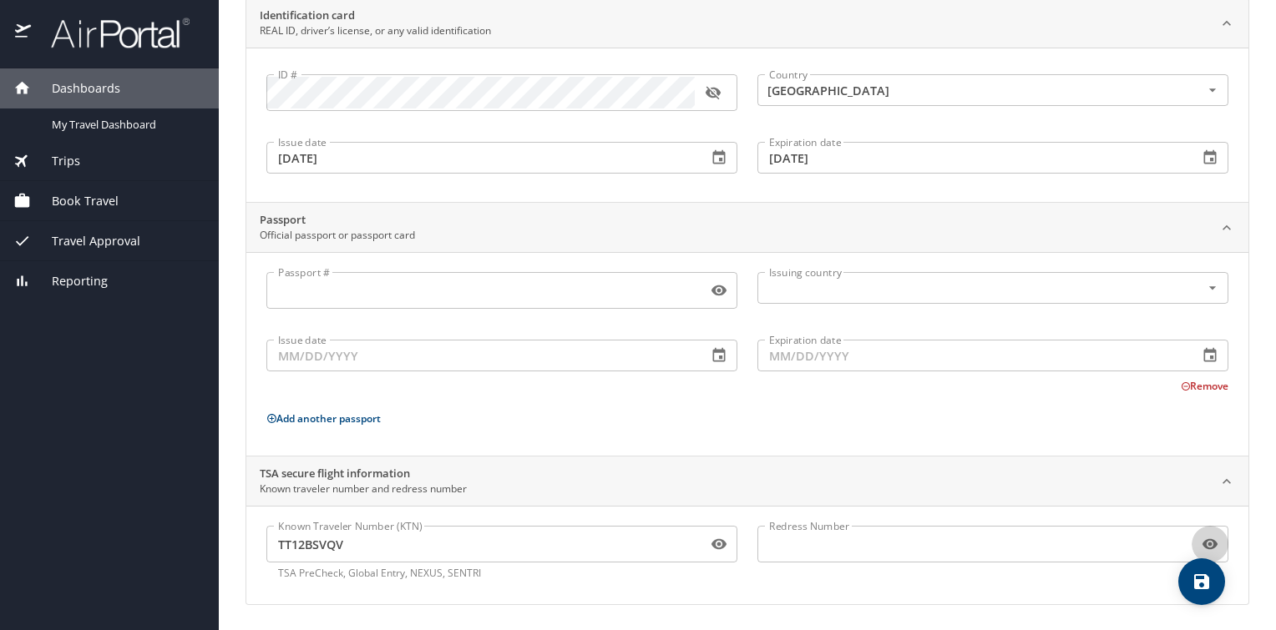
click at [1202, 544] on icon "button" at bounding box center [1209, 544] width 15 height 11
click at [1197, 544] on icon "button" at bounding box center [1203, 544] width 15 height 13
click at [1200, 583] on icon "save" at bounding box center [1201, 582] width 20 height 20
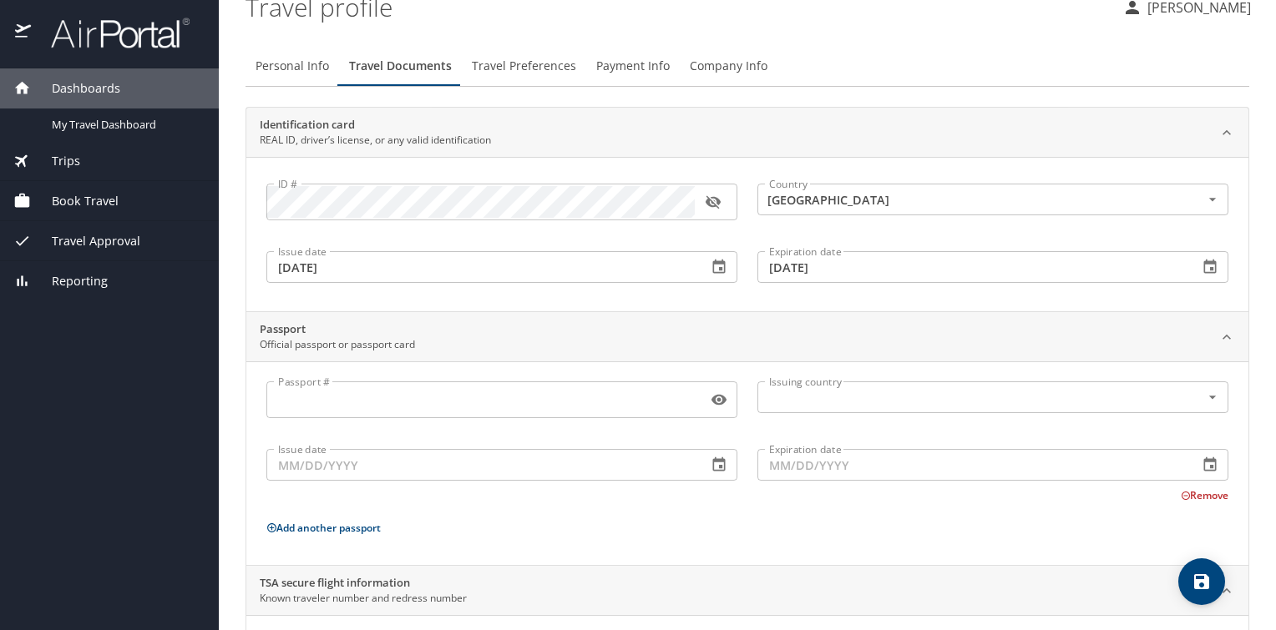
scroll to position [0, 0]
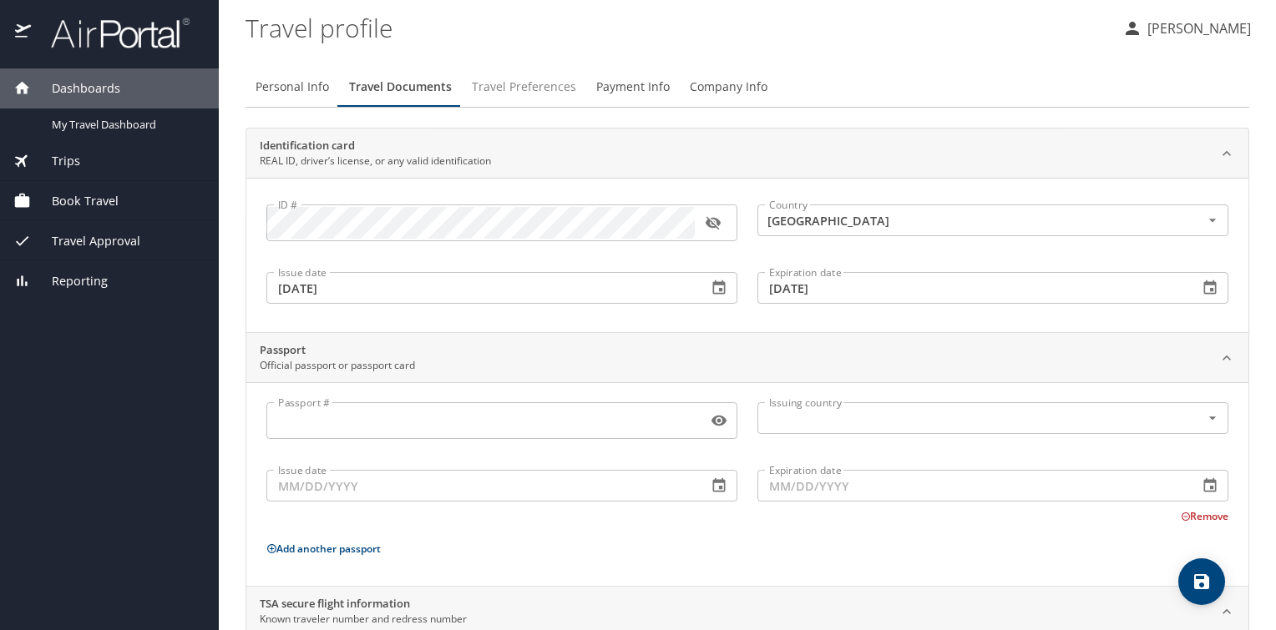
click at [537, 83] on span "Travel Preferences" at bounding box center [524, 87] width 104 height 21
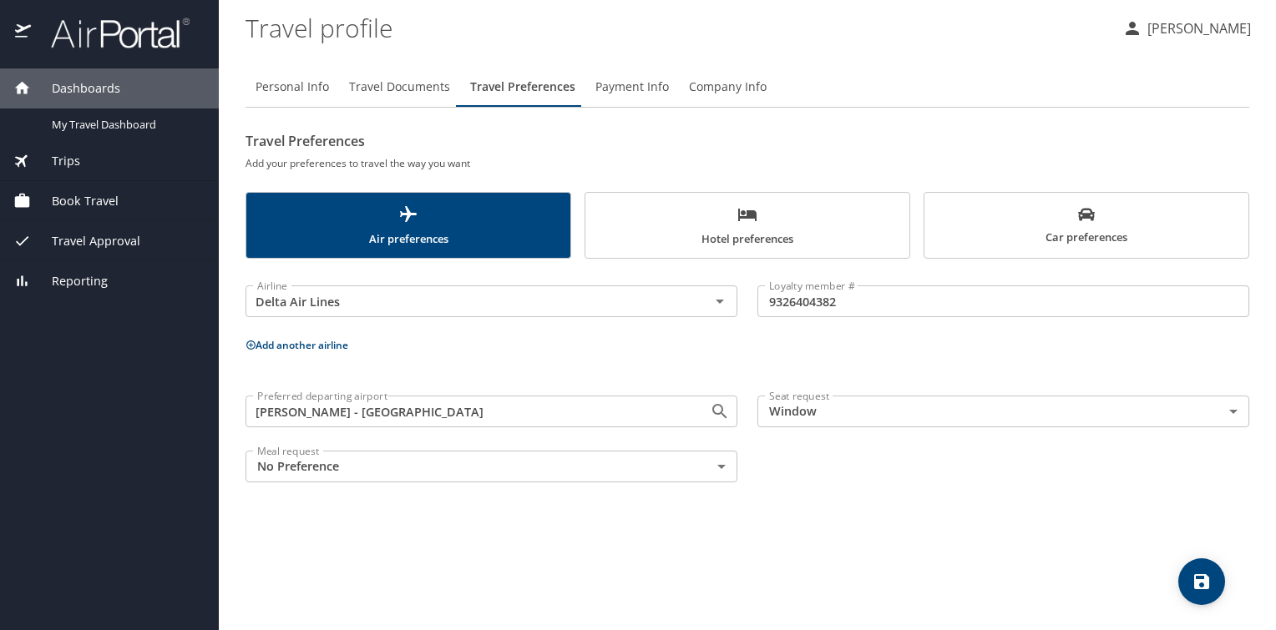
click at [725, 229] on span "Hotel preferences" at bounding box center [747, 227] width 304 height 44
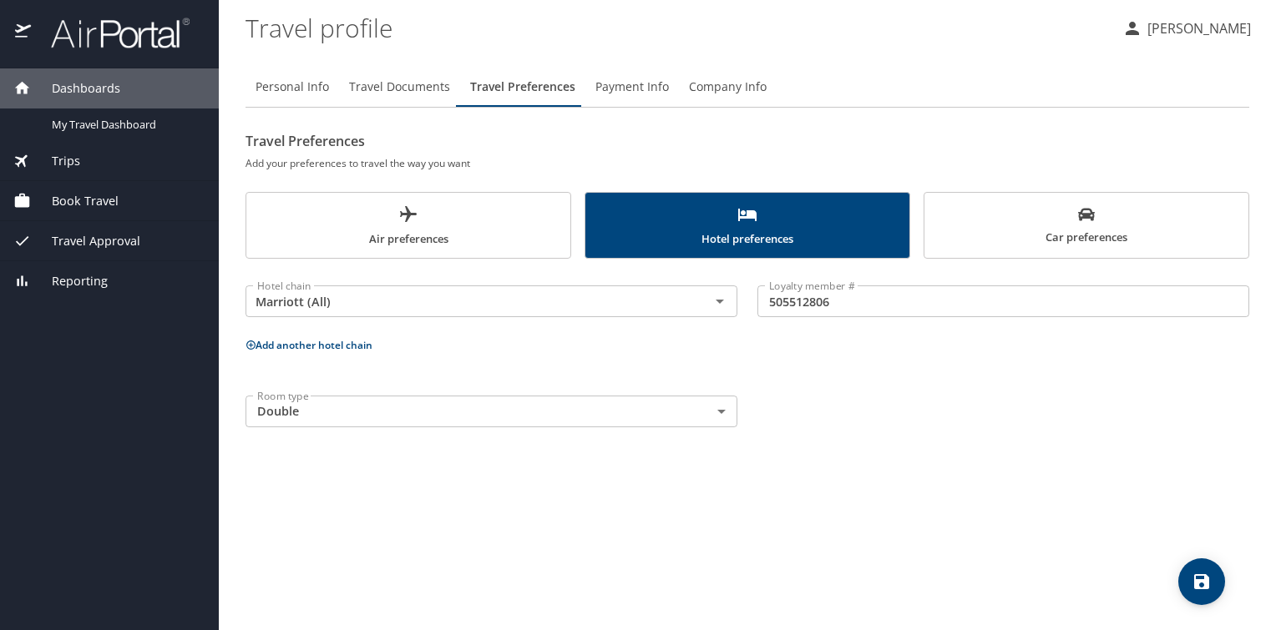
click at [334, 344] on button "Add another hotel chain" at bounding box center [308, 345] width 127 height 14
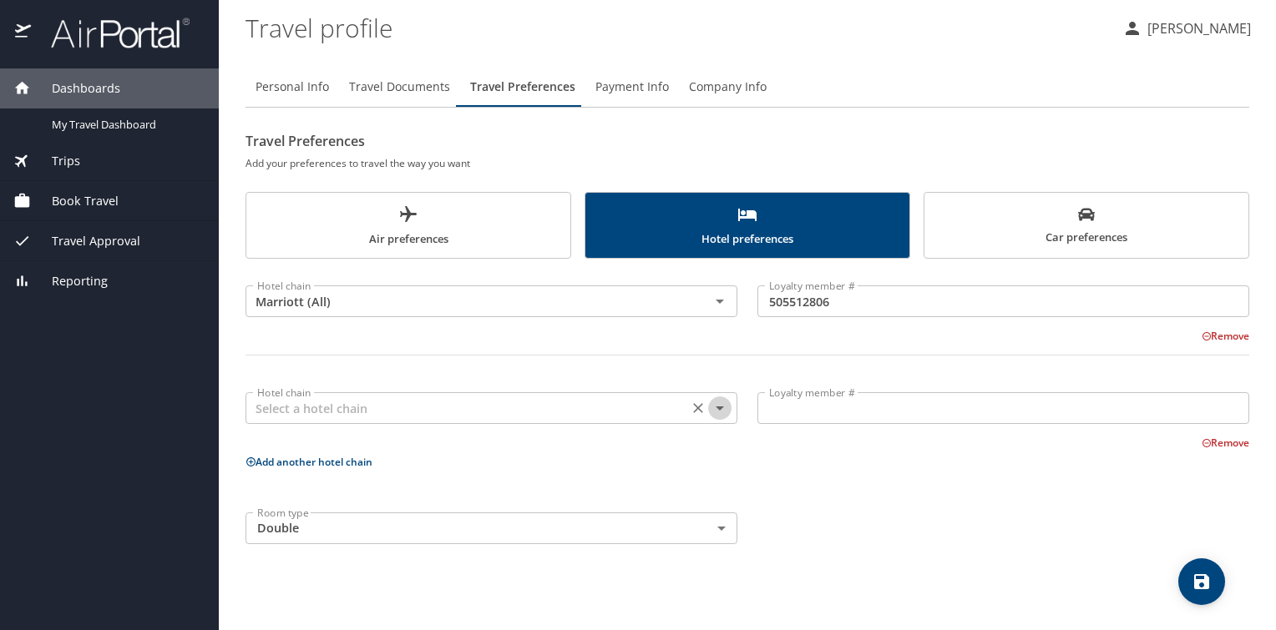
click at [721, 407] on icon "Open" at bounding box center [719, 409] width 8 height 4
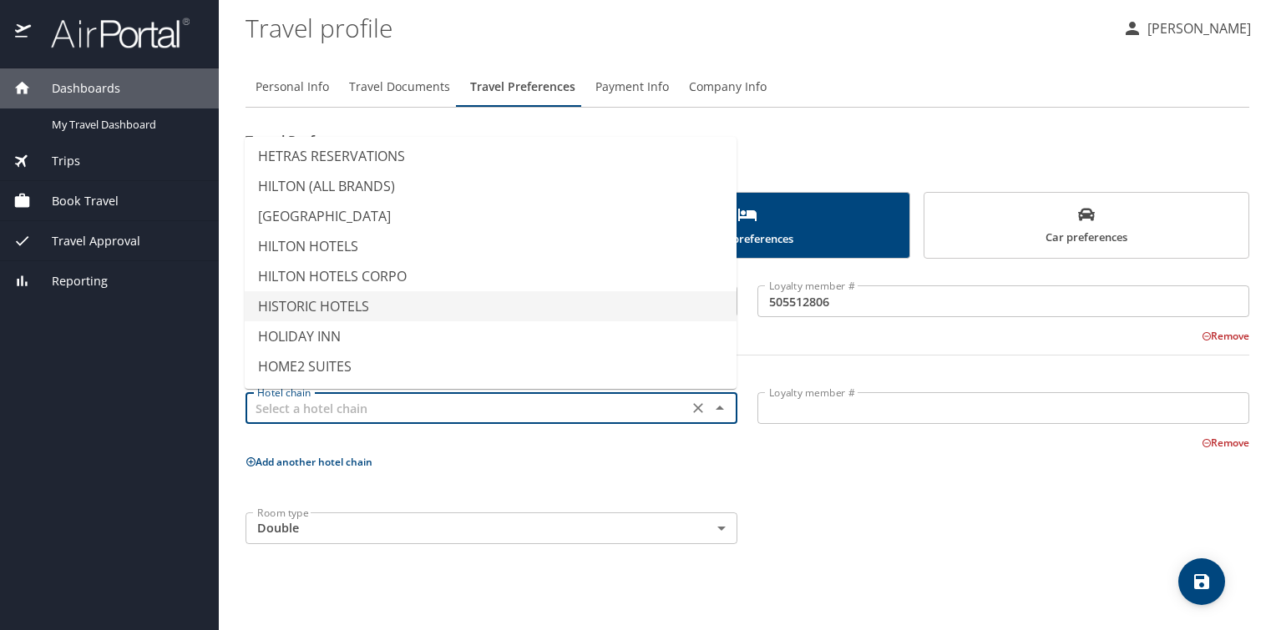
scroll to position [3673, 0]
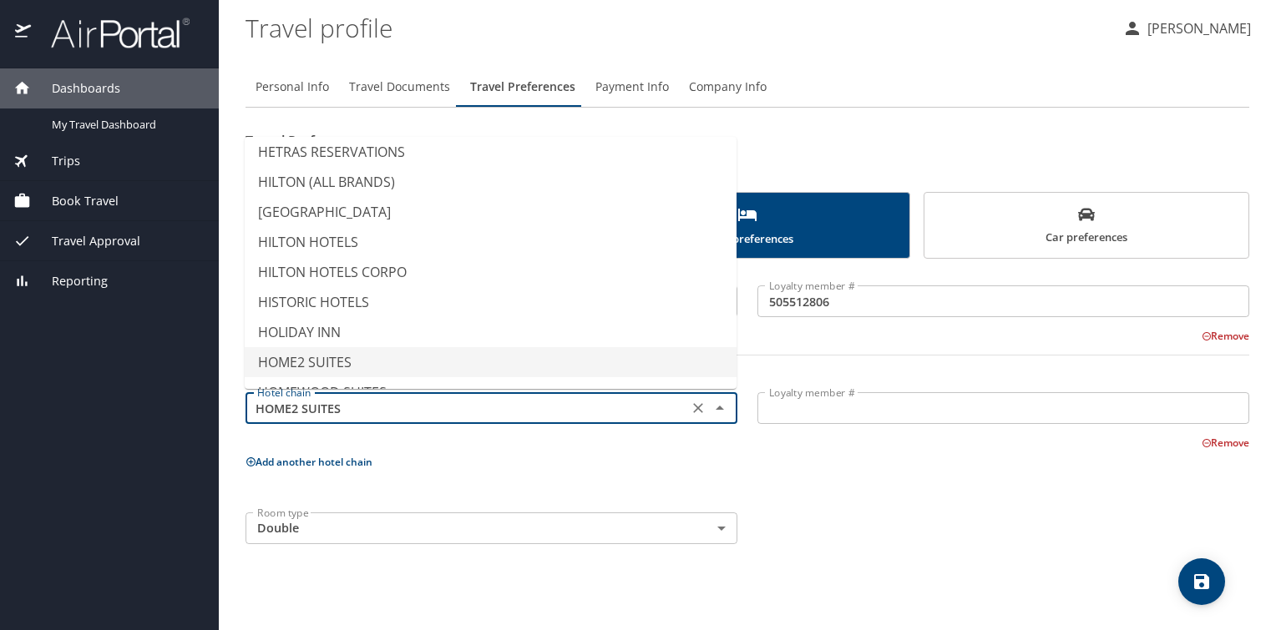
click at [801, 415] on input "Loyalty member #" at bounding box center [1003, 408] width 492 height 32
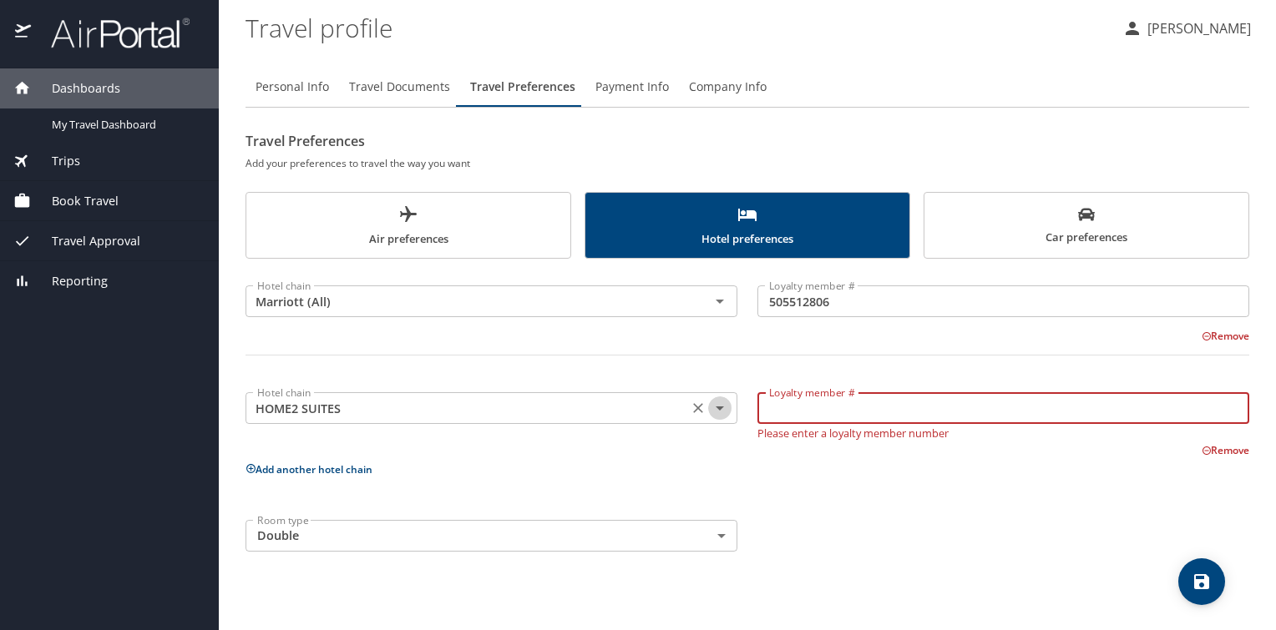
click at [721, 411] on icon "Open" at bounding box center [720, 408] width 20 height 20
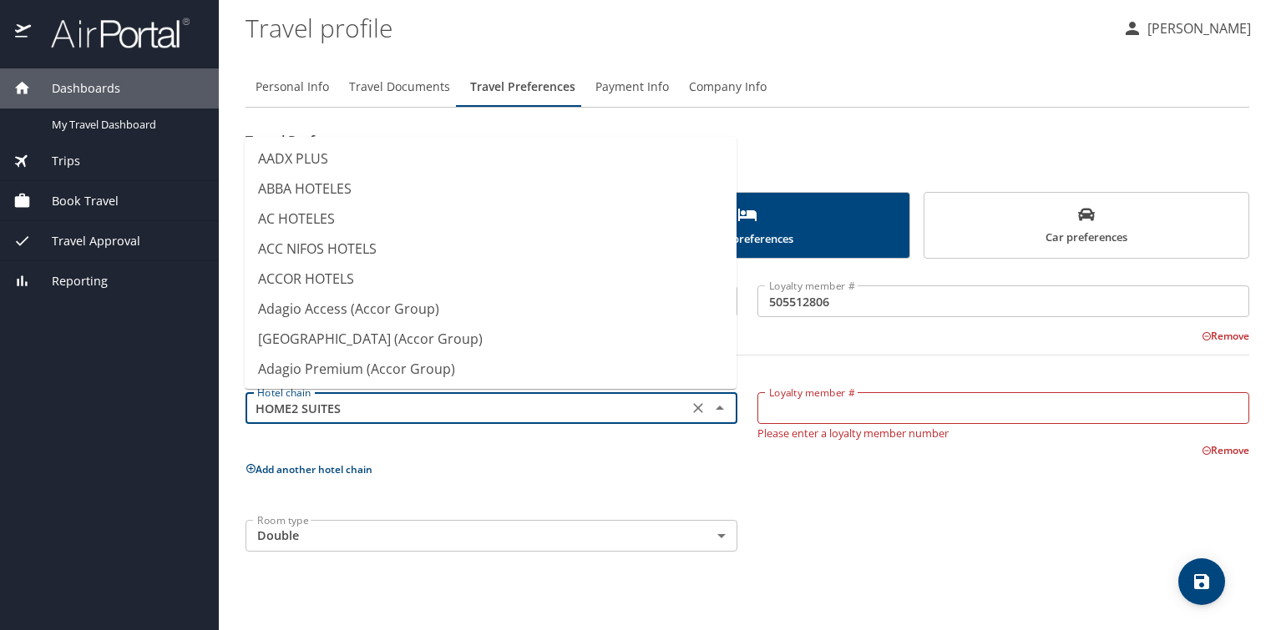
scroll to position [3665, 0]
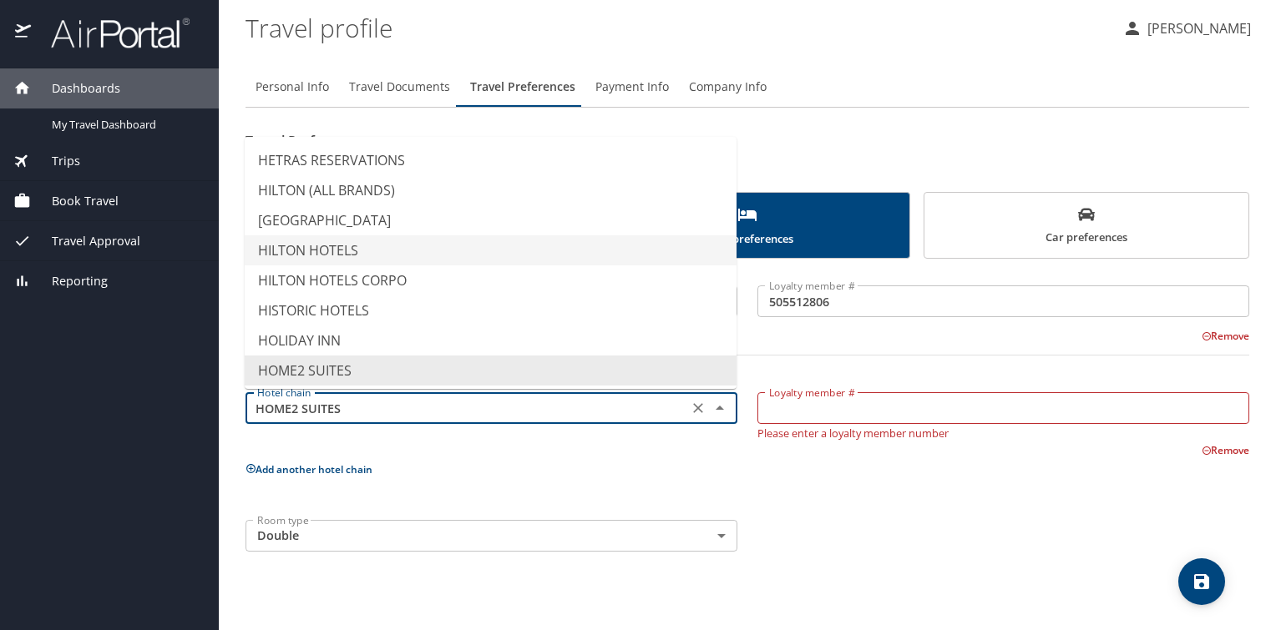
click at [334, 247] on li "HILTON HOTELS" at bounding box center [491, 250] width 492 height 30
type input "HILTON HOTELS"
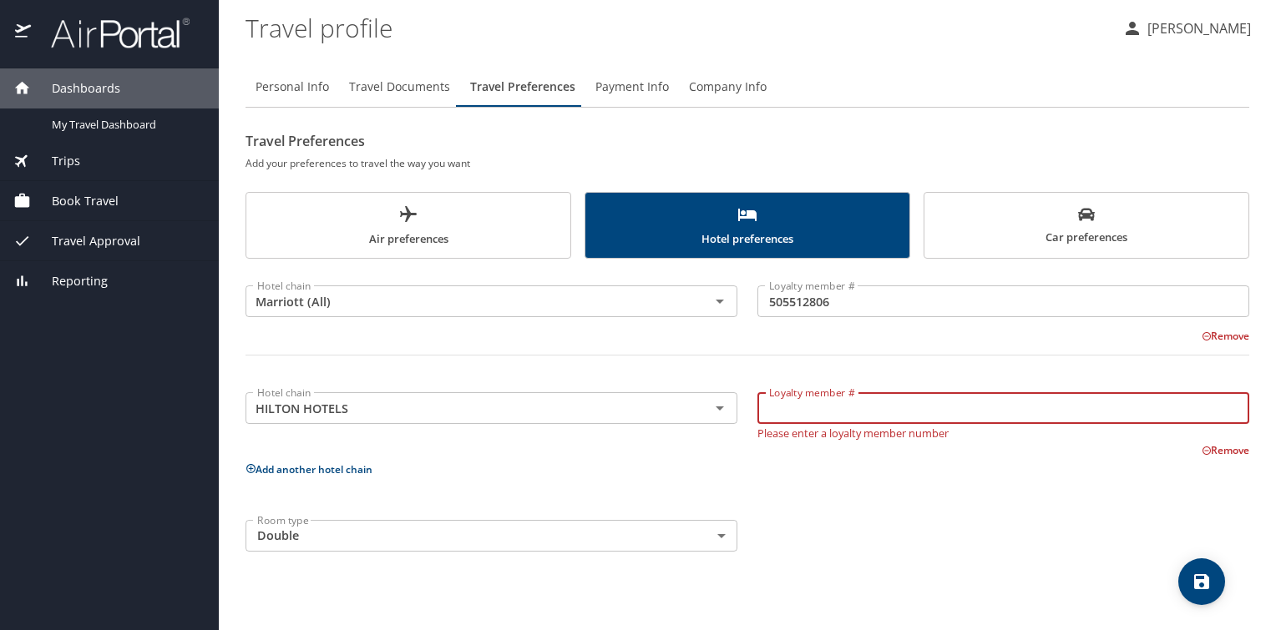
click at [817, 407] on input "Loyalty member #" at bounding box center [1003, 408] width 492 height 32
drag, startPoint x: 808, startPoint y: 407, endPoint x: 785, endPoint y: 409, distance: 23.4
click at [785, 409] on input "Loyalty member #" at bounding box center [1003, 408] width 492 height 32
type input "1396811364"
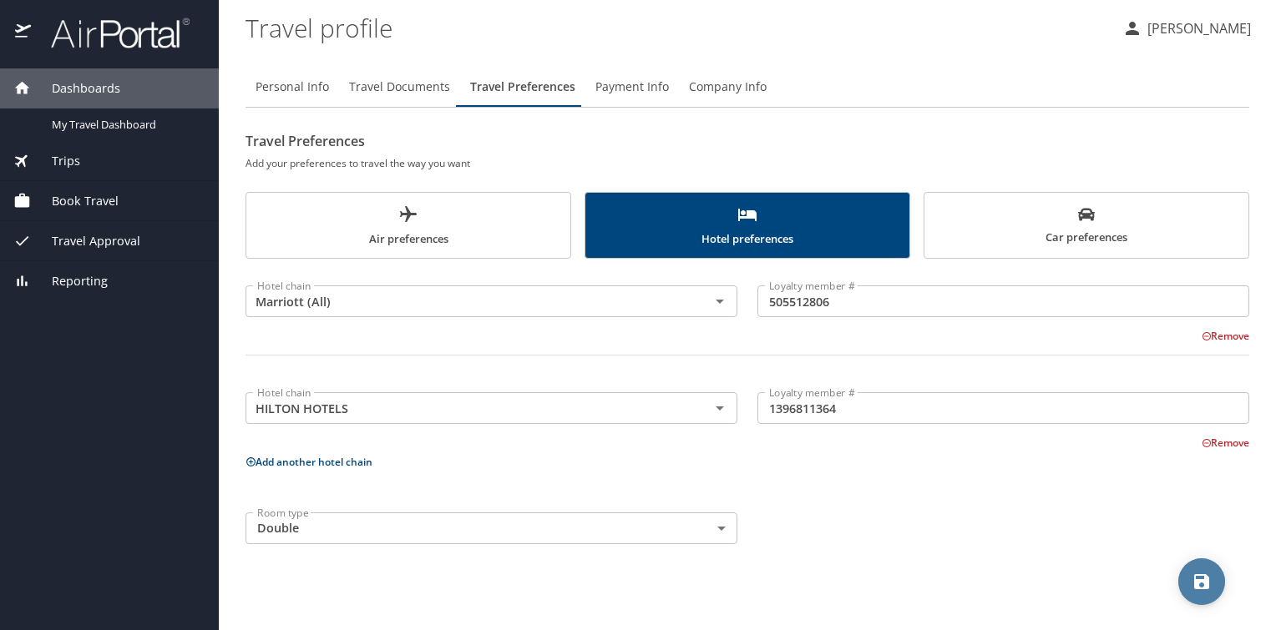
click at [1204, 585] on icon "save" at bounding box center [1201, 581] width 15 height 15
click at [346, 460] on div at bounding box center [638, 284] width 1276 height 694
click at [365, 463] on button "Add another hotel chain" at bounding box center [308, 462] width 127 height 14
click at [715, 516] on icon "Open" at bounding box center [719, 515] width 8 height 4
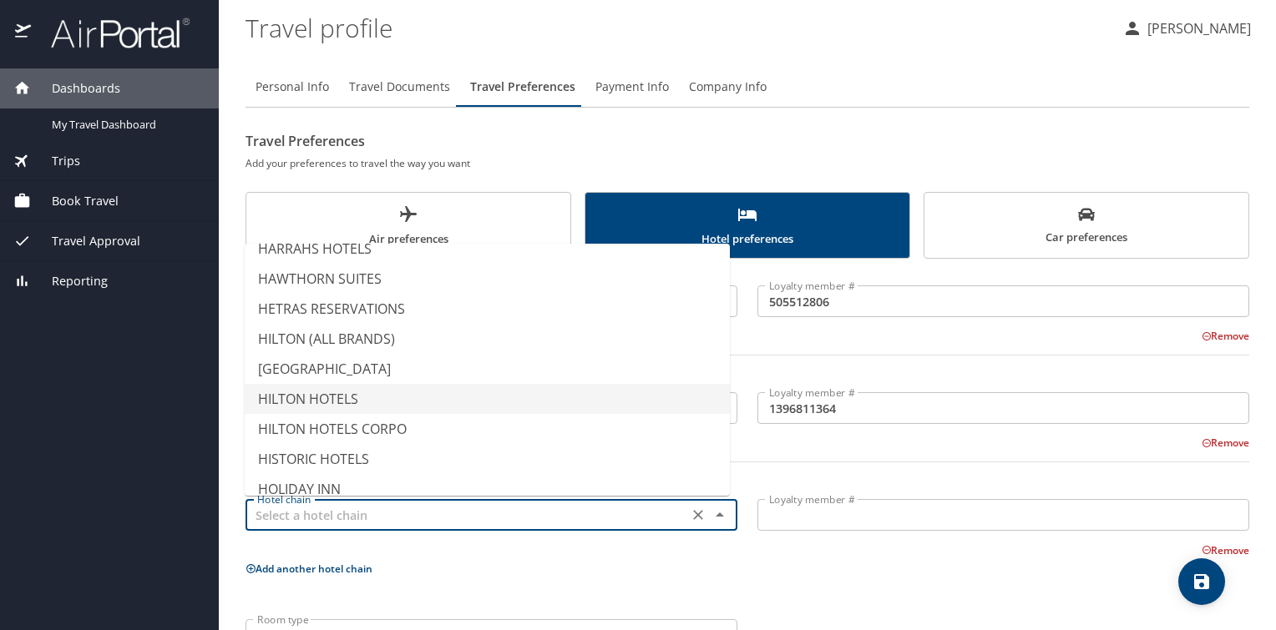
scroll to position [3632, 0]
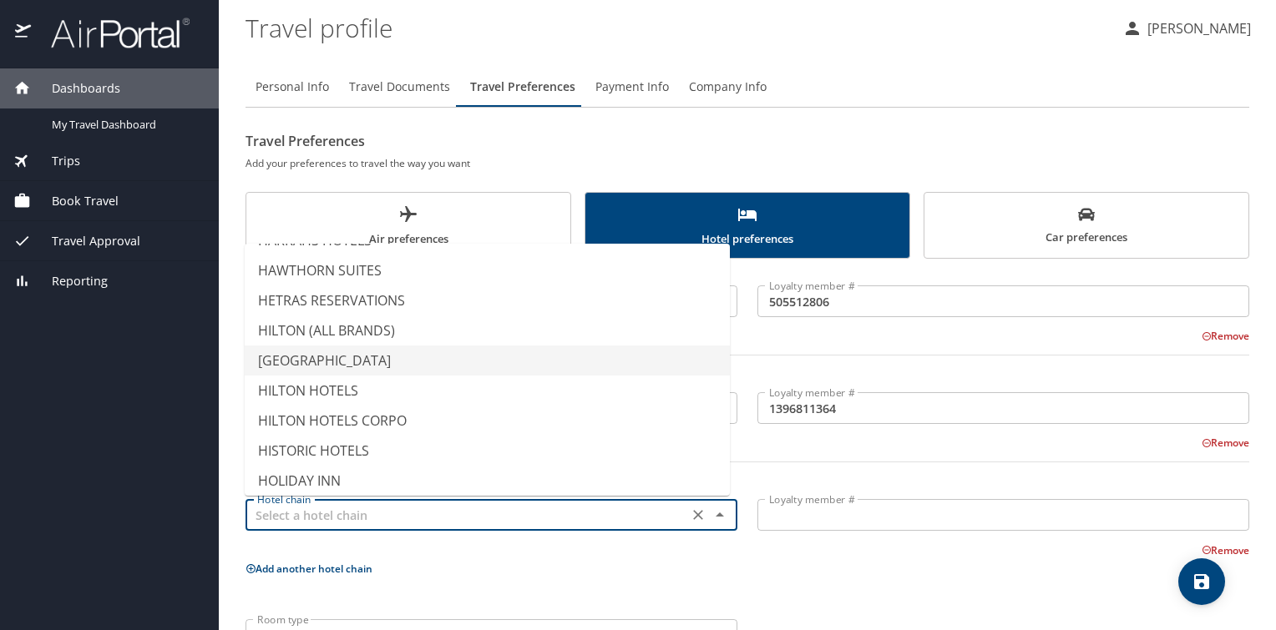
click at [376, 361] on li "HILTON GARDEN INNS" at bounding box center [487, 361] width 485 height 30
type input "HILTON GARDEN INNS"
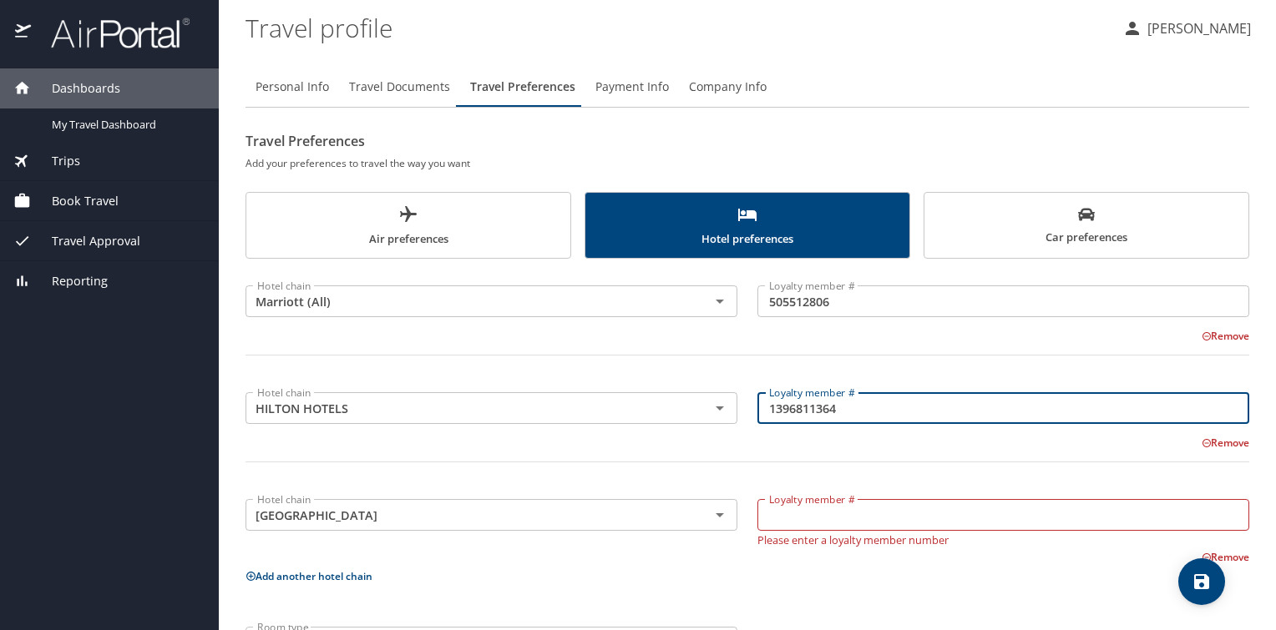
drag, startPoint x: 847, startPoint y: 404, endPoint x: 756, endPoint y: 410, distance: 90.4
click at [757, 410] on input "1396811364" at bounding box center [1003, 408] width 492 height 32
click at [826, 518] on input "Loyalty member #" at bounding box center [1003, 515] width 492 height 32
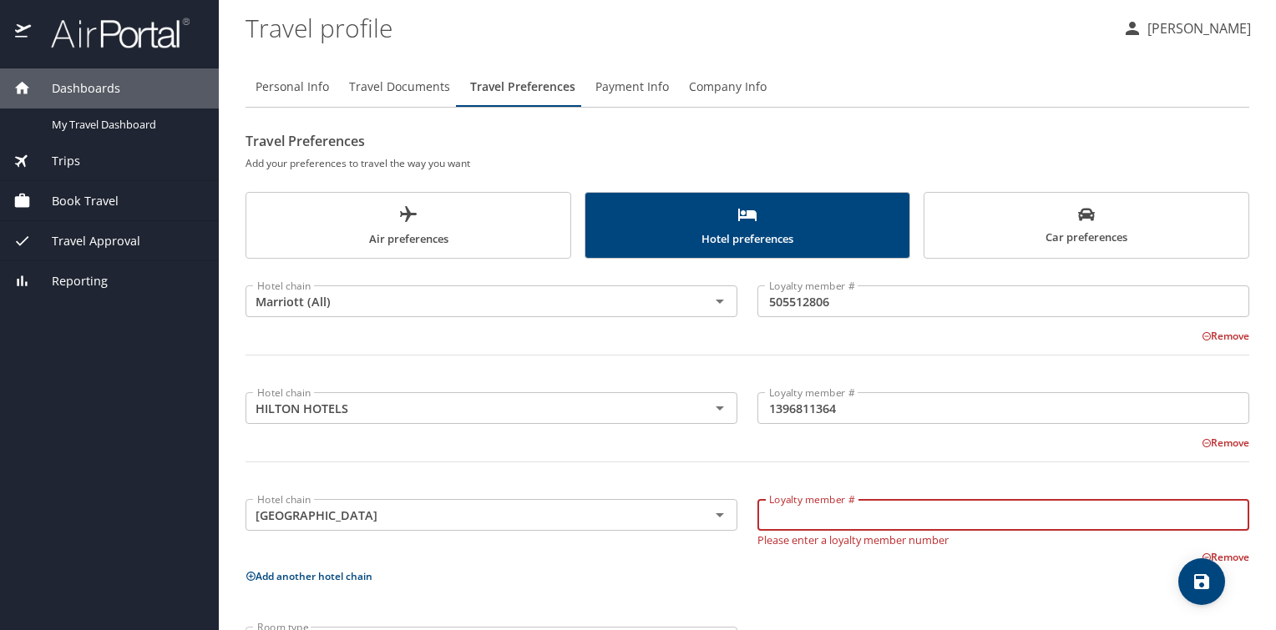
paste input "1396811364"
type input "1396811364"
click at [1202, 587] on icon "save" at bounding box center [1201, 582] width 20 height 20
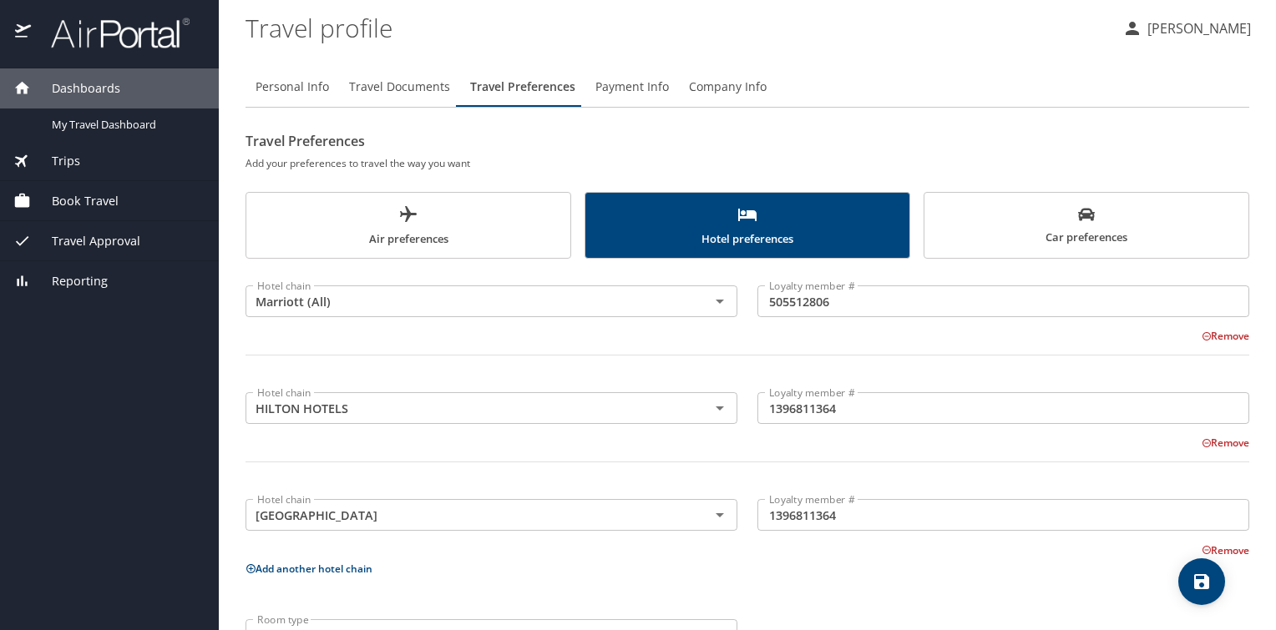
scroll to position [57, 0]
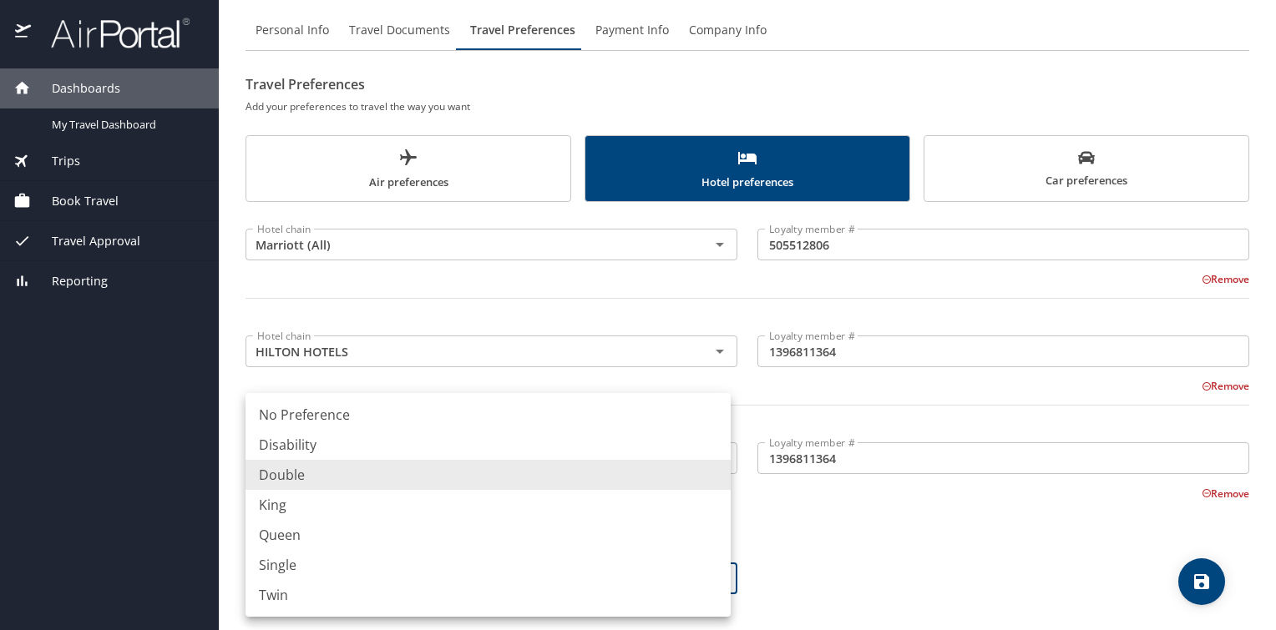
click at [719, 576] on body "Dashboards My Travel Dashboard Trips Current / Future Trips Past Trips Trips Mi…" at bounding box center [638, 315] width 1276 height 630
click at [853, 579] on div at bounding box center [638, 315] width 1276 height 630
click at [715, 578] on body "Dashboards My Travel Dashboard Trips Current / Future Trips Past Trips Trips Mi…" at bounding box center [638, 315] width 1276 height 630
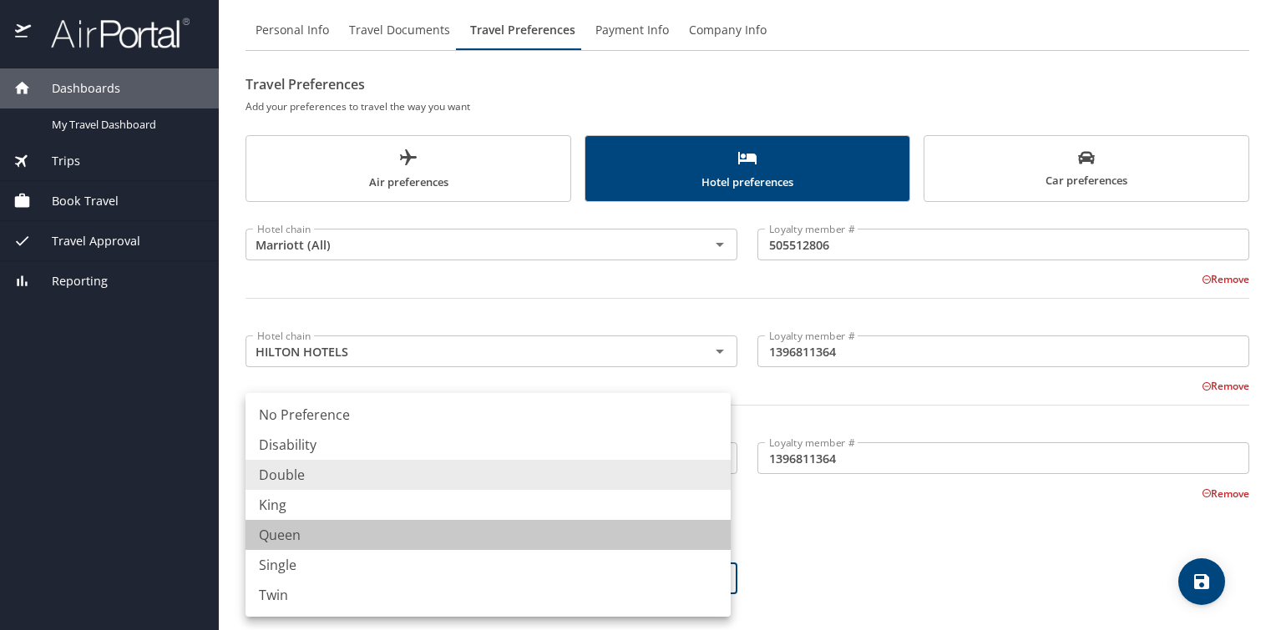
click at [305, 538] on li "Queen" at bounding box center [487, 535] width 485 height 30
type input "Queen"
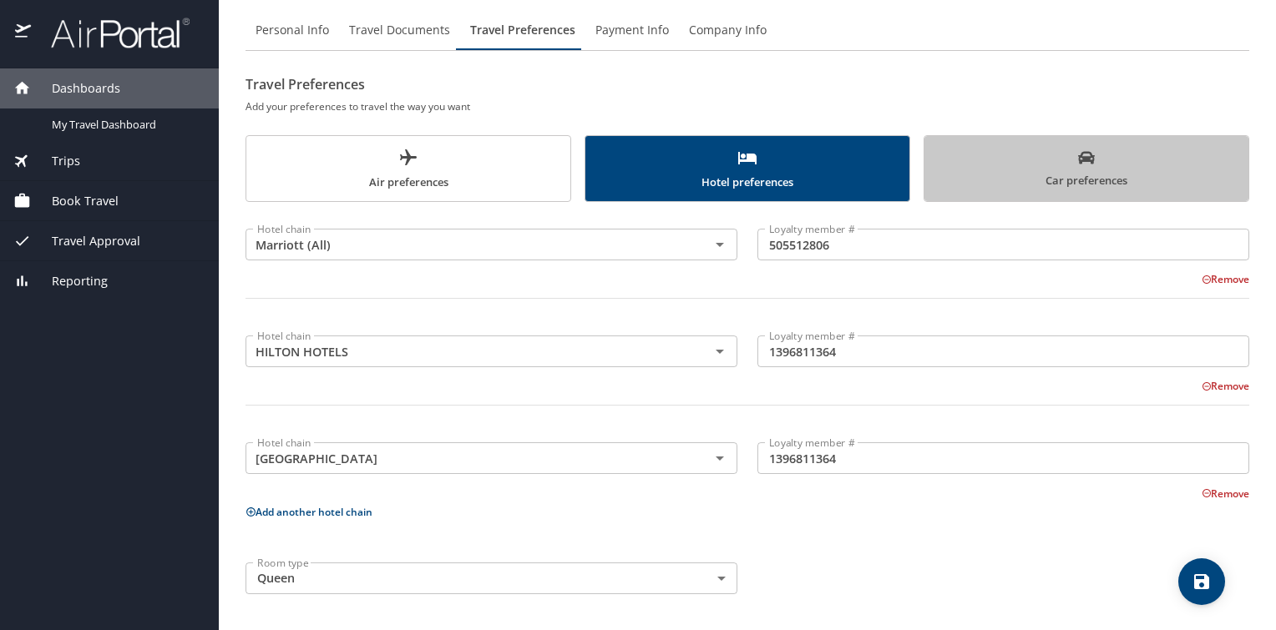
click at [1106, 162] on span "Car preferences" at bounding box center [1086, 169] width 304 height 41
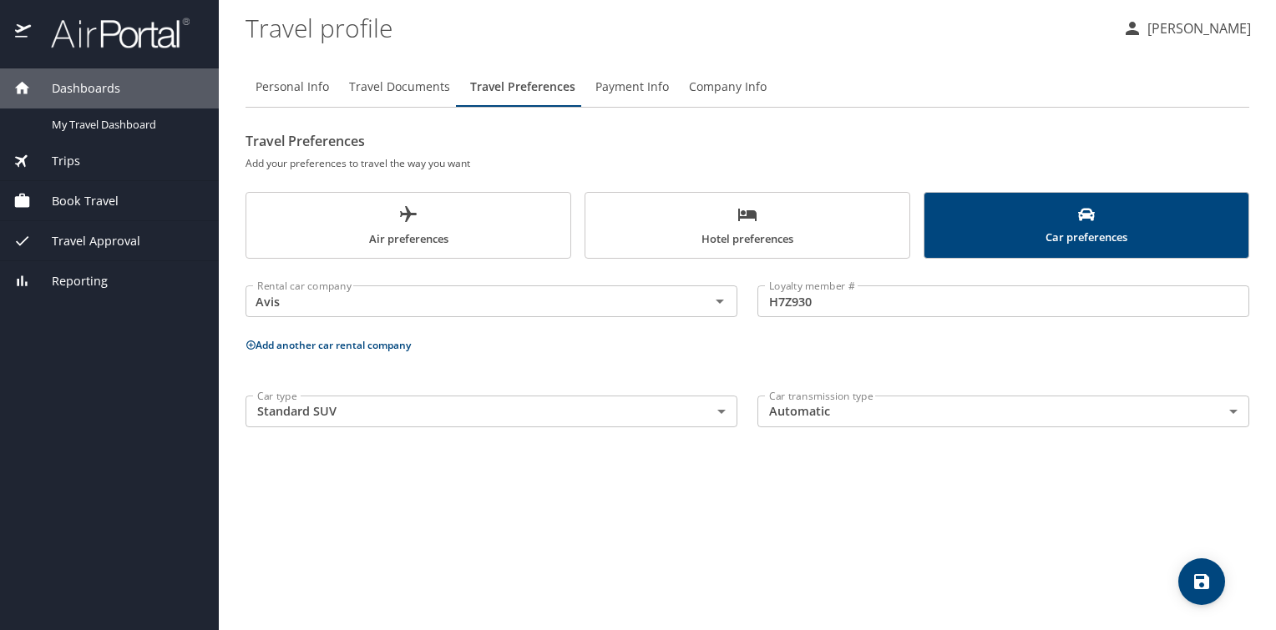
click at [723, 89] on span "Company Info" at bounding box center [728, 87] width 78 height 21
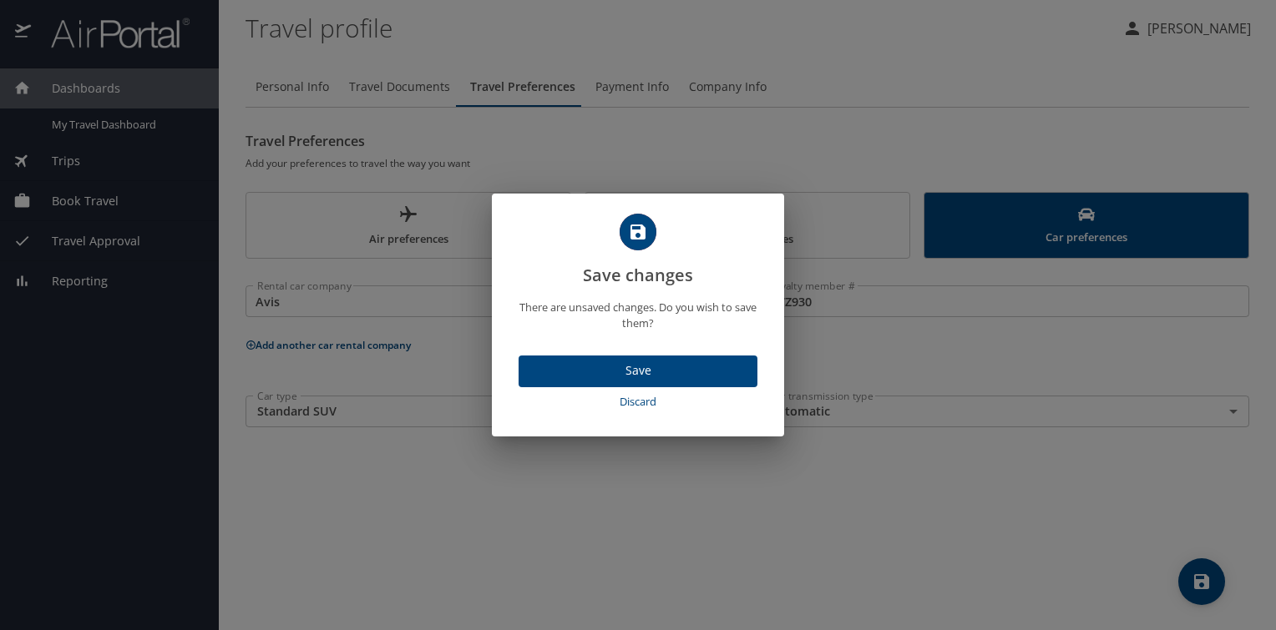
click at [656, 366] on span "Save" at bounding box center [638, 371] width 212 height 21
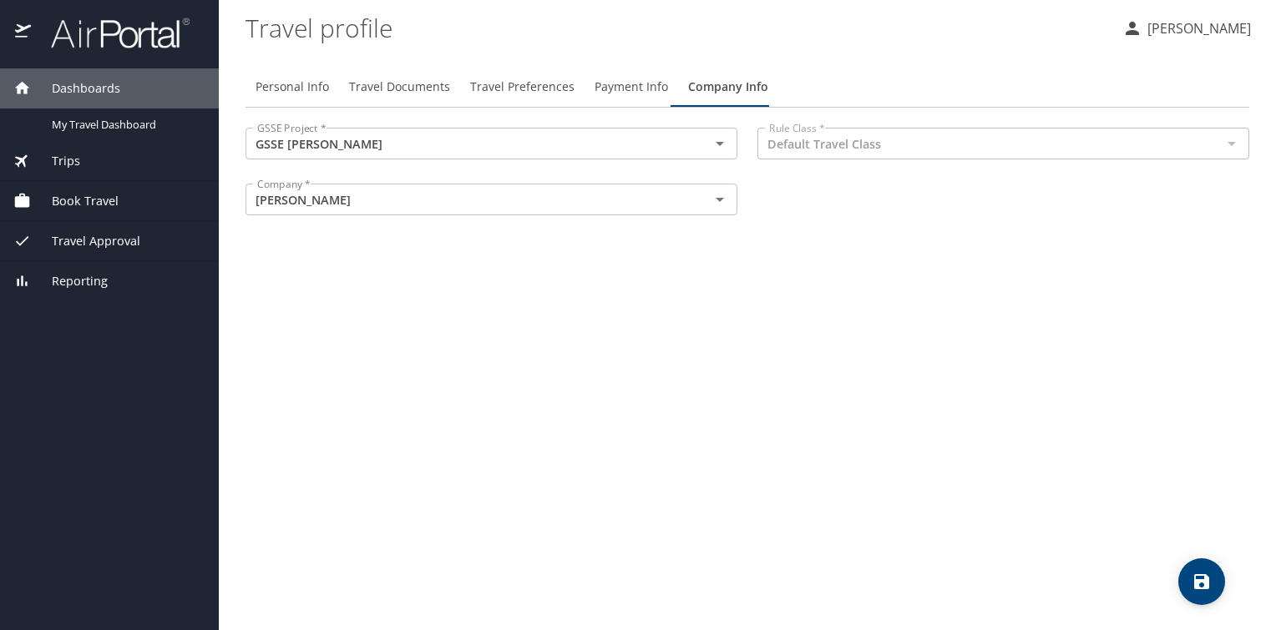
click at [1192, 581] on icon "save" at bounding box center [1201, 582] width 20 height 20
click at [310, 88] on span "Personal Info" at bounding box center [291, 87] width 73 height 21
select select "US"
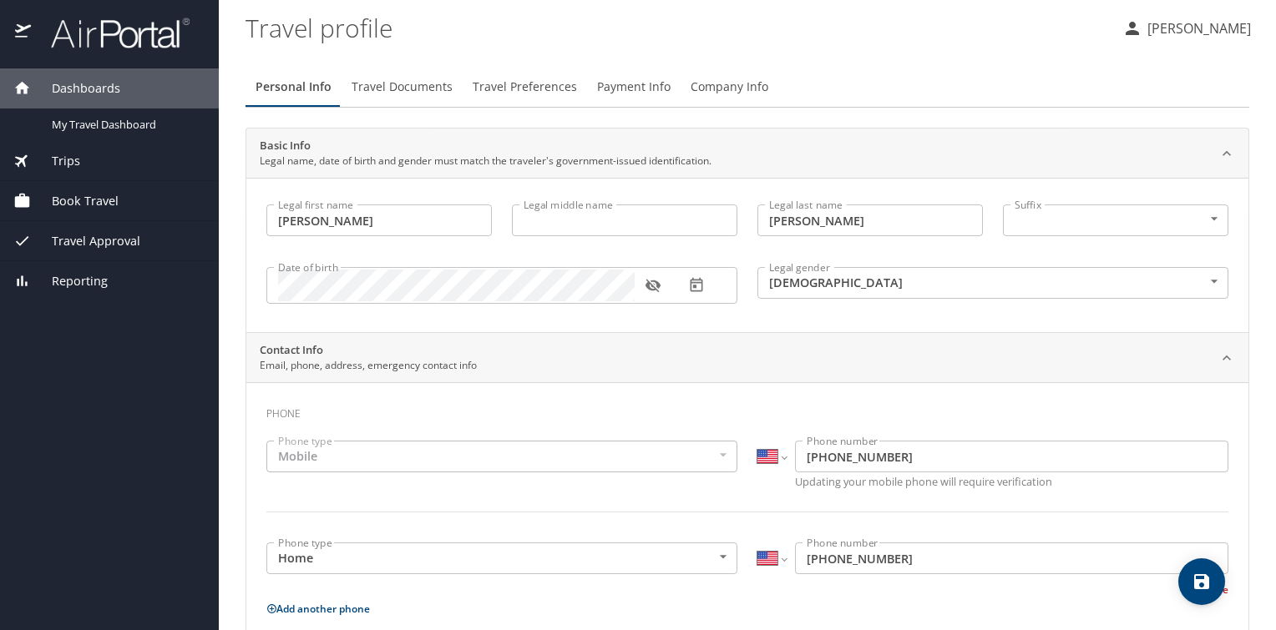
click at [104, 204] on span "Book Travel" at bounding box center [75, 201] width 88 height 18
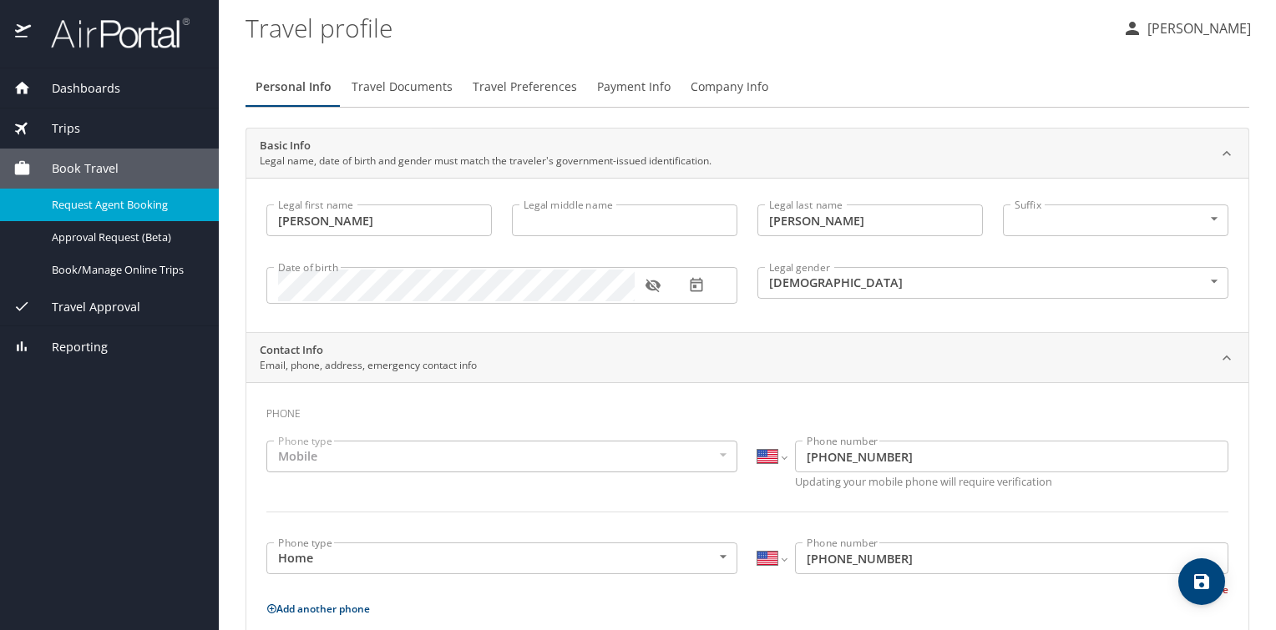
click at [142, 202] on span "Request Agent Booking" at bounding box center [125, 205] width 147 height 16
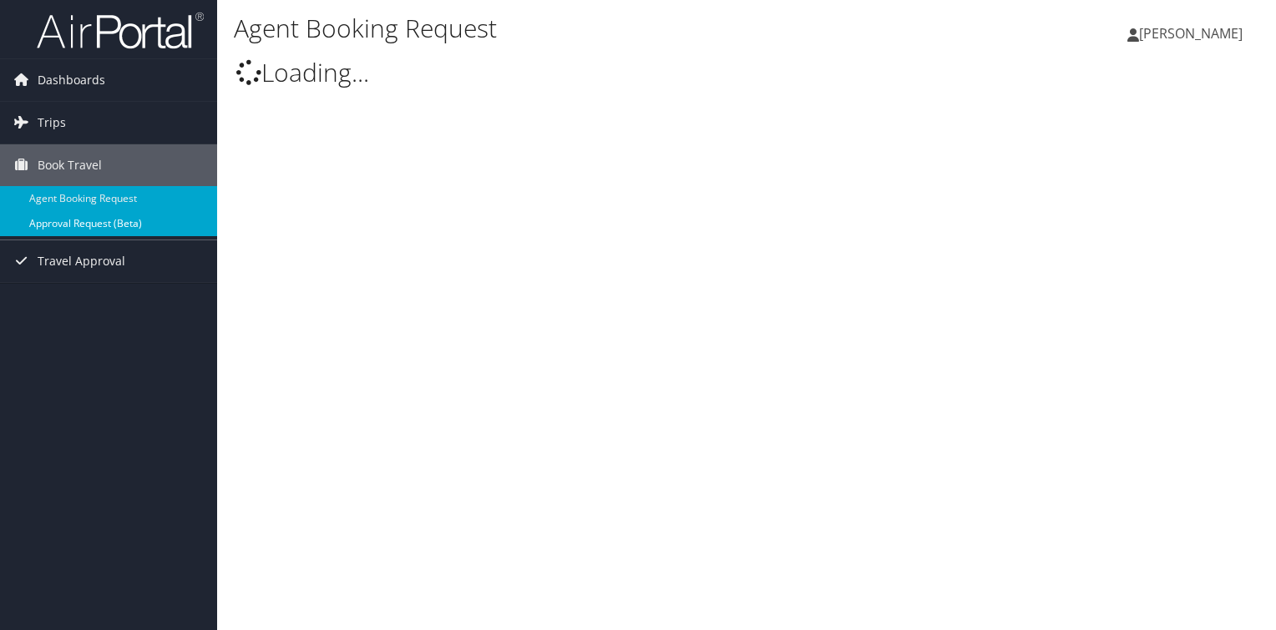
type input "[PERSON_NAME]"
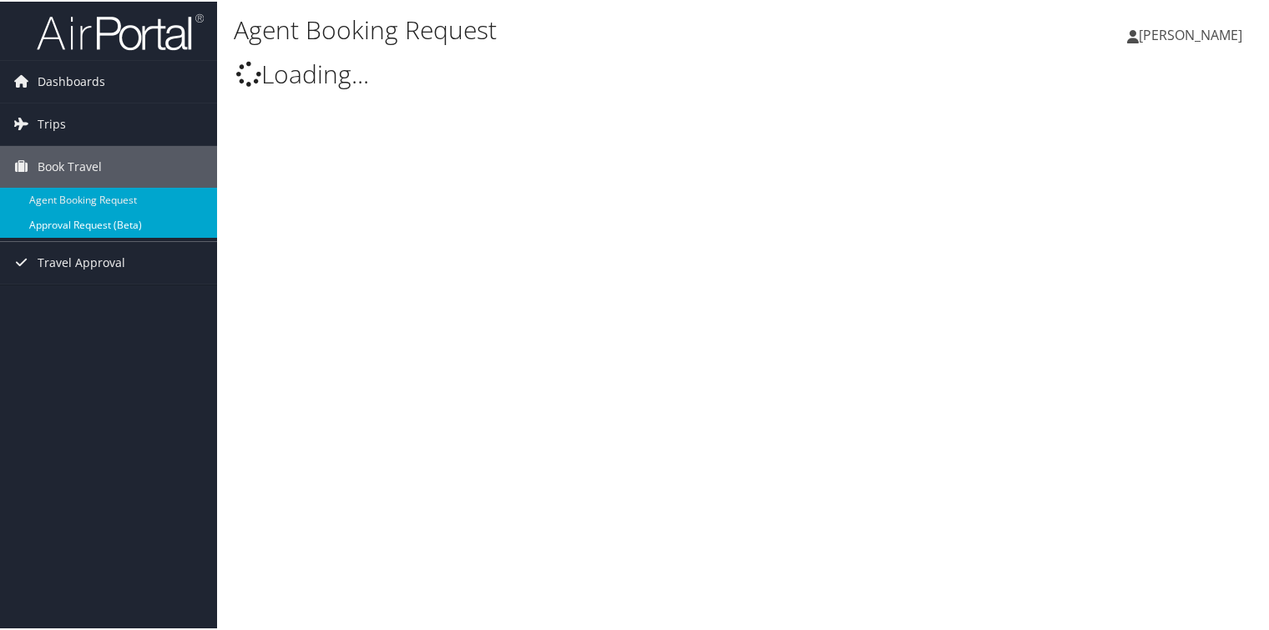
select select "[EMAIL_ADDRESS][DOMAIN_NAME]"
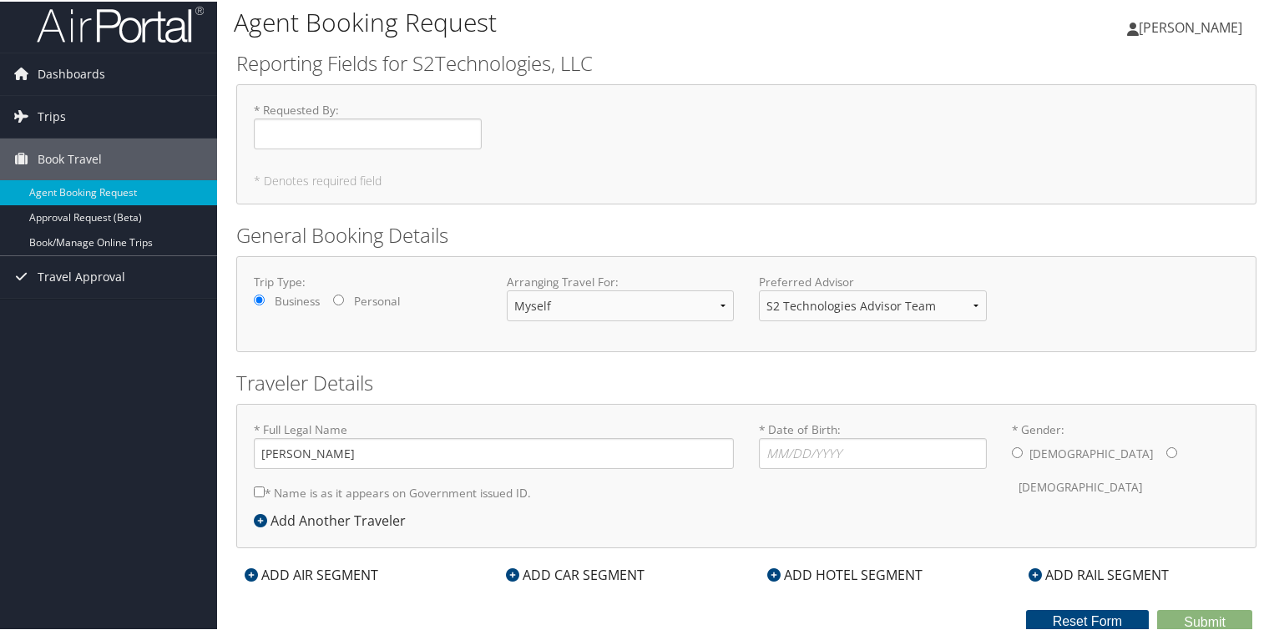
scroll to position [10, 0]
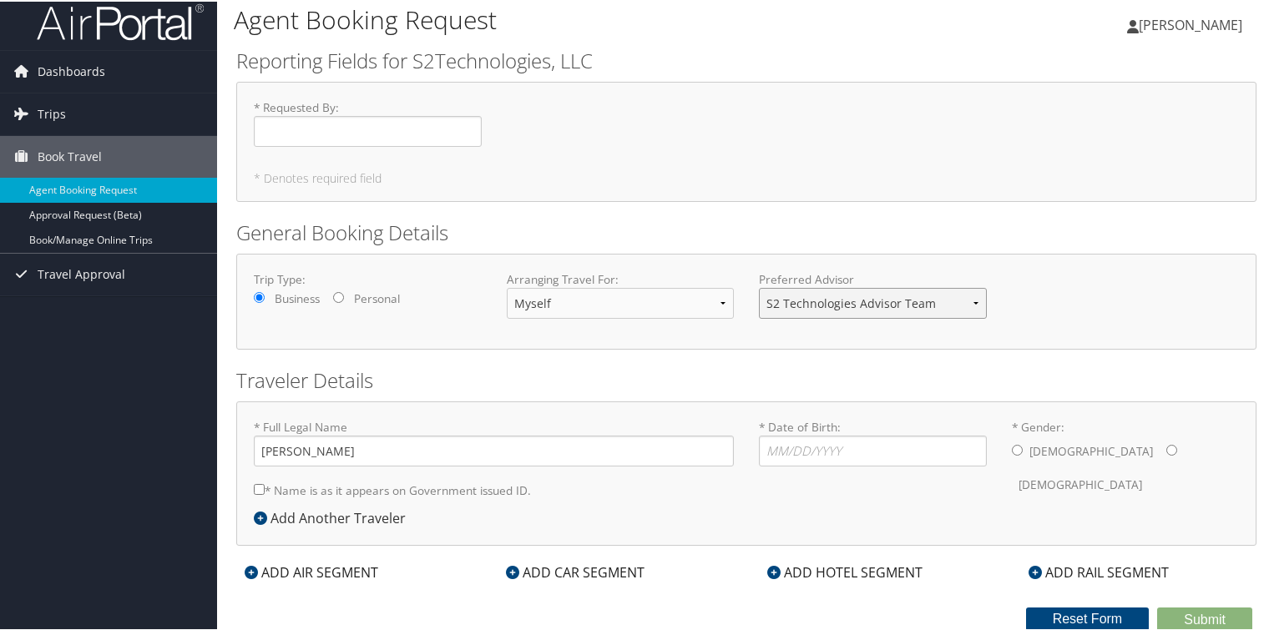
click at [970, 301] on select "S2 Technologies Advisor Team" at bounding box center [873, 301] width 228 height 31
click at [795, 443] on input "* Date of Birth: Invalid Date" at bounding box center [873, 449] width 228 height 31
type input "[DATE]"
click at [1012, 452] on input "* Gender: [DEMOGRAPHIC_DATA] [DEMOGRAPHIC_DATA]" at bounding box center [1017, 448] width 11 height 11
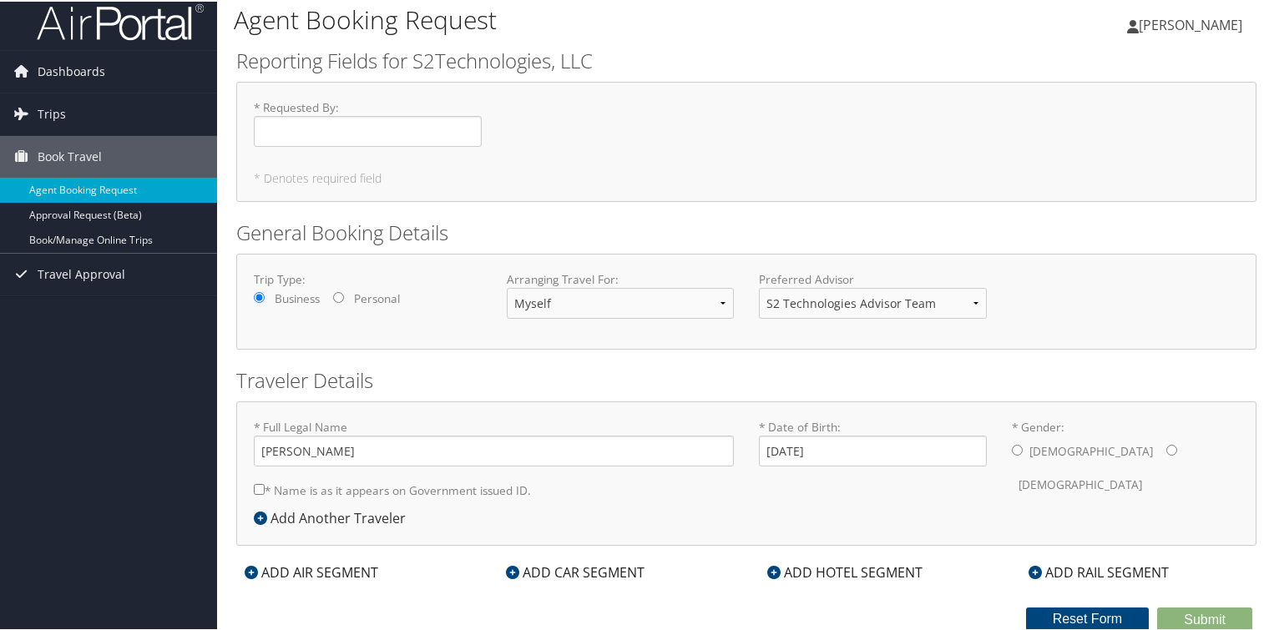
radio input "true"
click at [257, 483] on input "* Name is as it appears on Government issued ID." at bounding box center [259, 488] width 11 height 11
checkbox input "true"
click at [325, 573] on div "ADD AIR SEGMENT" at bounding box center [311, 571] width 150 height 20
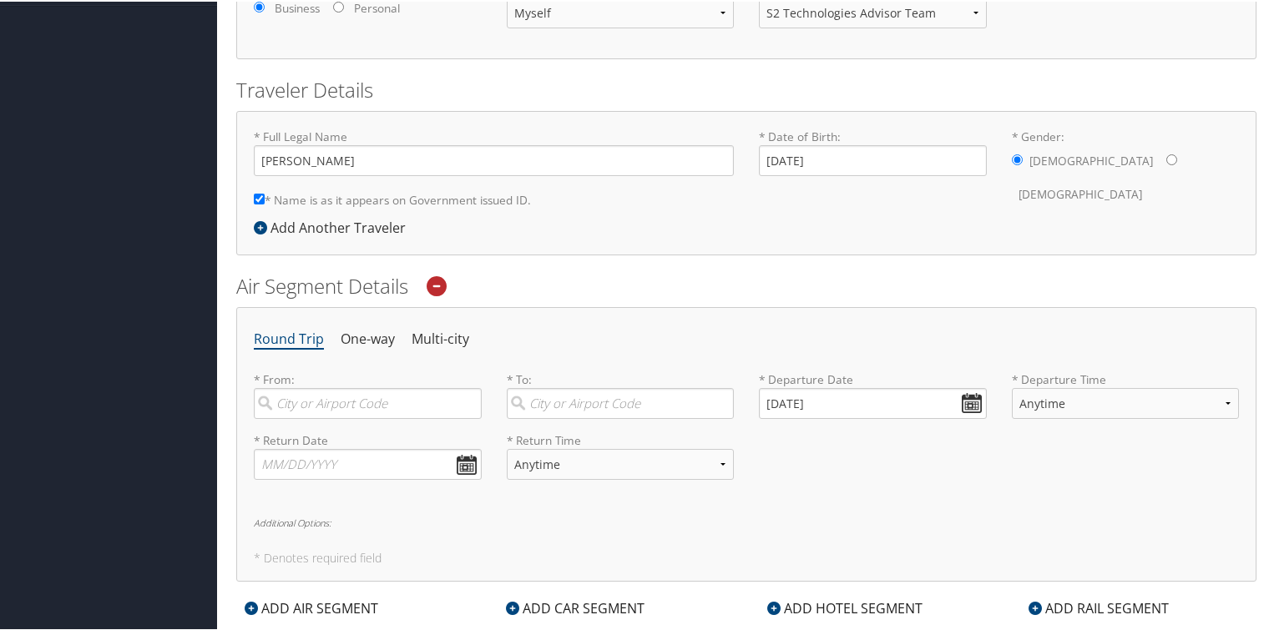
scroll to position [323, 0]
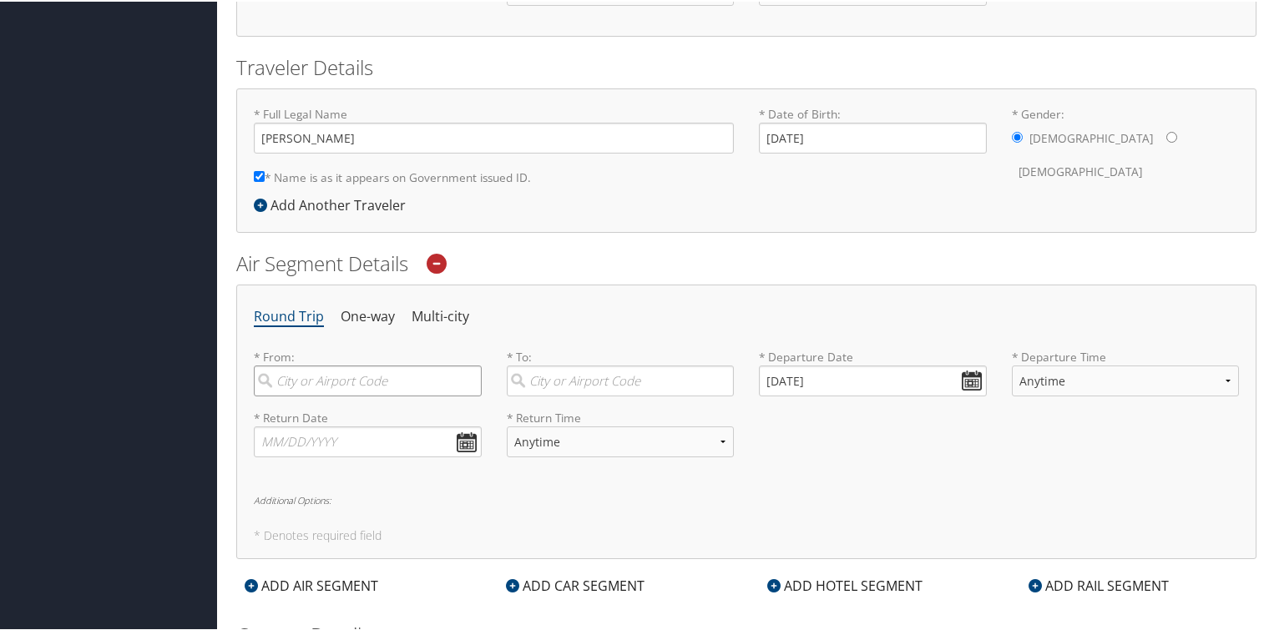
click at [317, 377] on input "search" at bounding box center [368, 379] width 228 height 31
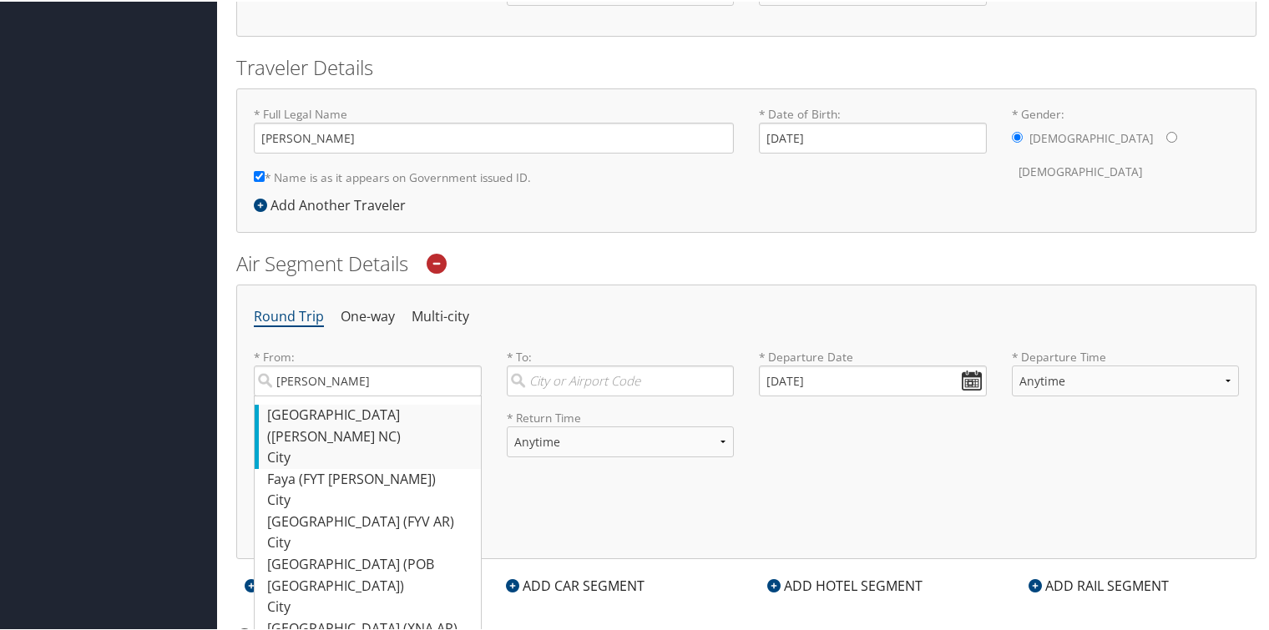
click at [317, 405] on div "Fayetteville (FAY NC)" at bounding box center [369, 424] width 205 height 43
click at [317, 395] on input "FAY" at bounding box center [368, 379] width 228 height 31
type input "Fayetteville (FAY NC)"
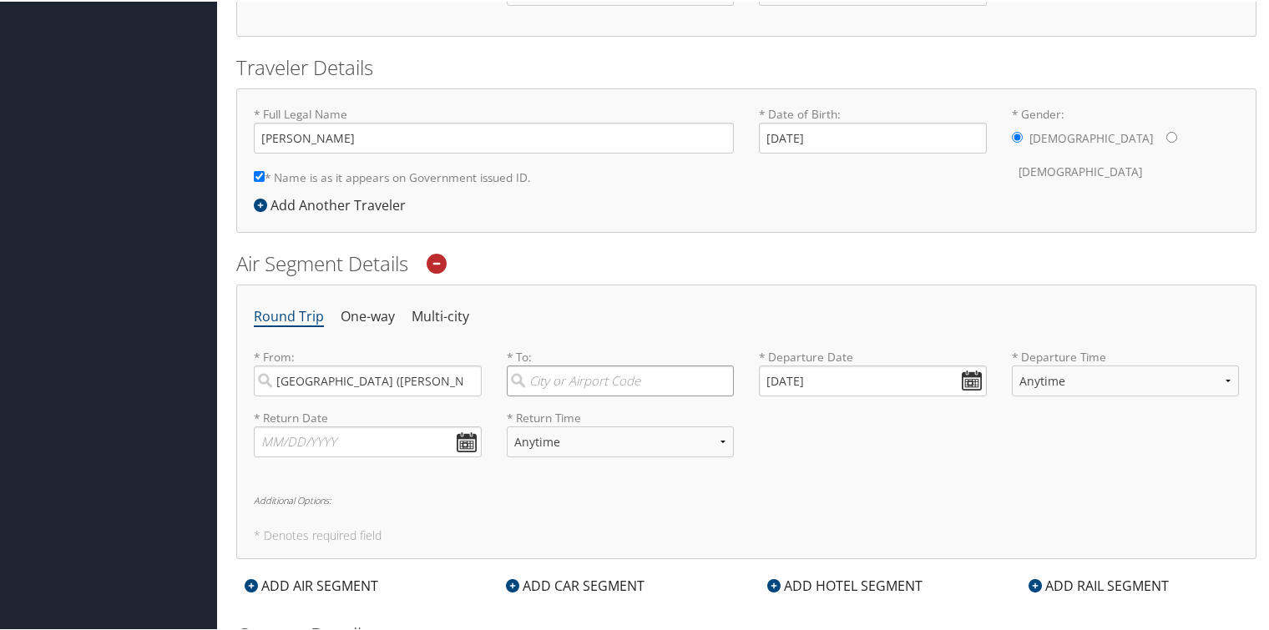
click at [584, 382] on input "search" at bounding box center [621, 379] width 228 height 31
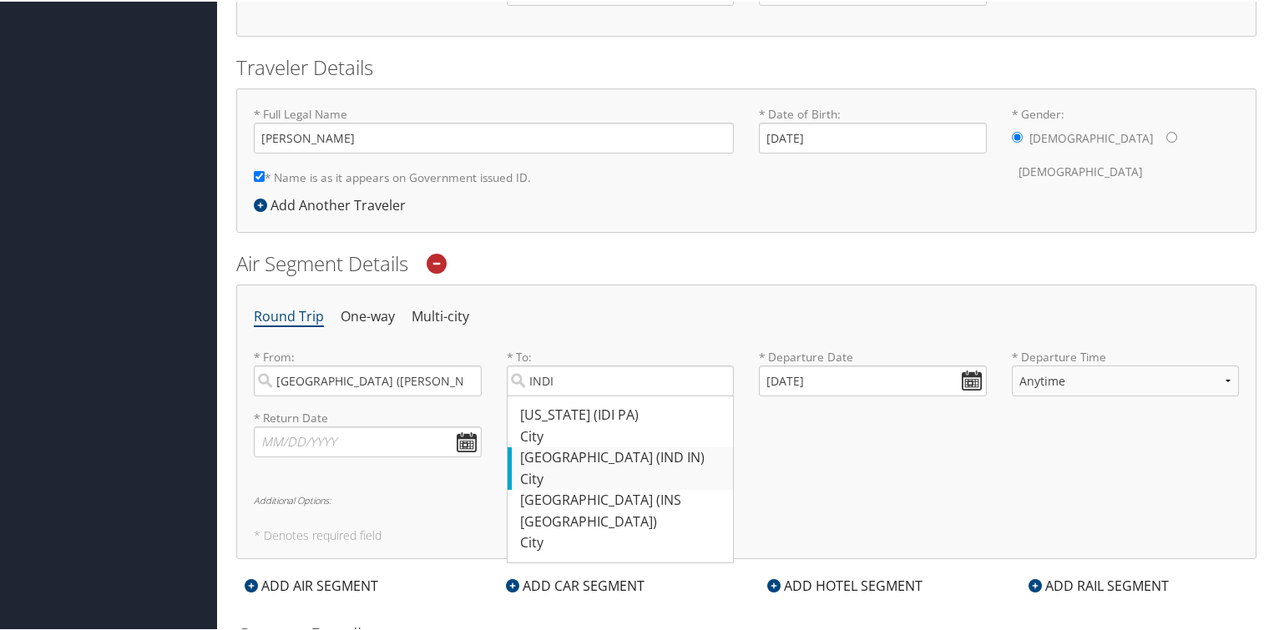
click at [588, 455] on div "Indianapolis (IND IN)" at bounding box center [622, 457] width 205 height 22
click at [588, 395] on input "INDI" at bounding box center [621, 379] width 228 height 31
type input "Indianapolis (IND IN)"
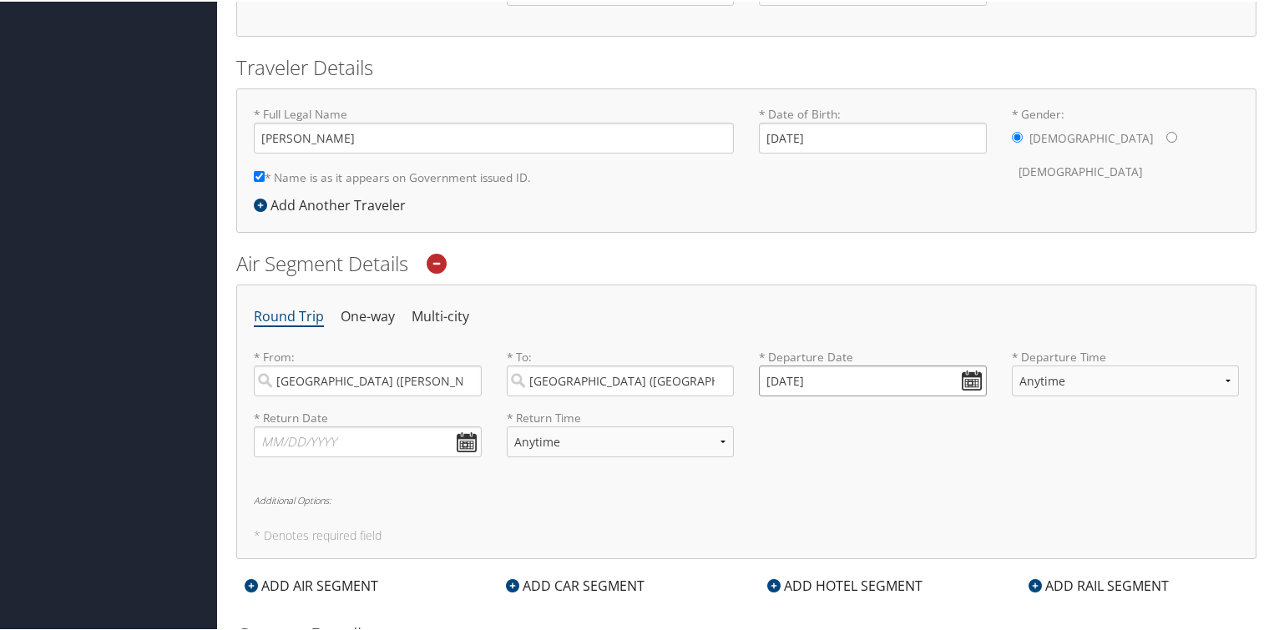
click at [967, 373] on input "10/09/2025" at bounding box center [873, 379] width 228 height 31
click at [802, 518] on td "13" at bounding box center [802, 514] width 23 height 23
type input "10/13/2025"
click at [1222, 380] on select "Anytime Early Morning (5AM-7AM) Morning (7AM-12PM) Afternoon (12PM-5PM) Evening…" at bounding box center [1126, 379] width 228 height 31
select select "6:00 AM"
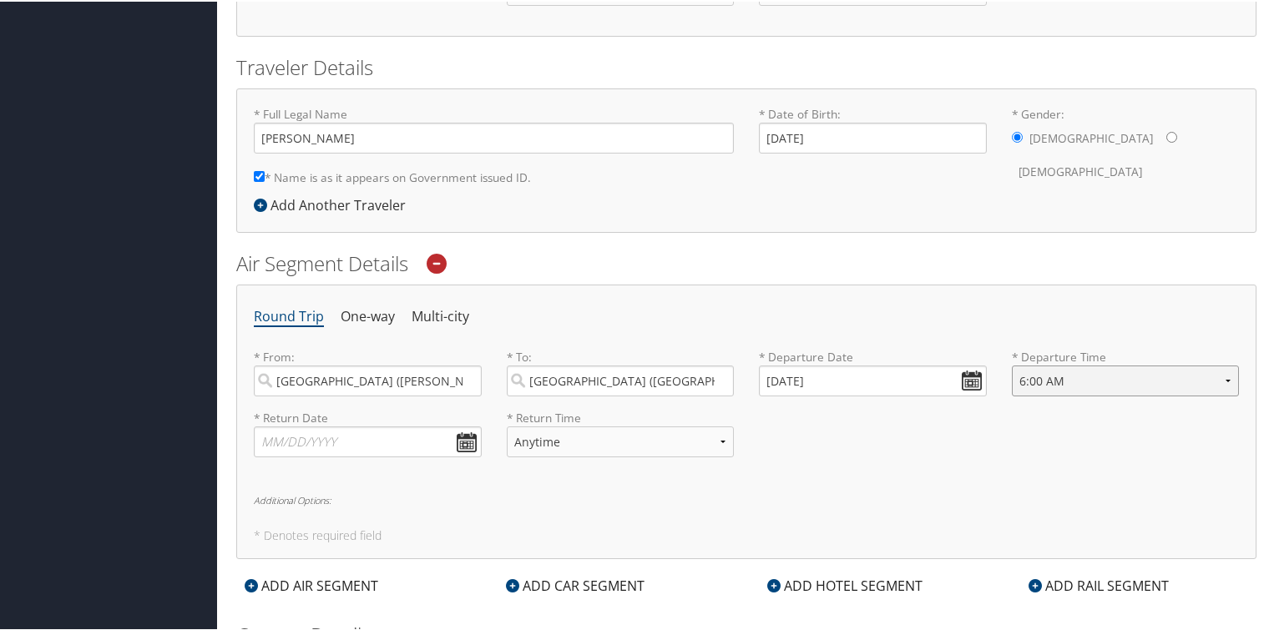
click at [1012, 364] on select "Anytime Early Morning (5AM-7AM) Morning (7AM-12PM) Afternoon (12PM-5PM) Evening…" at bounding box center [1126, 379] width 228 height 31
click at [461, 441] on input "text" at bounding box center [368, 440] width 228 height 31
click at [397, 571] on td "17" at bounding box center [398, 575] width 23 height 23
type input "10/17/2025"
click at [718, 436] on select "Anytime Early Morning (5AM-7AM) Morning (7AM-12PM) Afternoon (12PM-5PM) Evening…" at bounding box center [621, 440] width 228 height 31
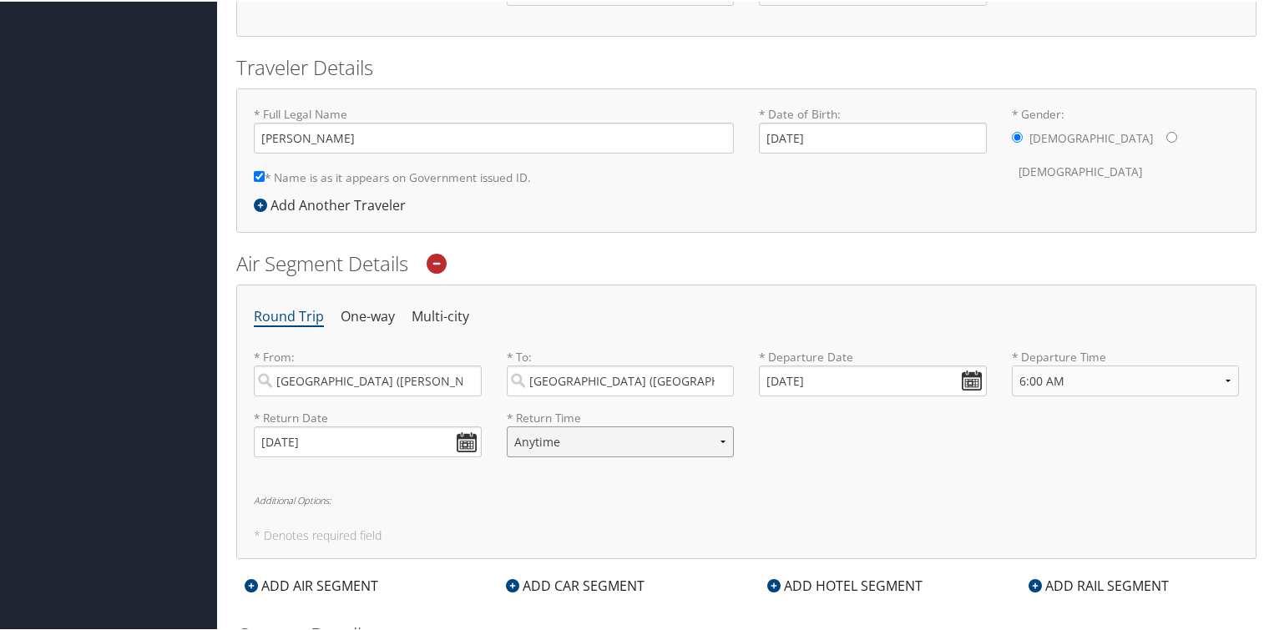
select select "2:00 AM"
click at [507, 425] on select "Anytime Early Morning (5AM-7AM) Morning (7AM-12PM) Afternoon (12PM-5PM) Evening…" at bounding box center [621, 440] width 228 height 31
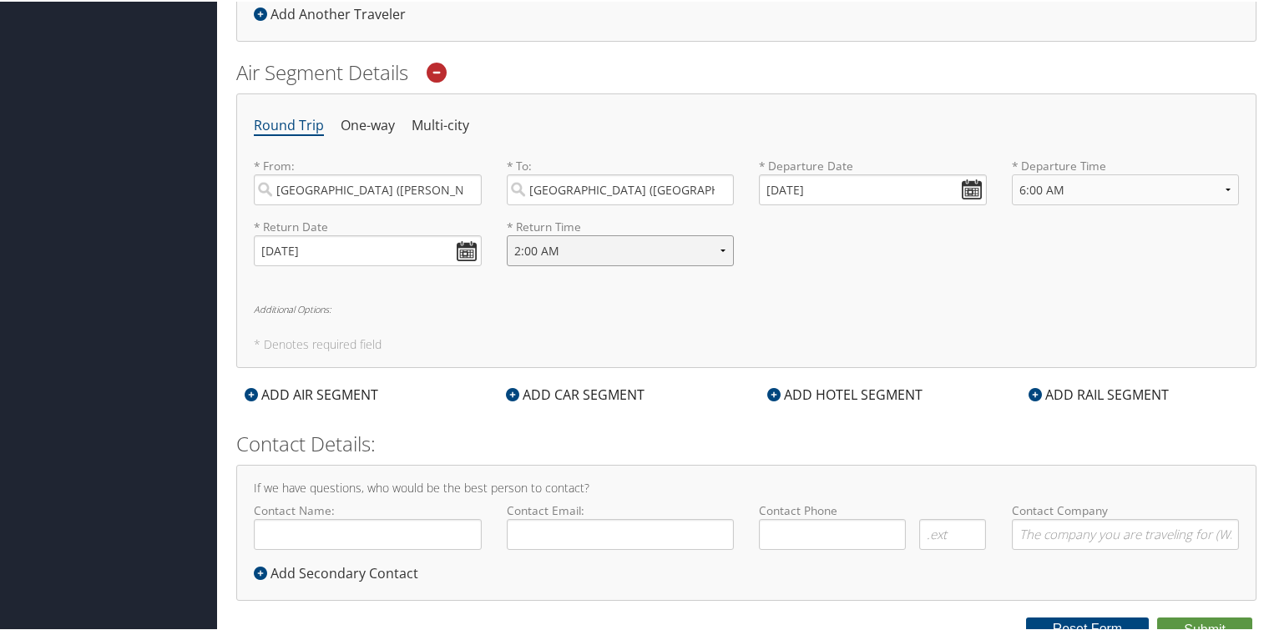
scroll to position [523, 0]
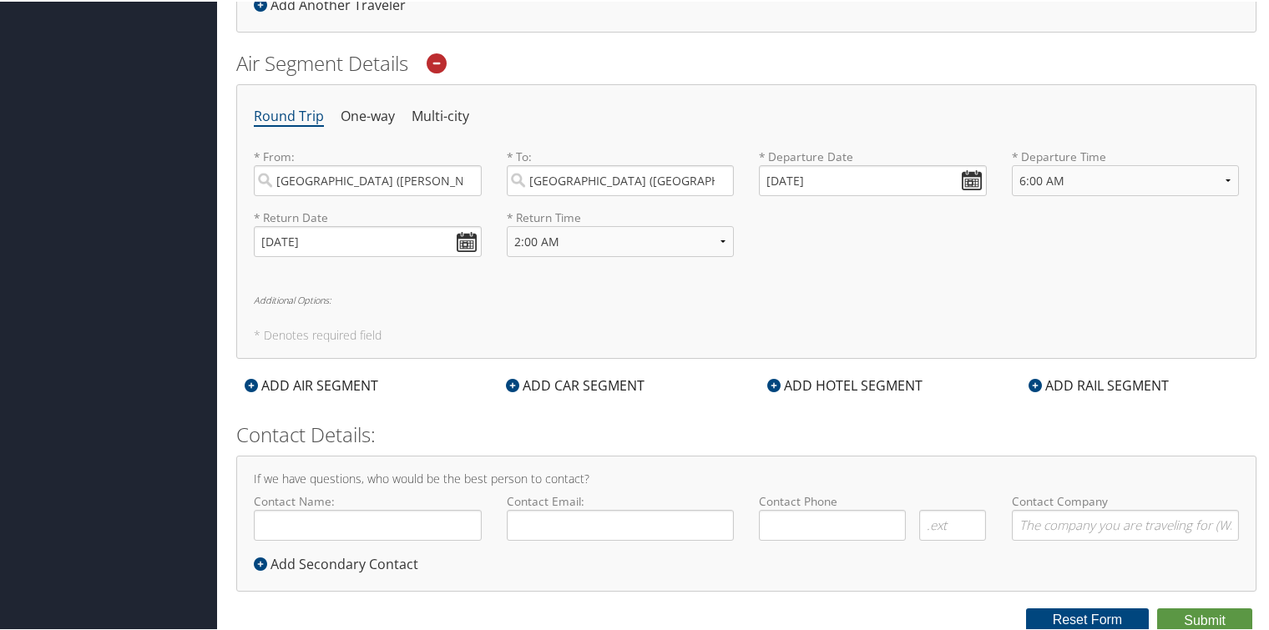
click at [310, 294] on h6 "Additional Options:" at bounding box center [746, 298] width 985 height 9
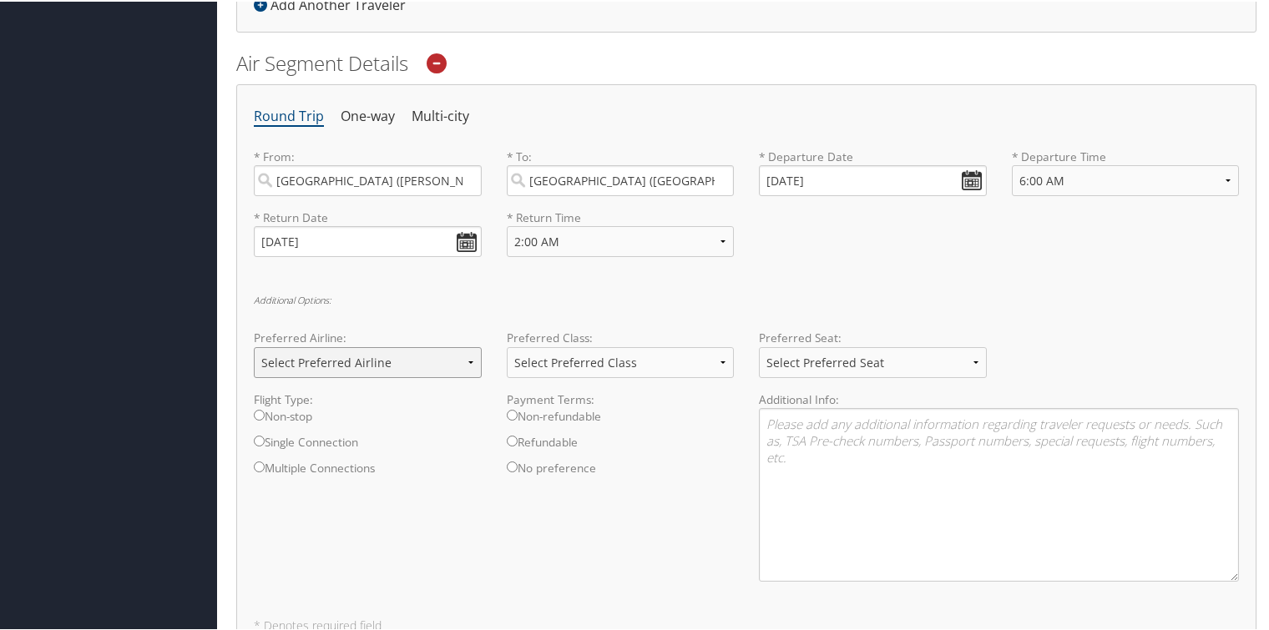
click at [468, 357] on select "Select Preferred Airline Delta United Airlines American Airlines Southwest Airl…" at bounding box center [368, 361] width 228 height 31
select select "Delta(DL)"
click at [254, 346] on select "Select Preferred Airline Delta United Airlines American Airlines Southwest Airl…" at bounding box center [368, 361] width 228 height 31
click at [257, 437] on input "Single Connection" at bounding box center [259, 439] width 11 height 11
radio input "true"
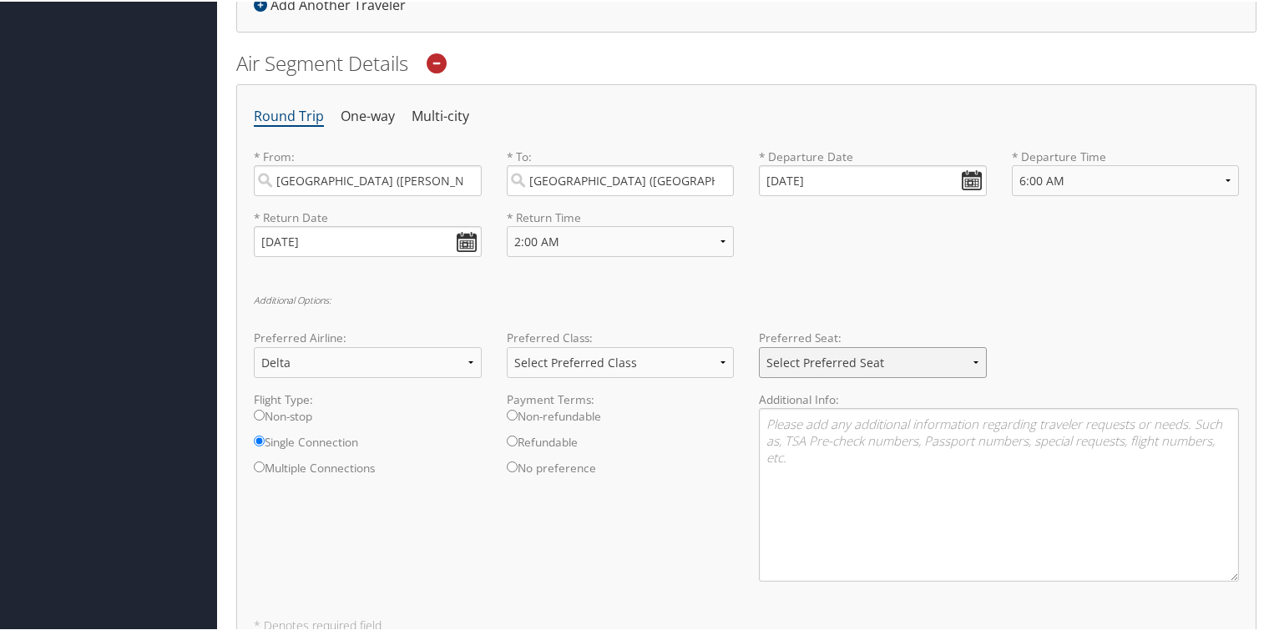
click at [968, 357] on select "Select Preferred Seat Aisle Window Middle" at bounding box center [873, 361] width 228 height 31
select select "Window"
click at [759, 346] on select "Select Preferred Seat Aisle Window Middle" at bounding box center [873, 361] width 228 height 31
click at [719, 356] on select "Select Preferred Class Economy Economy Plus Business First Class" at bounding box center [621, 361] width 228 height 31
click at [801, 428] on textarea at bounding box center [999, 494] width 480 height 174
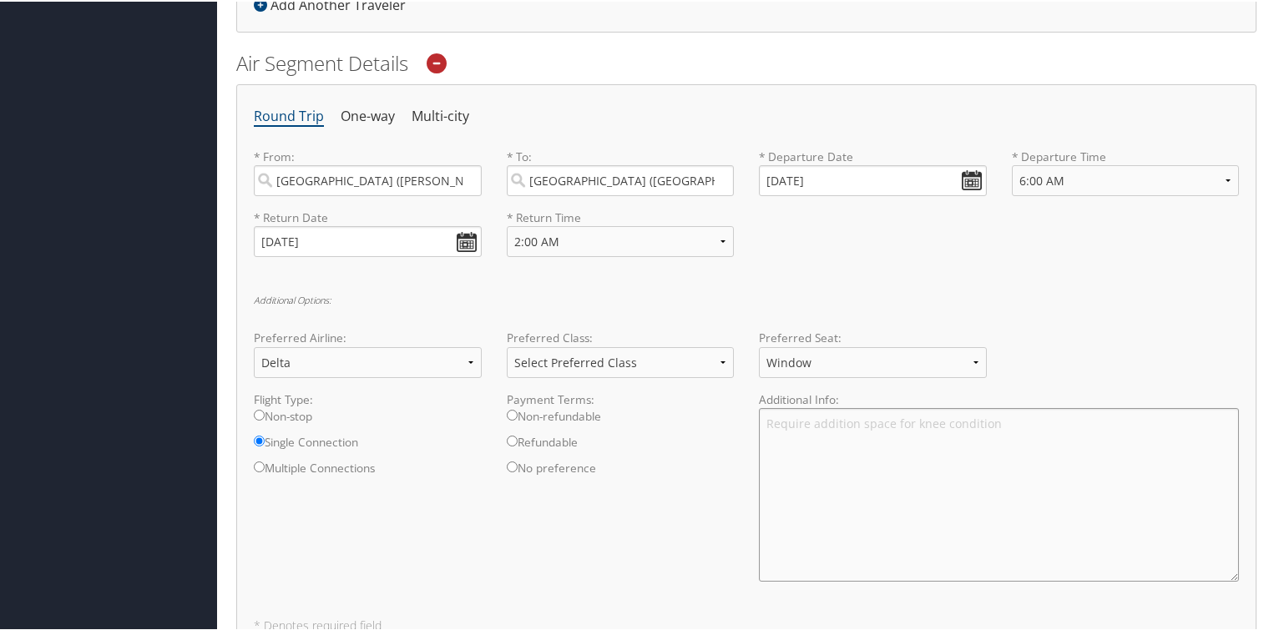
click at [766, 420] on textarea "Require addition space for knee condition" at bounding box center [999, 494] width 480 height 174
click at [1013, 422] on textarea "1. Require addition space for knee condition" at bounding box center [999, 494] width 480 height 174
paste textarea "1396811364"
click at [772, 436] on textarea "1. Require addition space for knee condition. 2. TSA Known Traveler Number: TT" at bounding box center [999, 494] width 480 height 174
click at [776, 434] on textarea "1. Require addition space for knee condition. 2. 3. TSA Known Traveler Number: …" at bounding box center [999, 494] width 480 height 174
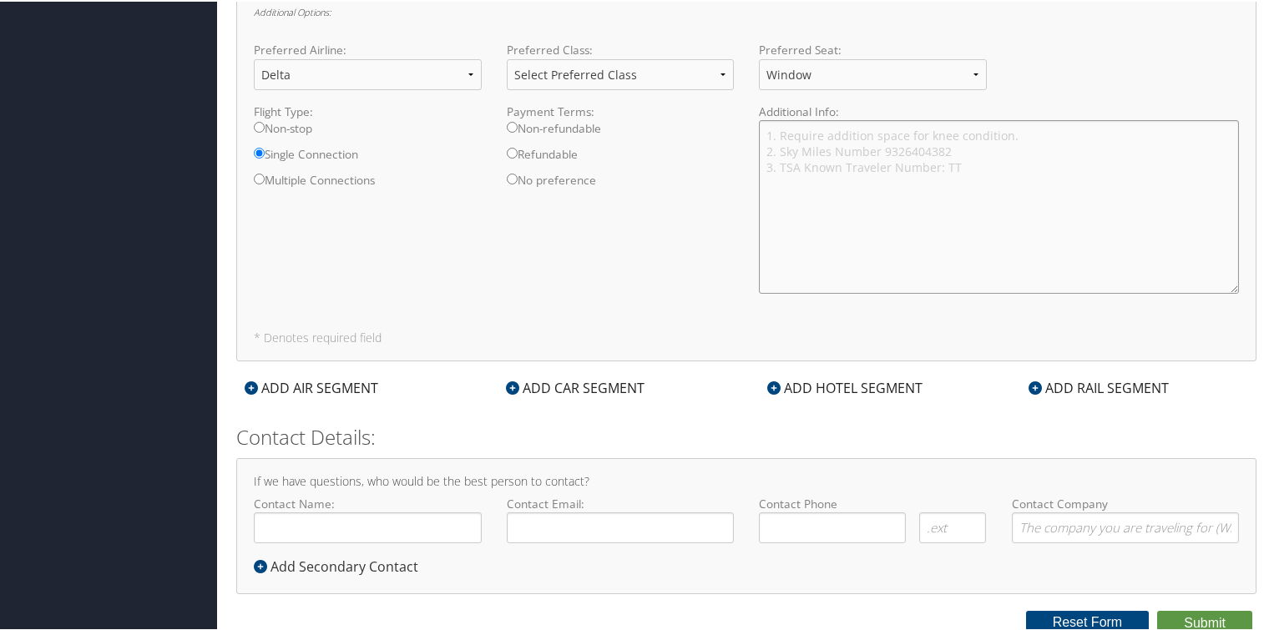
scroll to position [815, 0]
type textarea "1. Require addition space for knee condition. 2. Sky Miles Number 9326404382 3.…"
click at [509, 146] on input "Refundable" at bounding box center [512, 148] width 11 height 11
radio input "true"
click at [562, 384] on div "ADD CAR SEGMENT" at bounding box center [575, 383] width 155 height 20
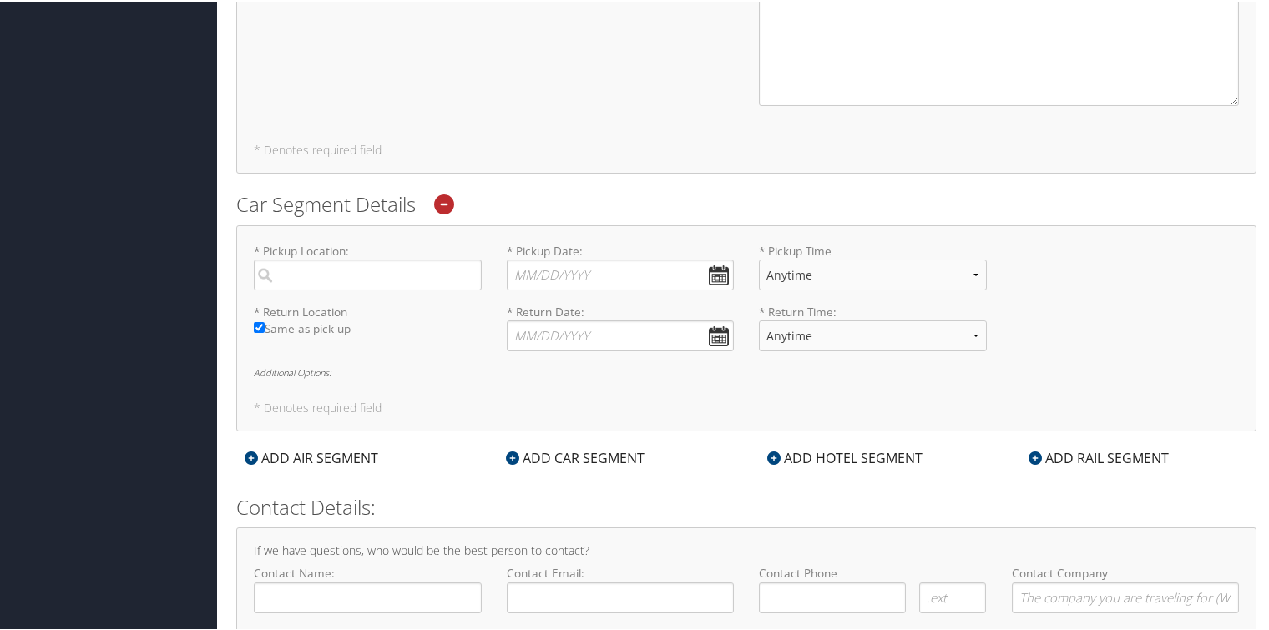
scroll to position [1065, 0]
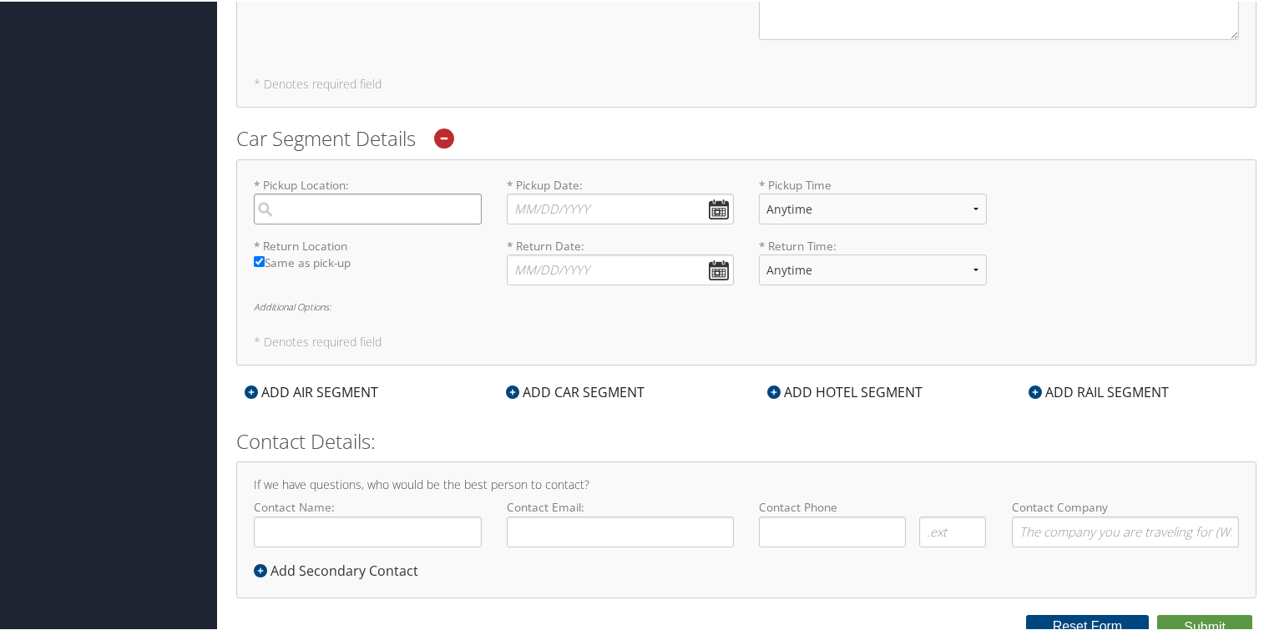
click at [282, 214] on input "search" at bounding box center [368, 207] width 228 height 31
type input "Indianapolis"
type input "( ) -"
click at [719, 206] on input "* Pickup Date: Dates must be valid" at bounding box center [621, 207] width 228 height 31
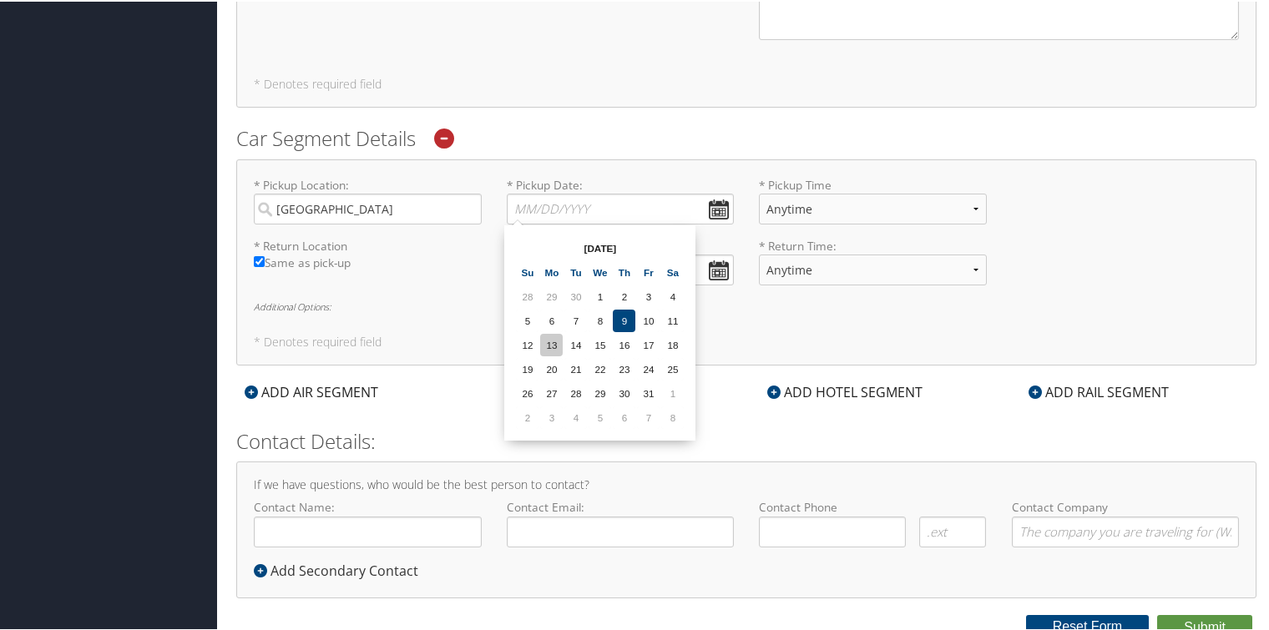
click at [553, 343] on td "13" at bounding box center [551, 343] width 23 height 23
type input "10/13/2025"
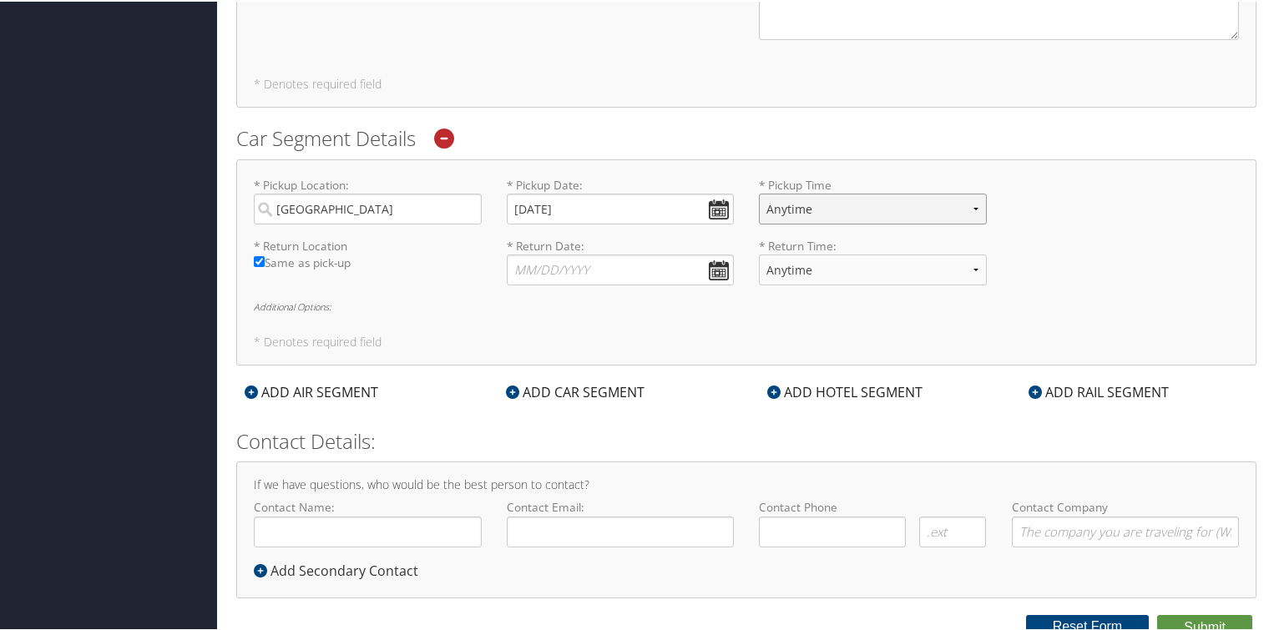
click at [972, 205] on select "Anytime 12:00 AM 1:00 AM 2:00 AM 3:00 AM 4:00 AM 5:00 AM 6:00 AM 7:00 AM 8:00 A…" at bounding box center [873, 207] width 228 height 31
select select "12:00 PM"
click at [759, 192] on select "Anytime 12:00 AM 1:00 AM 2:00 AM 3:00 AM 4:00 AM 5:00 AM 6:00 AM 7:00 AM 8:00 A…" at bounding box center [873, 207] width 228 height 31
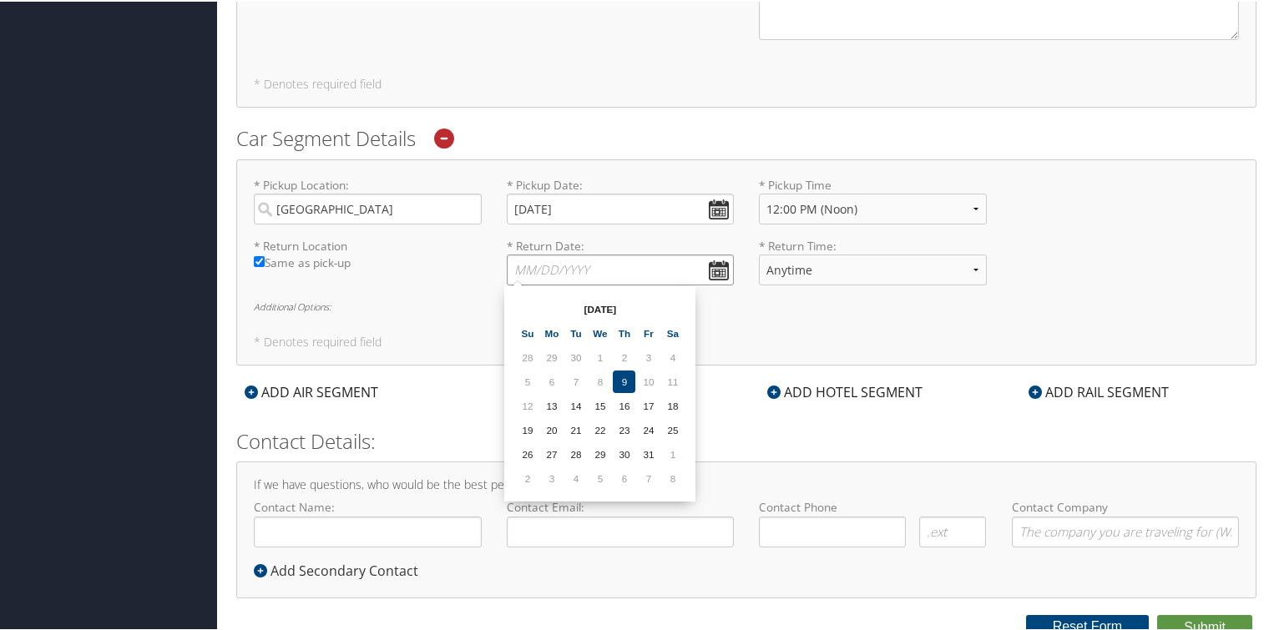
click at [715, 274] on input "* Return Date: Dates must be valid" at bounding box center [621, 268] width 228 height 31
click at [644, 408] on td "17" at bounding box center [648, 404] width 23 height 23
type input "10/17/2025"
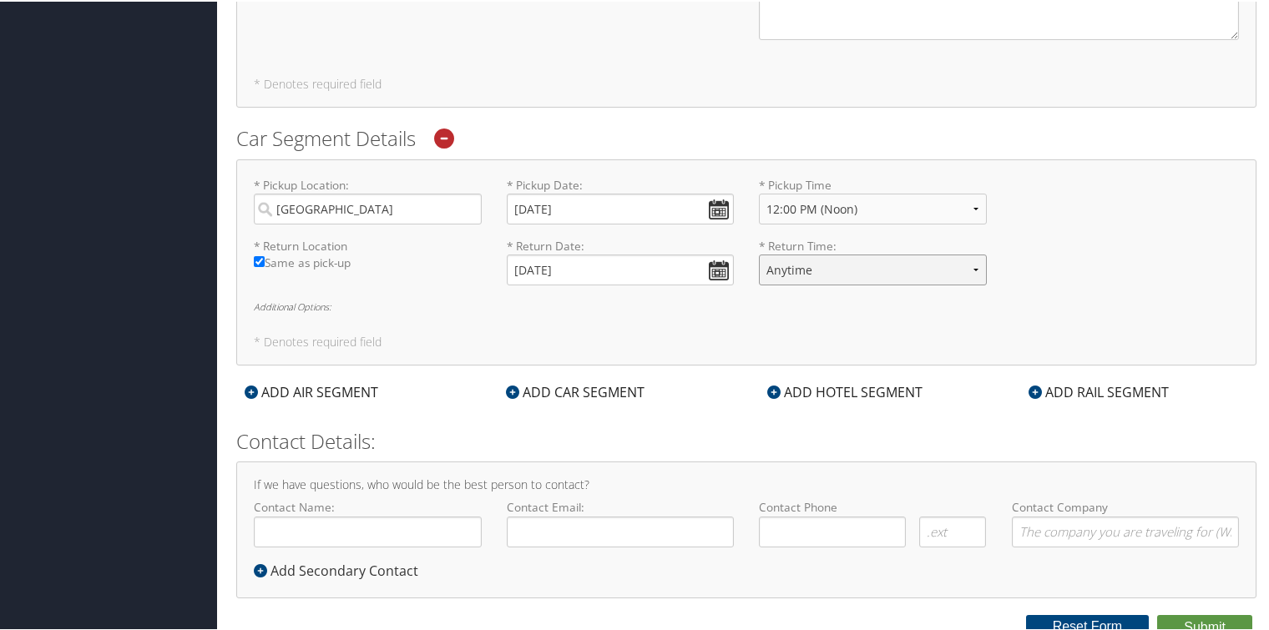
click at [969, 268] on select "Anytime 12:00 AM 1:00 AM 2:00 AM 3:00 AM 4:00 AM 5:00 AM 6:00 AM 7:00 AM 8:00 A…" at bounding box center [873, 268] width 228 height 31
select select "3:00 PM"
click at [759, 253] on select "Anytime 12:00 AM 1:00 AM 2:00 AM 3:00 AM 4:00 AM 5:00 AM 6:00 AM 7:00 AM 8:00 A…" at bounding box center [873, 268] width 228 height 31
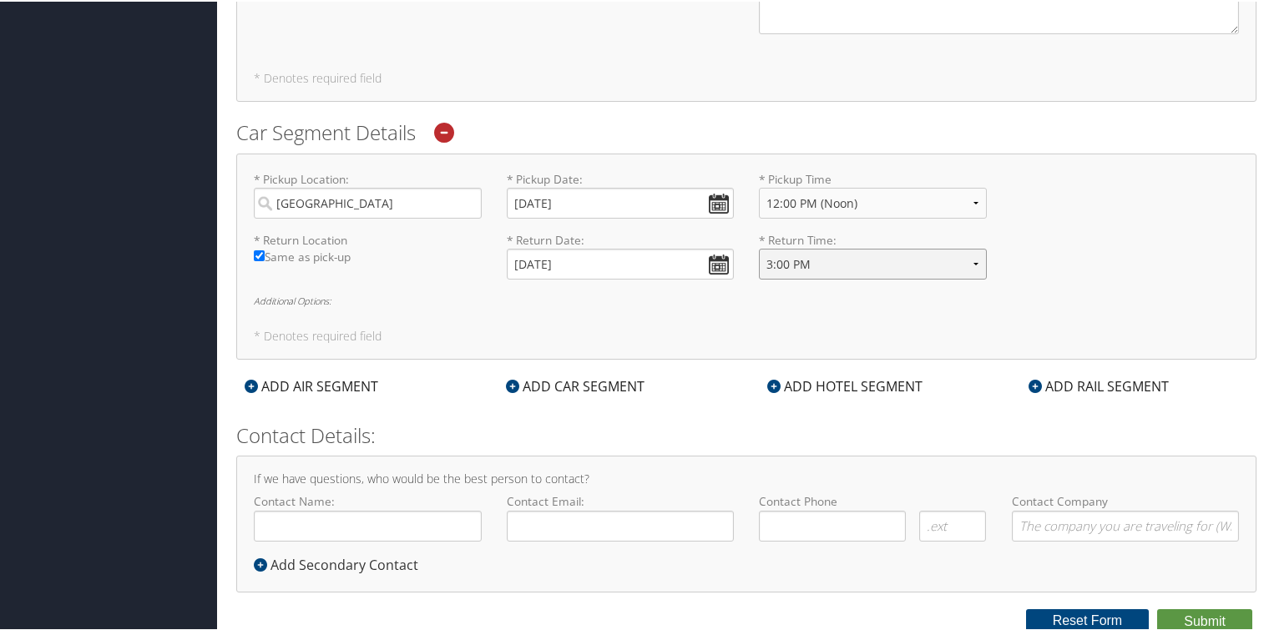
scroll to position [1072, 0]
click at [302, 296] on h6 "Additional Options:" at bounding box center [746, 298] width 985 height 9
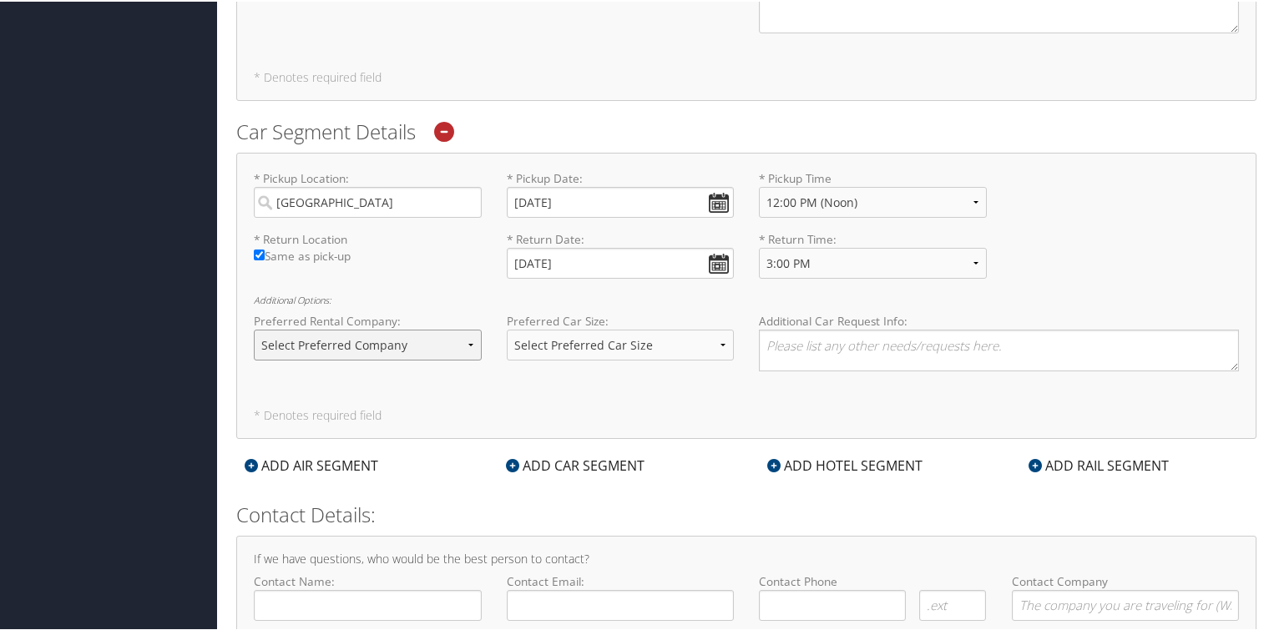
click at [412, 338] on select "Select Preferred Company Avis Enterprise National Hertz Budget Alamo Thrifty Do…" at bounding box center [368, 343] width 228 height 31
select select "Avis (ZI)"
click at [254, 328] on select "Select Preferred Company Avis Enterprise National Hertz Budget Alamo Thrifty Do…" at bounding box center [368, 343] width 228 height 31
click at [624, 344] on select "Select Preferred Car Size Standard Full Size Economy Intermediate Mini Compact …" at bounding box center [621, 343] width 228 height 31
select select "Standard"
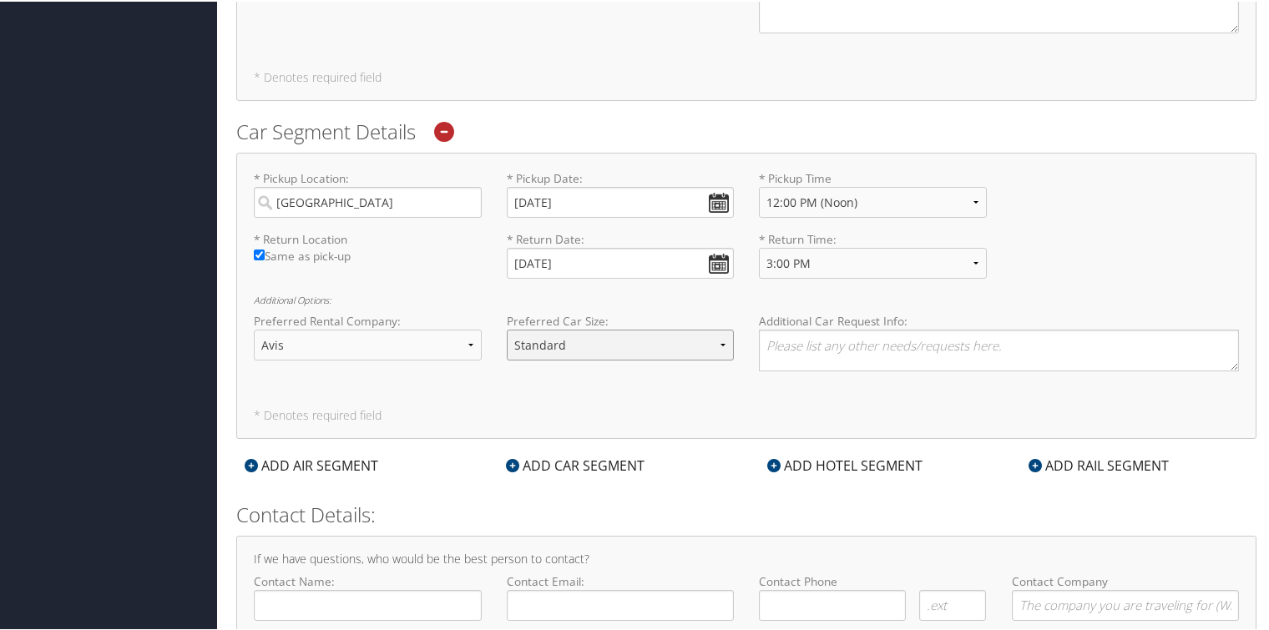
click at [507, 328] on select "Select Preferred Car Size Standard Full Size Economy Intermediate Mini Compact …" at bounding box center [621, 343] width 228 height 31
click at [781, 345] on textarea at bounding box center [999, 349] width 480 height 42
click at [765, 344] on textarea "Standard SUV is required to accommodate service equipment and luggage." at bounding box center [999, 349] width 480 height 42
click at [776, 334] on textarea "1. 2. Standard SUV is required to accommodate service equipment and luggage." at bounding box center [999, 349] width 480 height 42
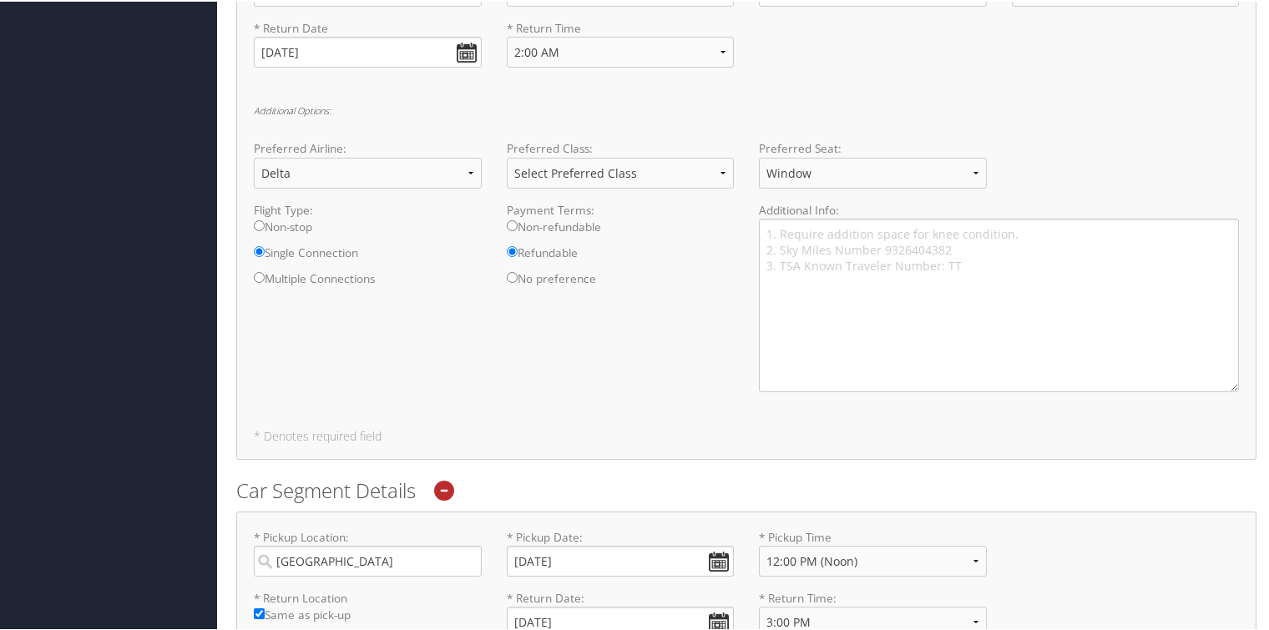
scroll to position [715, 0]
type textarea "1. Avis member number: H7Z930 2. Standard SUV is required to accommodate servic…"
click at [715, 164] on select "Select Preferred Class Economy Economy Plus Business First Class" at bounding box center [621, 169] width 228 height 31
click at [507, 154] on select "Select Preferred Class Economy Economy Plus Business First Class" at bounding box center [621, 169] width 228 height 31
click at [718, 164] on select "Select Preferred Class Economy Economy Plus Business First Class" at bounding box center [621, 169] width 228 height 31
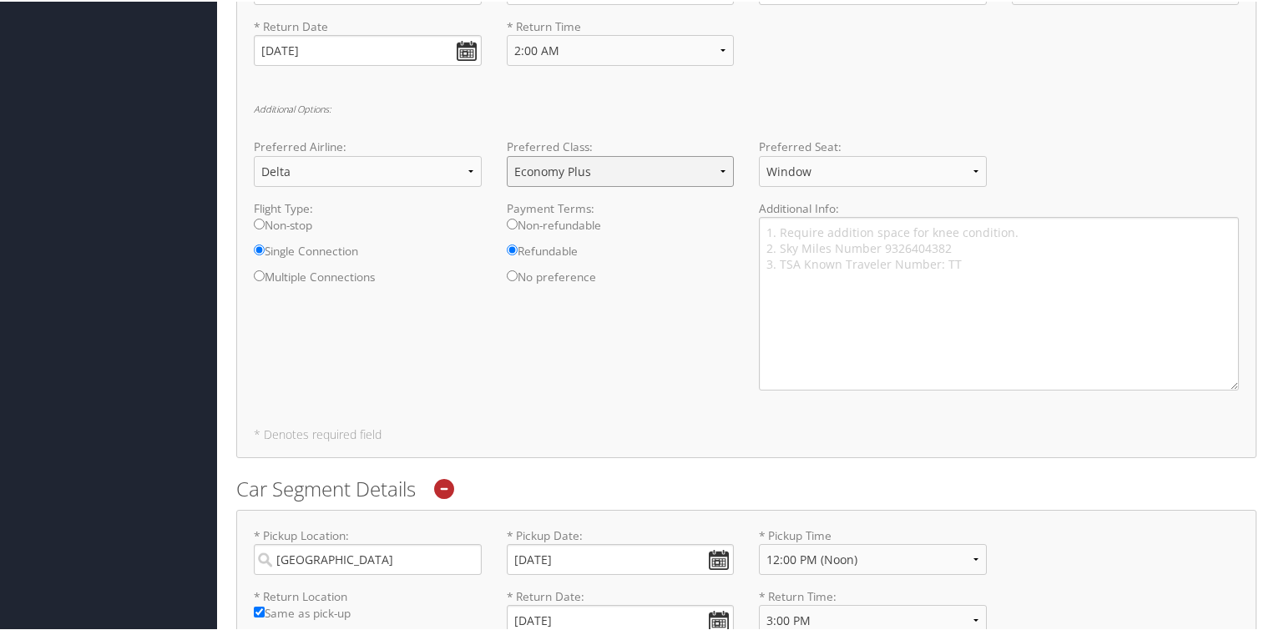
select select "Select Preferred Class"
click at [507, 154] on select "Select Preferred Class Economy Economy Plus Business First Class" at bounding box center [621, 169] width 228 height 31
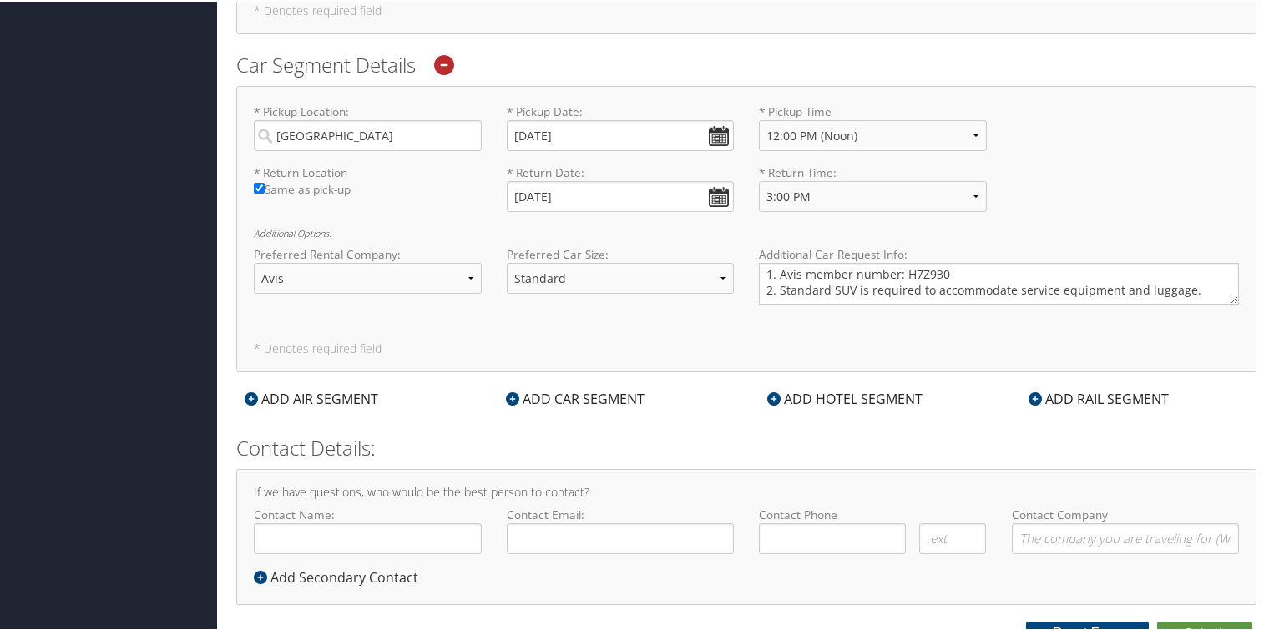
scroll to position [1152, 0]
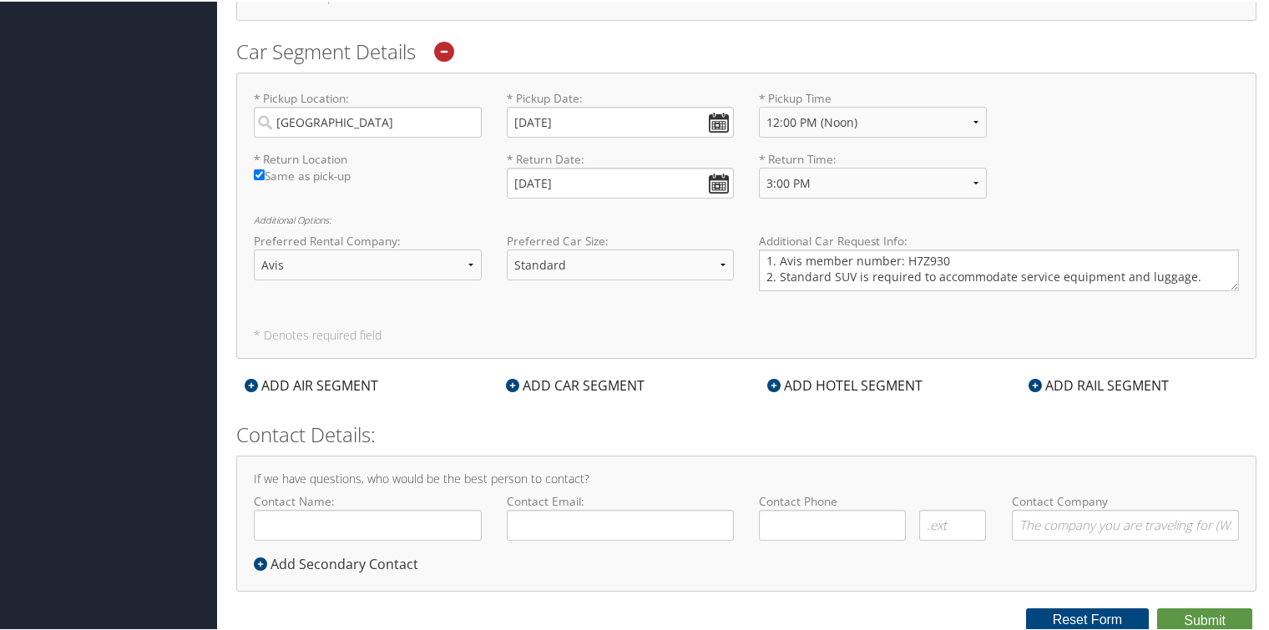
click at [842, 383] on div "ADD HOTEL SEGMENT" at bounding box center [845, 384] width 172 height 20
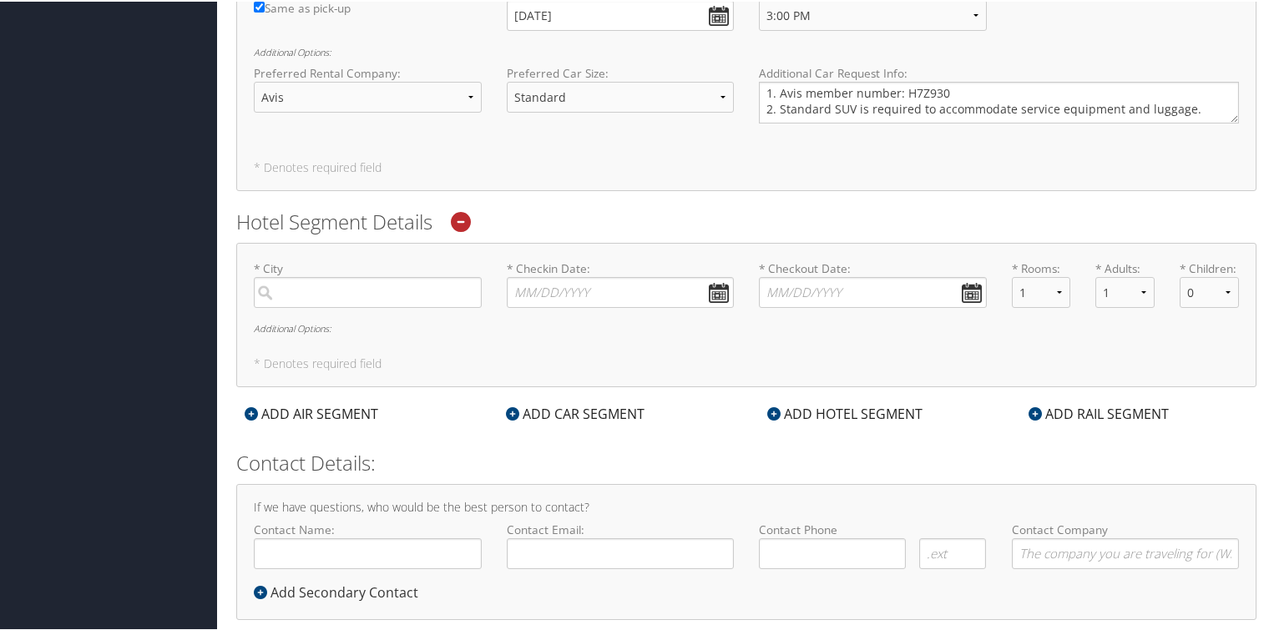
scroll to position [1340, 0]
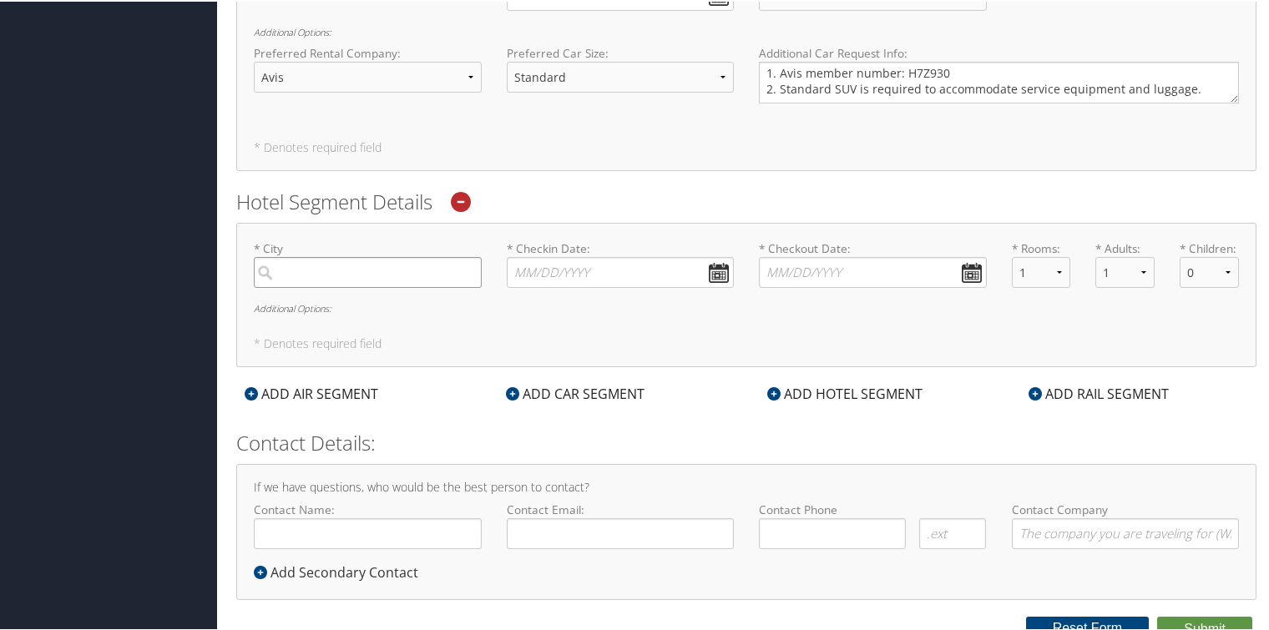
click at [338, 275] on input "search" at bounding box center [368, 270] width 228 height 31
type input "Edinbourgh, IN"
type input "( ) -"
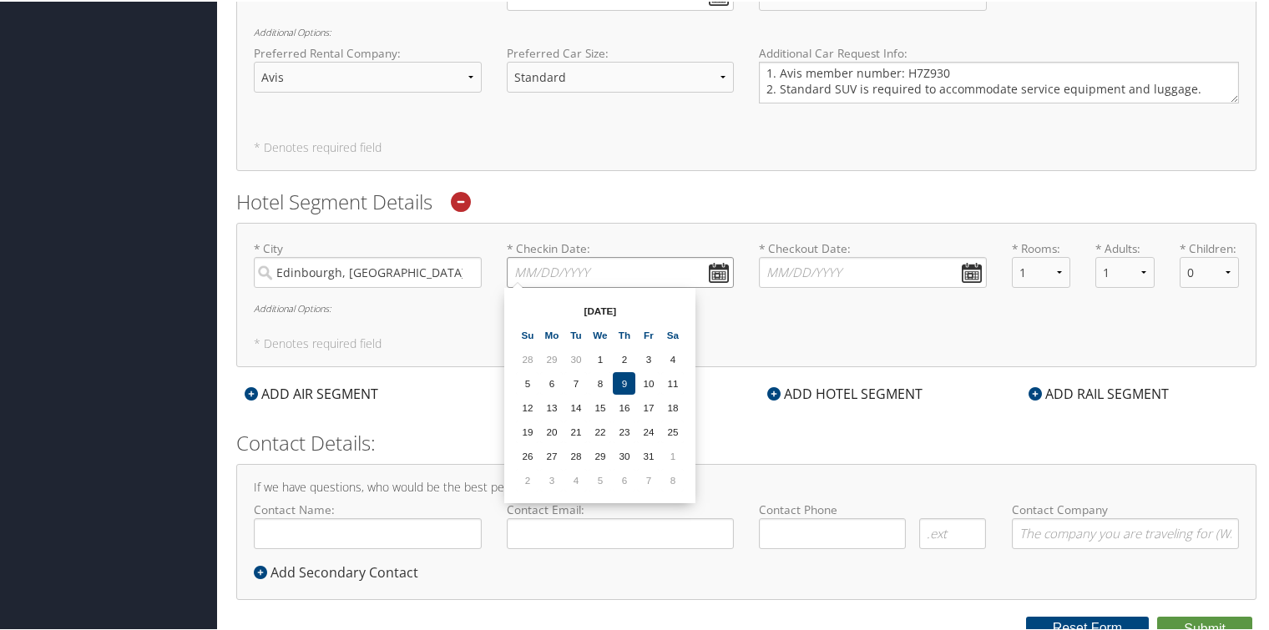
click at [707, 271] on input "* Checkin Date: Dates must be valid" at bounding box center [621, 270] width 228 height 31
click at [553, 406] on td "13" at bounding box center [551, 406] width 23 height 23
type input "10/13/2025"
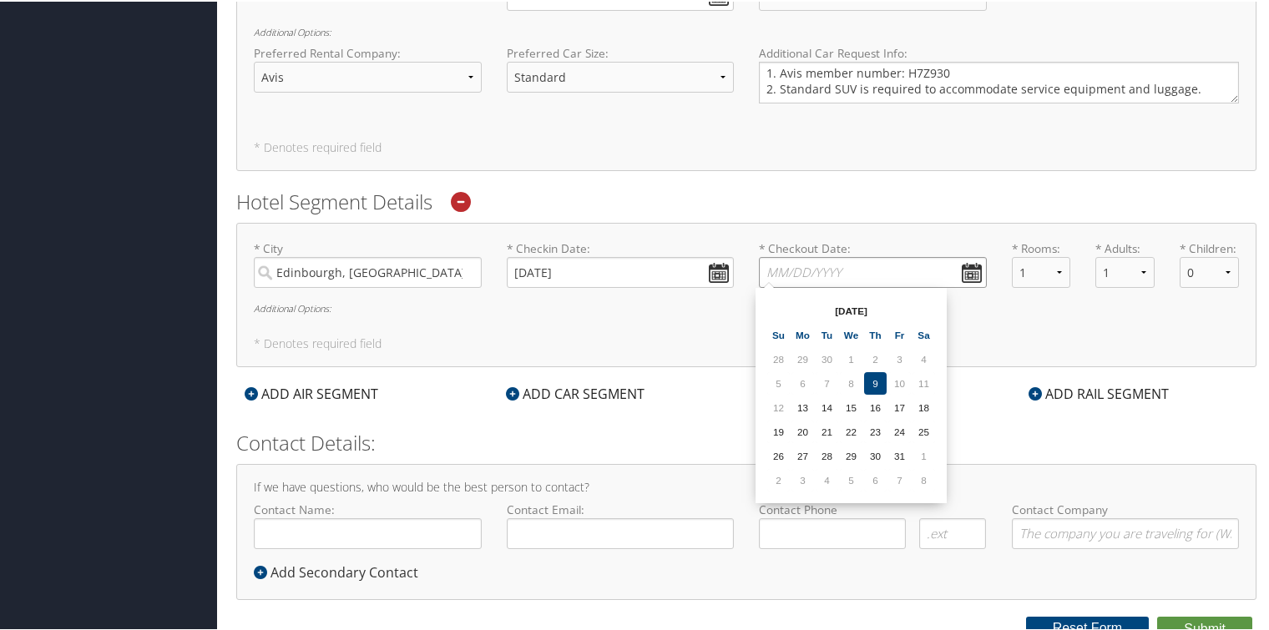
click at [965, 269] on input "* Checkout Date: Dates must be valid" at bounding box center [873, 270] width 228 height 31
click at [898, 407] on td "17" at bounding box center [899, 406] width 23 height 23
type input "10/17/2025"
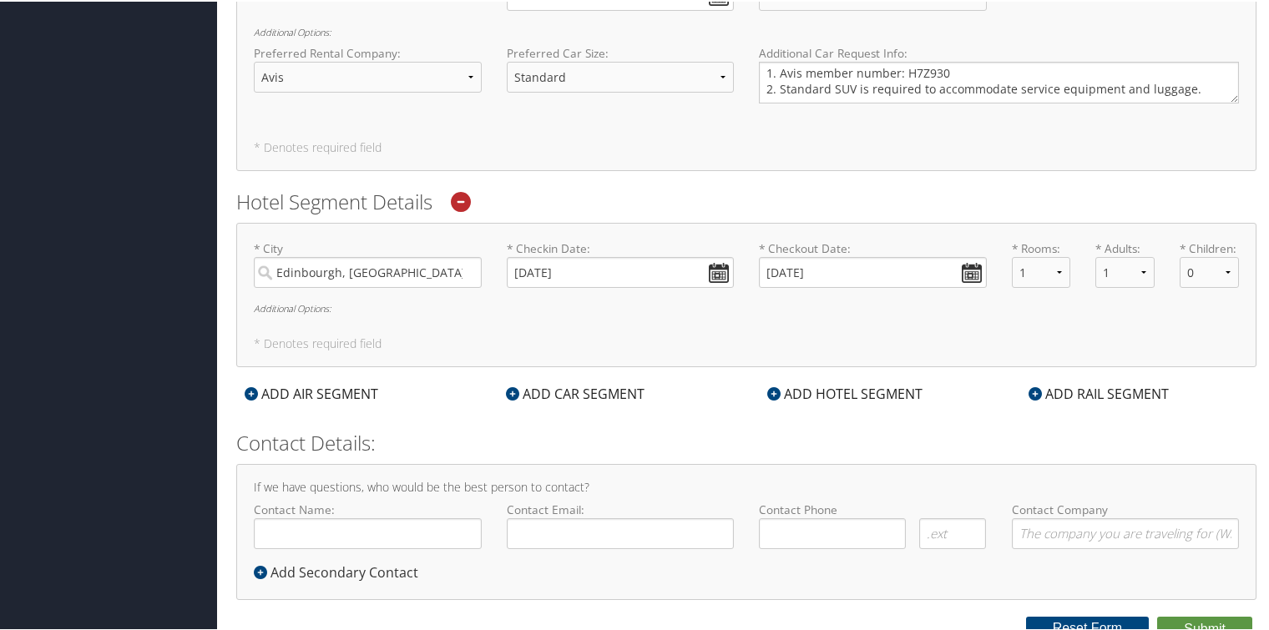
click at [291, 309] on h6 "Additional Options:" at bounding box center [746, 306] width 985 height 9
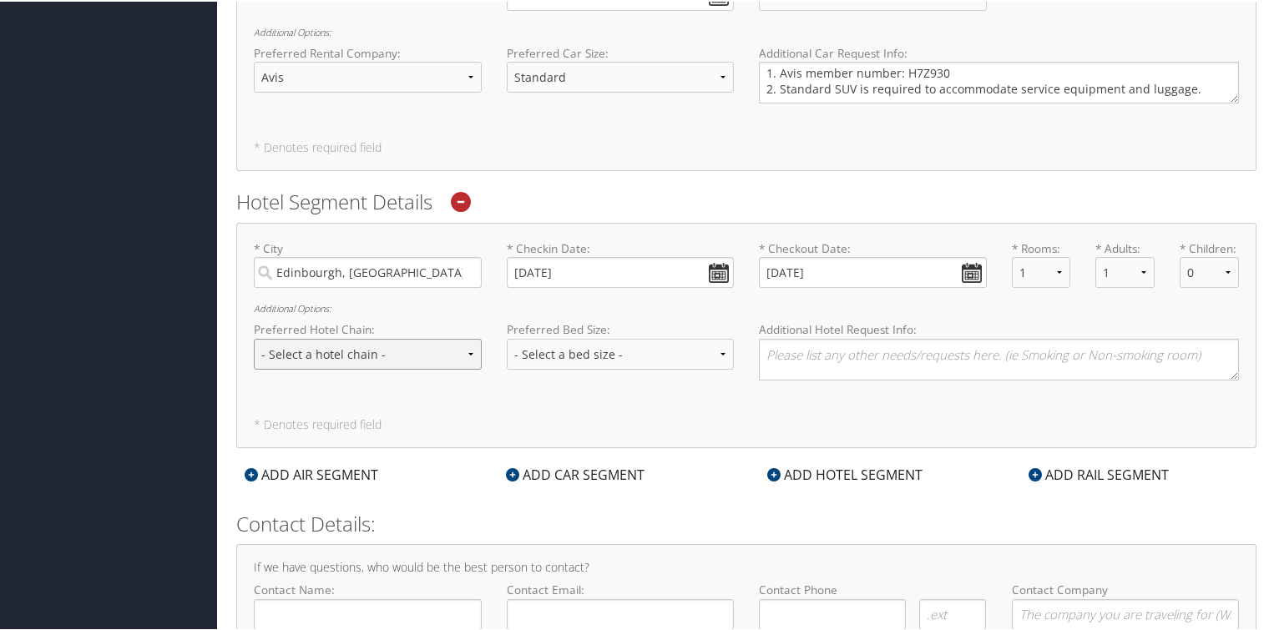
click at [469, 351] on select "- Select a hotel chain - Hyatt Mandarin Oriental Hilton Hotels Pullman Hotels M…" at bounding box center [368, 352] width 228 height 31
select select "Hilton Hotels (HL)"
click at [254, 337] on select "- Select a hotel chain - Hyatt Mandarin Oriental Hilton Hotels Pullman Hotels M…" at bounding box center [368, 352] width 228 height 31
click at [471, 347] on select "- Select a hotel chain - Hyatt Mandarin Oriental Hilton Hotels Pullman Hotels M…" at bounding box center [368, 352] width 228 height 31
click at [254, 337] on select "- Select a hotel chain - Hyatt Mandarin Oriental Hilton Hotels Pullman Hotels M…" at bounding box center [368, 352] width 228 height 31
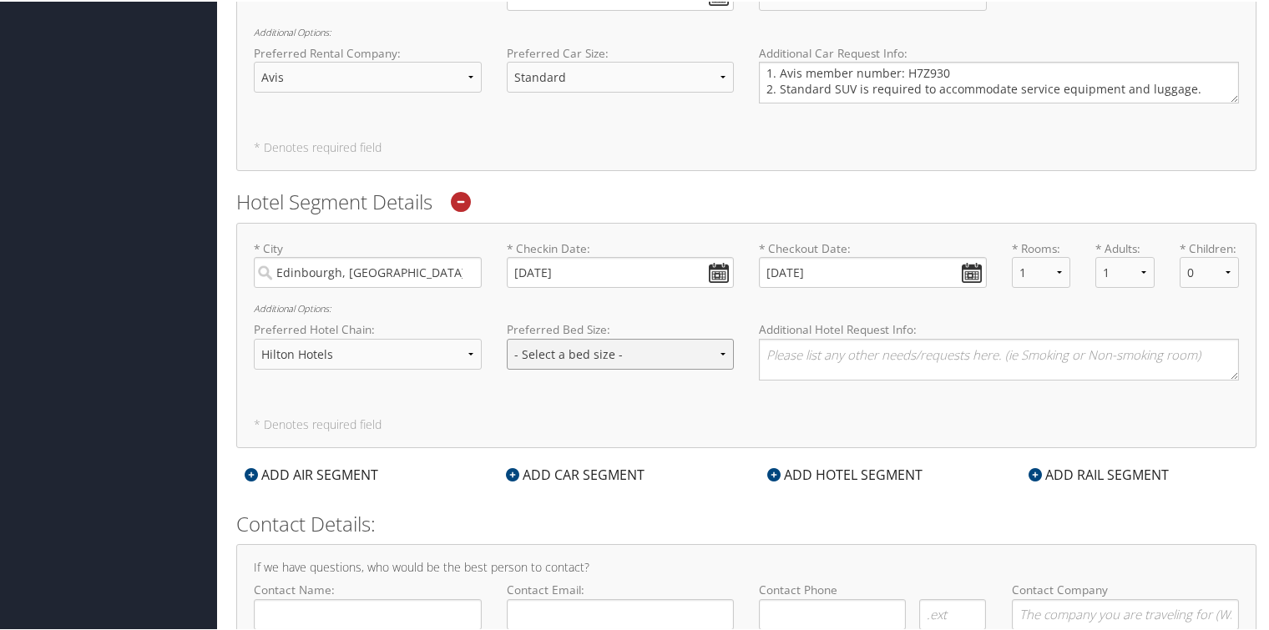
click at [718, 352] on select "- Select a bed size - Twin Full Queen King" at bounding box center [621, 352] width 228 height 31
select select "queen"
click at [507, 337] on select "- Select a bed size - Twin Full Queen King" at bounding box center [621, 352] width 228 height 31
click at [778, 352] on textarea at bounding box center [999, 358] width 480 height 42
click at [1028, 351] on textarea "1. Hilton Honors Member Number: 1396811364" at bounding box center [999, 358] width 480 height 42
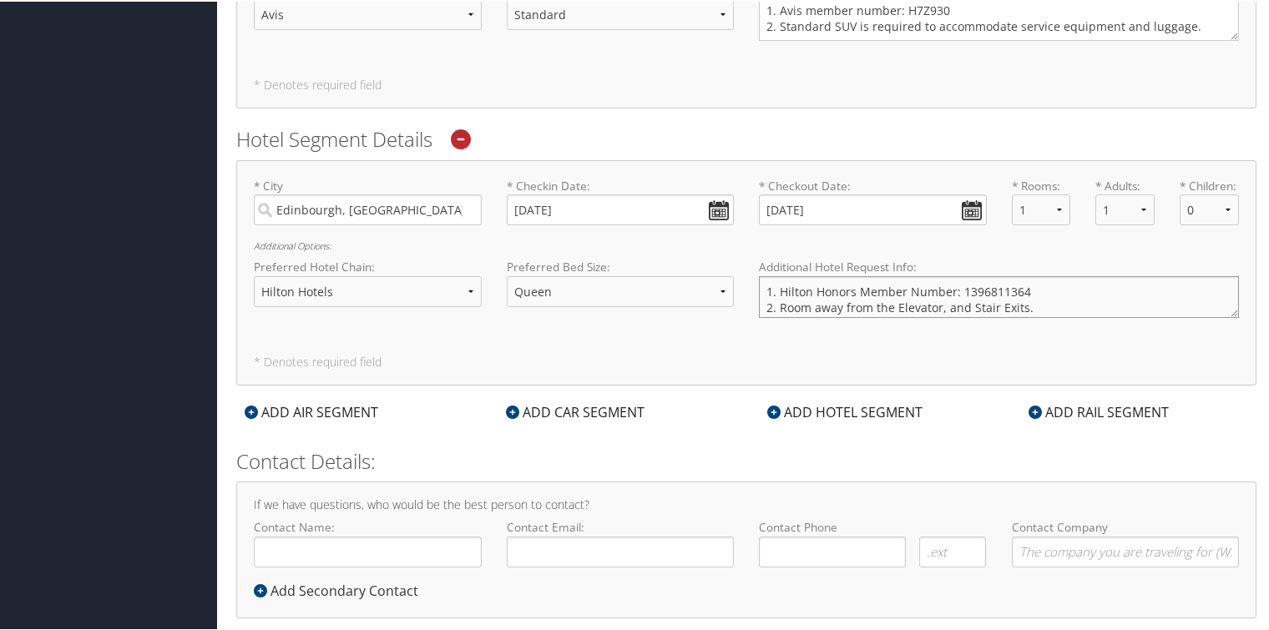
scroll to position [4, 0]
click at [778, 301] on textarea "1. Hilton Honors Member Number: 1396811364 2. Room away from the Elevator, and …" at bounding box center [999, 296] width 480 height 42
click at [810, 299] on textarea "1. Hilton Honors Member Number: 1396811364 2. Room away from the Elevator, and …" at bounding box center [999, 296] width 480 height 42
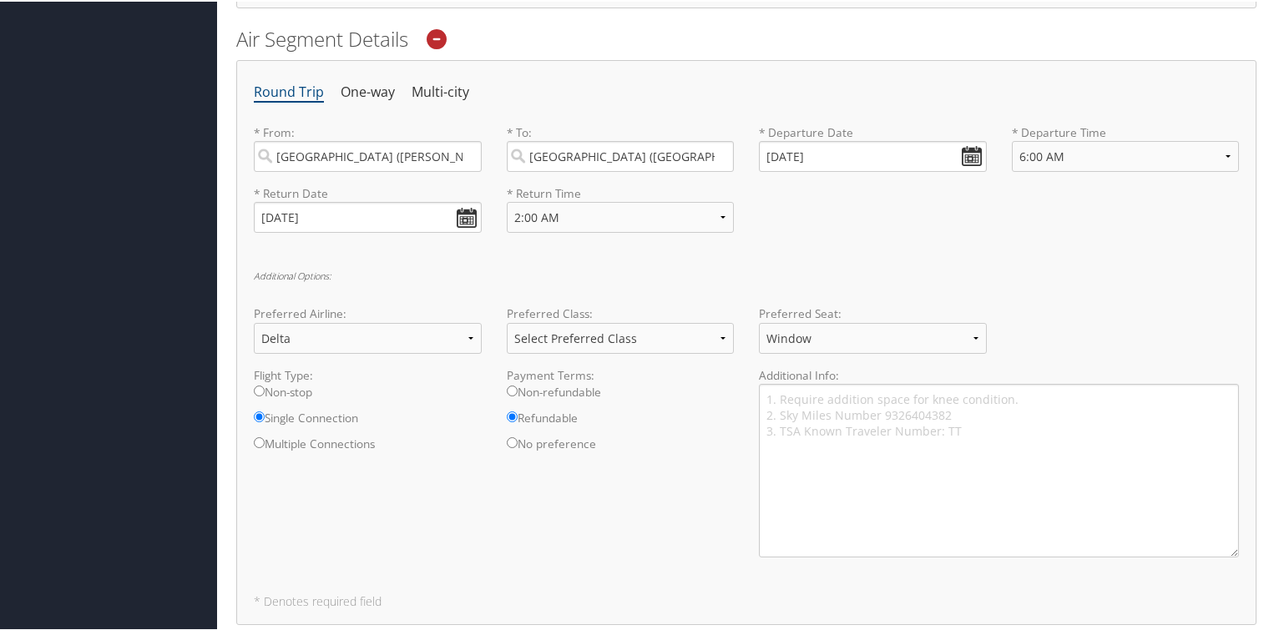
scroll to position [553, 0]
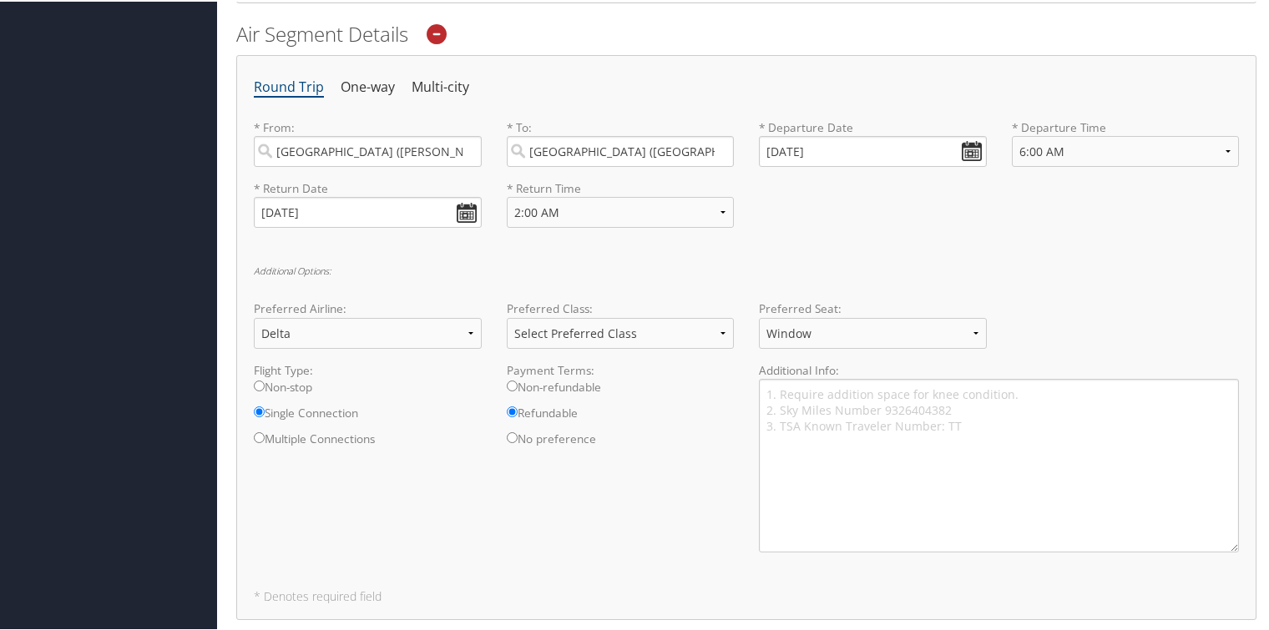
type textarea "1. Hilton Honors Member Number: 1396811364 2. Room on the second floor, and awa…"
click at [970, 424] on textarea "1. Require addition space for knee condition. 2. Sky Miles Number 9326404382 3.…" at bounding box center [999, 464] width 480 height 174
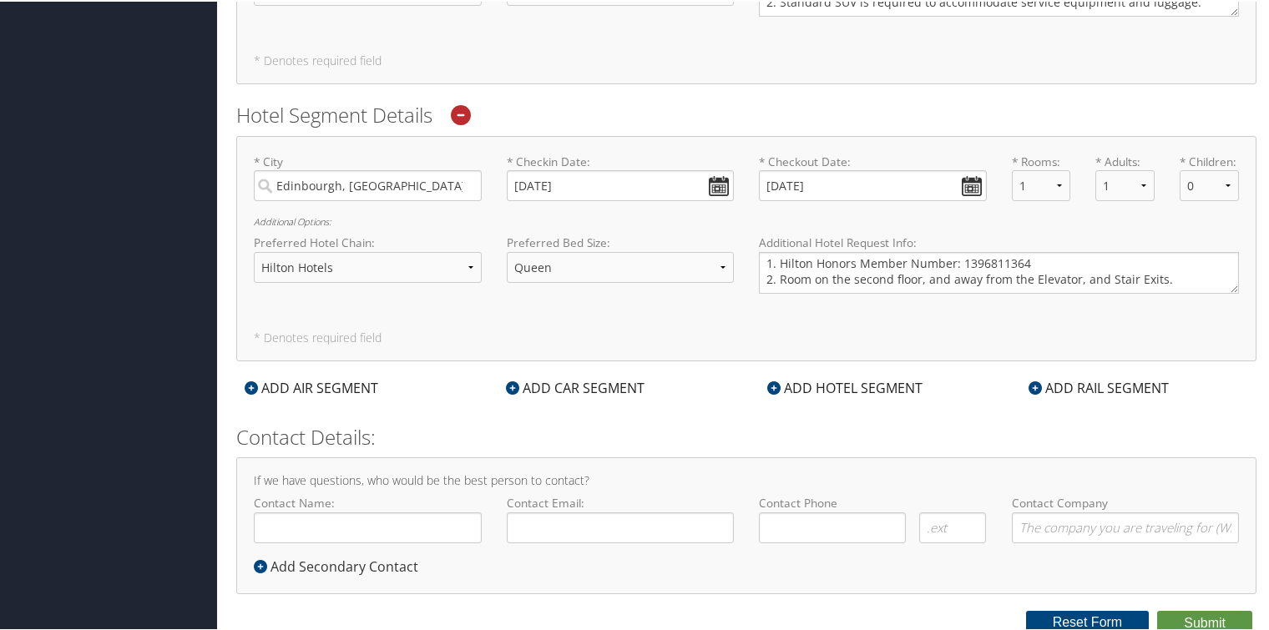
scroll to position [1429, 0]
type textarea "1. Require addition space for knee condition. 2. Sky Miles Number 9326404382 3.…"
click at [1165, 274] on textarea "1. Hilton Honors Member Number: 1396811364 2. Room on the second floor, and awa…" at bounding box center [999, 269] width 480 height 42
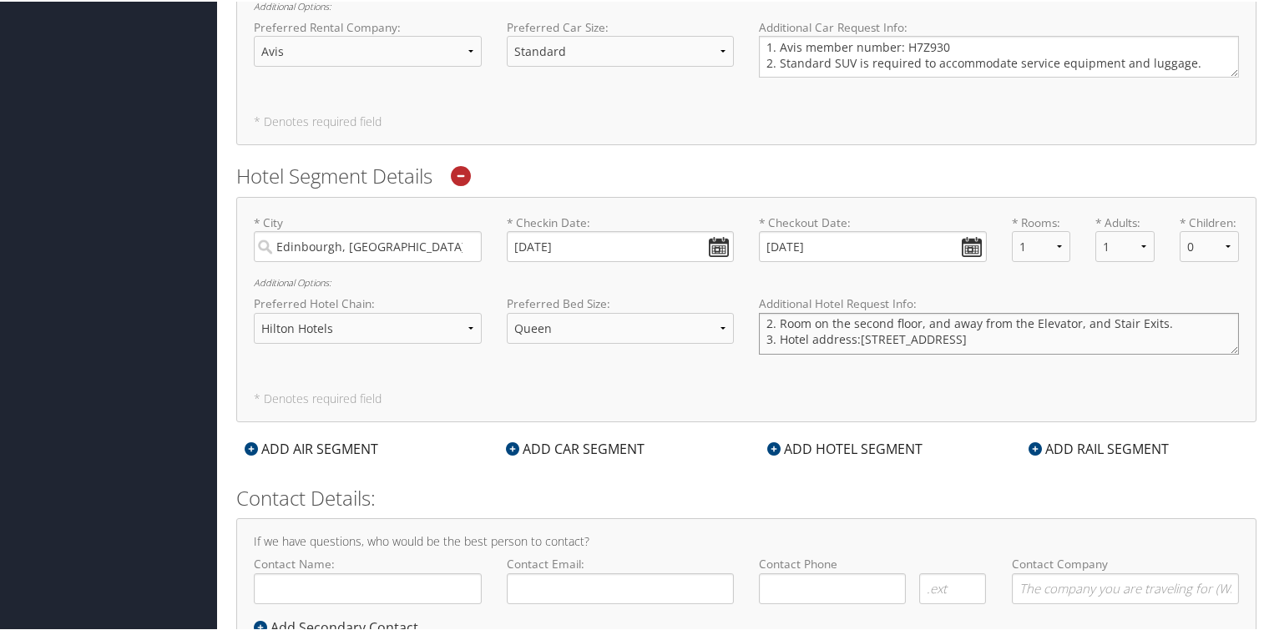
scroll to position [47, 0]
click at [896, 341] on textarea "1. Hilton Honors Member Number: 1396811364 2. Room on the second floor, and awa…" at bounding box center [999, 332] width 480 height 42
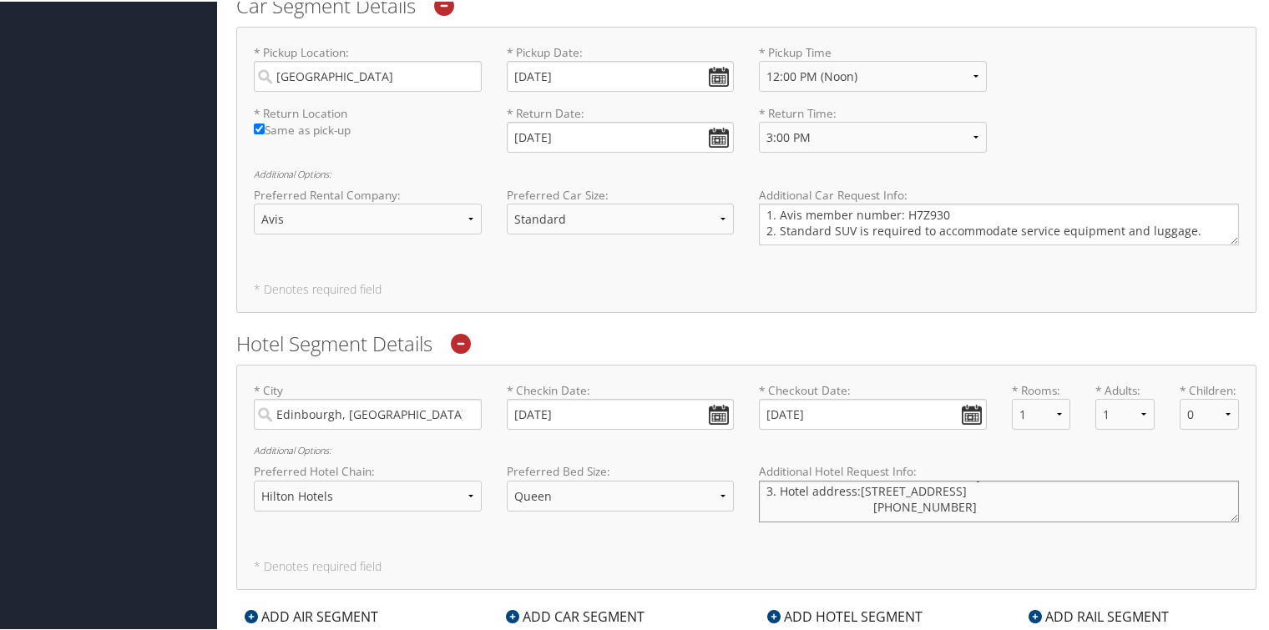
scroll to position [1429, 0]
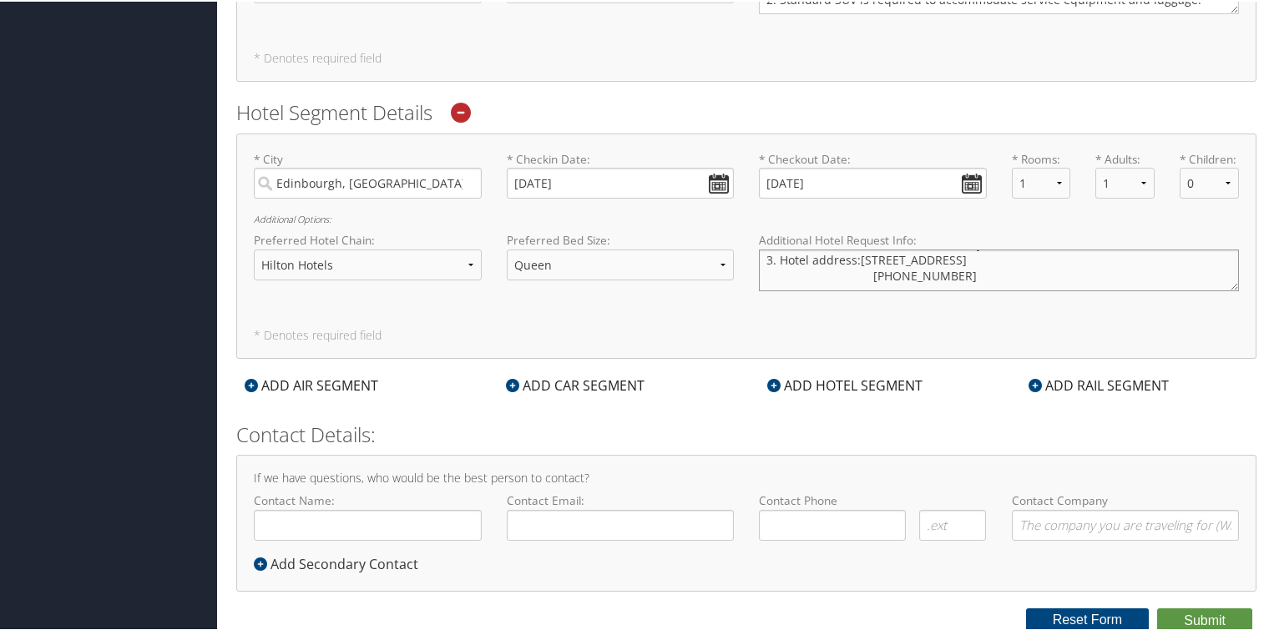
click at [855, 274] on textarea "1. Hilton Honors Member Number: 1396811364 2. Room on the second floor, and awa…" at bounding box center [999, 269] width 480 height 42
type textarea "1. Hilton Honors Member Number: 1396811364 2. Room on the second floor, and awa…"
click at [317, 518] on input "Contact Name:" at bounding box center [368, 523] width 228 height 31
click at [351, 524] on input "Alfonzo W" at bounding box center [368, 523] width 228 height 31
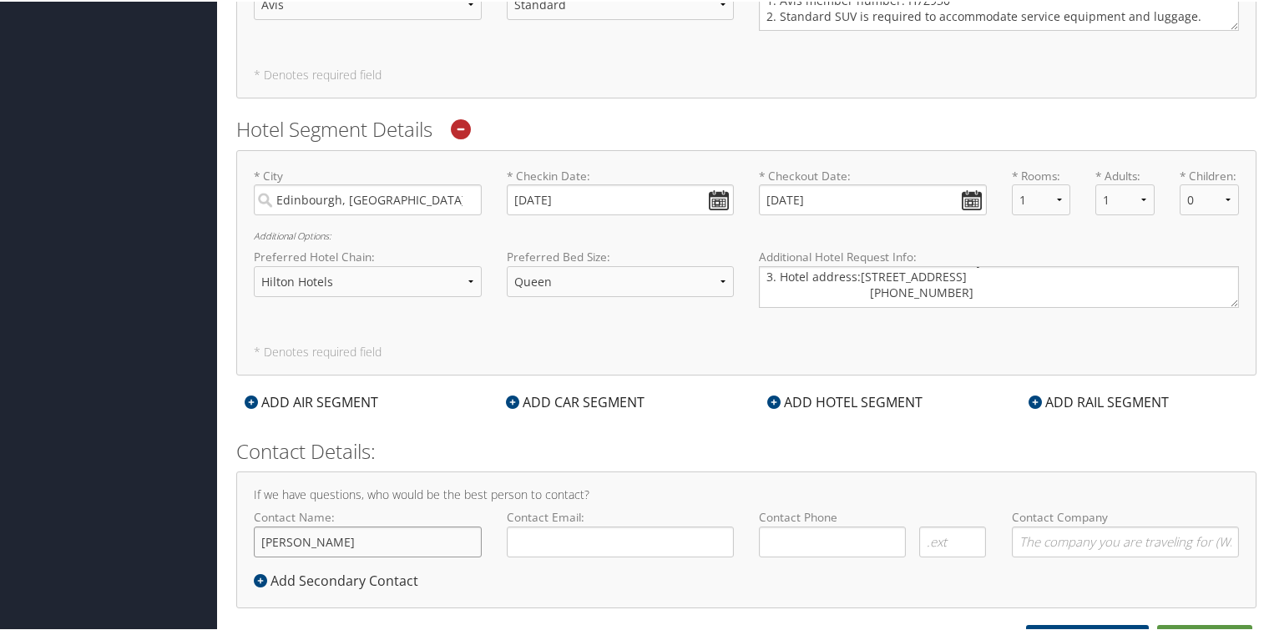
scroll to position [1408, 0]
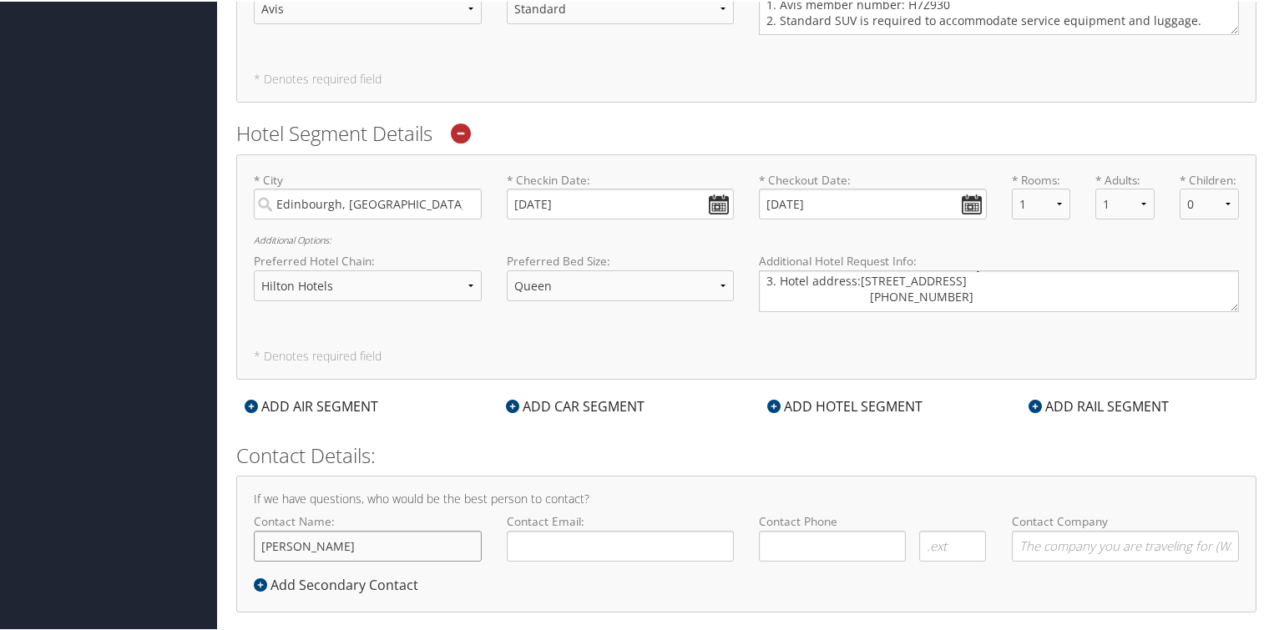
type input "[PERSON_NAME]"
click at [563, 541] on input "Contact Email:" at bounding box center [621, 544] width 228 height 31
type input "alfonzowilliams63@gmail.com"
type input "( ) -"
click at [800, 545] on input "( ) -" at bounding box center [832, 544] width 147 height 31
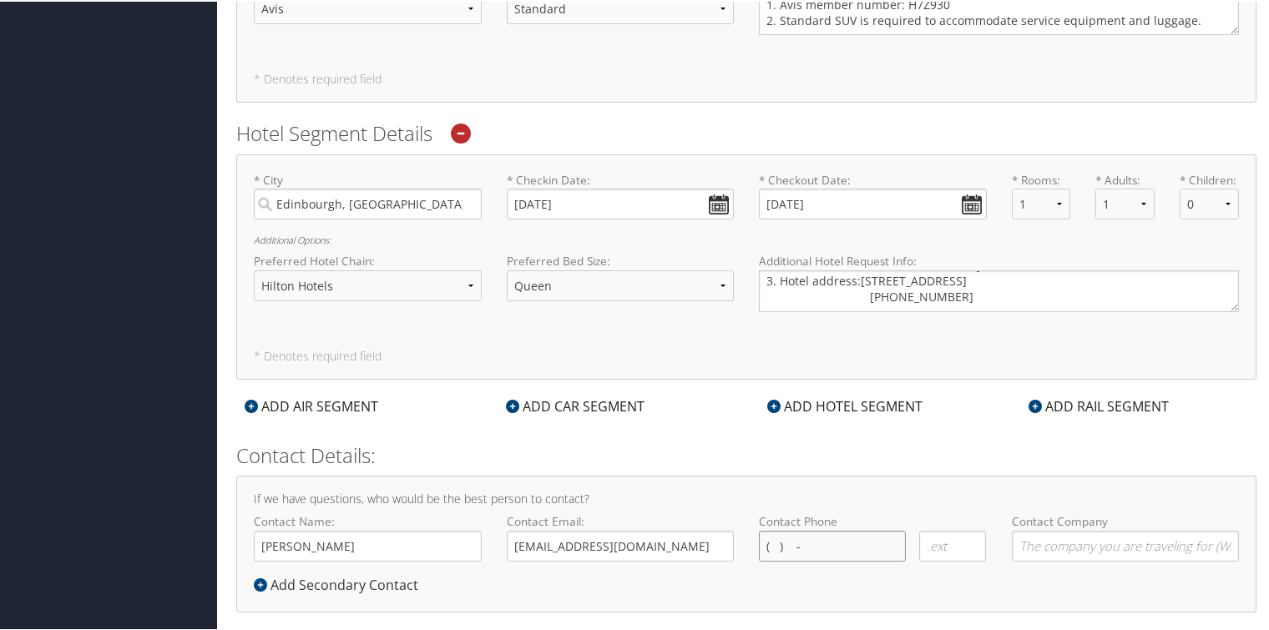
type input "( ) -"
click at [801, 556] on input "( ) -" at bounding box center [832, 544] width 147 height 31
type input "( ) -"
click at [823, 548] on input "( ) -" at bounding box center [832, 544] width 147 height 31
click at [769, 537] on input "( ) -" at bounding box center [832, 544] width 147 height 31
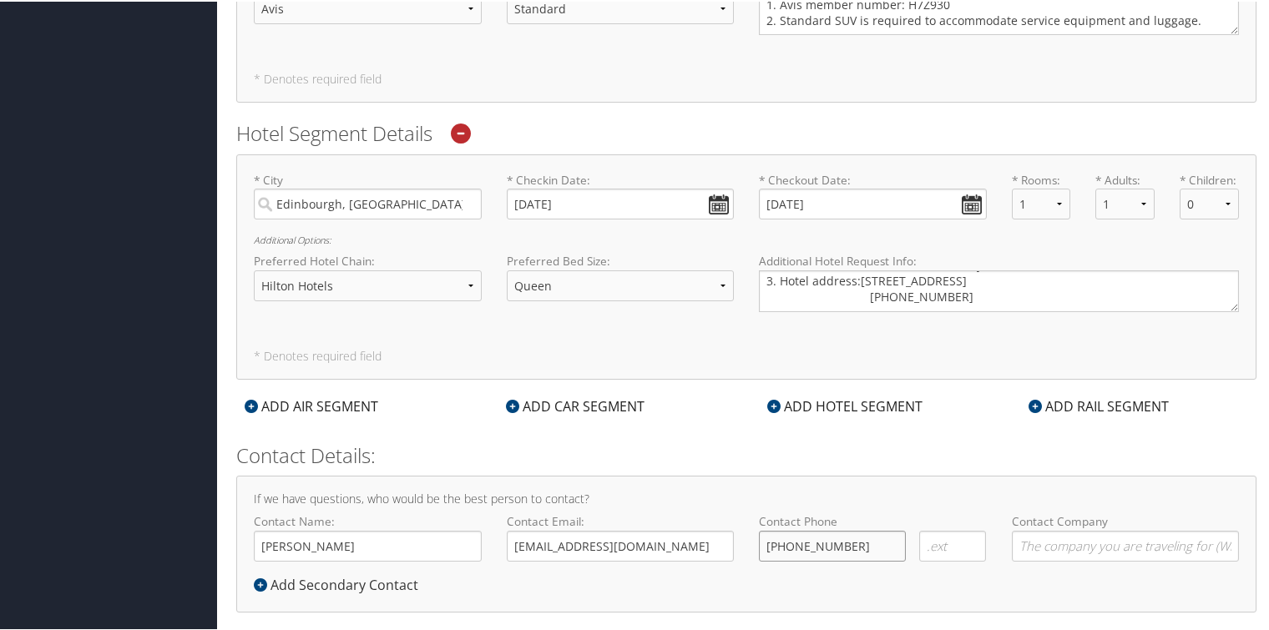
scroll to position [1429, 0]
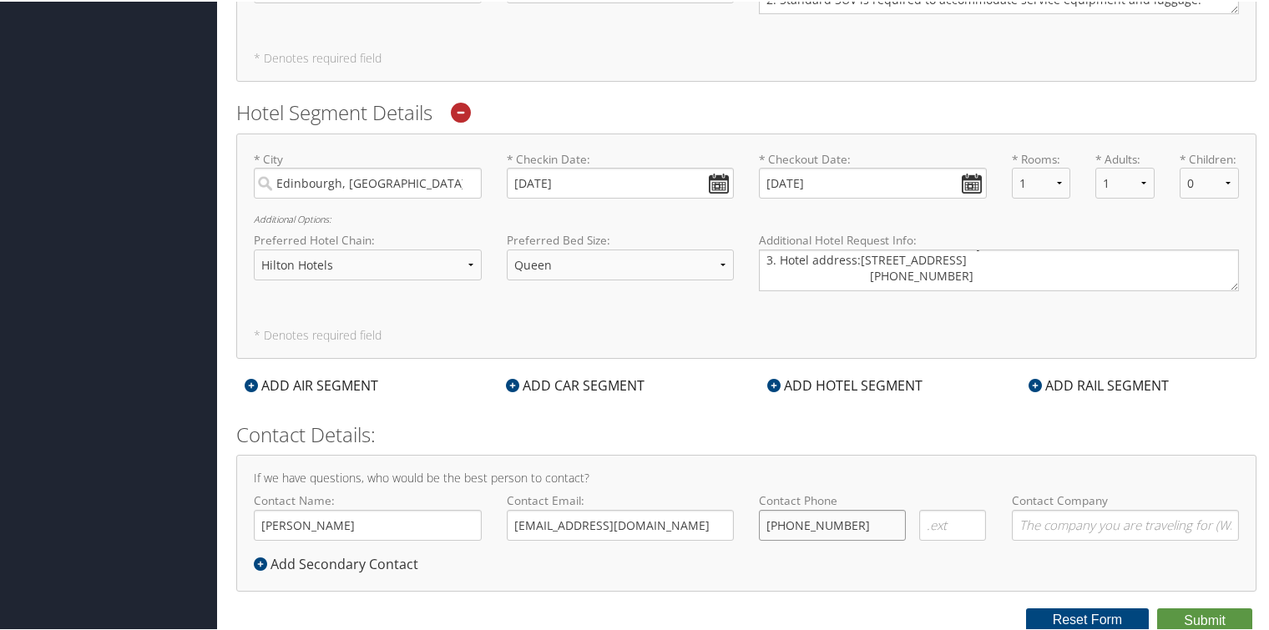
type input "(706) 589-2632"
click at [1079, 528] on input "Contact Company" at bounding box center [1126, 523] width 228 height 31
type input "Sawdey"
click at [1195, 614] on button "Submit" at bounding box center [1204, 619] width 95 height 25
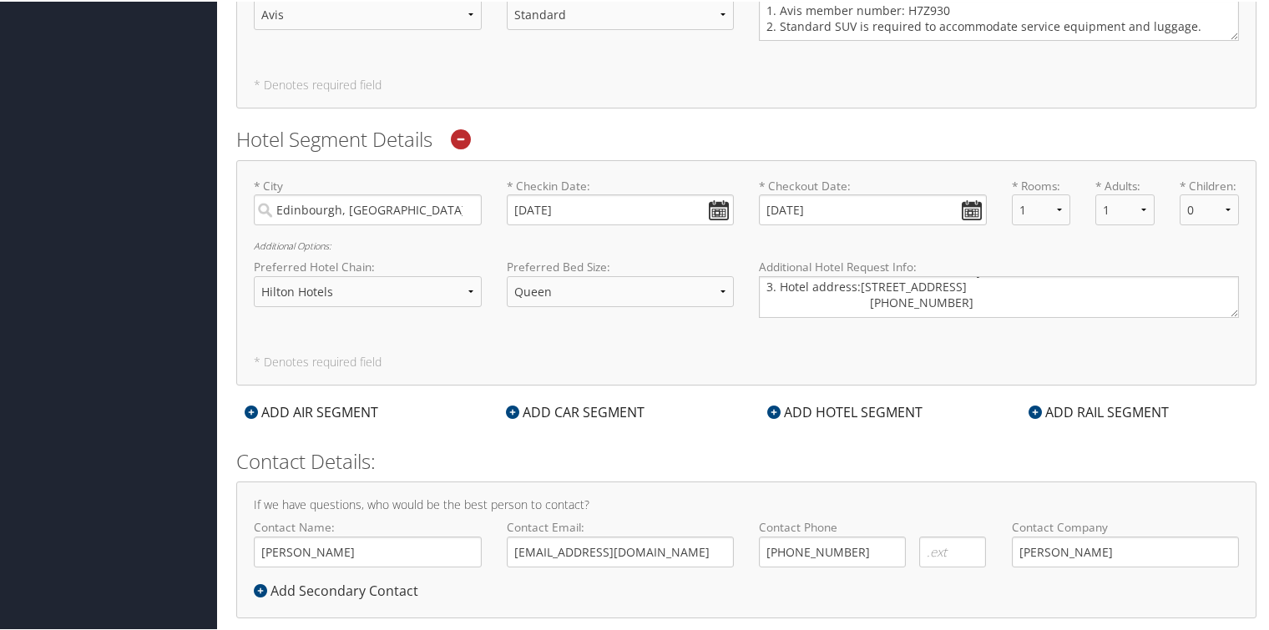
scroll to position [0, 0]
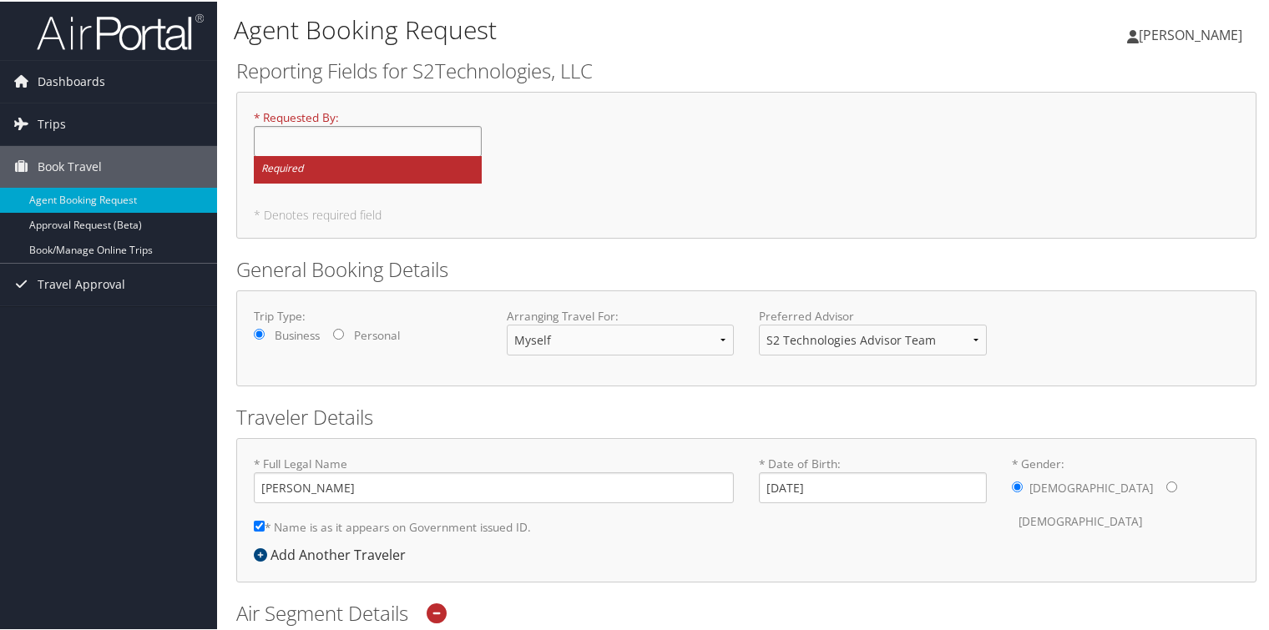
click at [317, 137] on input "* Requested By : Required" at bounding box center [368, 139] width 228 height 31
click at [677, 121] on div "* Requested By : Required" at bounding box center [746, 152] width 1010 height 88
click at [315, 145] on input "* Requested By : Required" at bounding box center [368, 139] width 228 height 31
type input "[PERSON_NAME]"
click at [634, 171] on div "* Requested By : Alfonzo Williams Required" at bounding box center [746, 152] width 1010 height 88
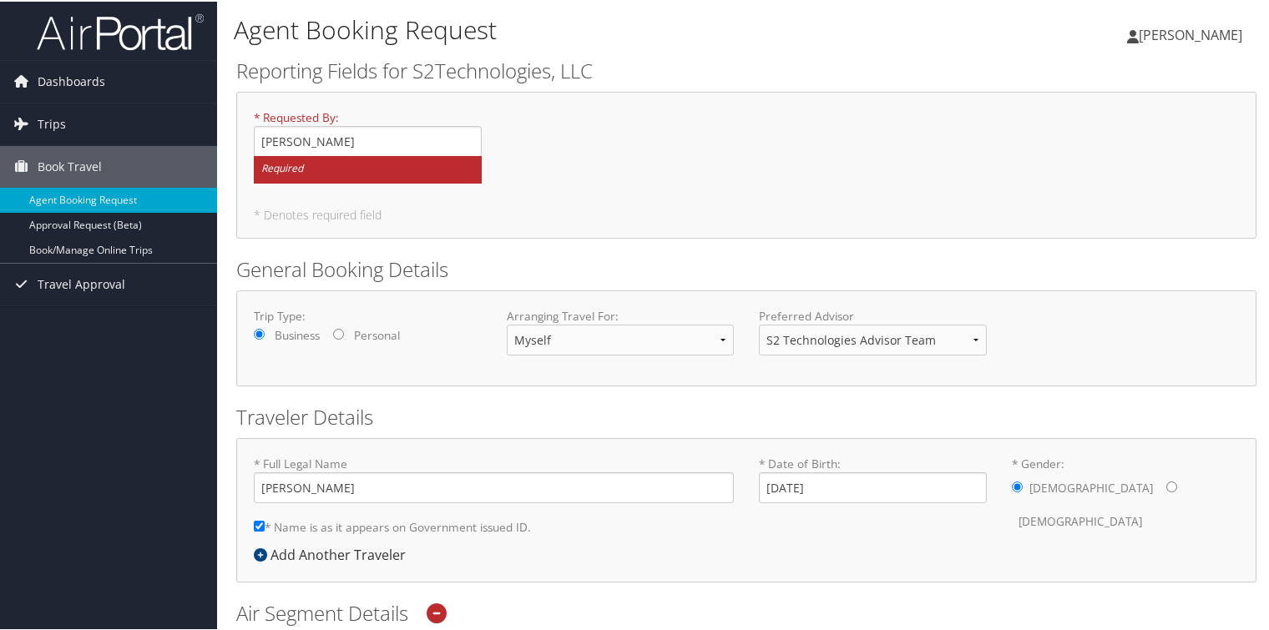
drag, startPoint x: 389, startPoint y: 174, endPoint x: 406, endPoint y: 179, distance: 17.4
click at [405, 179] on small "Required" at bounding box center [368, 168] width 228 height 28
click at [405, 155] on input "[PERSON_NAME]" at bounding box center [368, 139] width 228 height 31
click at [485, 322] on div "Trip Type: Business Personal" at bounding box center [367, 328] width 253 height 45
drag, startPoint x: 455, startPoint y: 330, endPoint x: 458, endPoint y: 321, distance: 8.7
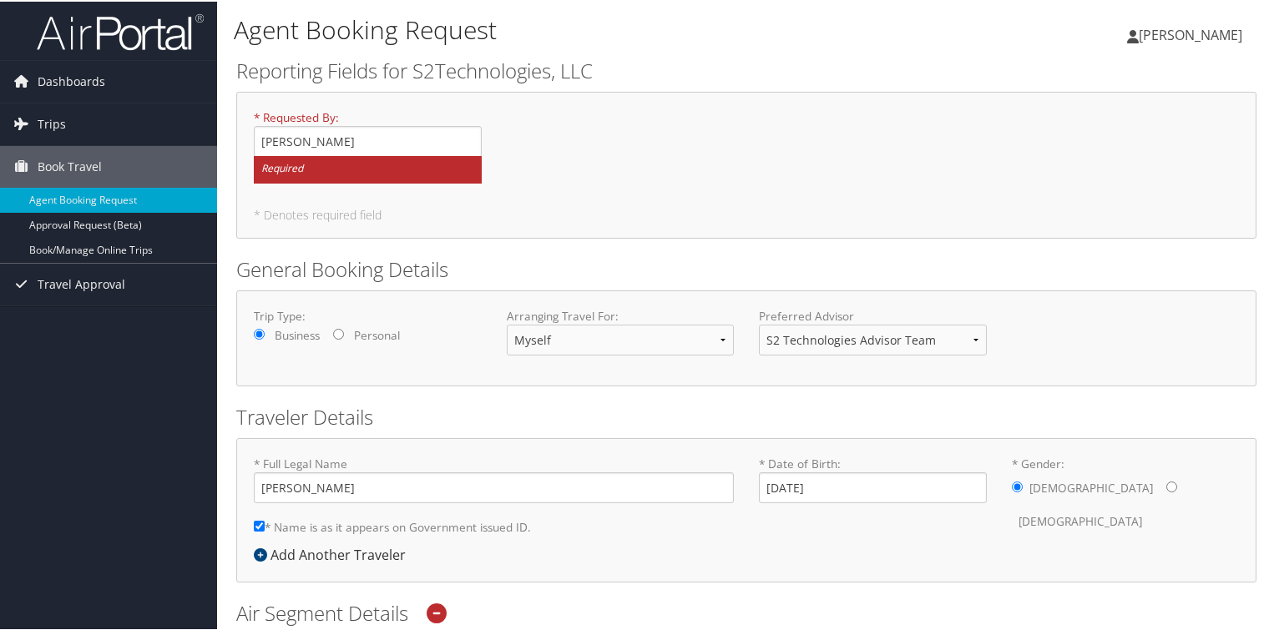
click at [458, 321] on div "Trip Type: Business Personal" at bounding box center [367, 328] width 253 height 45
drag, startPoint x: 458, startPoint y: 321, endPoint x: 344, endPoint y: 167, distance: 191.7
click at [344, 167] on small "Required" at bounding box center [368, 168] width 228 height 28
click at [344, 155] on input "[PERSON_NAME]" at bounding box center [368, 139] width 228 height 31
click at [367, 149] on input "[PERSON_NAME]" at bounding box center [368, 139] width 228 height 31
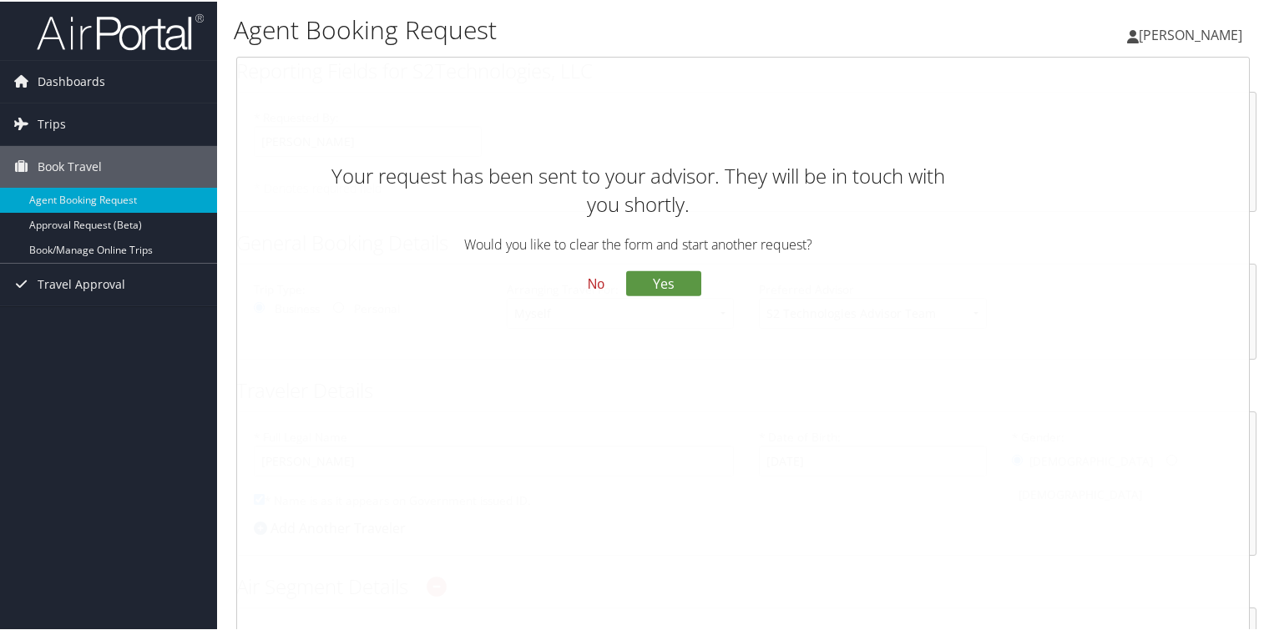
click at [598, 285] on button "No" at bounding box center [595, 283] width 43 height 28
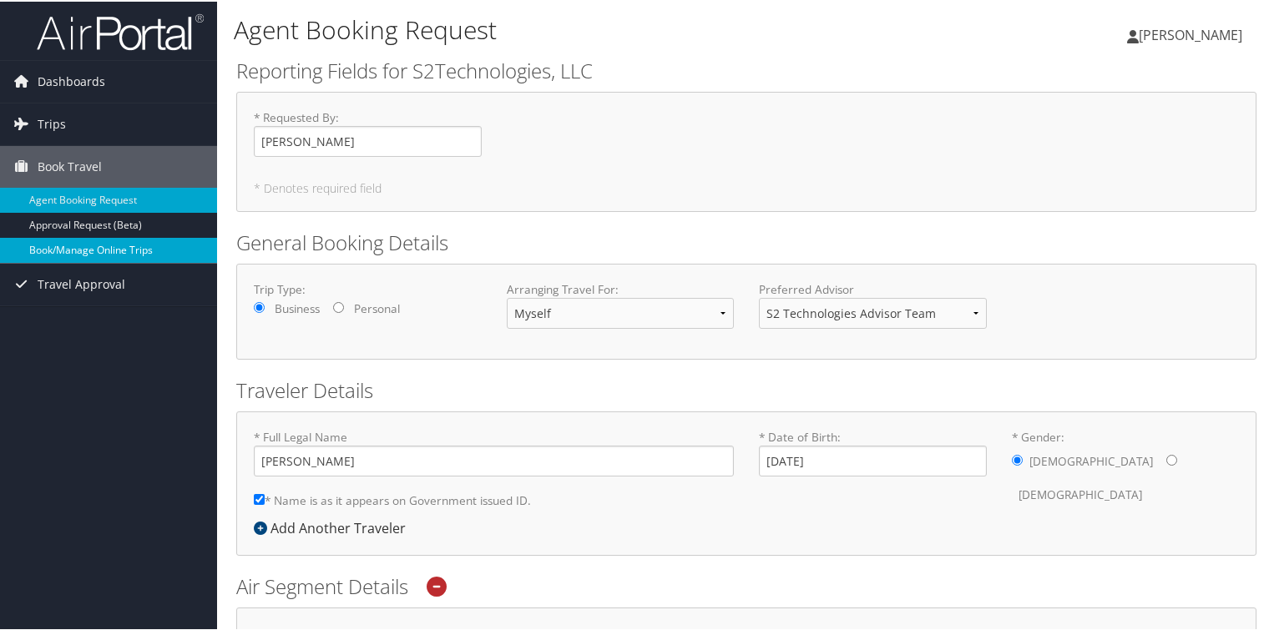
click at [121, 249] on link "Book/Manage Online Trips" at bounding box center [108, 248] width 217 height 25
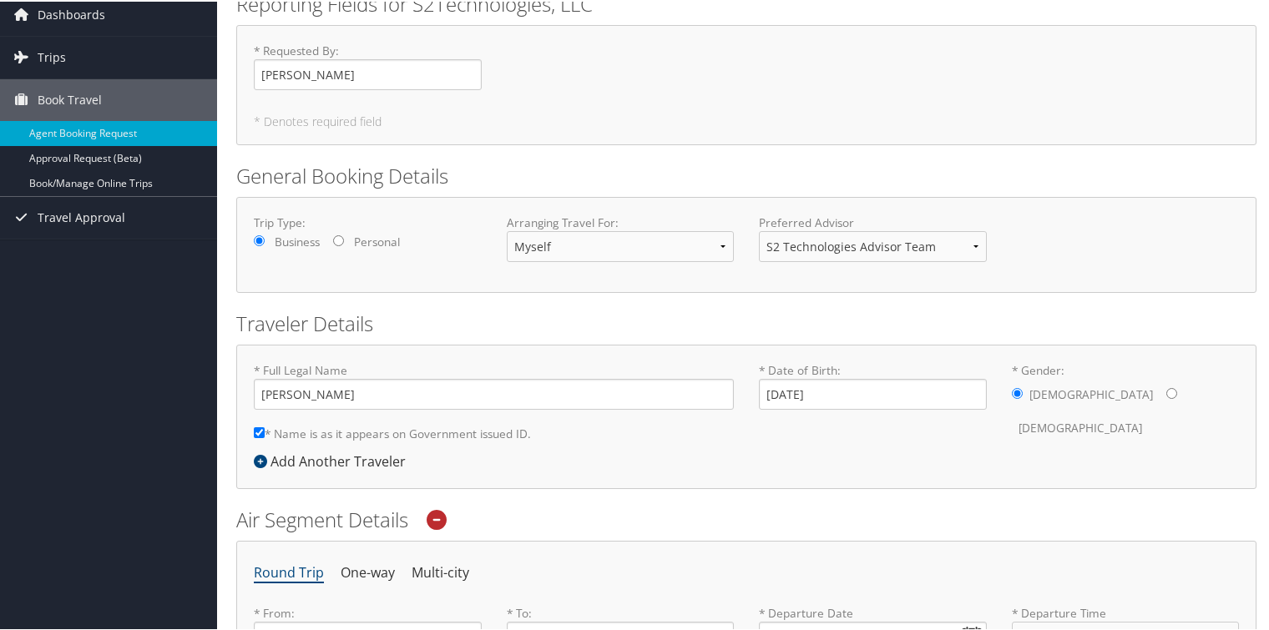
scroll to position [42, 0]
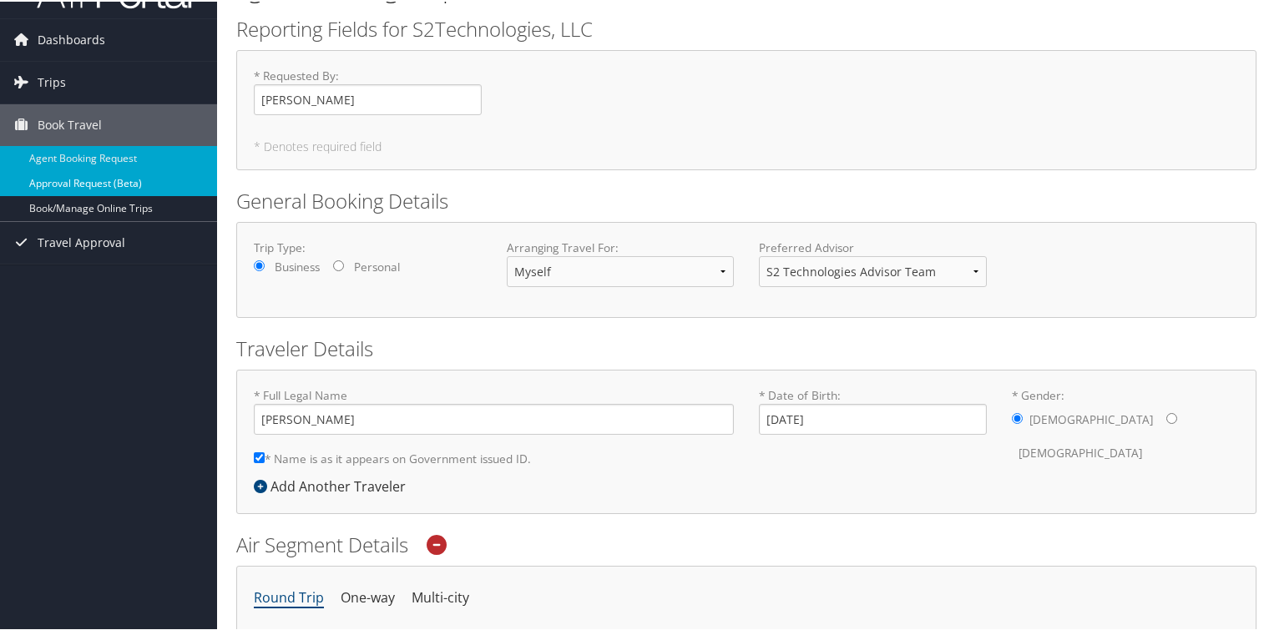
click at [100, 178] on link "Approval Request (Beta)" at bounding box center [108, 181] width 217 height 25
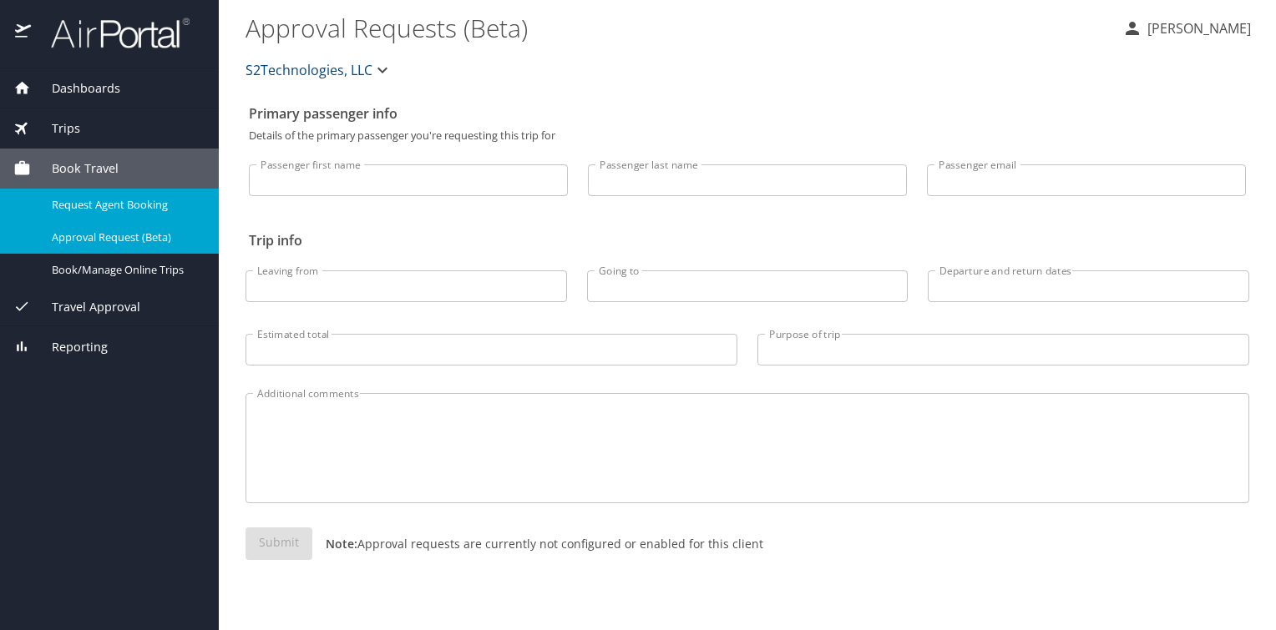
select select "US"
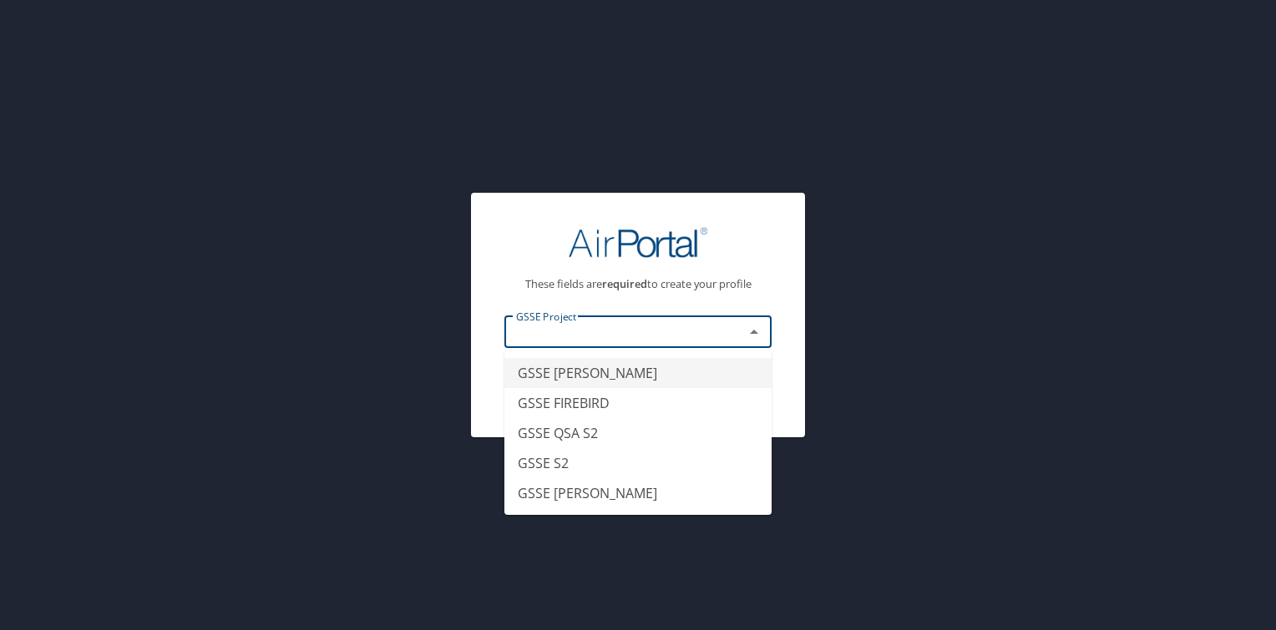
click at [597, 337] on input "text" at bounding box center [613, 332] width 208 height 22
click at [554, 493] on li "GSSE [PERSON_NAME]" at bounding box center [637, 493] width 267 height 30
type input "GSSE [PERSON_NAME]"
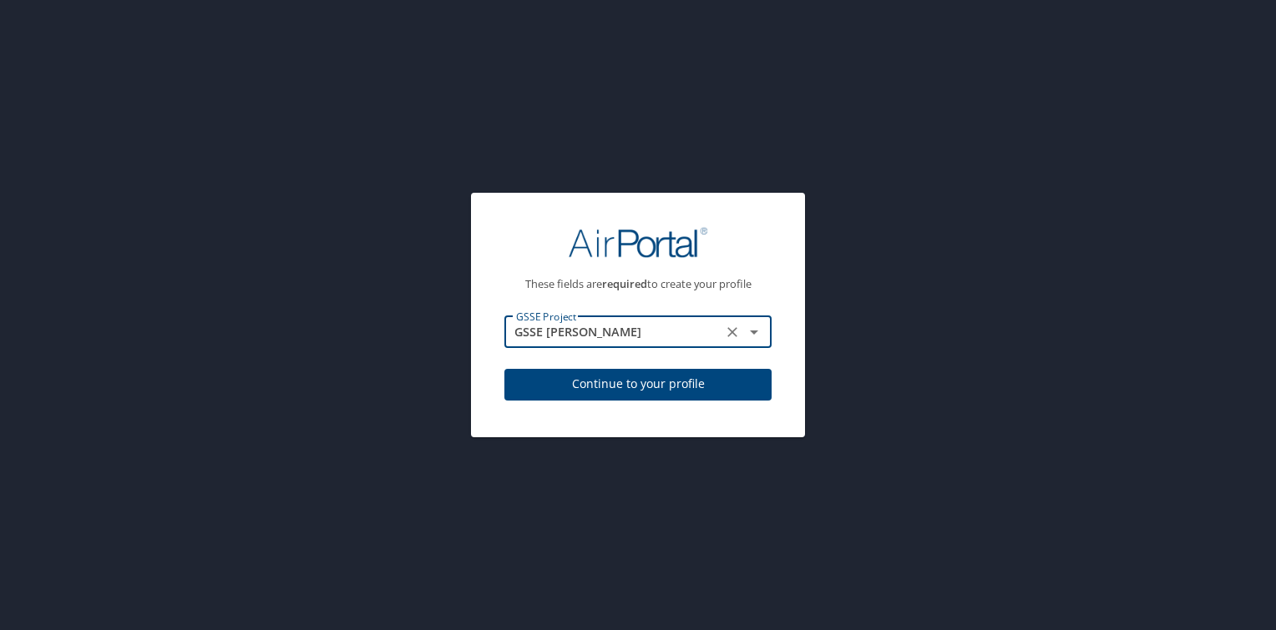
click at [663, 389] on span "Continue to your profile" at bounding box center [638, 384] width 240 height 21
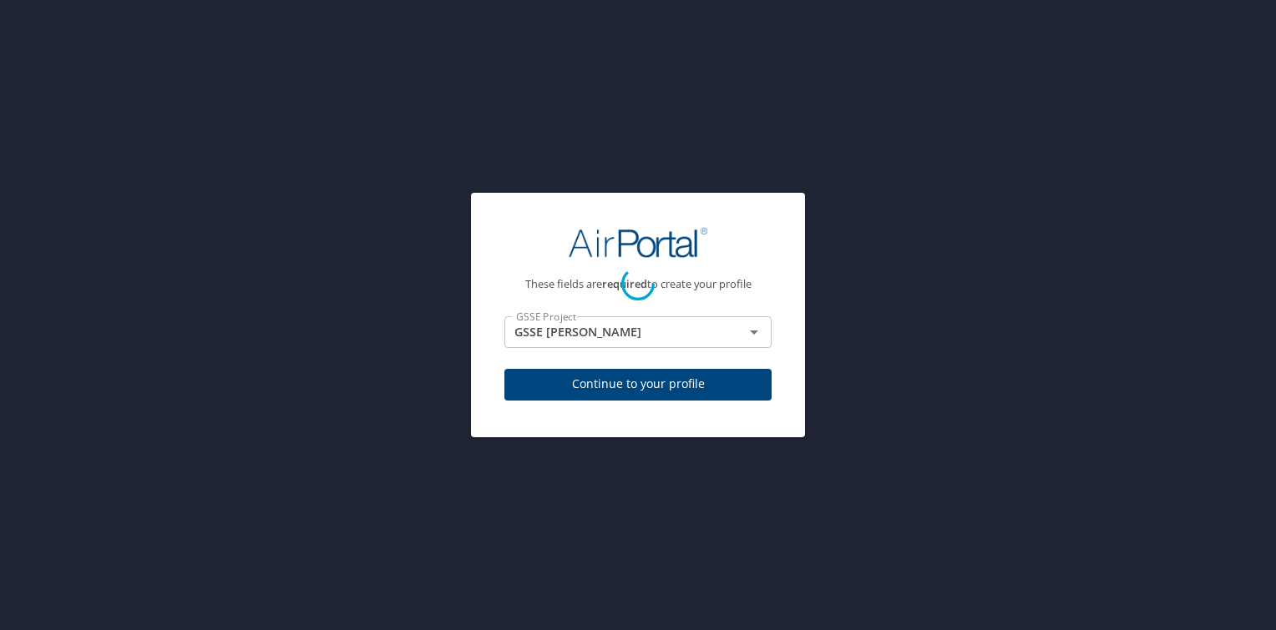
select select "US"
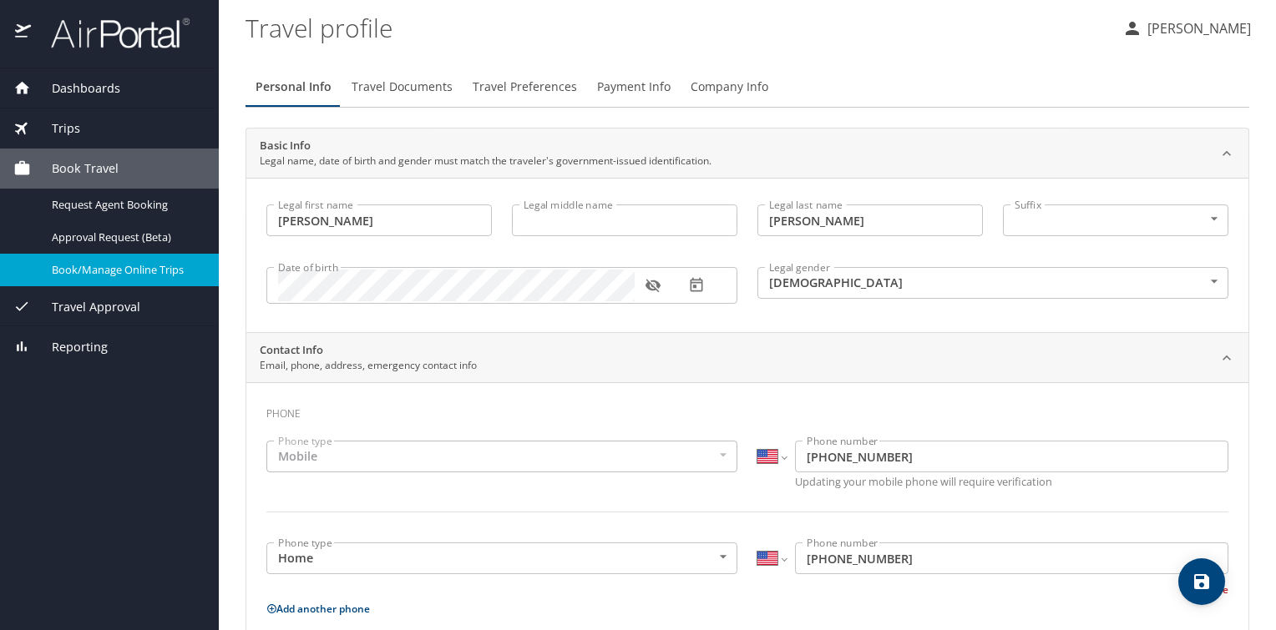
click at [147, 266] on span "Book/Manage Online Trips" at bounding box center [125, 270] width 147 height 16
